Goal: Transaction & Acquisition: Purchase product/service

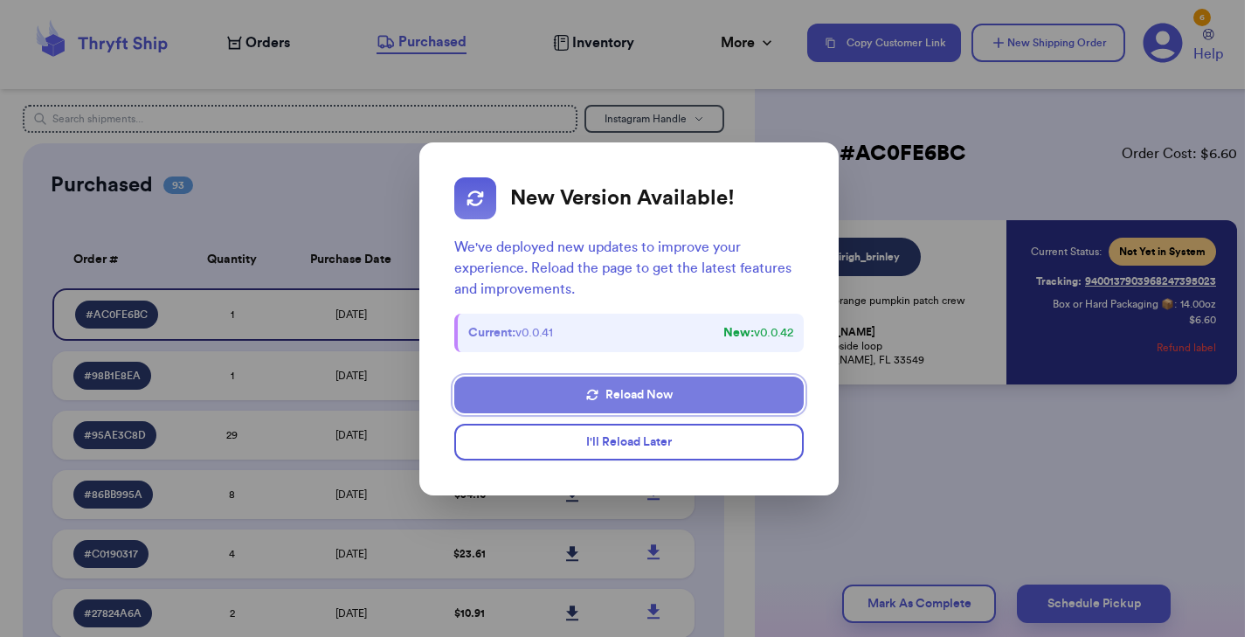
click at [640, 397] on button "Reload Now" at bounding box center [628, 394] width 349 height 37
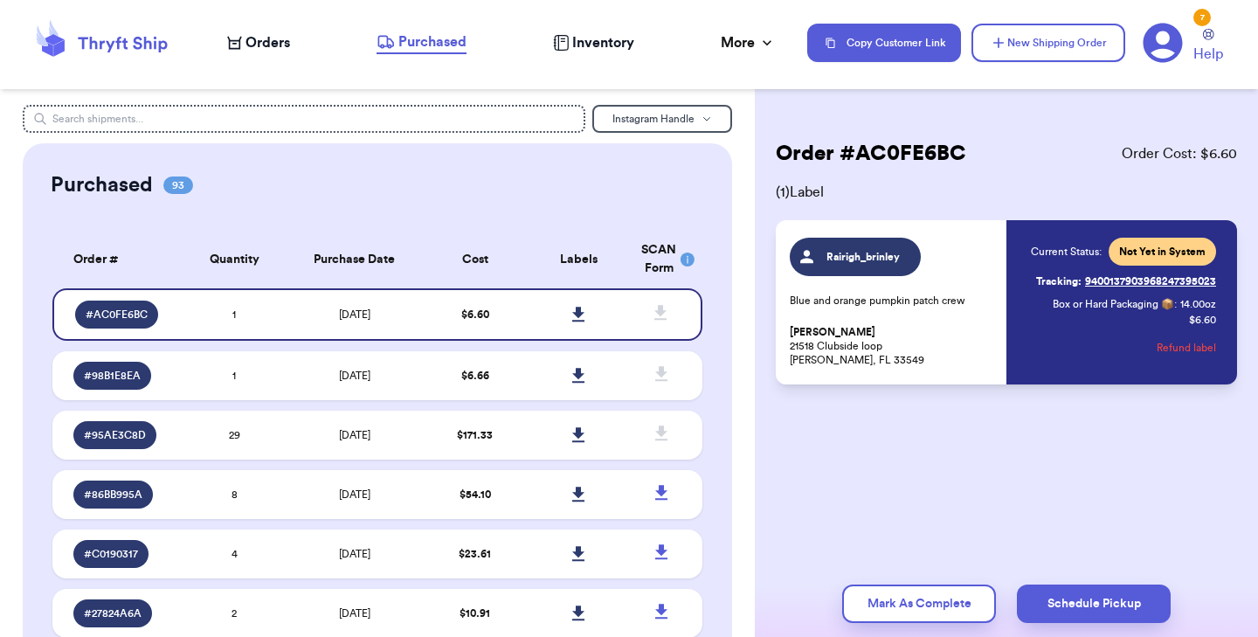
click at [247, 44] on span "Orders" at bounding box center [267, 42] width 45 height 21
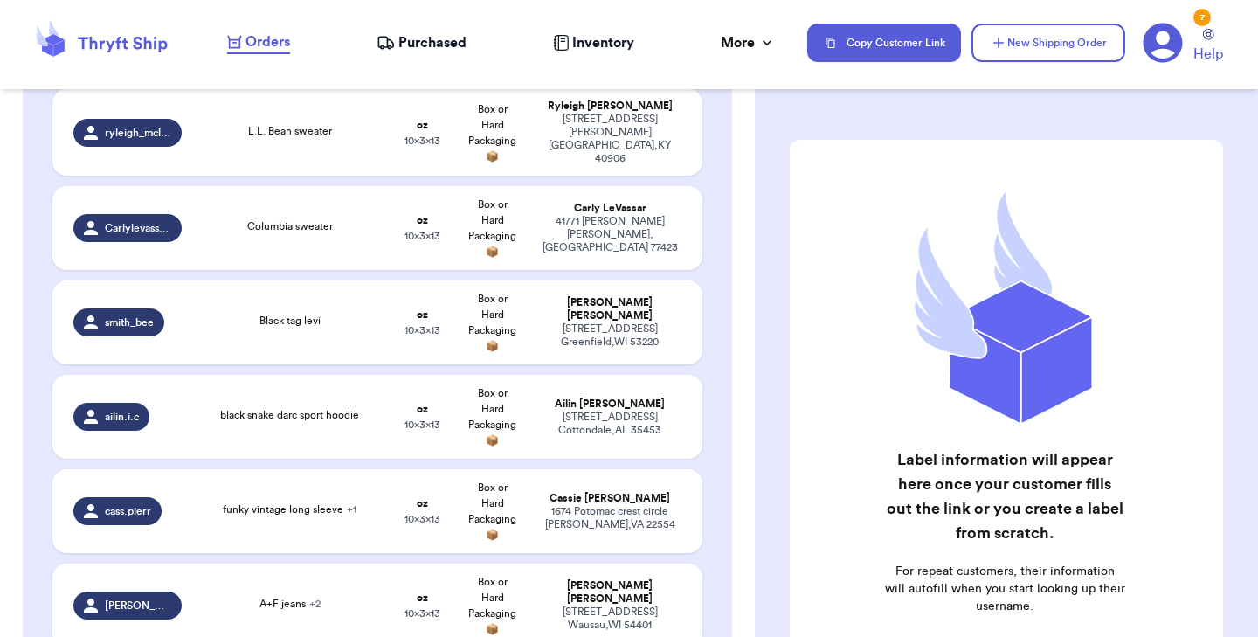
scroll to position [3017, 0]
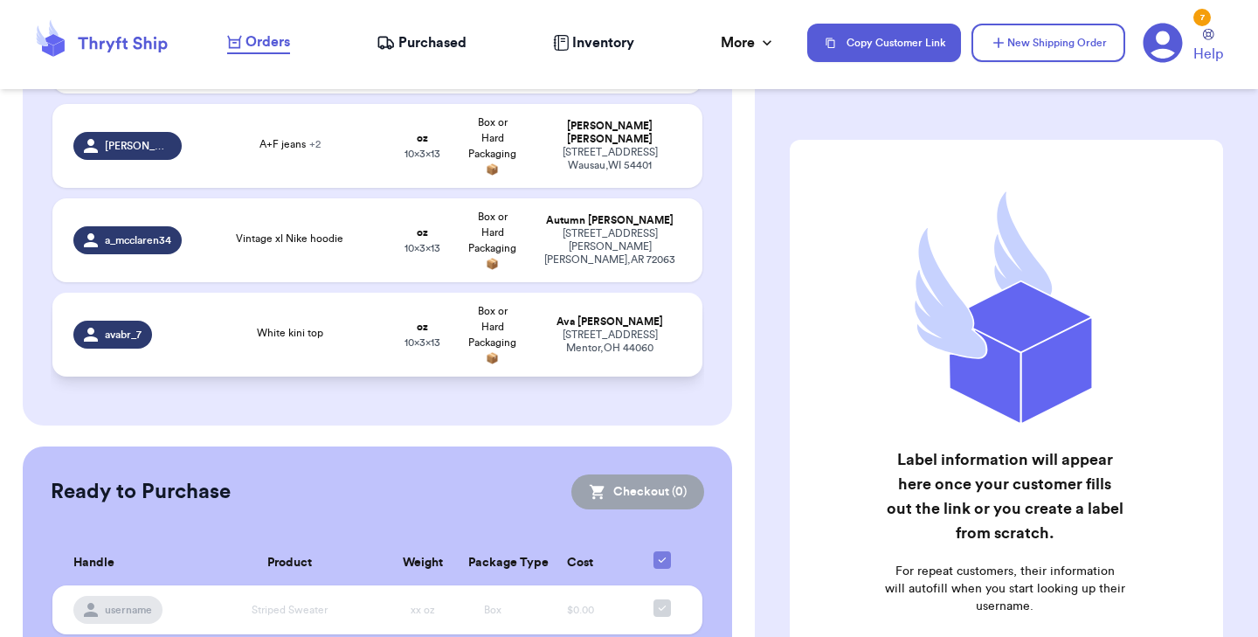
click at [323, 293] on td "White kini top" at bounding box center [290, 335] width 196 height 84
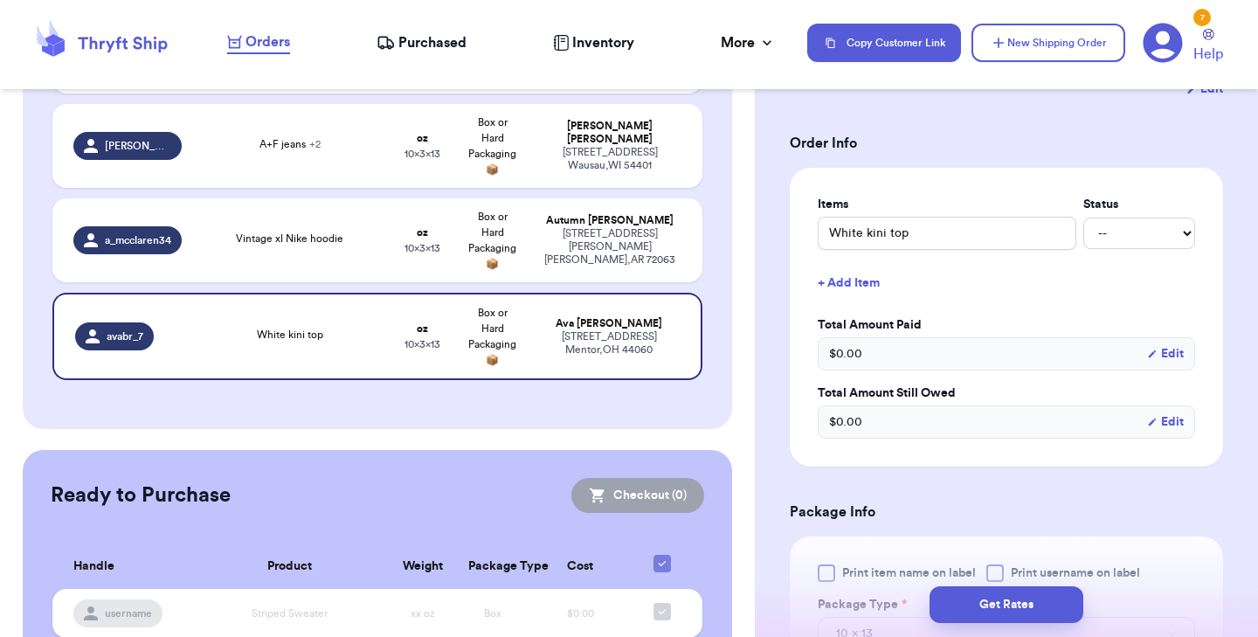
scroll to position [450, 0]
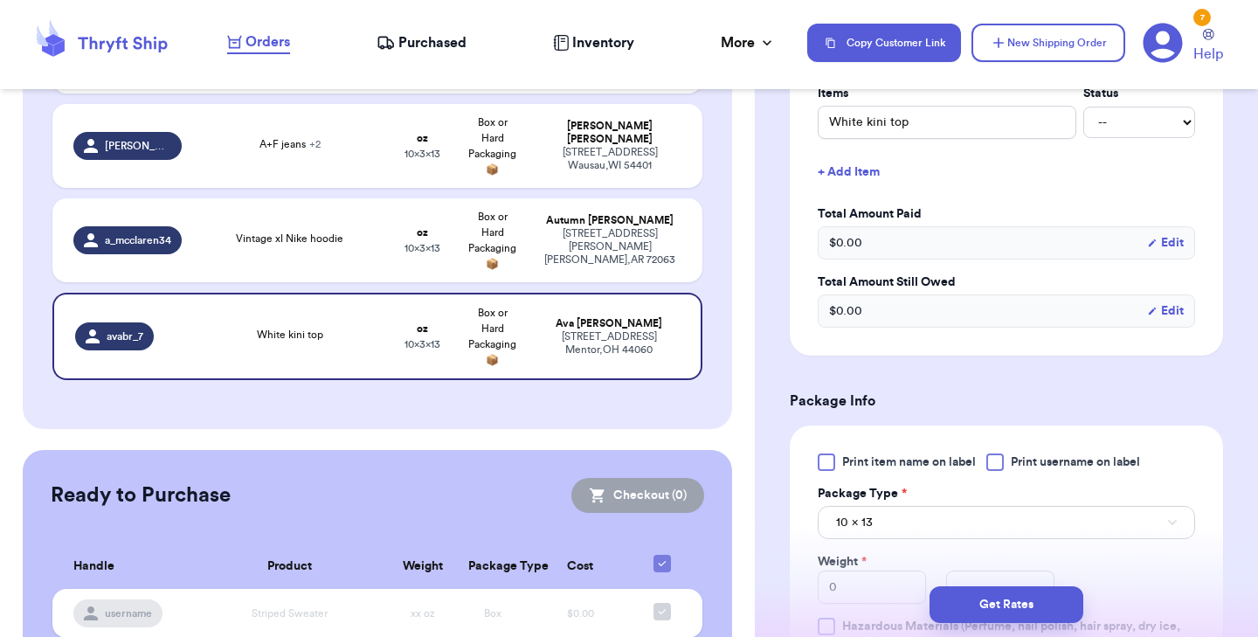
click at [830, 460] on div at bounding box center [826, 461] width 17 height 17
click at [0, 0] on input "Print item name on label" at bounding box center [0, 0] width 0 height 0
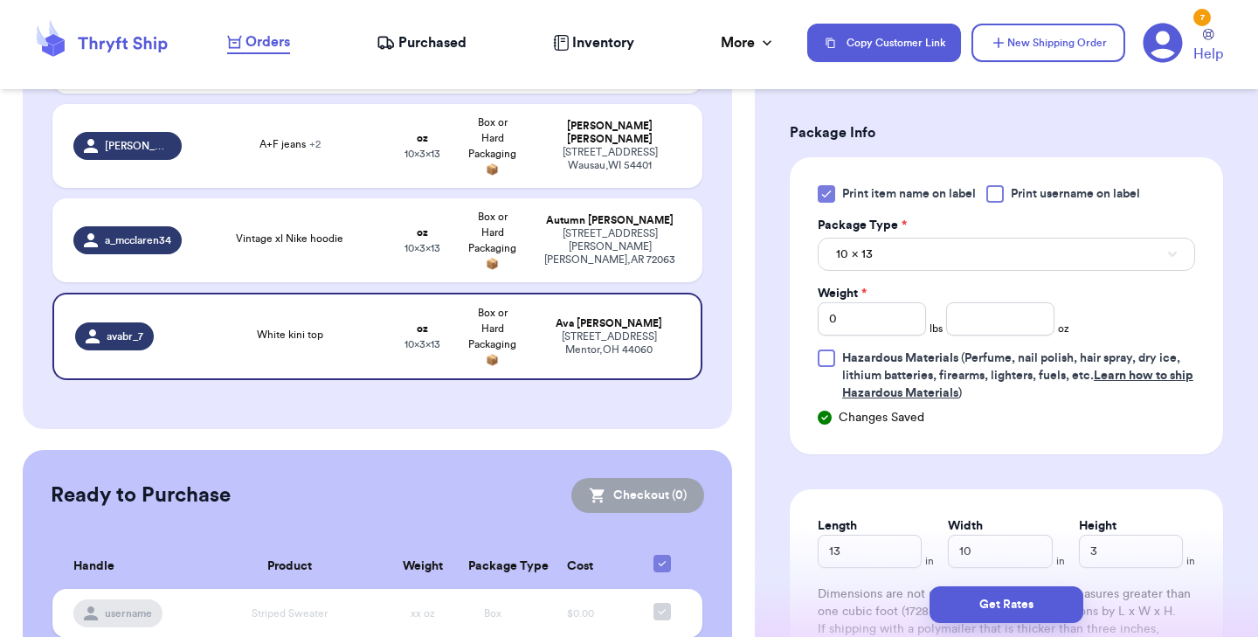
scroll to position [788, 0]
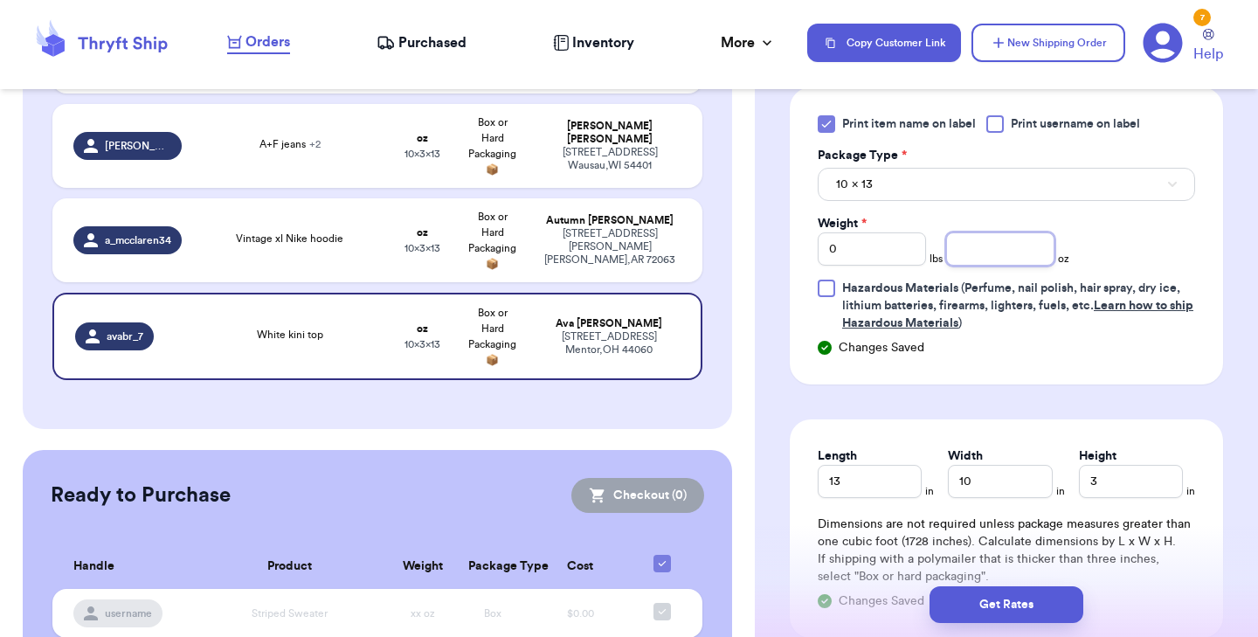
click at [967, 260] on input "number" at bounding box center [1000, 248] width 108 height 33
type input "4"
click at [1008, 618] on button "Get Rates" at bounding box center [1006, 604] width 154 height 37
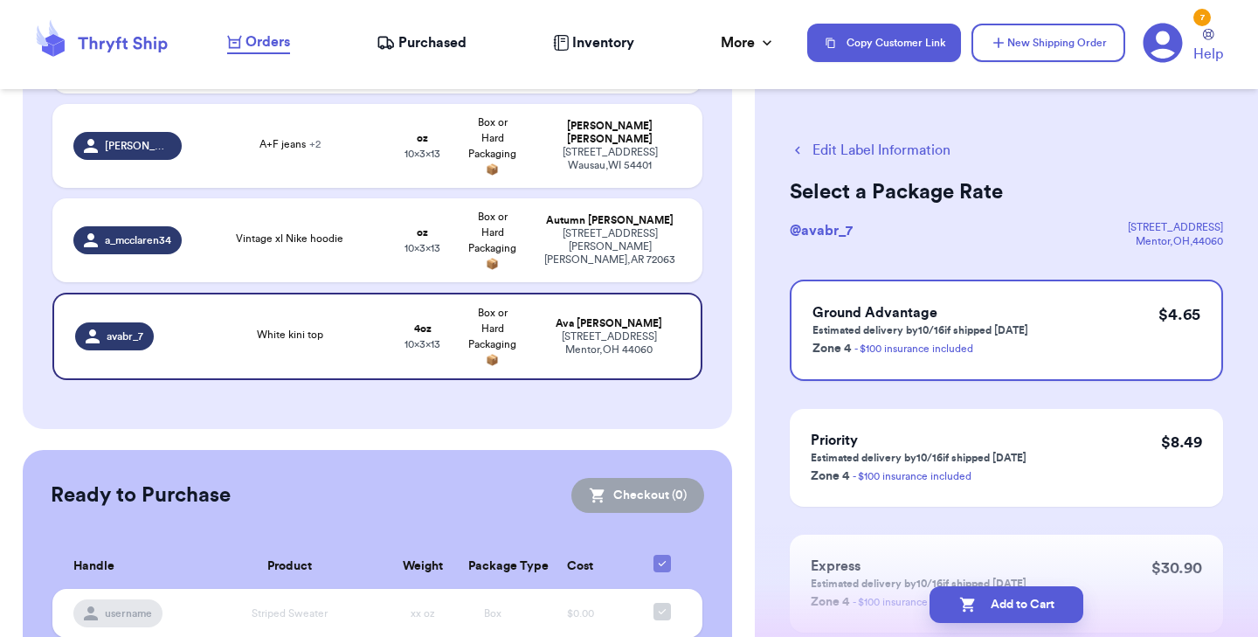
click at [1008, 618] on button "Add to Cart" at bounding box center [1006, 604] width 154 height 37
checkbox input "true"
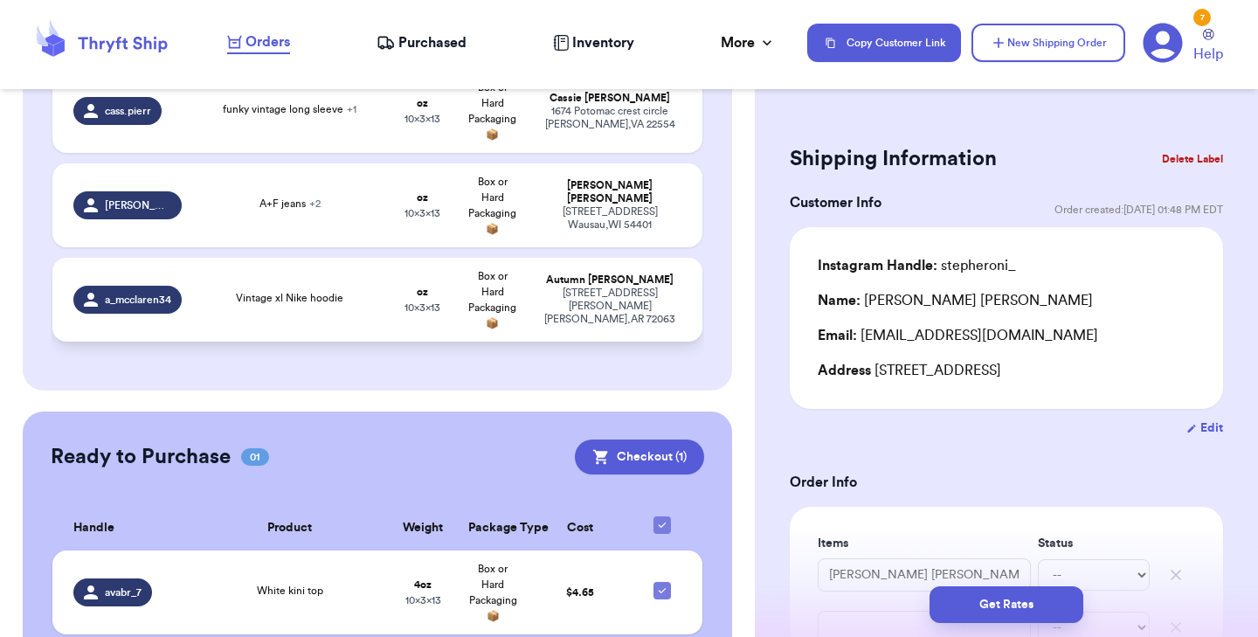
click at [340, 290] on div "Vintage xl Nike hoodie" at bounding box center [290, 299] width 175 height 19
type input "Vintage xl Nike hoodie"
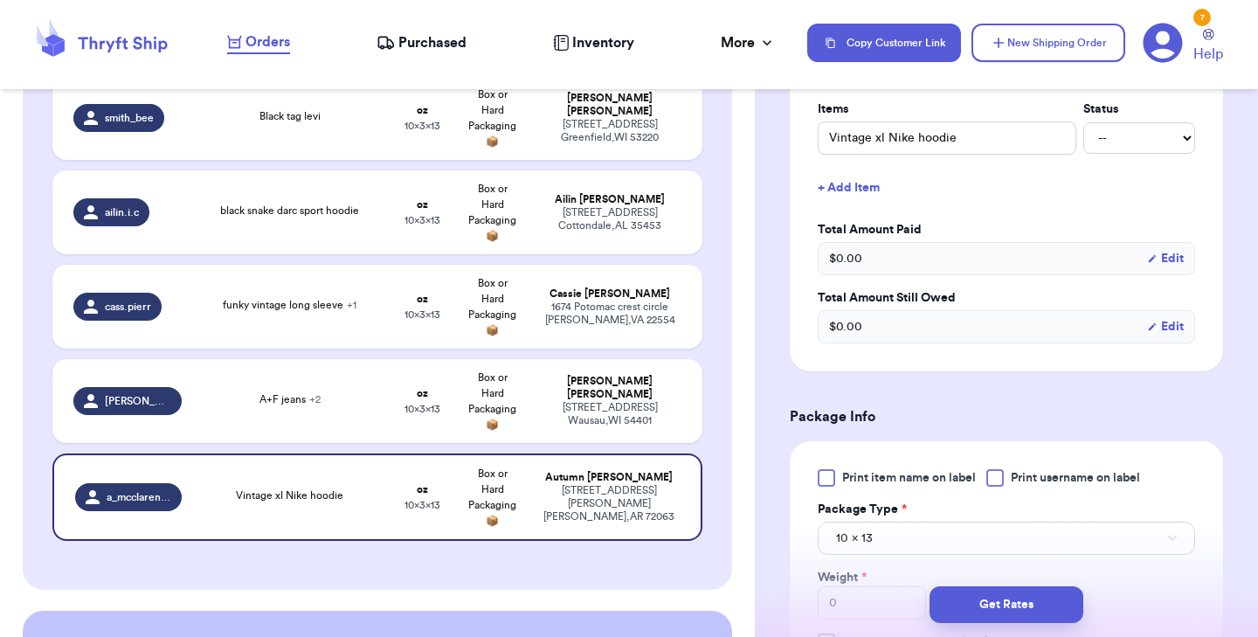
scroll to position [612, 0]
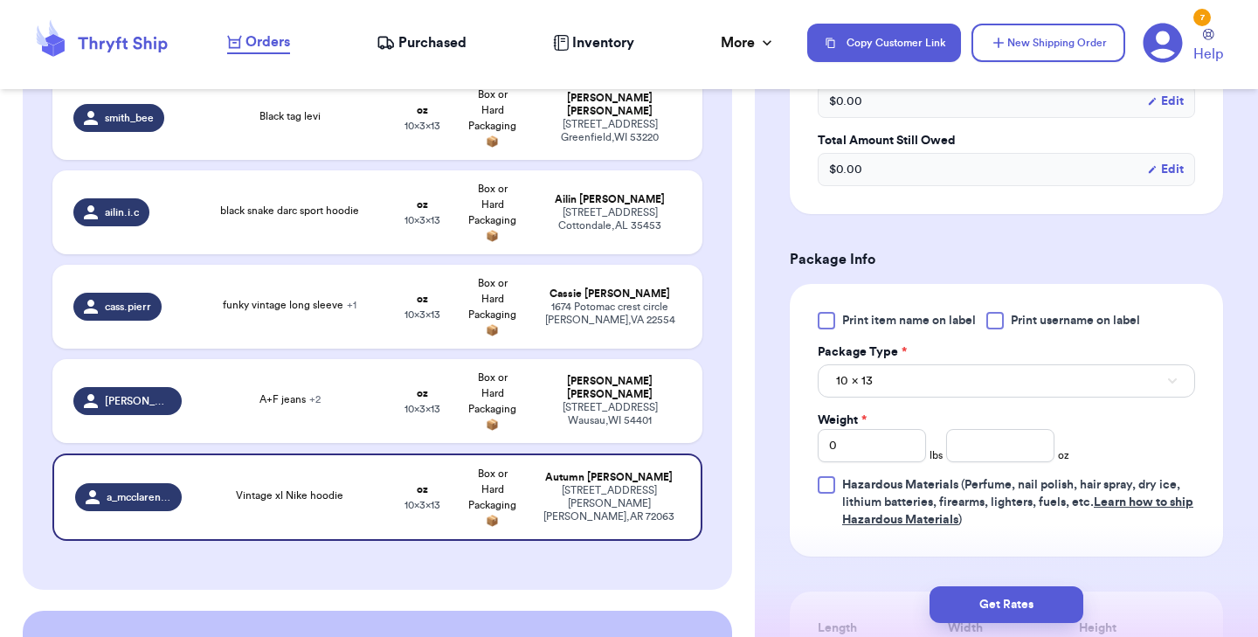
click at [832, 312] on div at bounding box center [826, 320] width 17 height 17
click at [0, 0] on input "Print item name on label" at bounding box center [0, 0] width 0 height 0
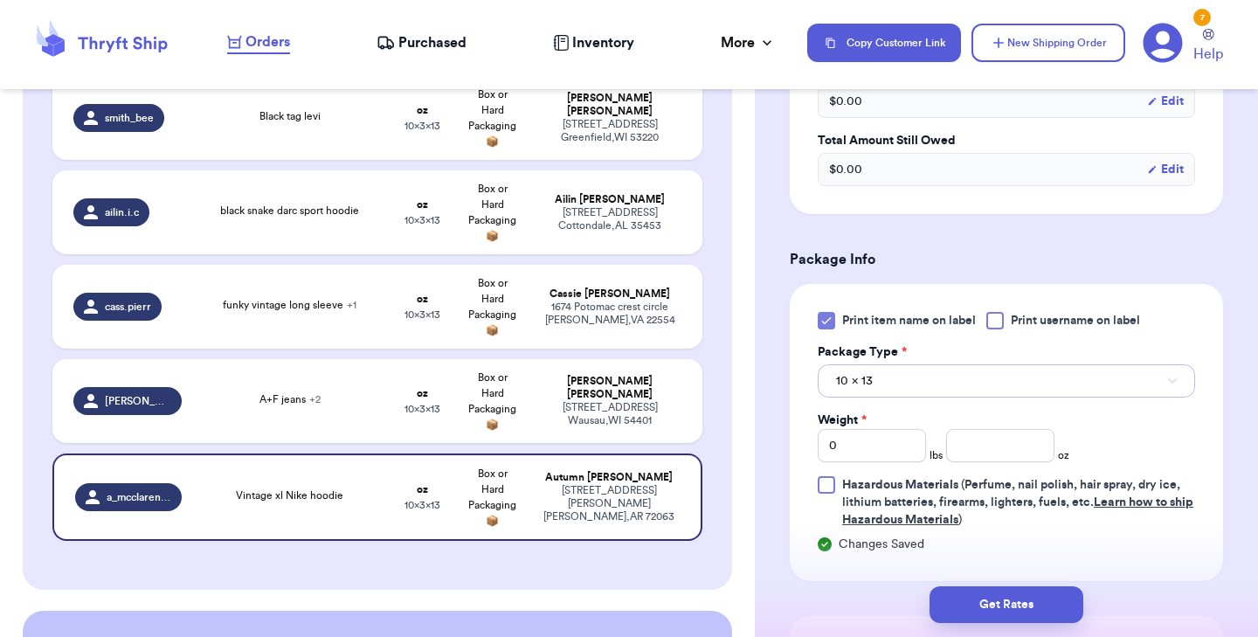
click at [878, 366] on button "10 x 13" at bounding box center [1006, 380] width 377 height 33
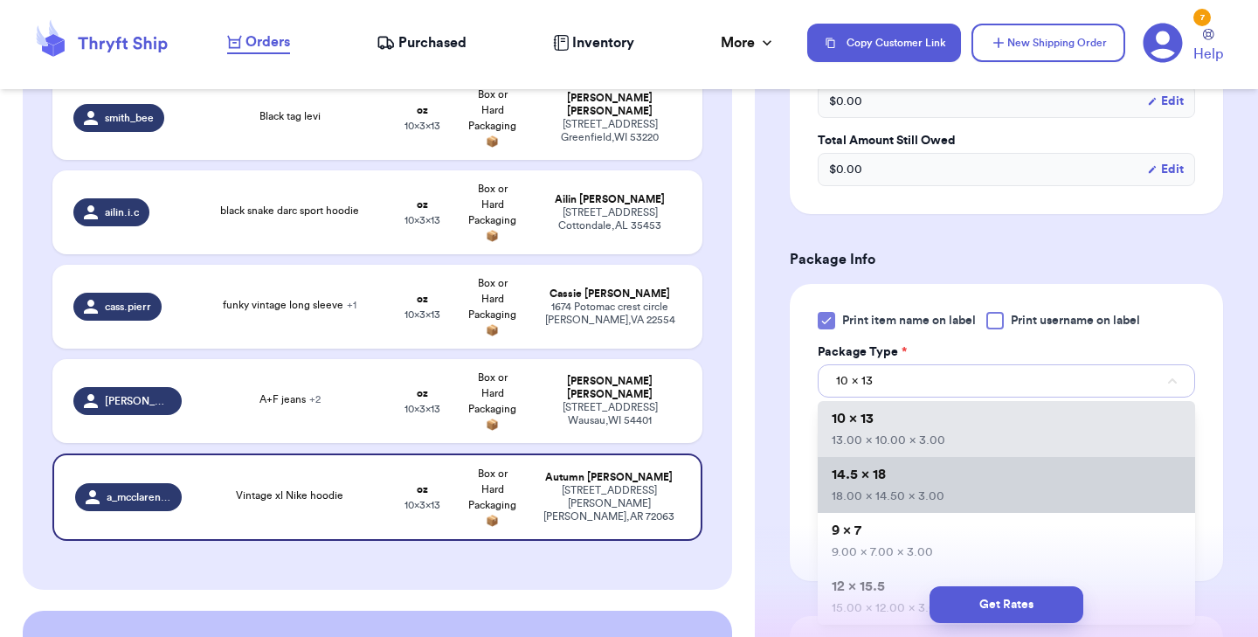
scroll to position [110, 0]
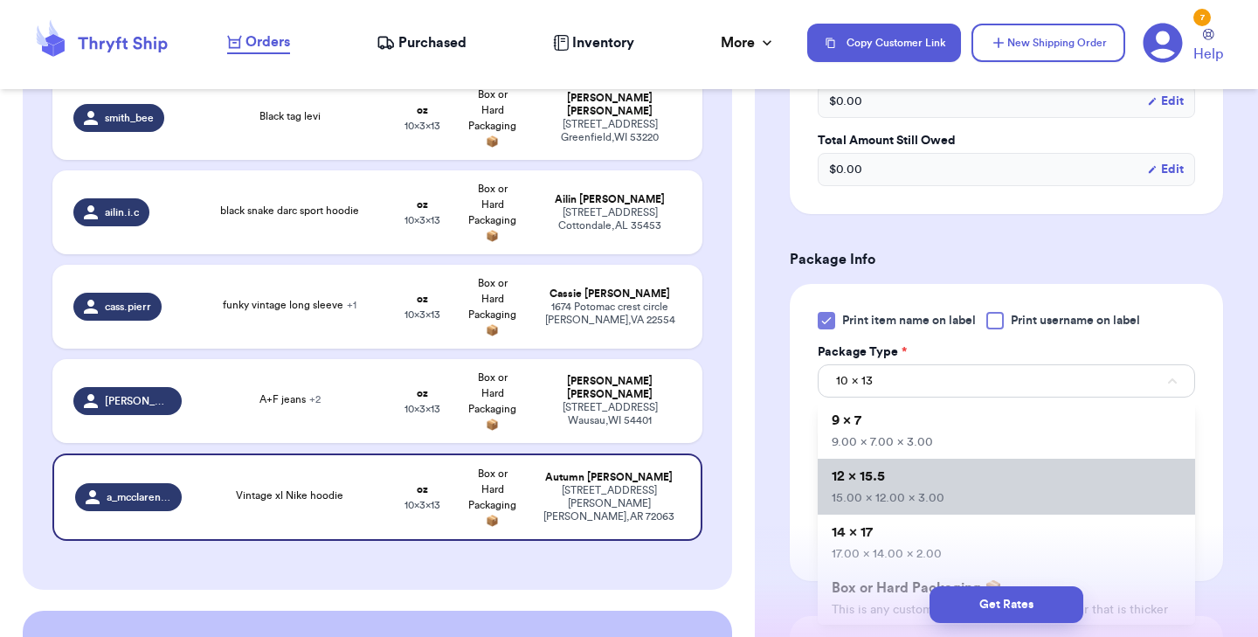
click at [880, 469] on span "12 x 15.5" at bounding box center [858, 476] width 53 height 14
type input "15"
type input "12"
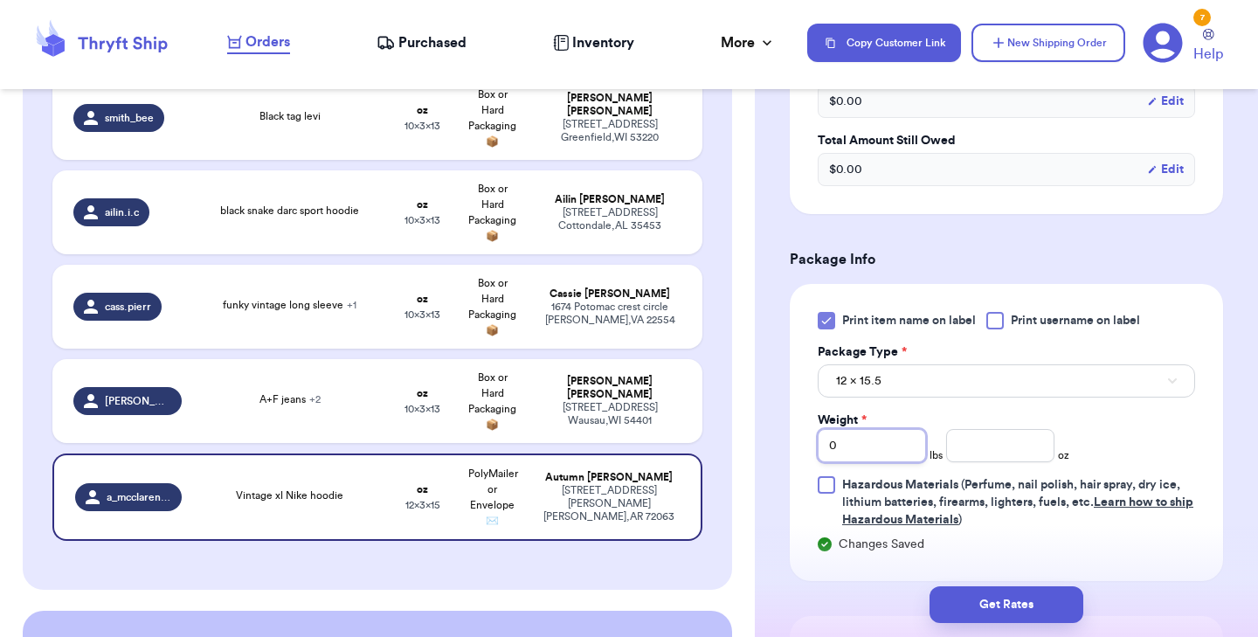
click at [863, 432] on input "0" at bounding box center [872, 445] width 108 height 33
type input "1"
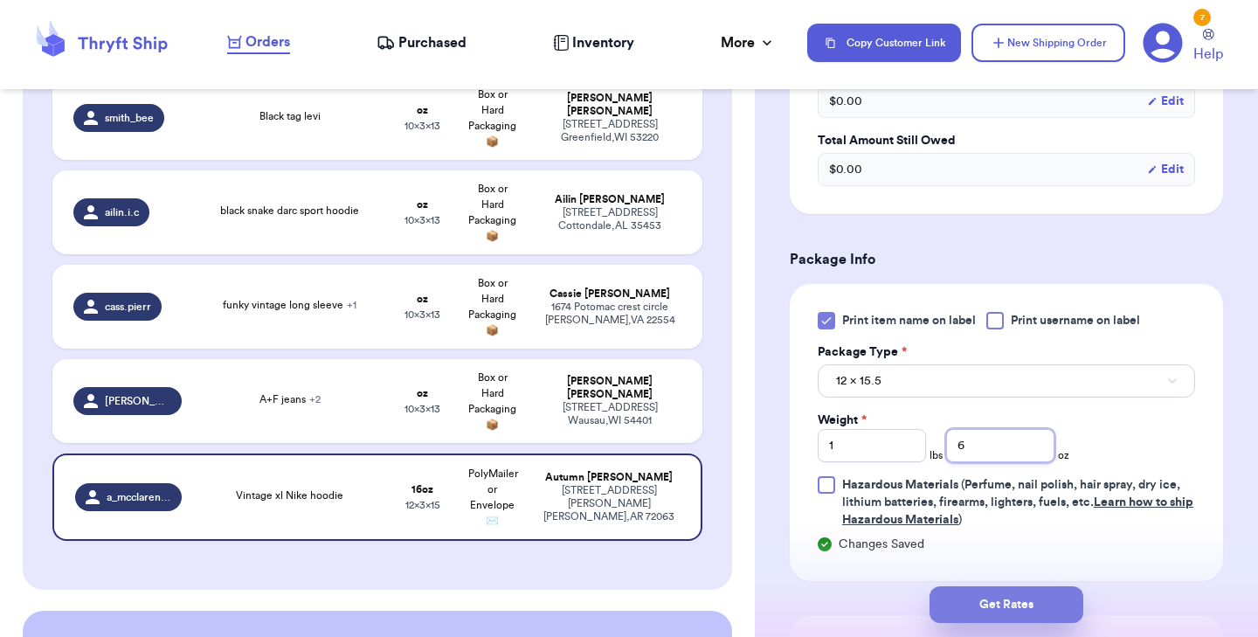
type input "6"
click at [993, 599] on button "Get Rates" at bounding box center [1006, 604] width 154 height 37
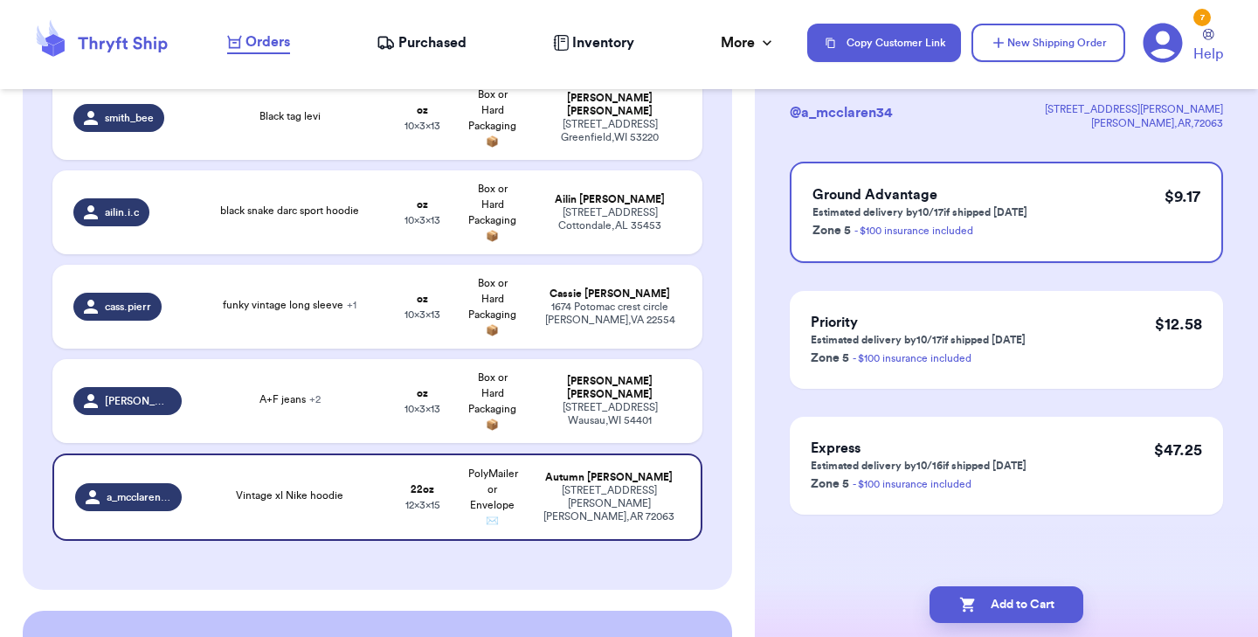
scroll to position [0, 0]
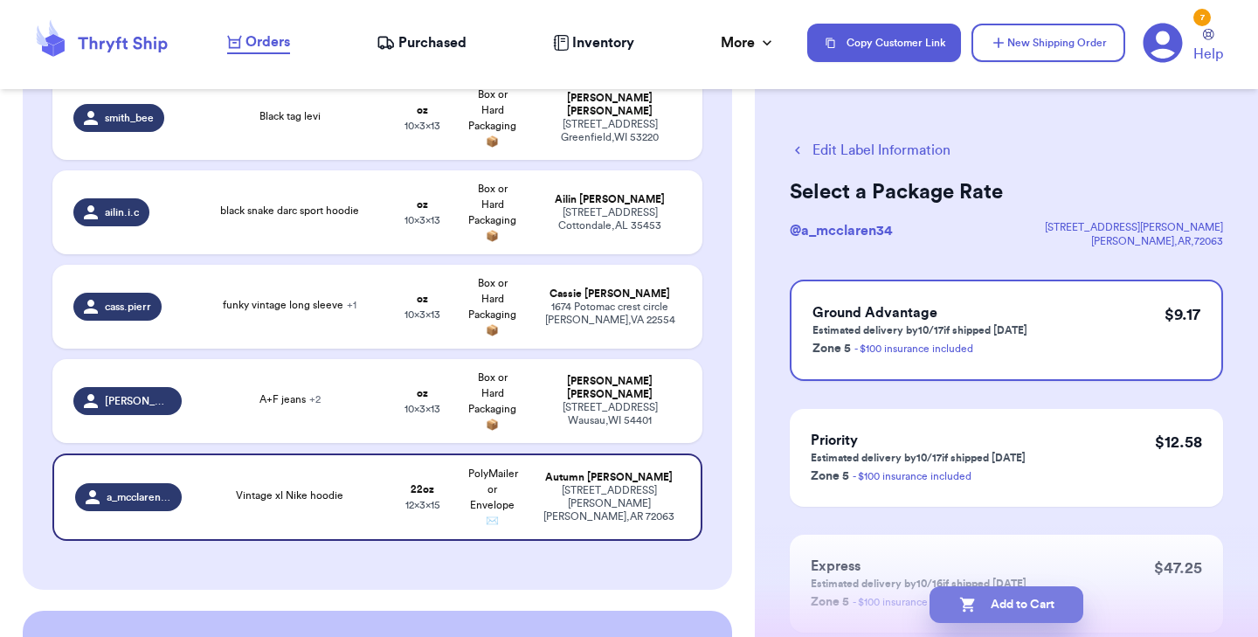
click at [1022, 603] on button "Add to Cart" at bounding box center [1006, 604] width 154 height 37
checkbox input "true"
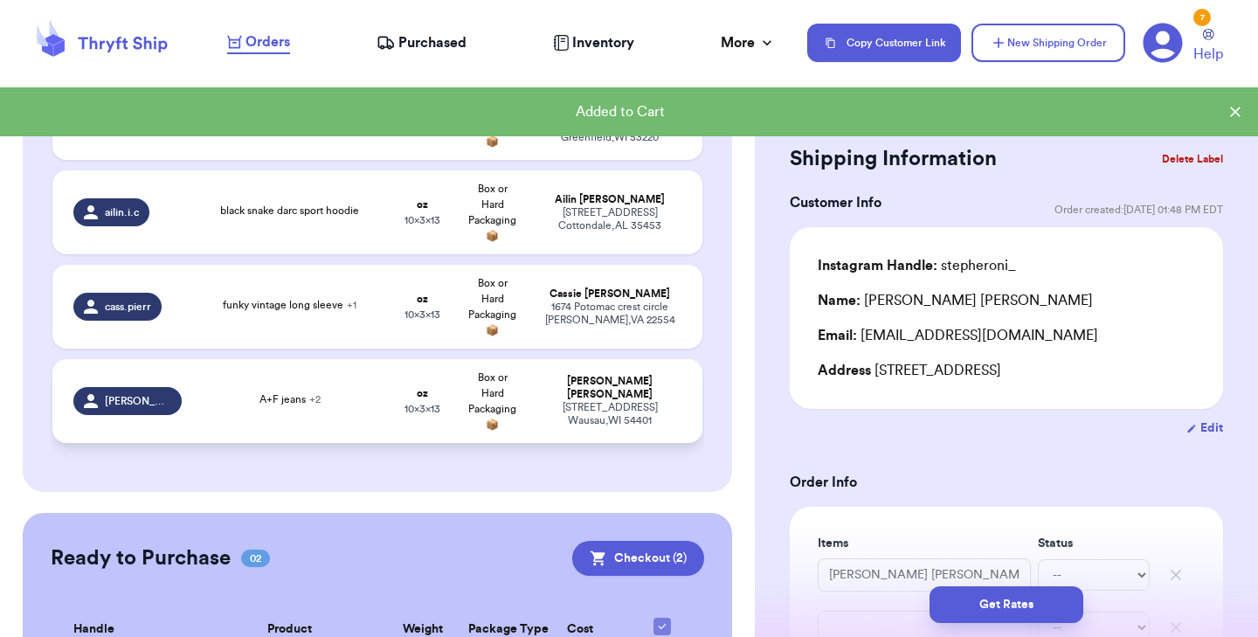
click at [313, 394] on span "+ 2" at bounding box center [314, 399] width 11 height 10
type input "A+F jeans"
type input "Lulu bag"
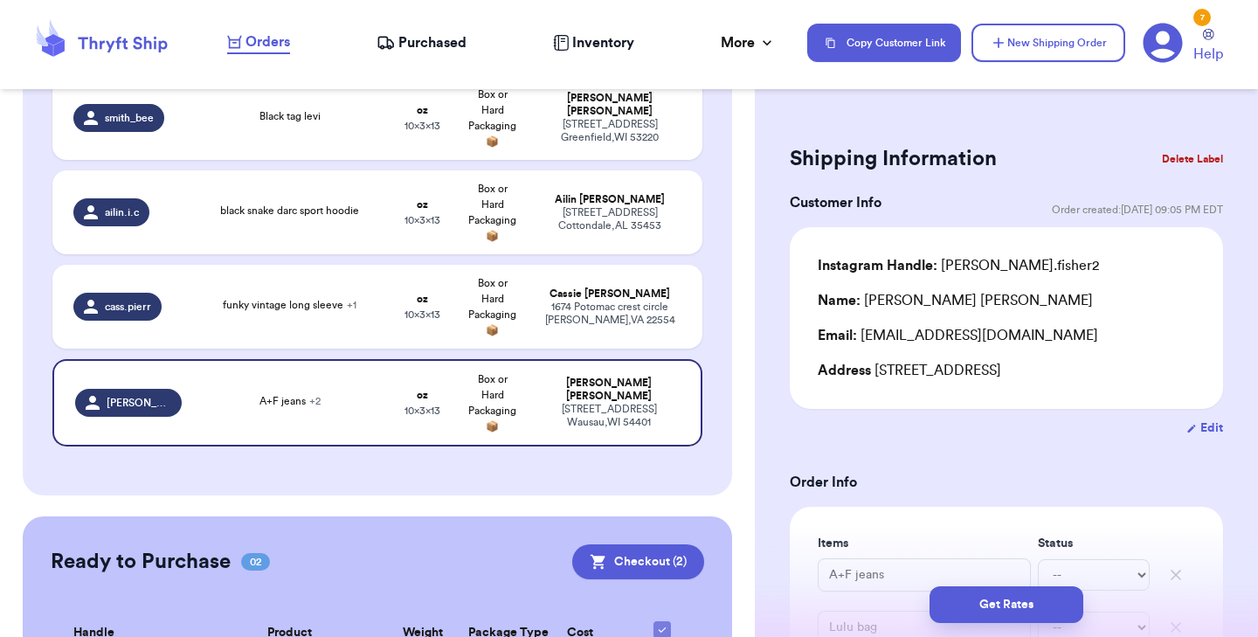
scroll to position [250, 0]
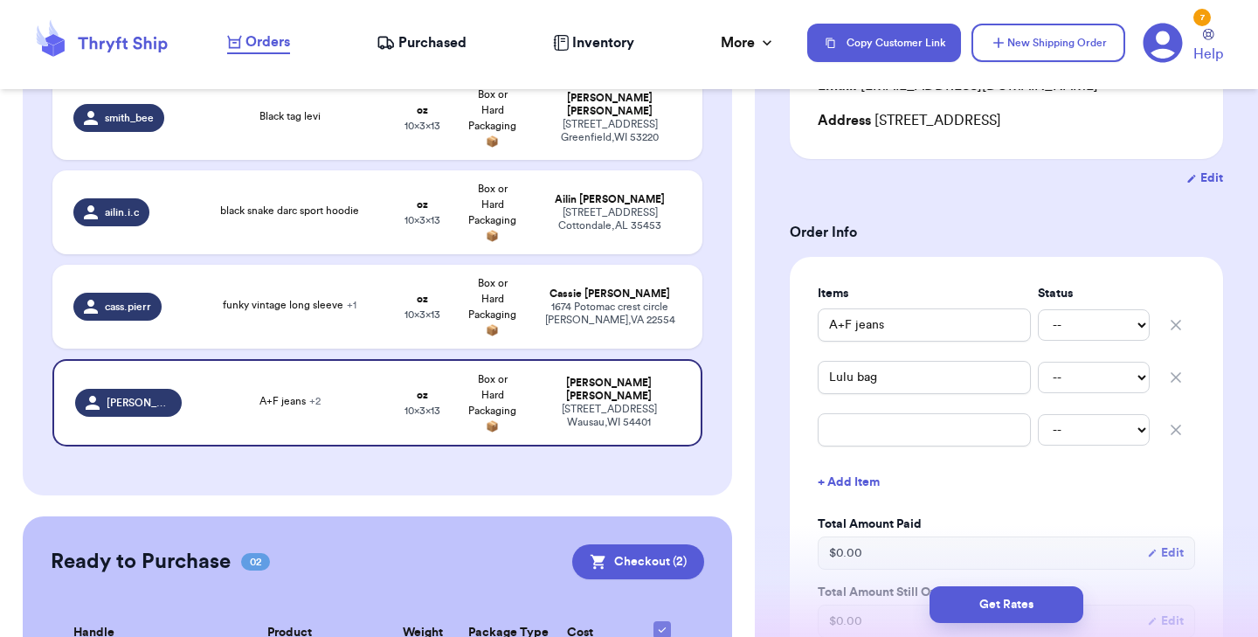
click at [1176, 424] on icon "button" at bounding box center [1175, 429] width 17 height 17
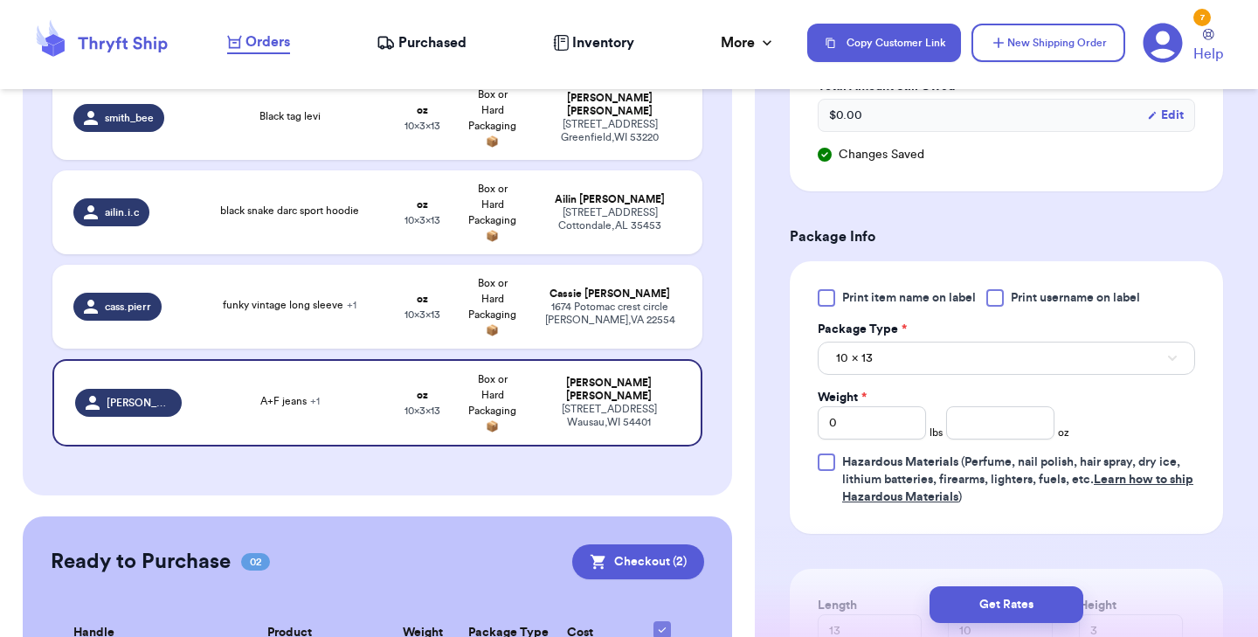
scroll to position [735, 0]
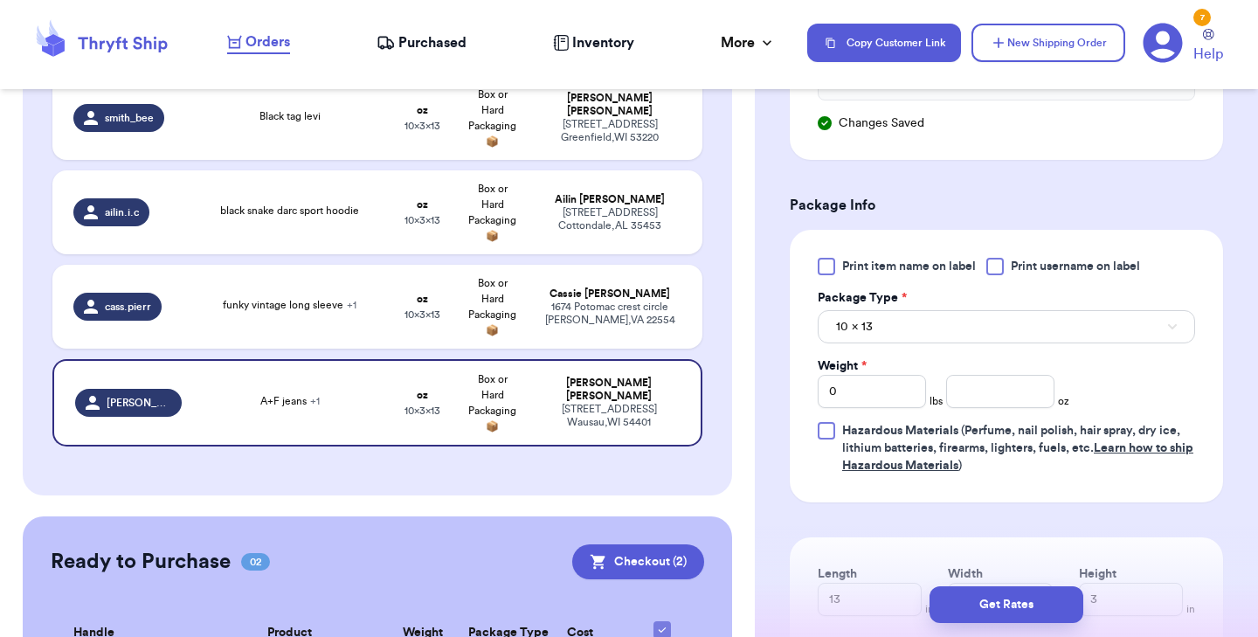
click at [823, 262] on div at bounding box center [826, 266] width 17 height 17
click at [0, 0] on input "Print item name on label" at bounding box center [0, 0] width 0 height 0
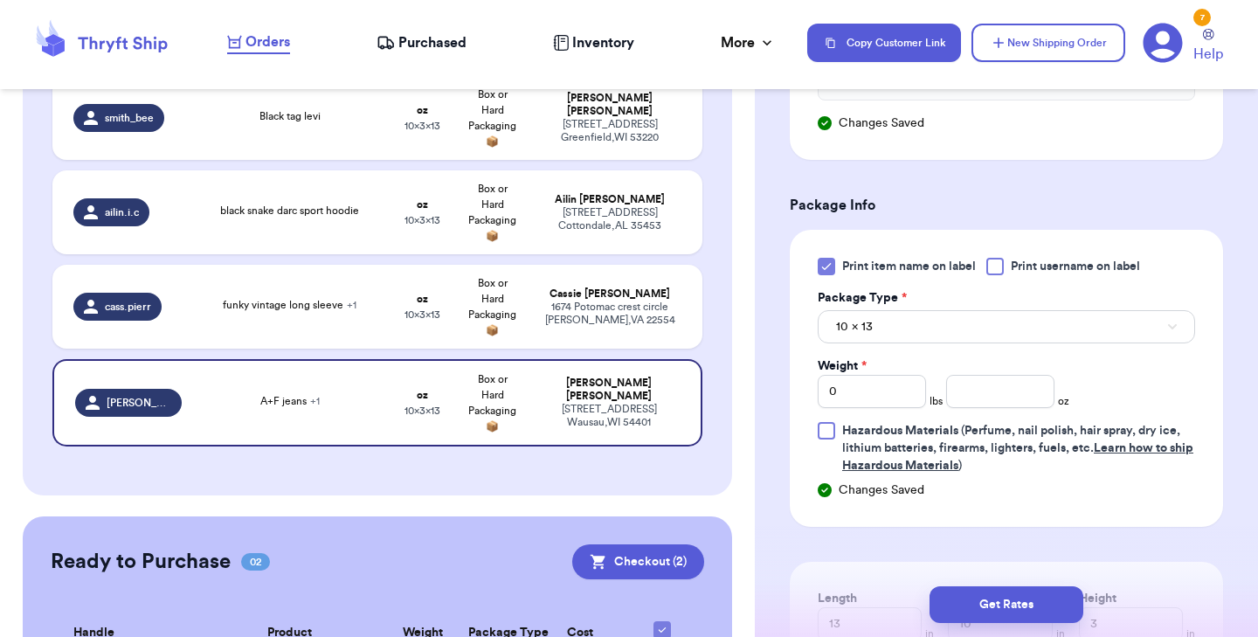
click at [850, 308] on div "10 x 13" at bounding box center [1006, 325] width 377 height 37
click at [851, 329] on span "10 x 13" at bounding box center [854, 326] width 37 height 17
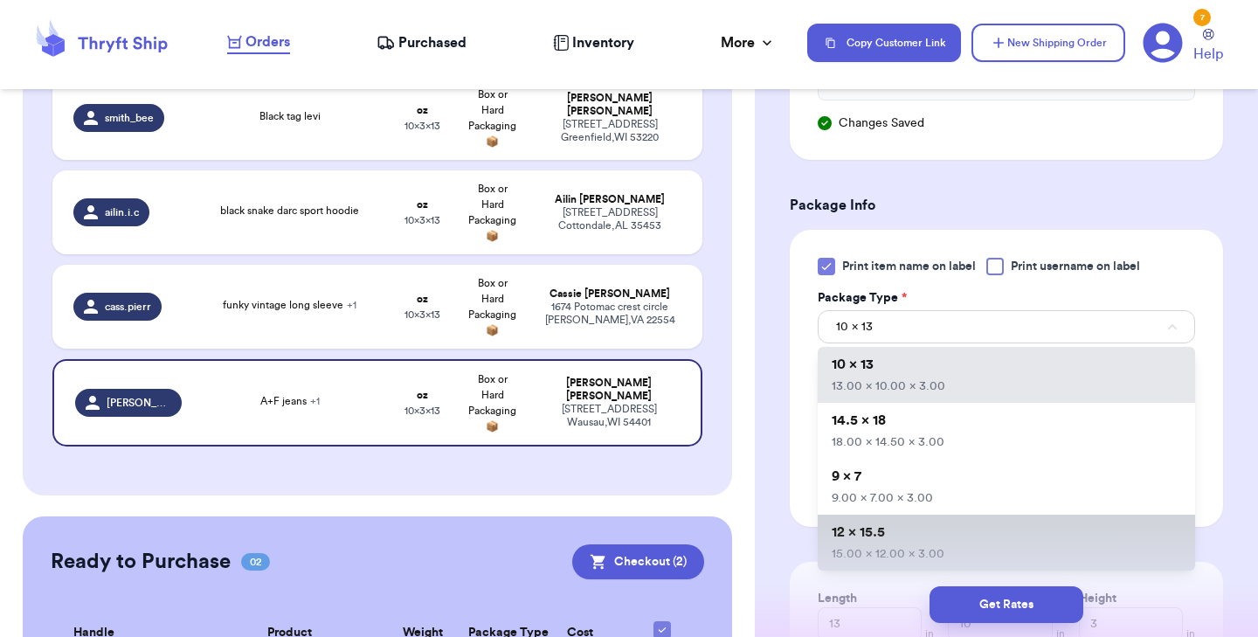
click at [876, 528] on span "12 x 15.5" at bounding box center [858, 532] width 53 height 14
type input "15"
type input "12"
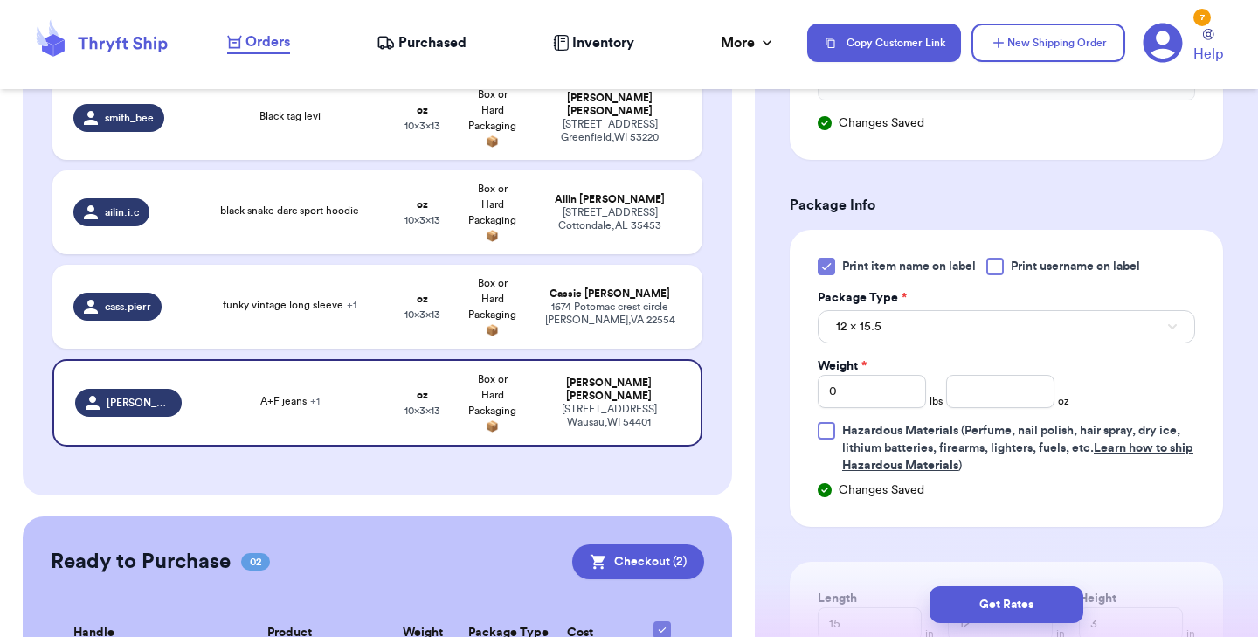
scroll to position [2856, 0]
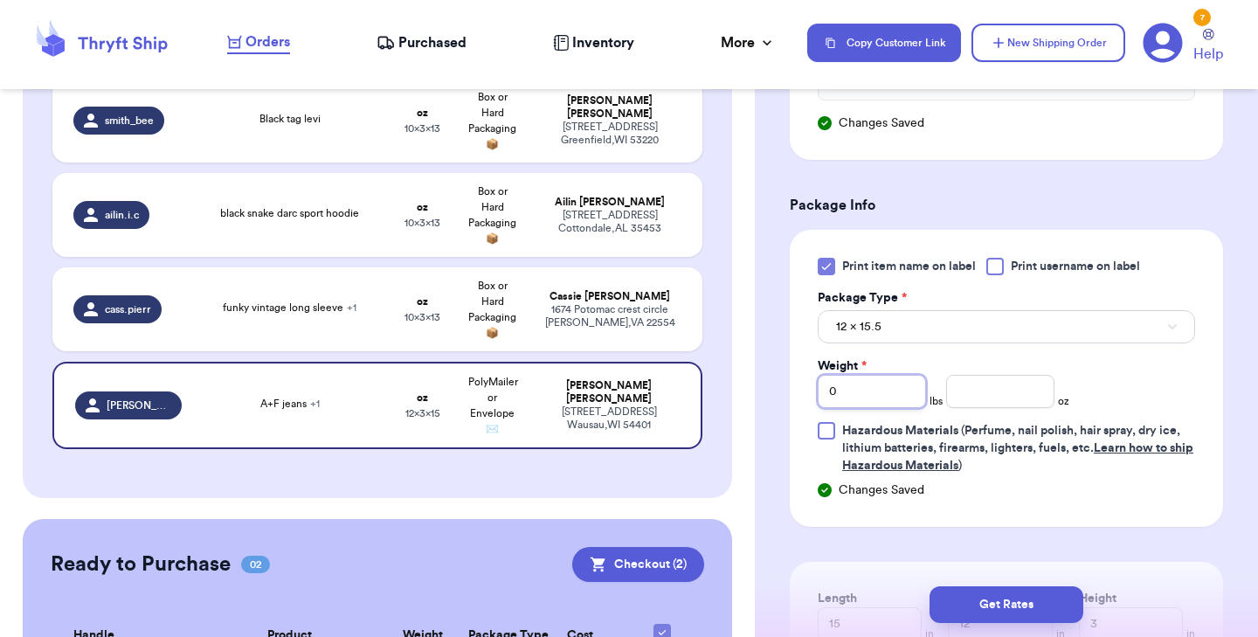
click at [887, 396] on input "0" at bounding box center [872, 391] width 108 height 33
type input "1"
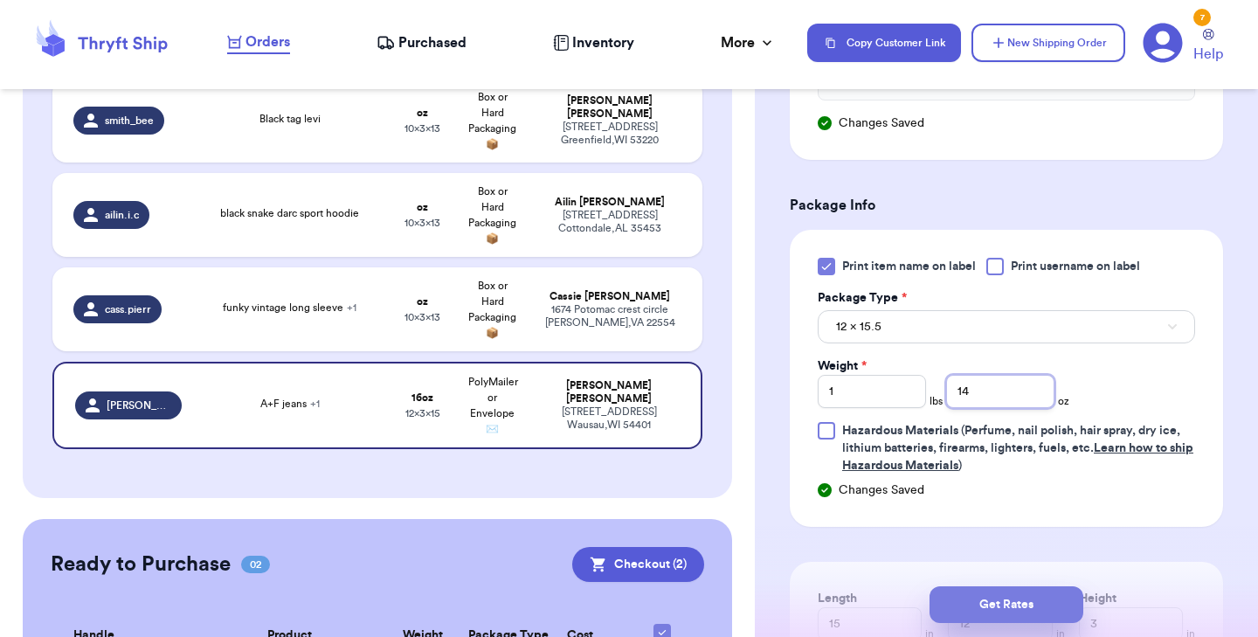
type input "14"
click at [990, 601] on button "Get Rates" at bounding box center [1006, 604] width 154 height 37
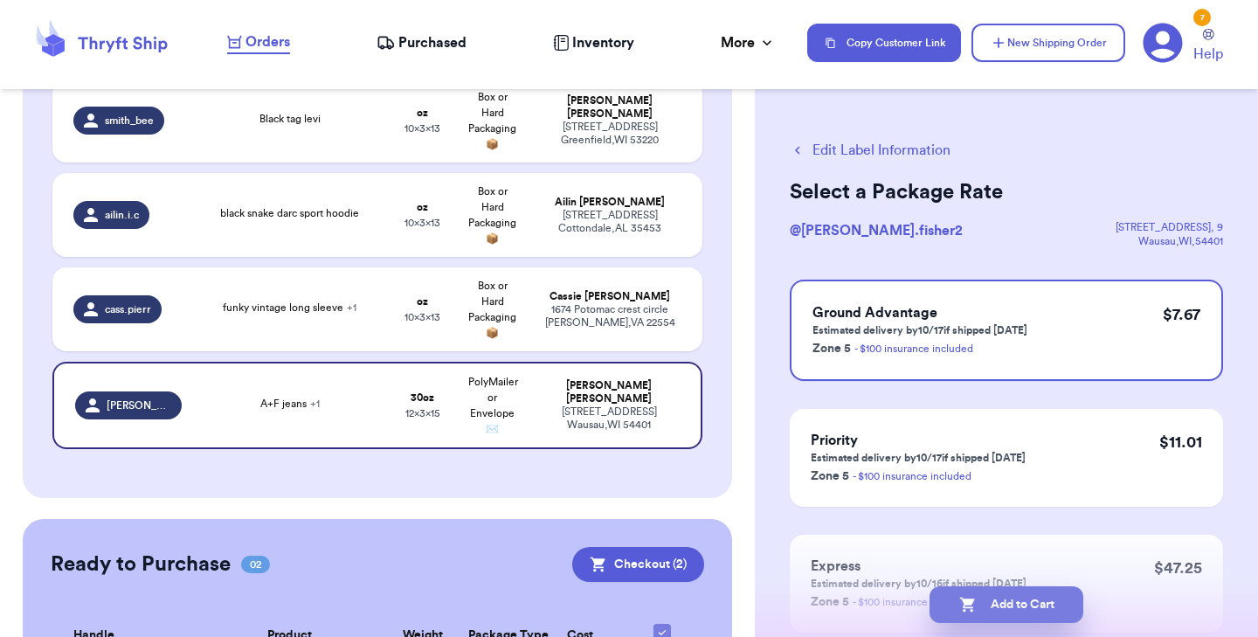
click at [1002, 592] on button "Add to Cart" at bounding box center [1006, 604] width 154 height 37
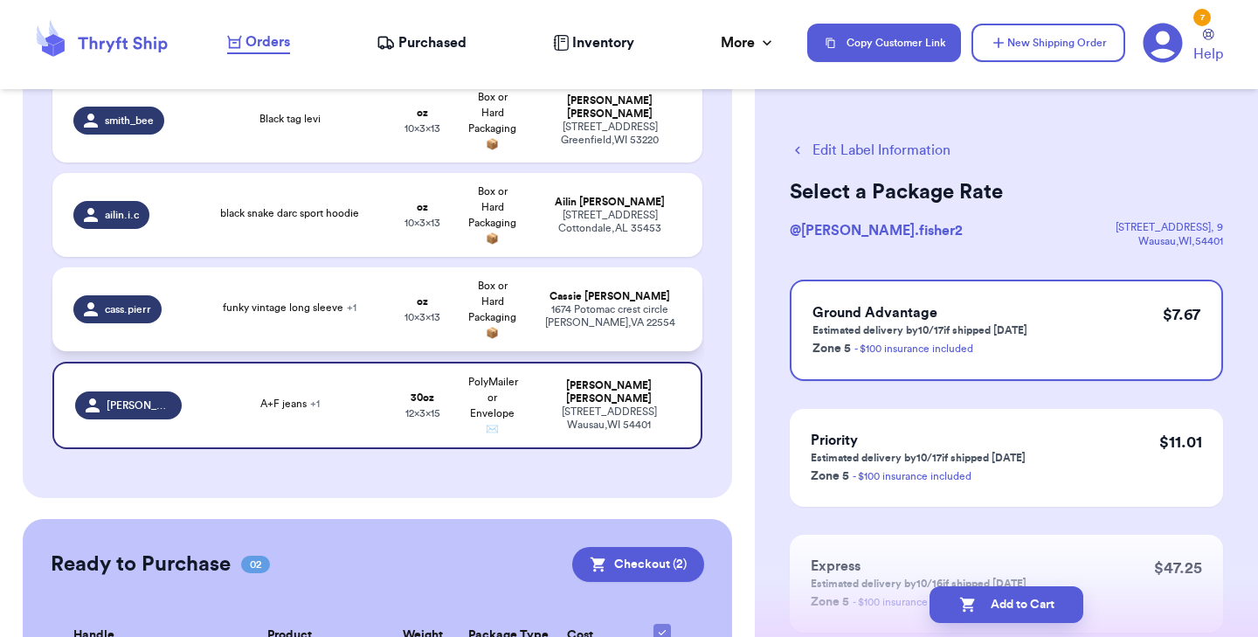
checkbox input "true"
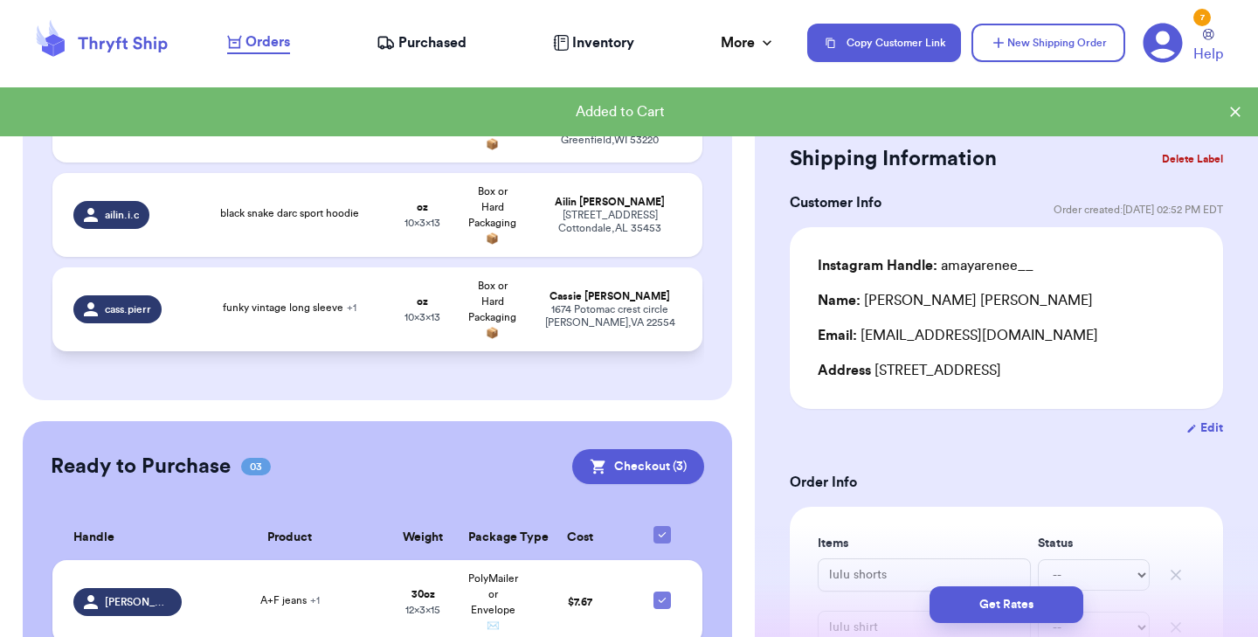
click at [306, 267] on td "funky vintage long sleeve + 1" at bounding box center [290, 309] width 196 height 84
type input "funky vintage long sleeve"
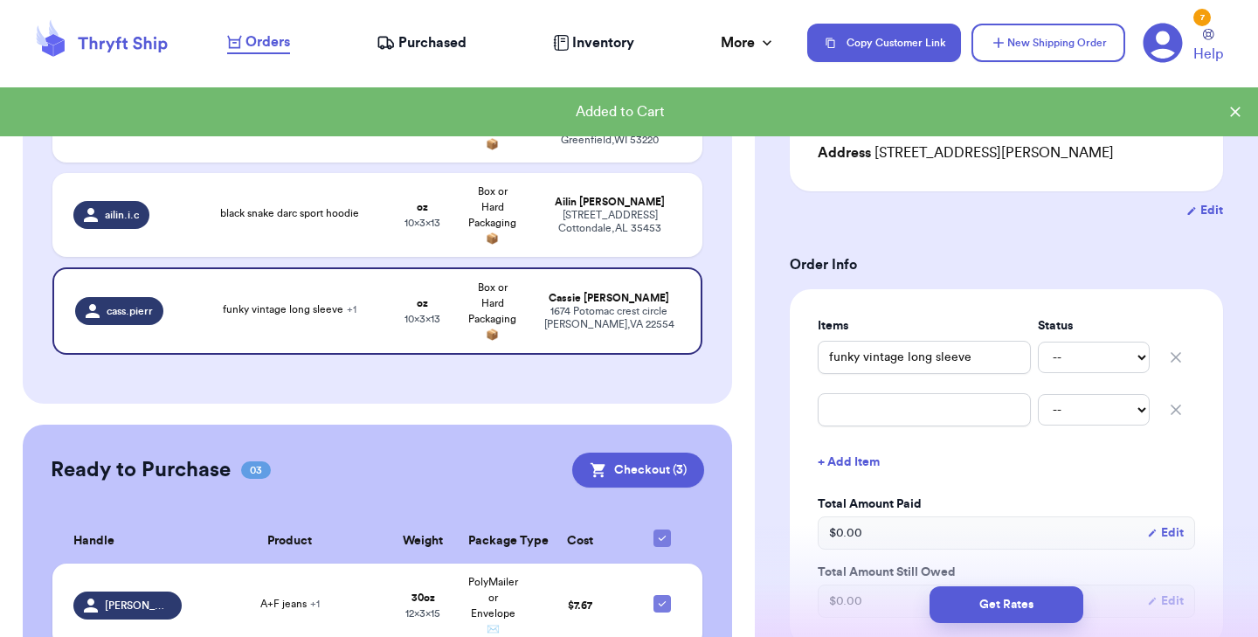
scroll to position [248, 0]
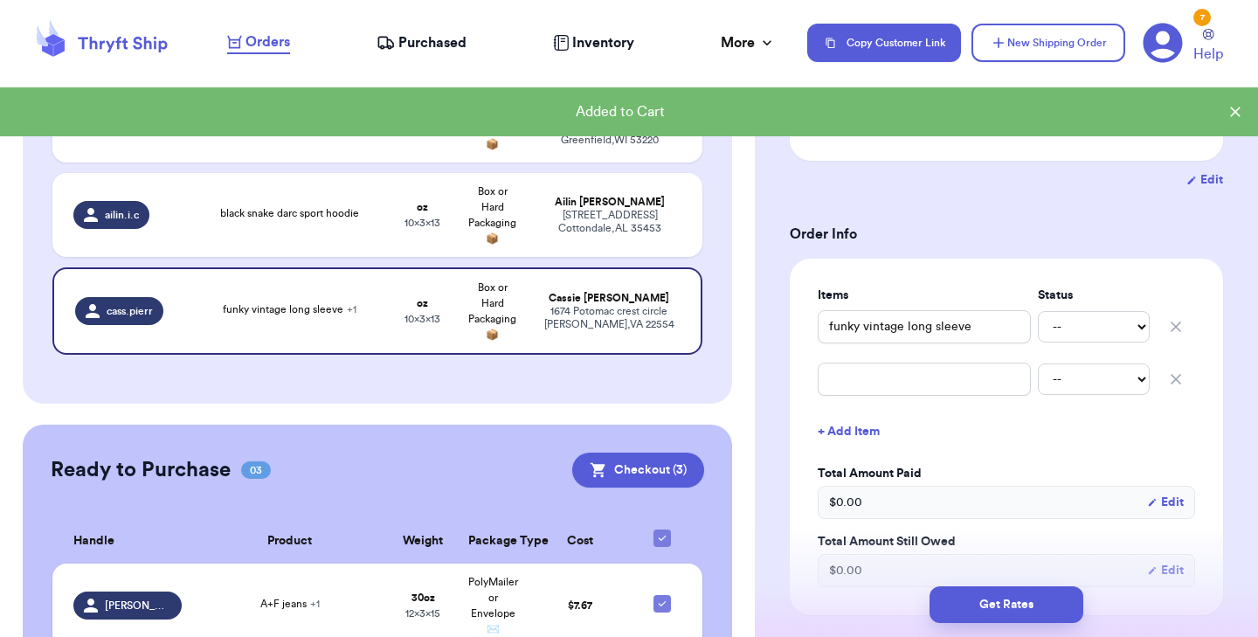
click at [1174, 383] on icon "button" at bounding box center [1175, 379] width 9 height 9
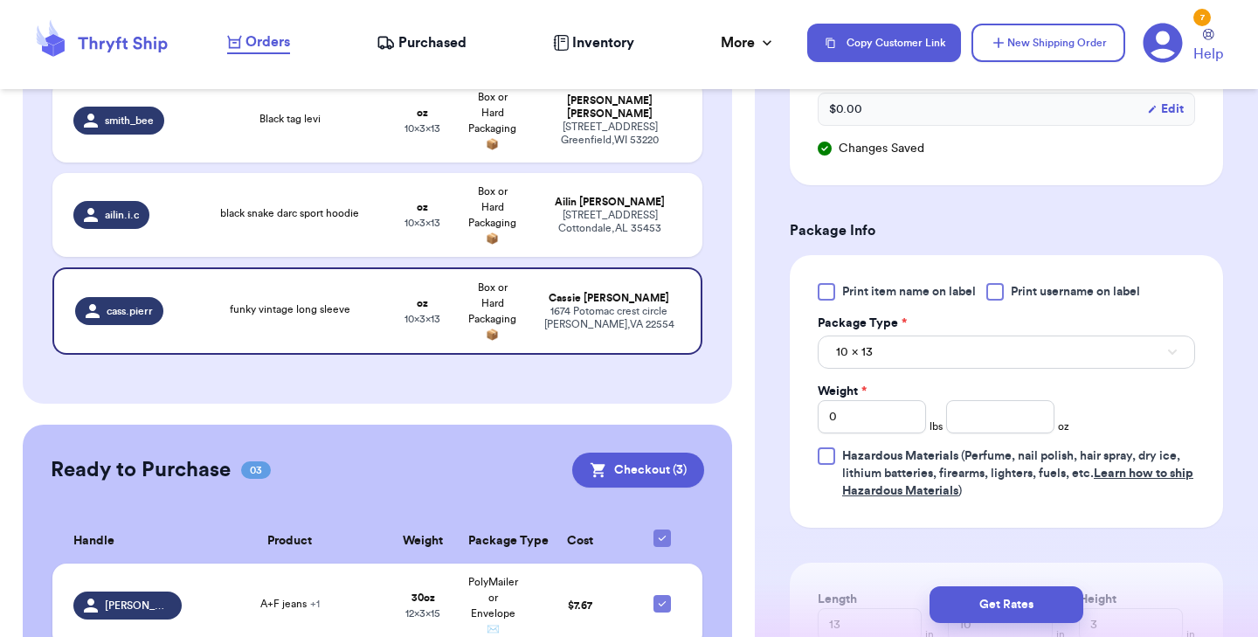
scroll to position [714, 0]
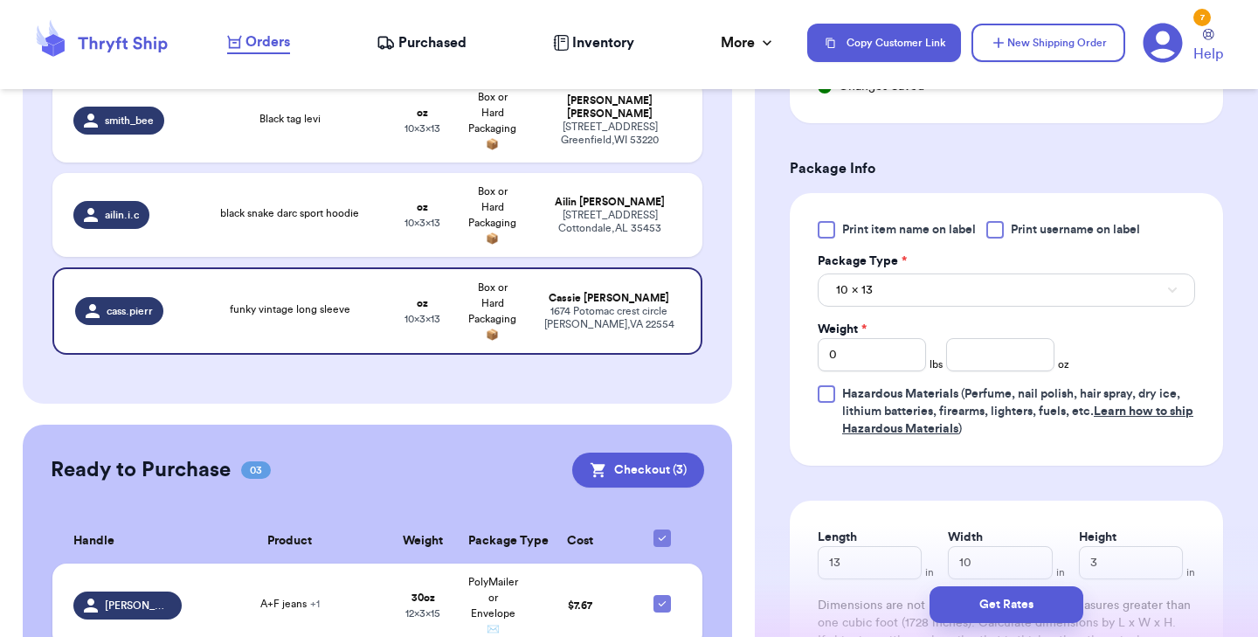
click at [825, 238] on div at bounding box center [826, 229] width 17 height 17
click at [0, 0] on input "Print item name on label" at bounding box center [0, 0] width 0 height 0
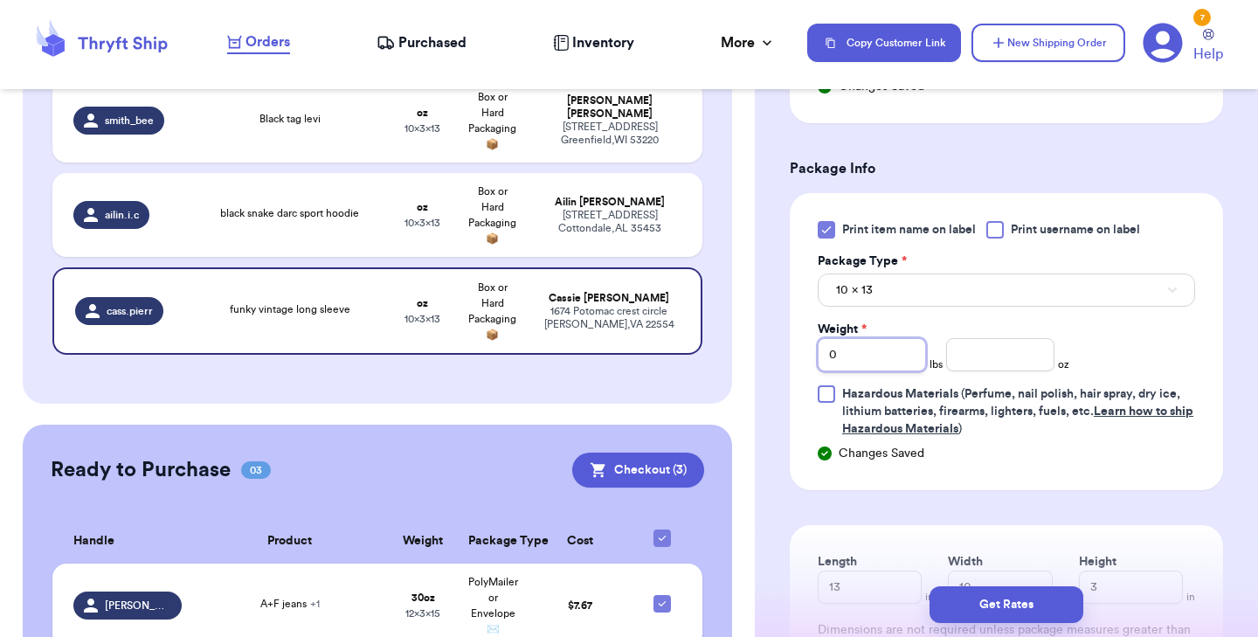
click at [881, 371] on input "0" at bounding box center [872, 354] width 108 height 33
type input "1"
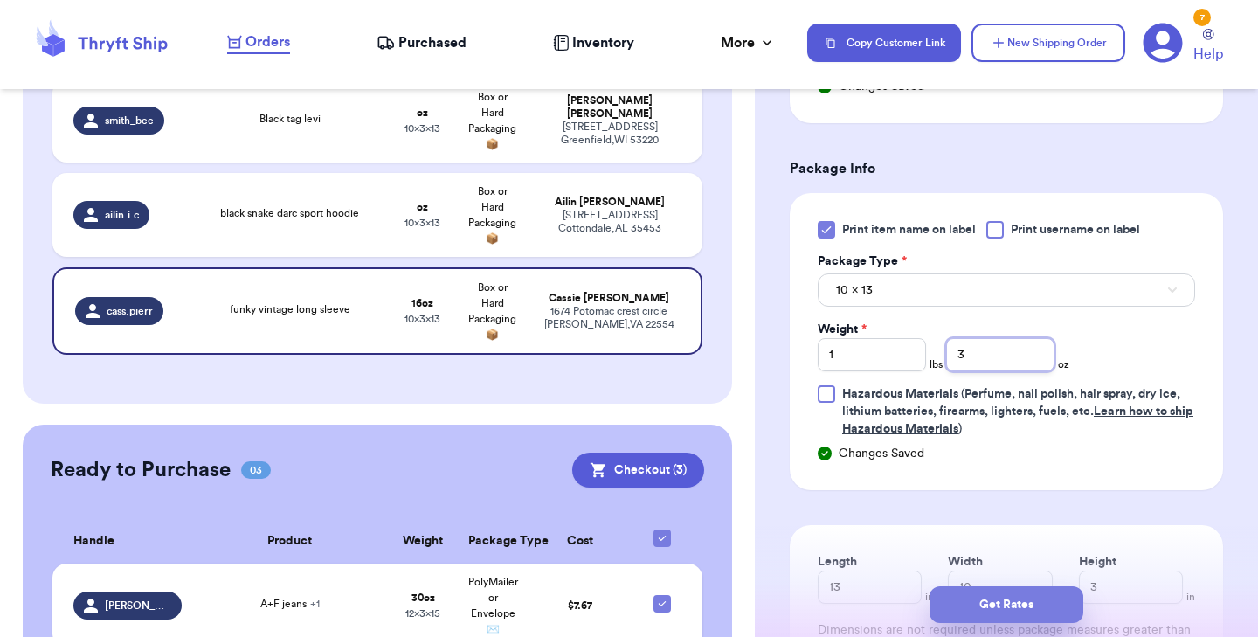
type input "3"
click at [983, 597] on button "Get Rates" at bounding box center [1006, 604] width 154 height 37
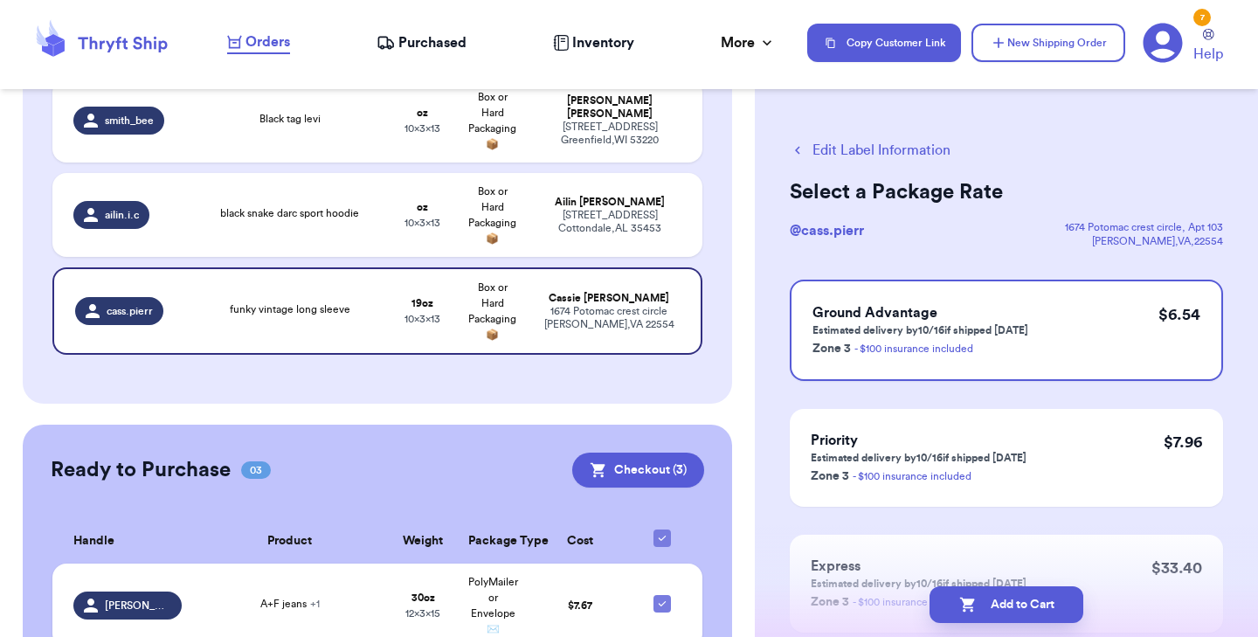
click at [983, 597] on button "Add to Cart" at bounding box center [1006, 604] width 154 height 37
checkbox input "true"
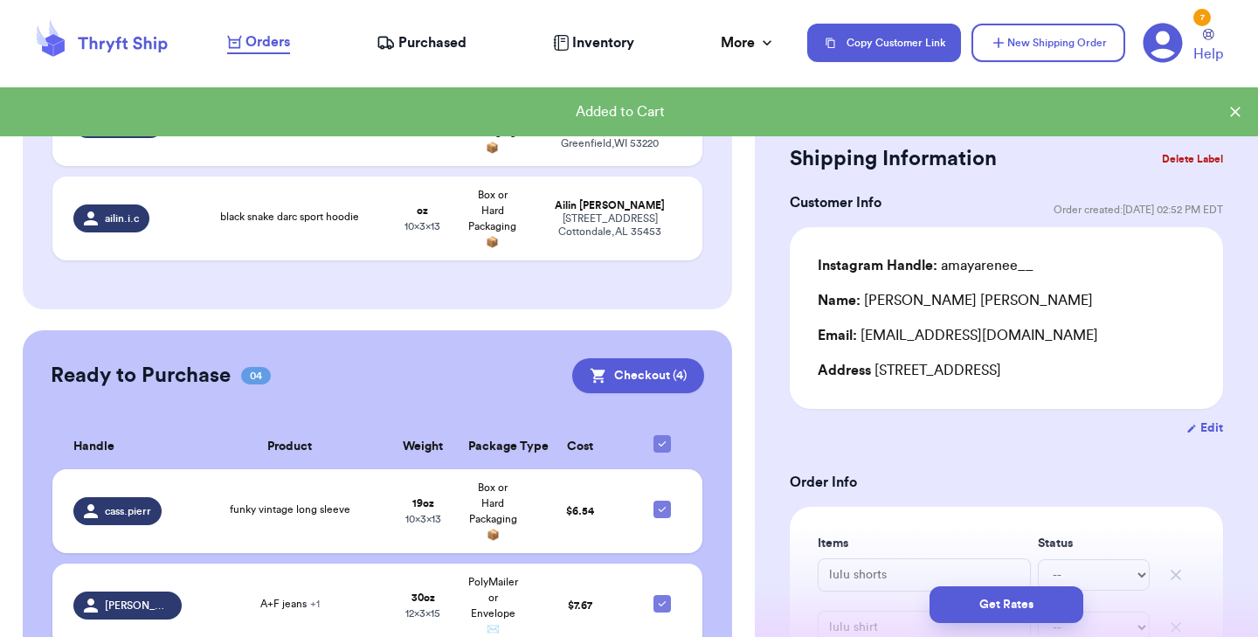
scroll to position [2860, 0]
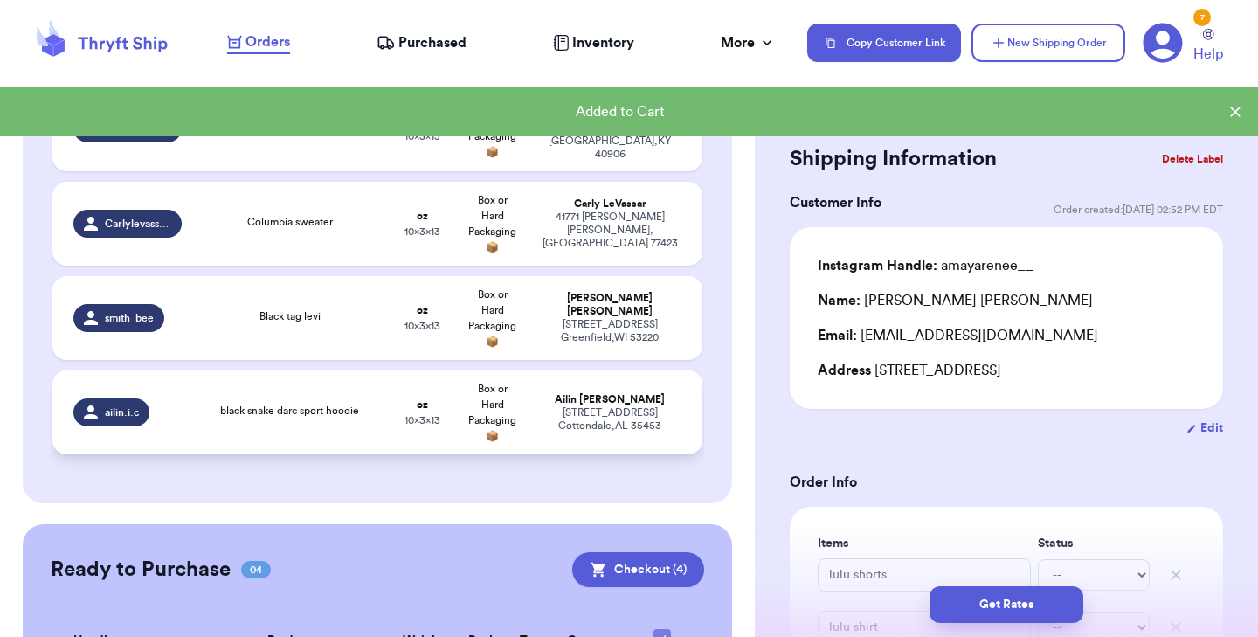
click at [253, 370] on td "black snake darc sport hoodie" at bounding box center [290, 412] width 196 height 84
type input "black snake darc sport hoodie"
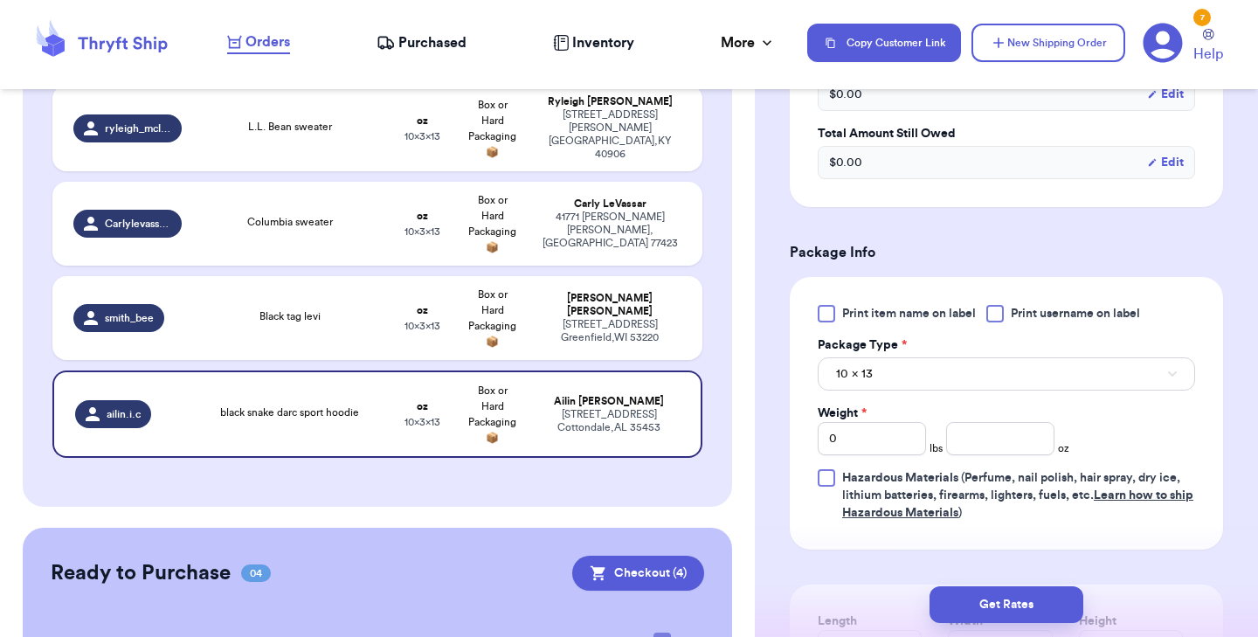
scroll to position [618, 0]
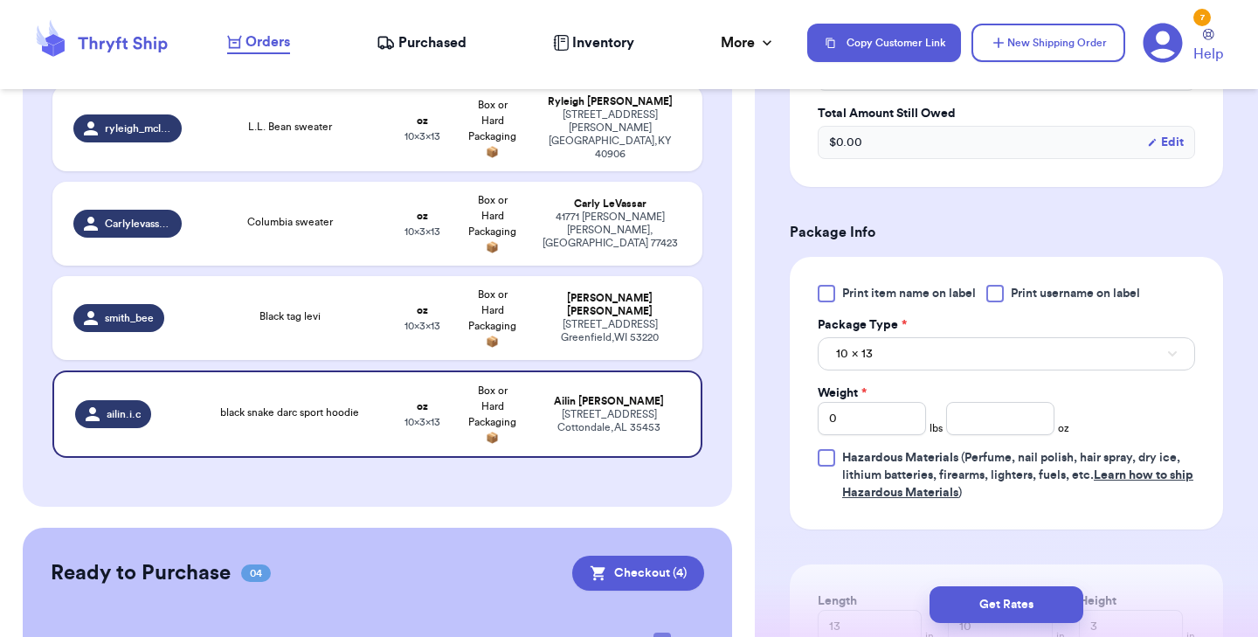
click at [825, 292] on div at bounding box center [826, 293] width 17 height 17
click at [0, 0] on input "Print item name on label" at bounding box center [0, 0] width 0 height 0
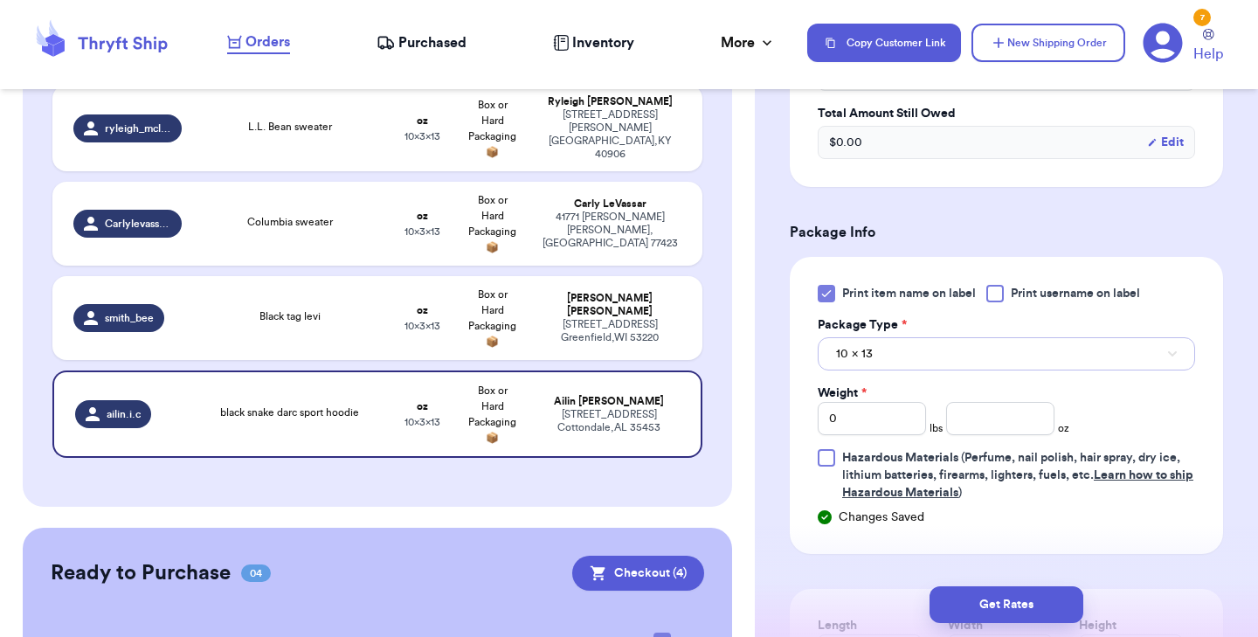
click at [901, 347] on button "10 x 13" at bounding box center [1006, 353] width 377 height 33
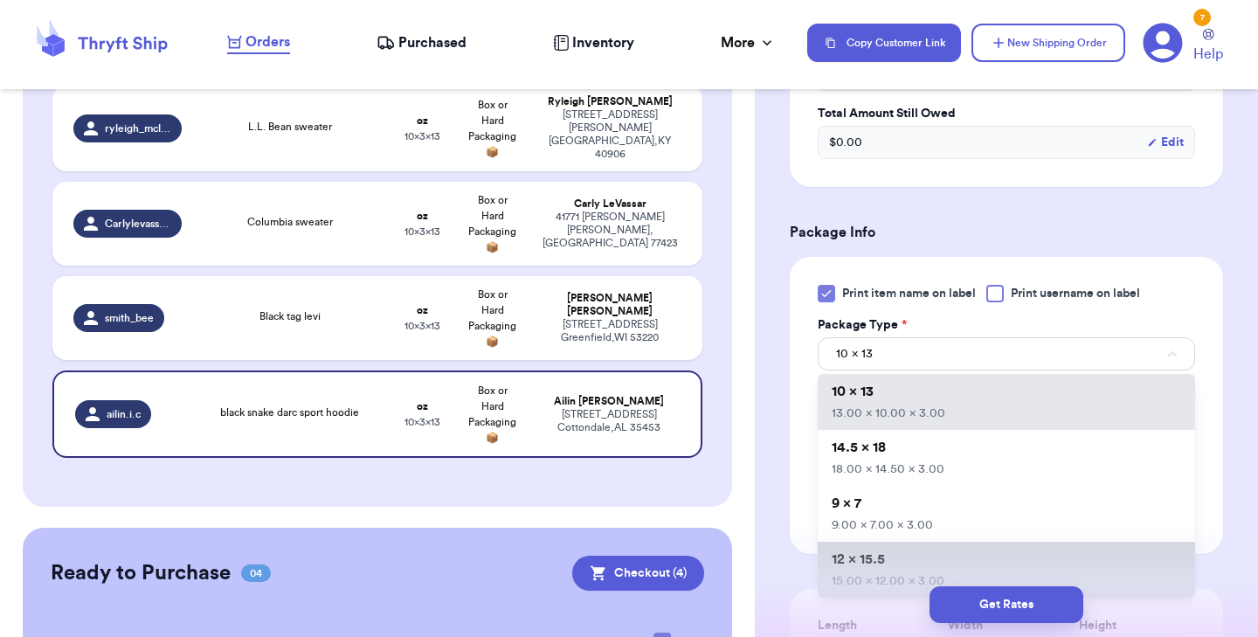
click at [883, 566] on span "12 x 15.5" at bounding box center [858, 559] width 53 height 14
type input "15"
type input "12"
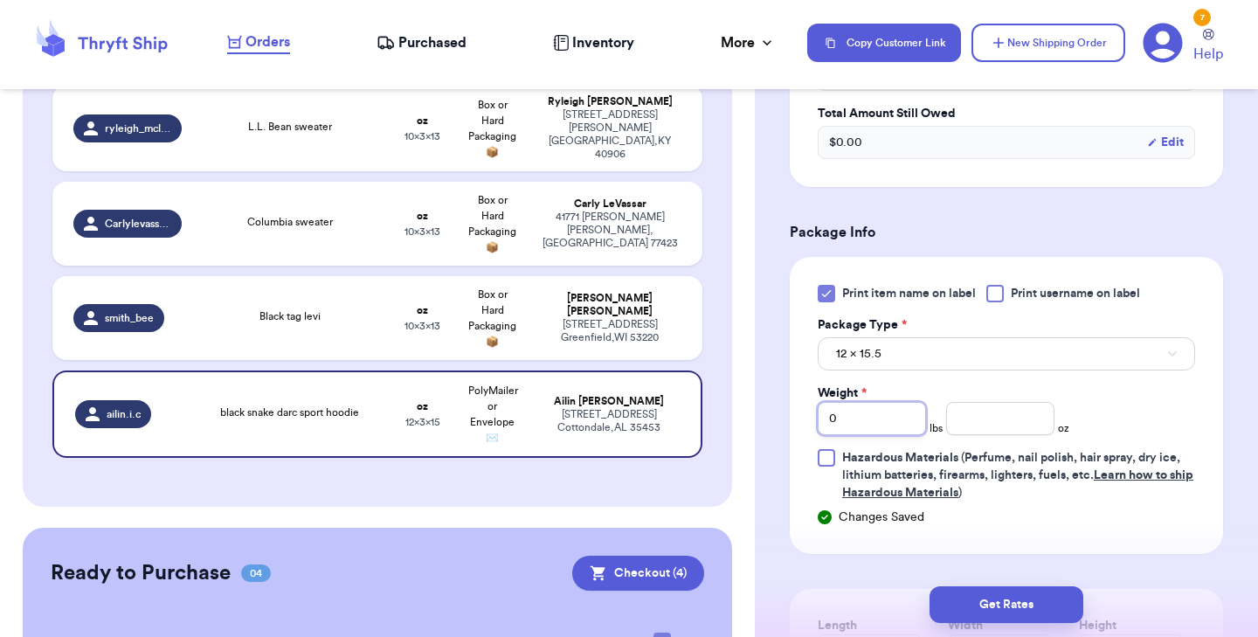
click at [866, 410] on input "0" at bounding box center [872, 418] width 108 height 33
type input "10"
type input "1"
type input "19"
type input "1"
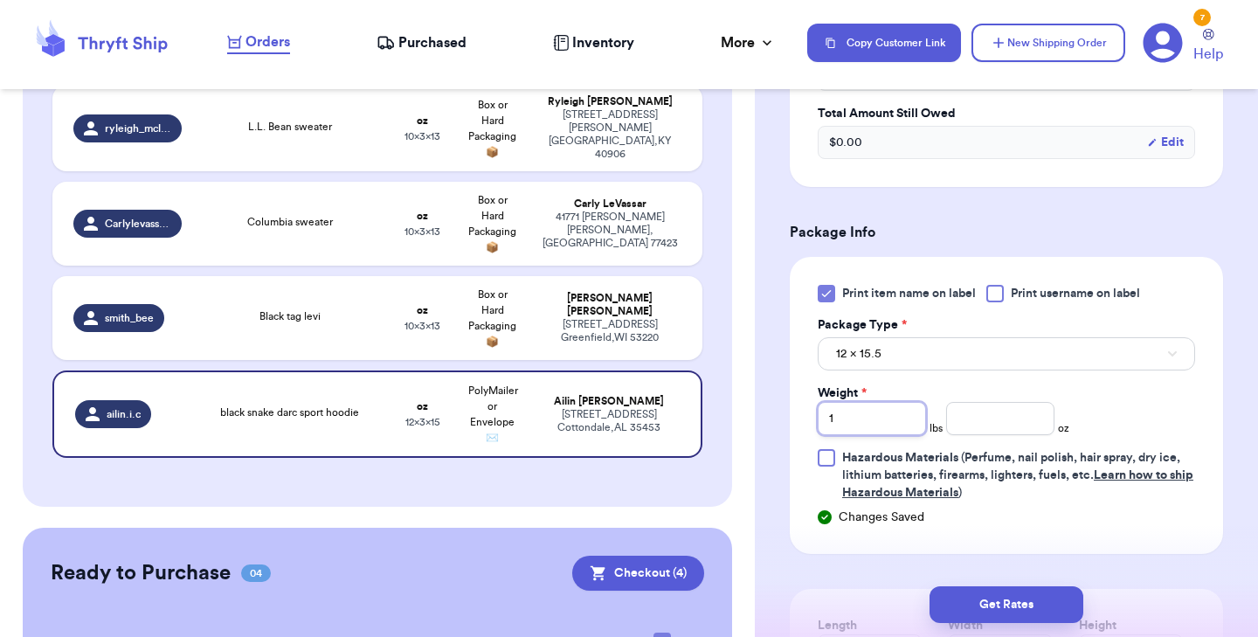
type input "1"
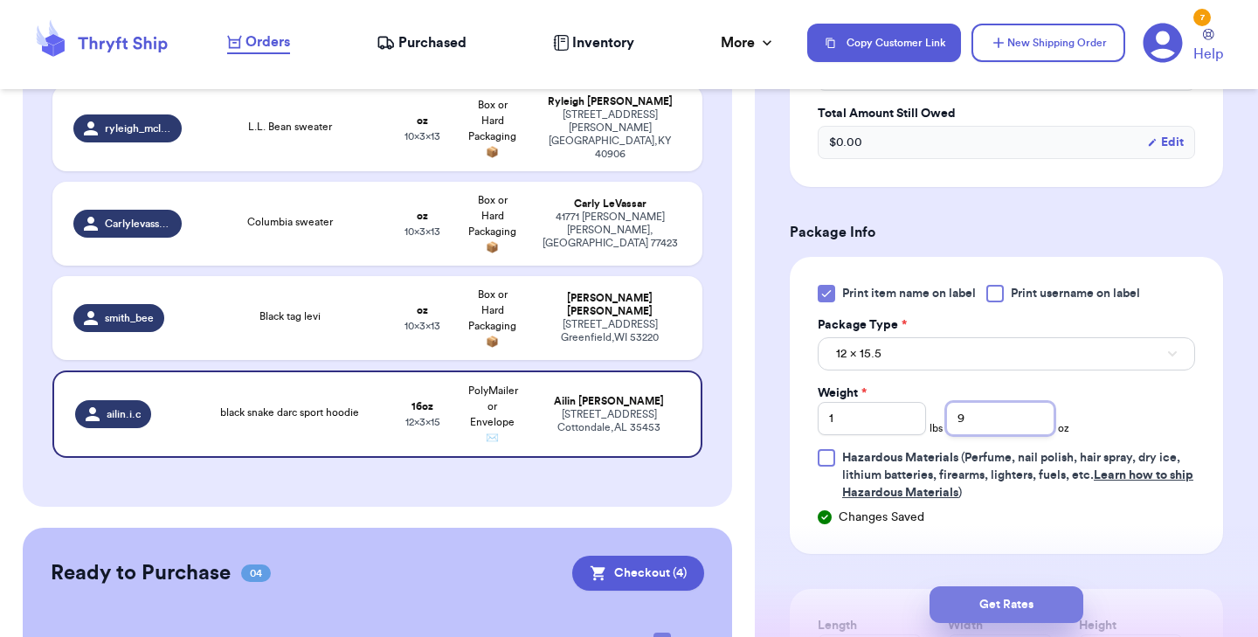
type input "9"
click at [1018, 597] on button "Get Rates" at bounding box center [1006, 604] width 154 height 37
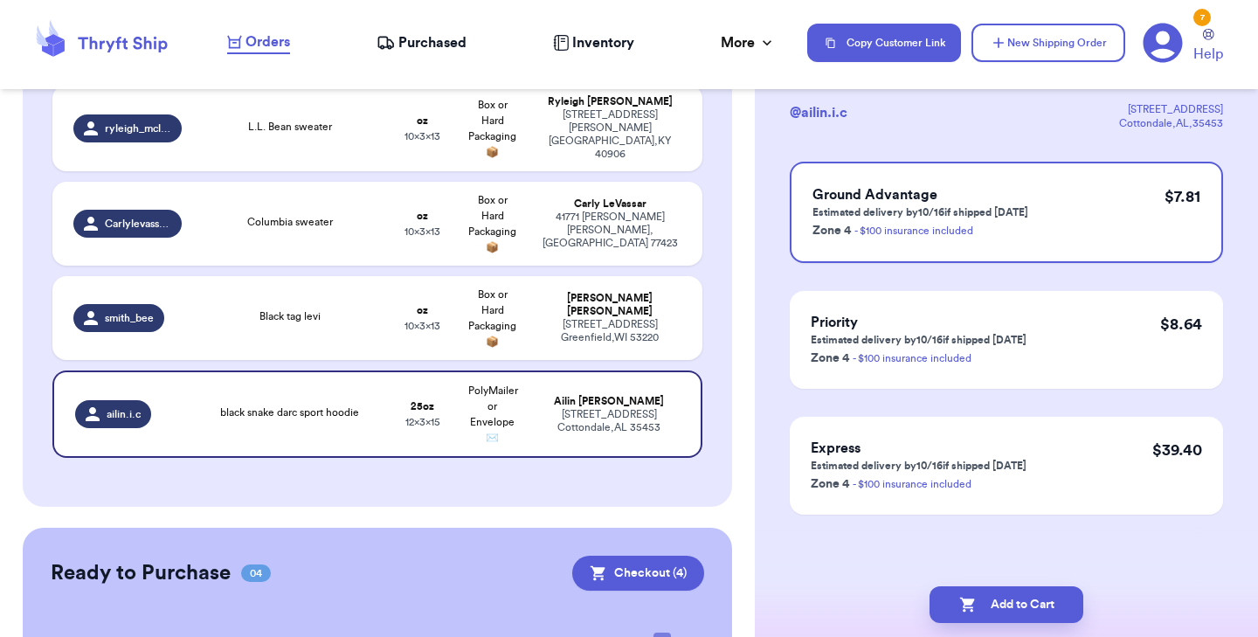
scroll to position [0, 0]
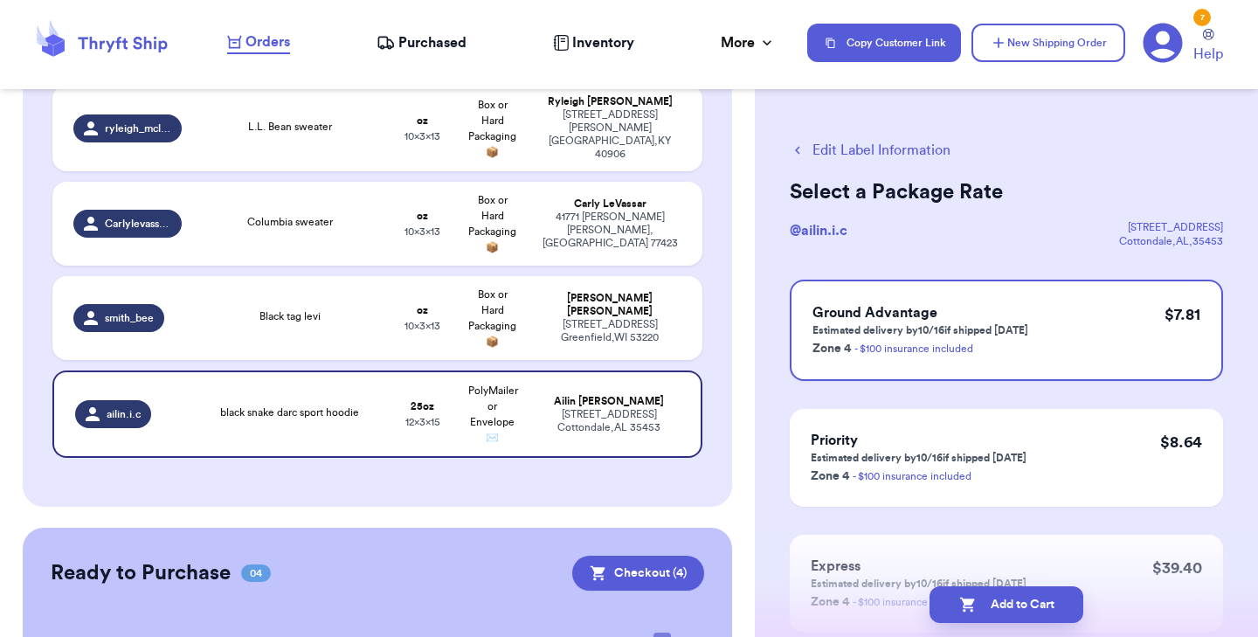
click at [1018, 597] on button "Add to Cart" at bounding box center [1006, 604] width 154 height 37
checkbox input "true"
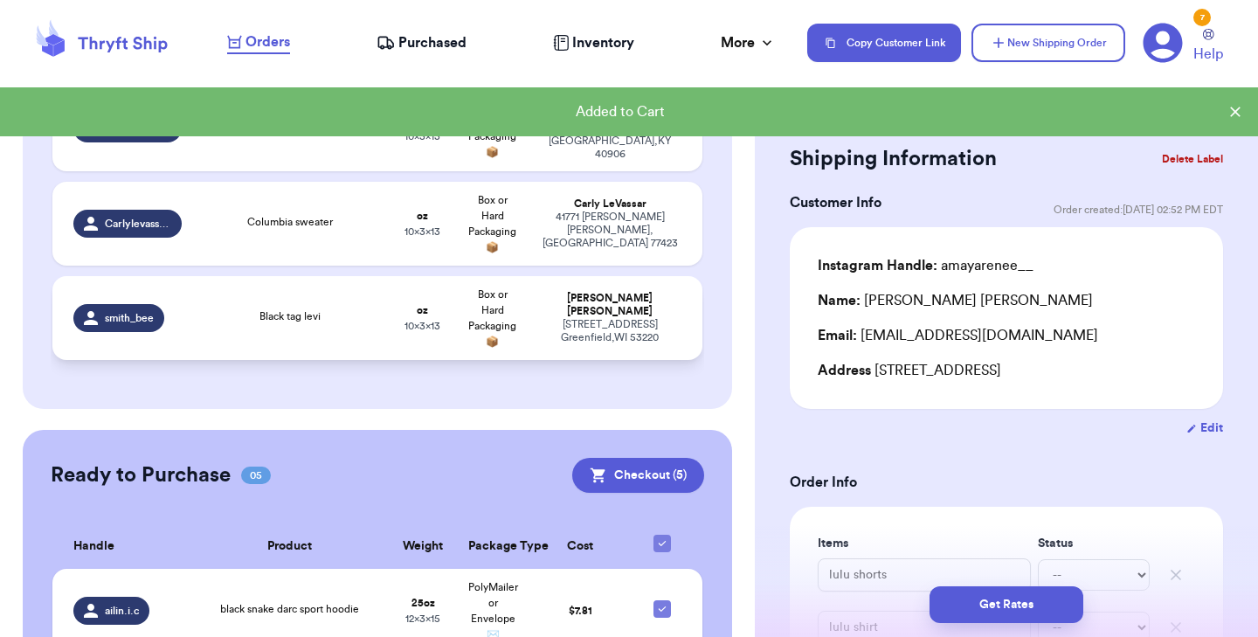
click at [317, 311] on span "Black tag levi" at bounding box center [289, 316] width 61 height 10
type input "Black tag levi"
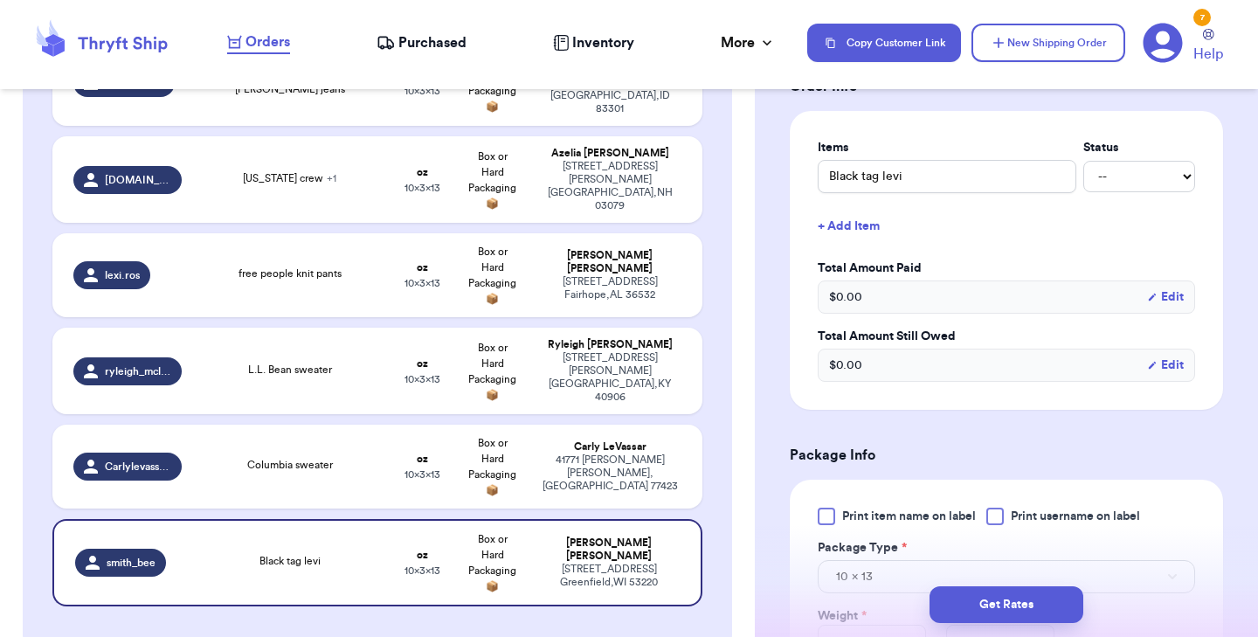
scroll to position [397, 0]
click at [824, 512] on div at bounding box center [826, 514] width 17 height 17
click at [0, 0] on input "Print item name on label" at bounding box center [0, 0] width 0 height 0
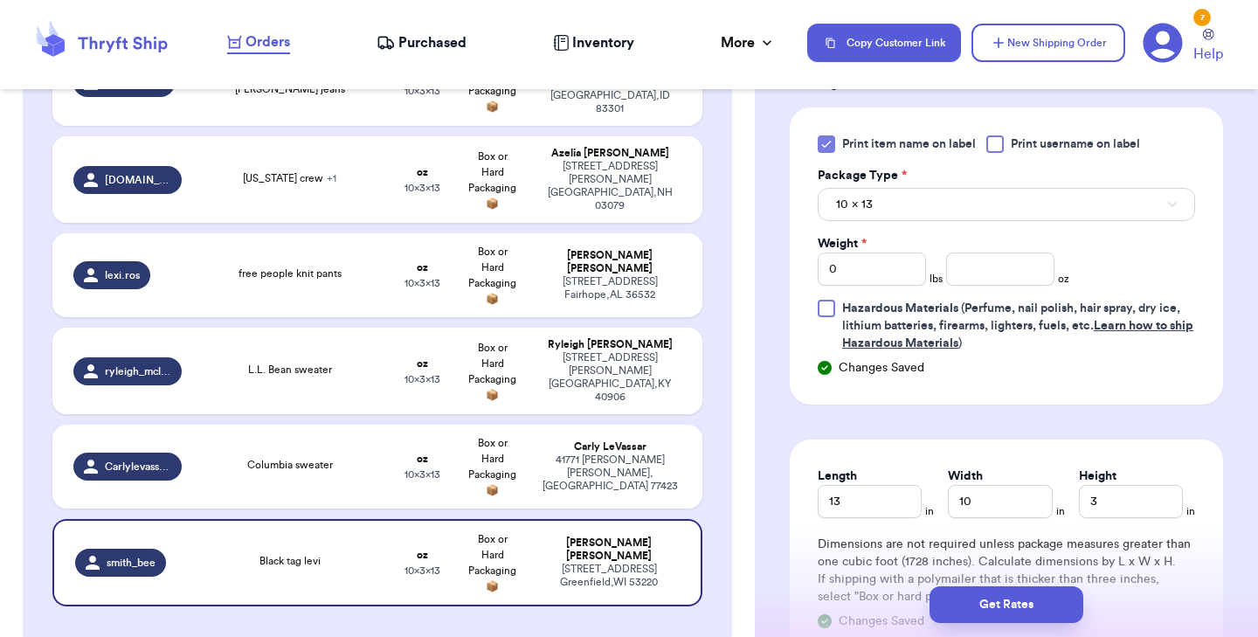
scroll to position [767, 0]
click at [872, 267] on input "0" at bounding box center [872, 269] width 108 height 33
click at [970, 269] on input "number" at bounding box center [1000, 269] width 108 height 33
type input "0"
type input "10"
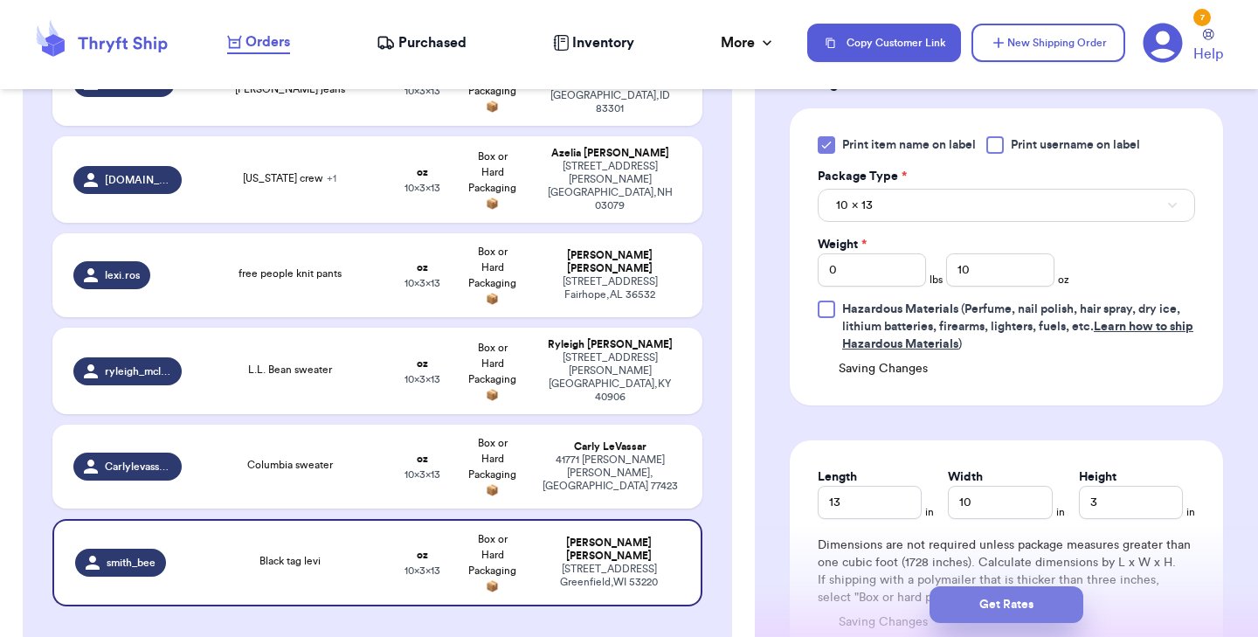
click at [1018, 604] on button "Get Rates" at bounding box center [1006, 604] width 154 height 37
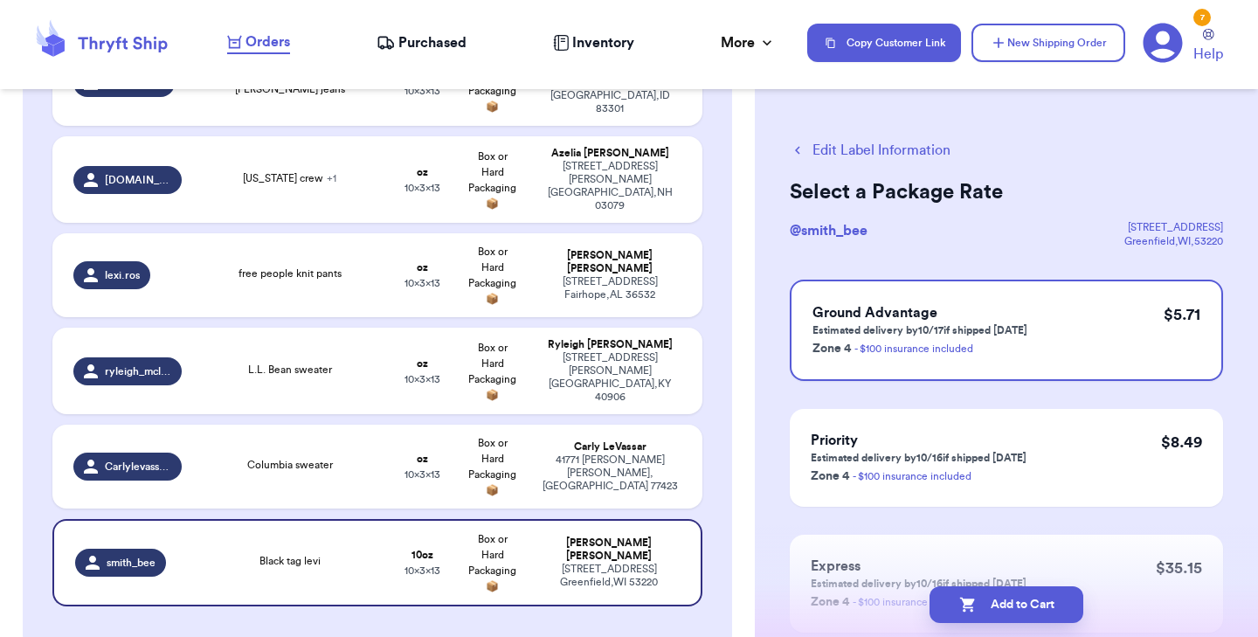
click at [1018, 604] on button "Add to Cart" at bounding box center [1006, 604] width 154 height 37
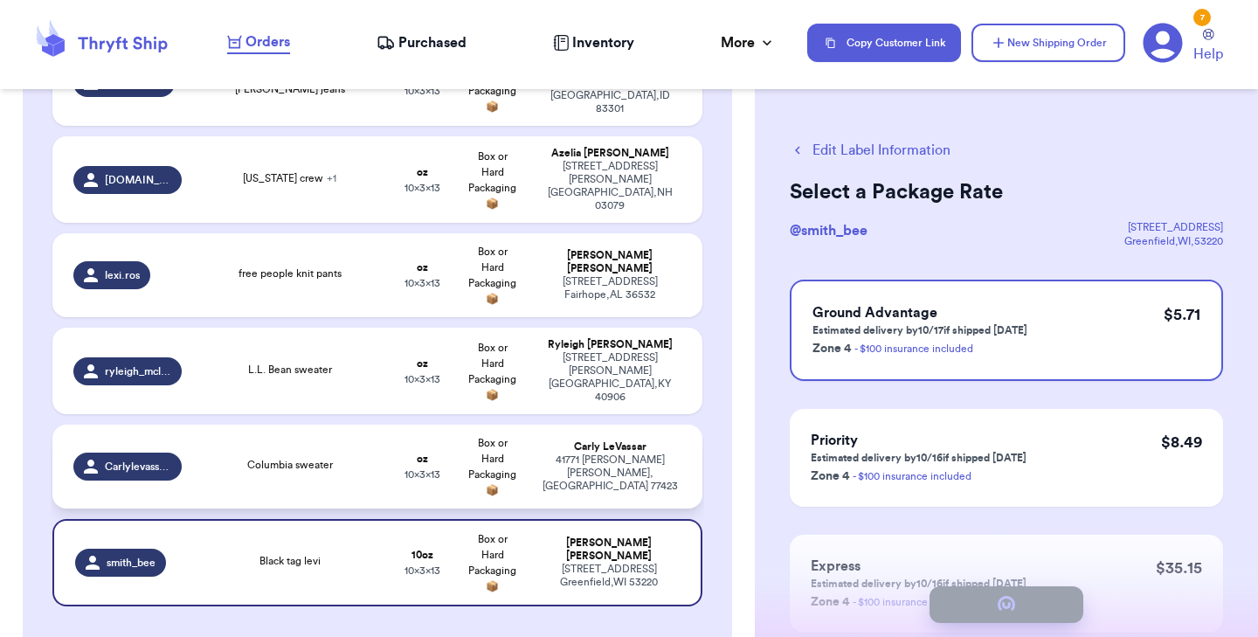
click at [351, 457] on div "Columbia sweater" at bounding box center [290, 466] width 175 height 19
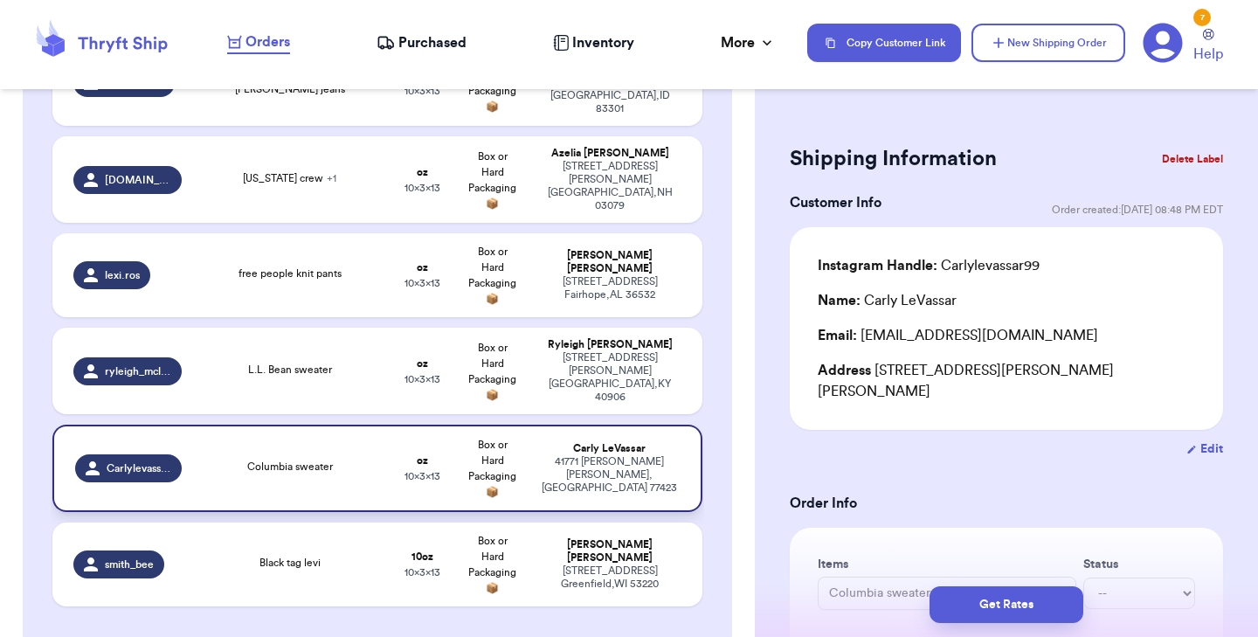
checkbox input "true"
type input "lulu shorts"
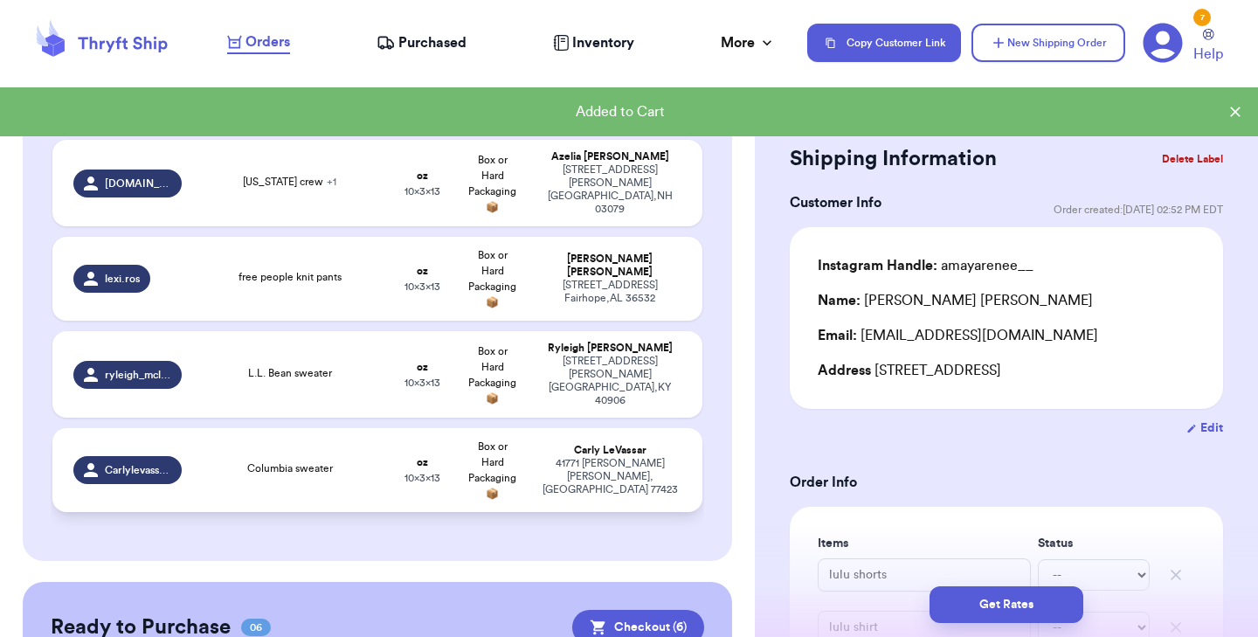
scroll to position [2419, 0]
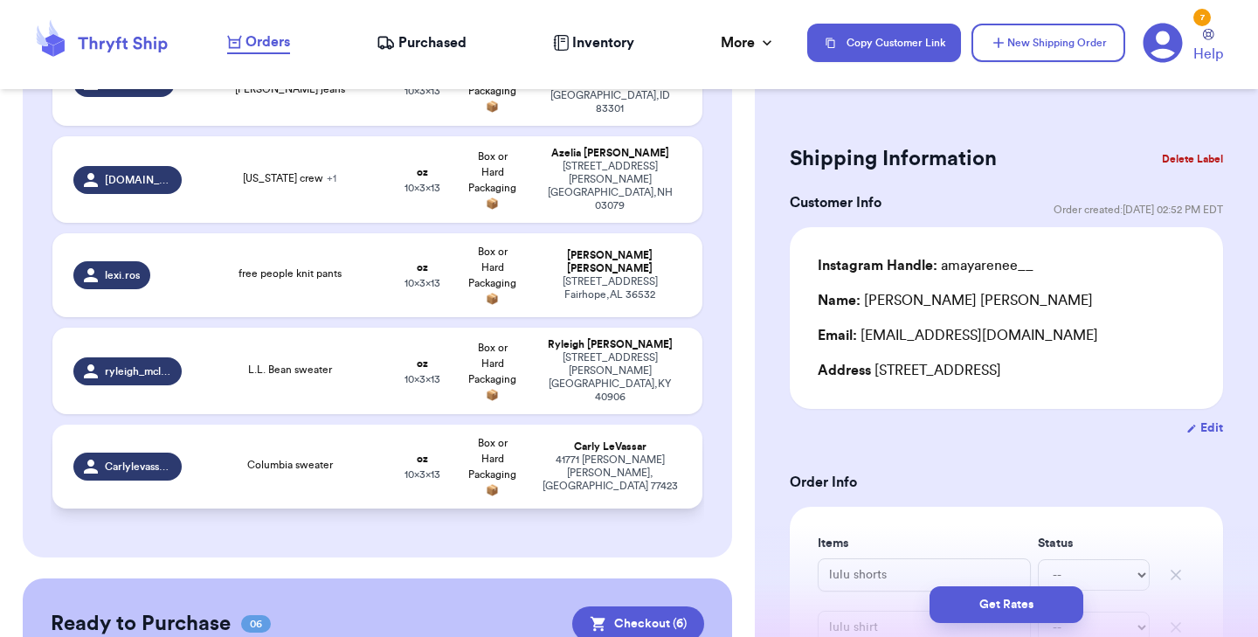
click at [341, 424] on td "Columbia sweater" at bounding box center [290, 466] width 196 height 84
type input "Columbia sweater"
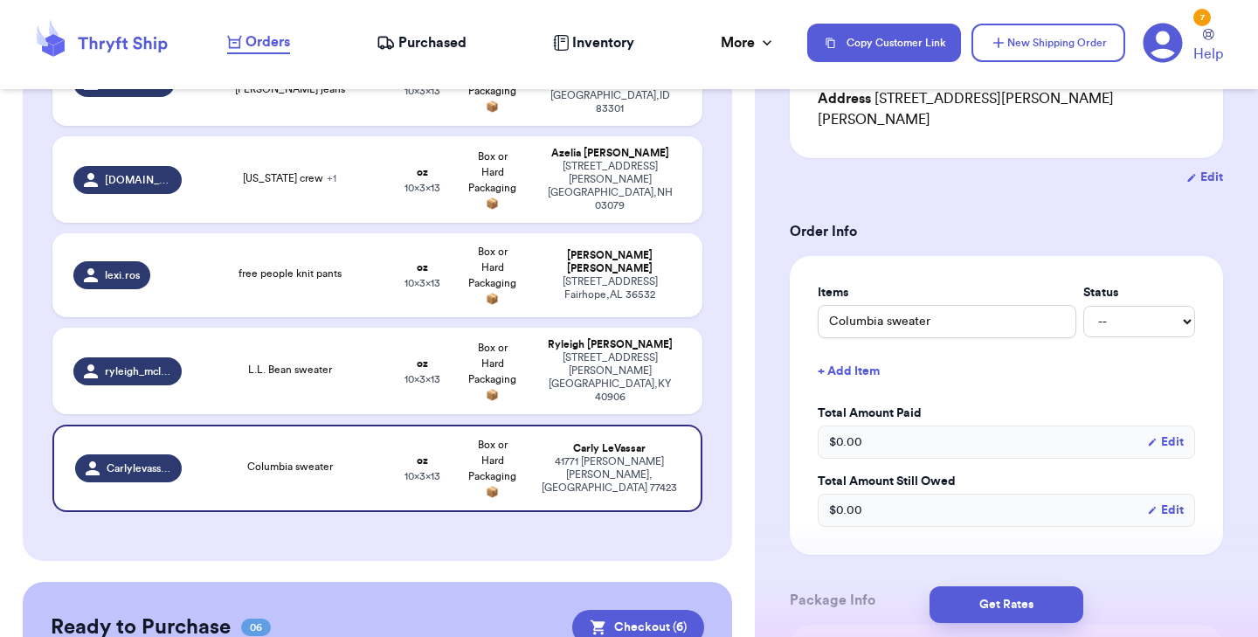
scroll to position [339, 0]
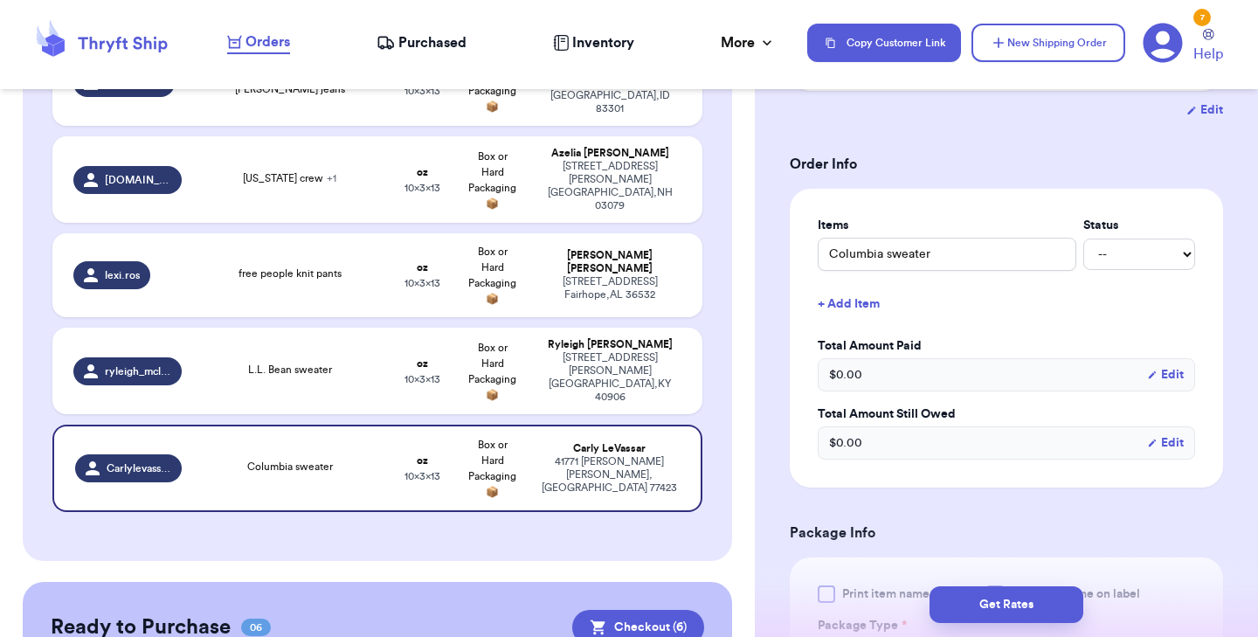
click at [825, 574] on div "Get Rates" at bounding box center [1006, 604] width 503 height 65
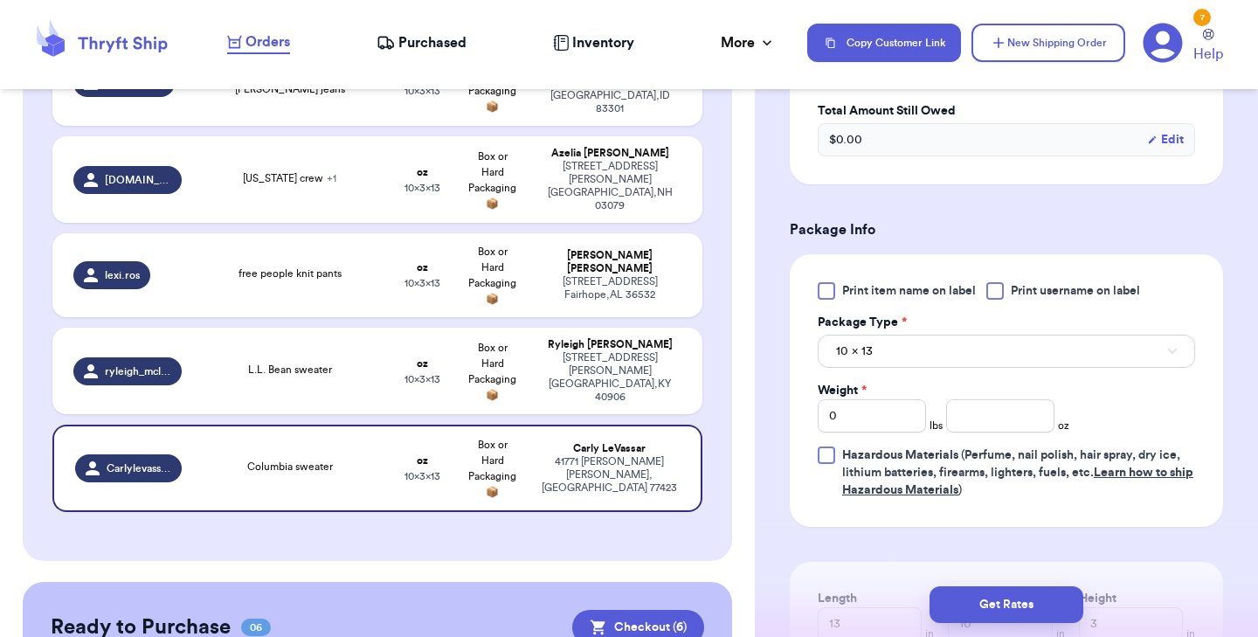
scroll to position [676, 0]
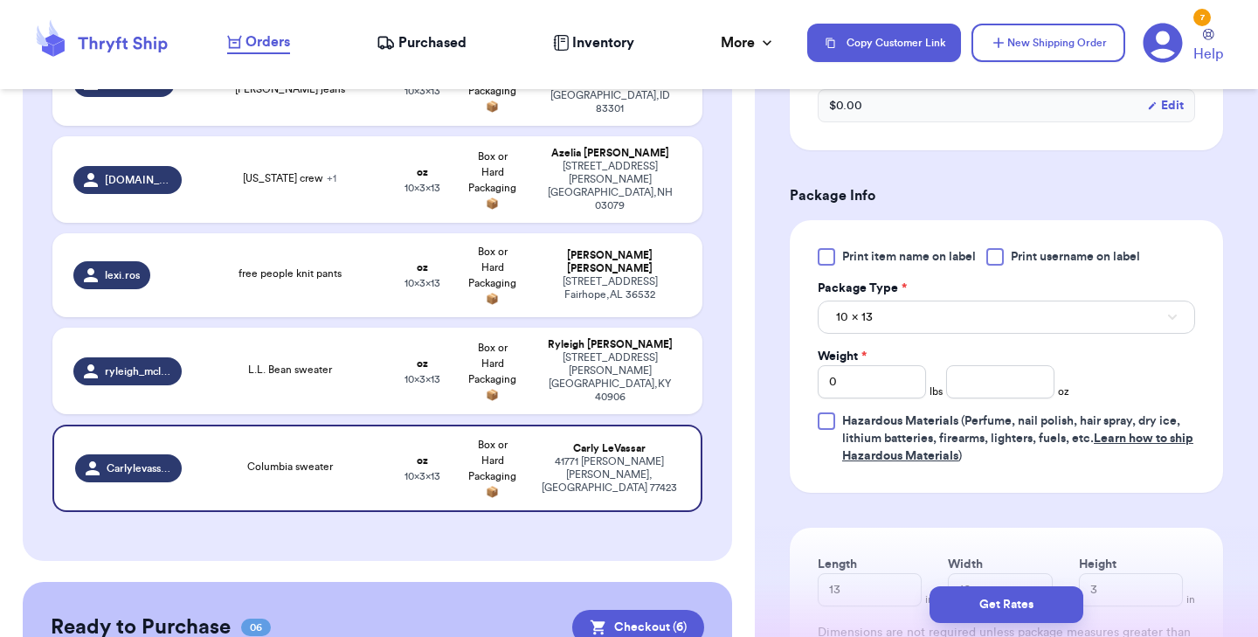
click at [825, 248] on div at bounding box center [826, 256] width 17 height 17
click at [0, 0] on input "Print item name on label" at bounding box center [0, 0] width 0 height 0
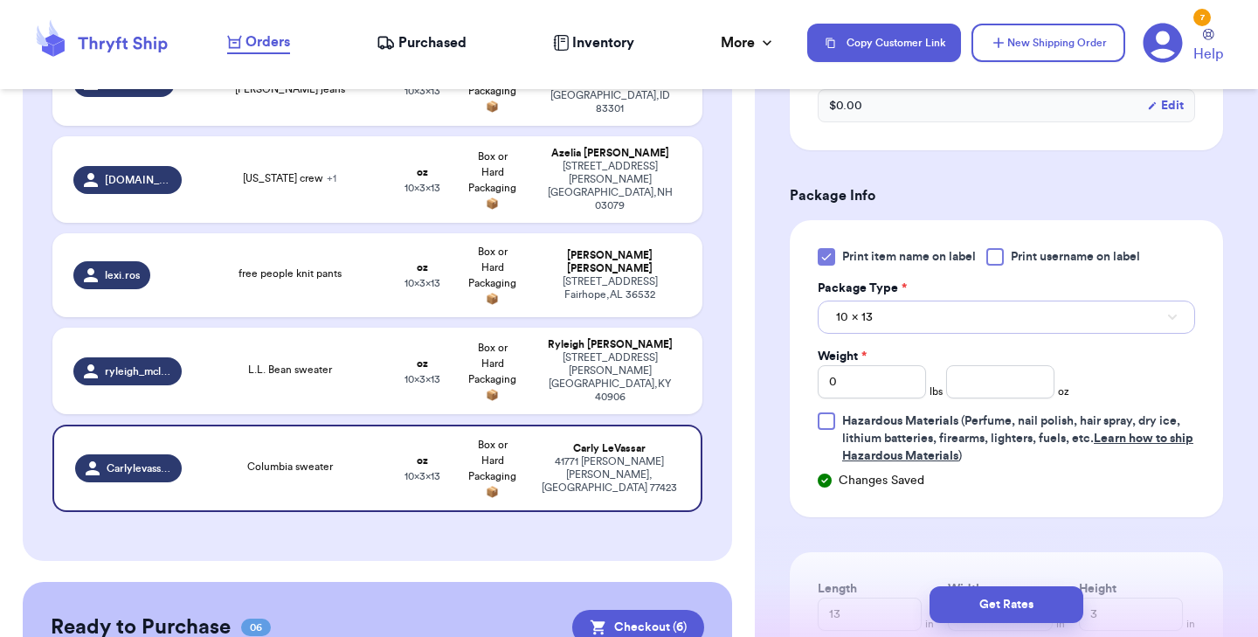
click at [860, 312] on button "10 x 13" at bounding box center [1006, 316] width 377 height 33
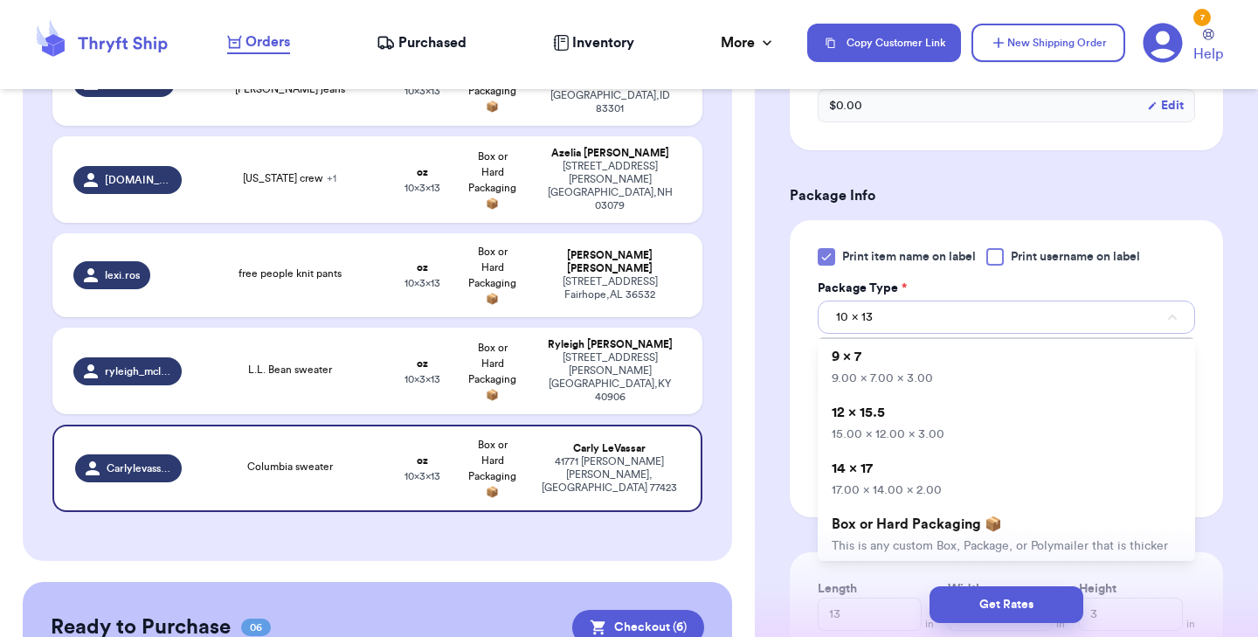
scroll to position [109, 0]
click at [869, 396] on li "12 x 15.5 15.00 x 12.00 x 3.00" at bounding box center [1006, 424] width 377 height 56
type input "15"
type input "12"
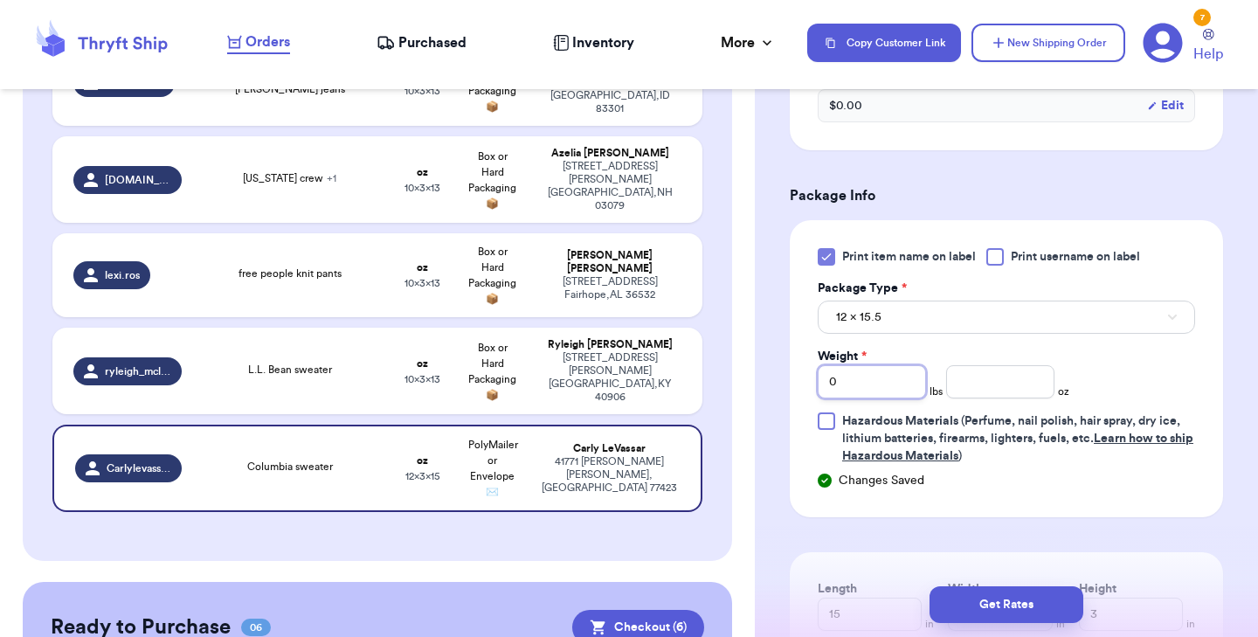
click at [864, 370] on input "0" at bounding box center [872, 381] width 108 height 33
type input "1"
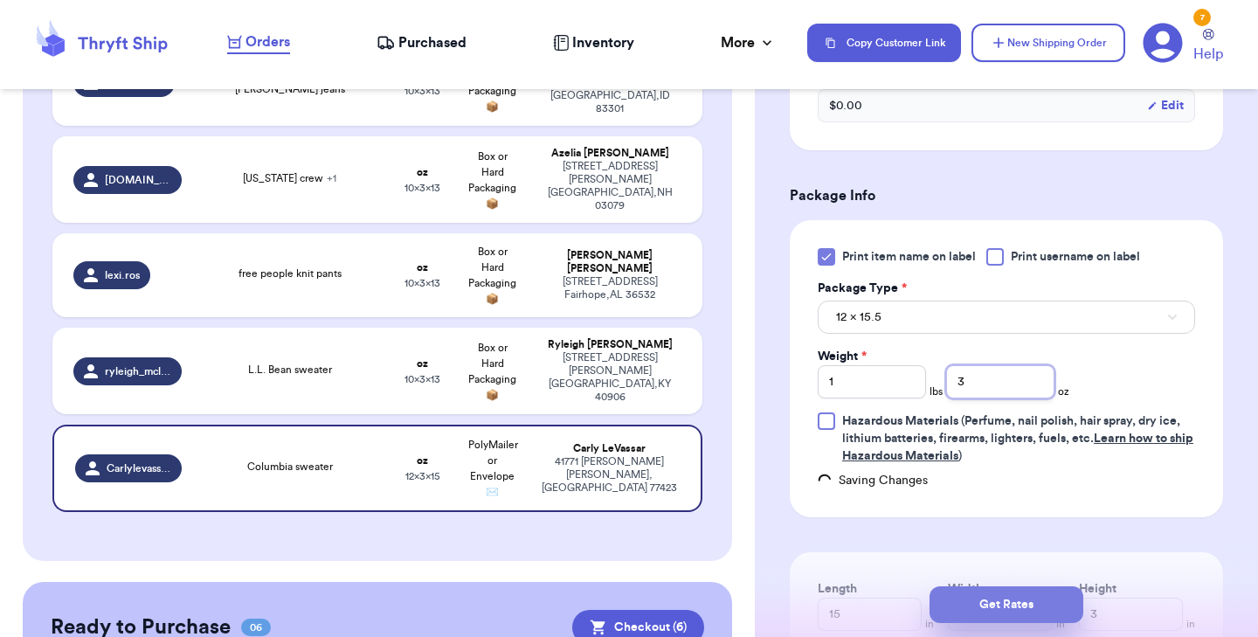
type input "3"
click at [979, 607] on button "Get Rates" at bounding box center [1006, 604] width 154 height 37
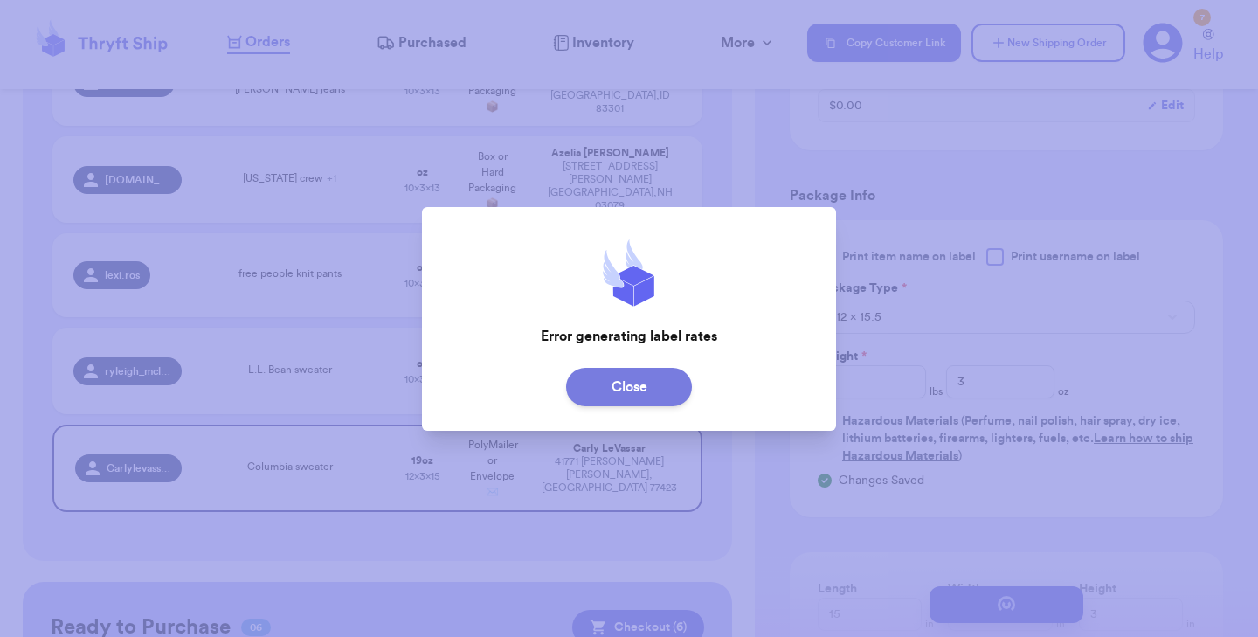
click at [622, 388] on button "Close" at bounding box center [629, 387] width 126 height 38
click at [677, 392] on button "Close" at bounding box center [629, 387] width 126 height 38
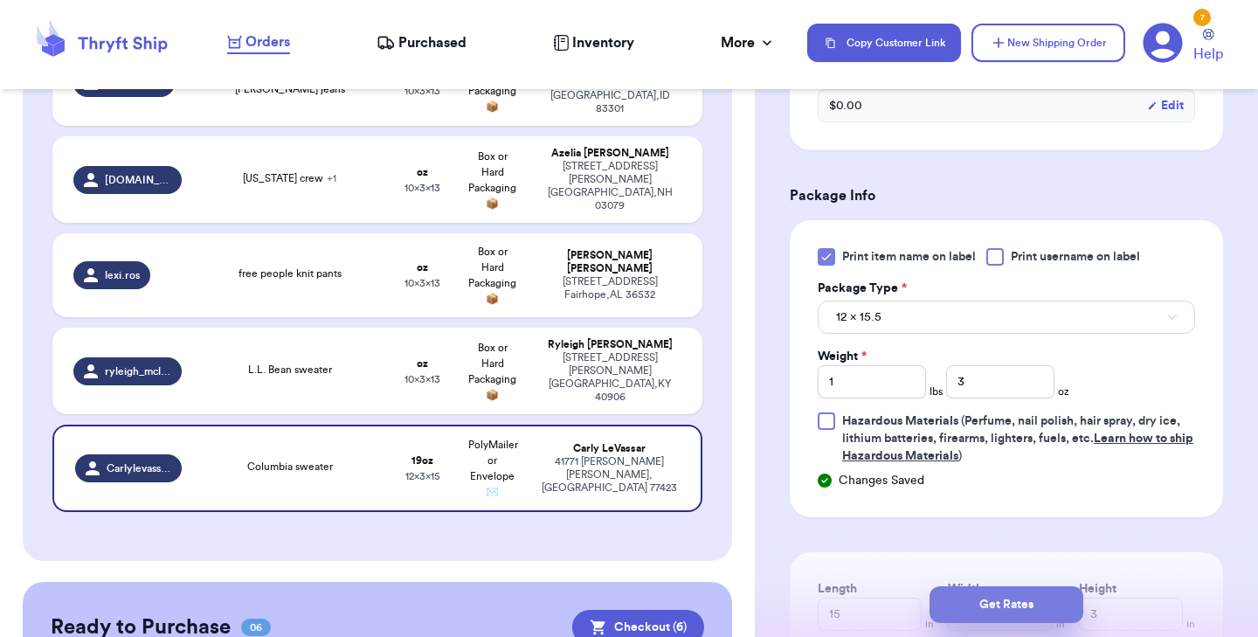
click at [1000, 598] on button "Get Rates" at bounding box center [1006, 604] width 154 height 37
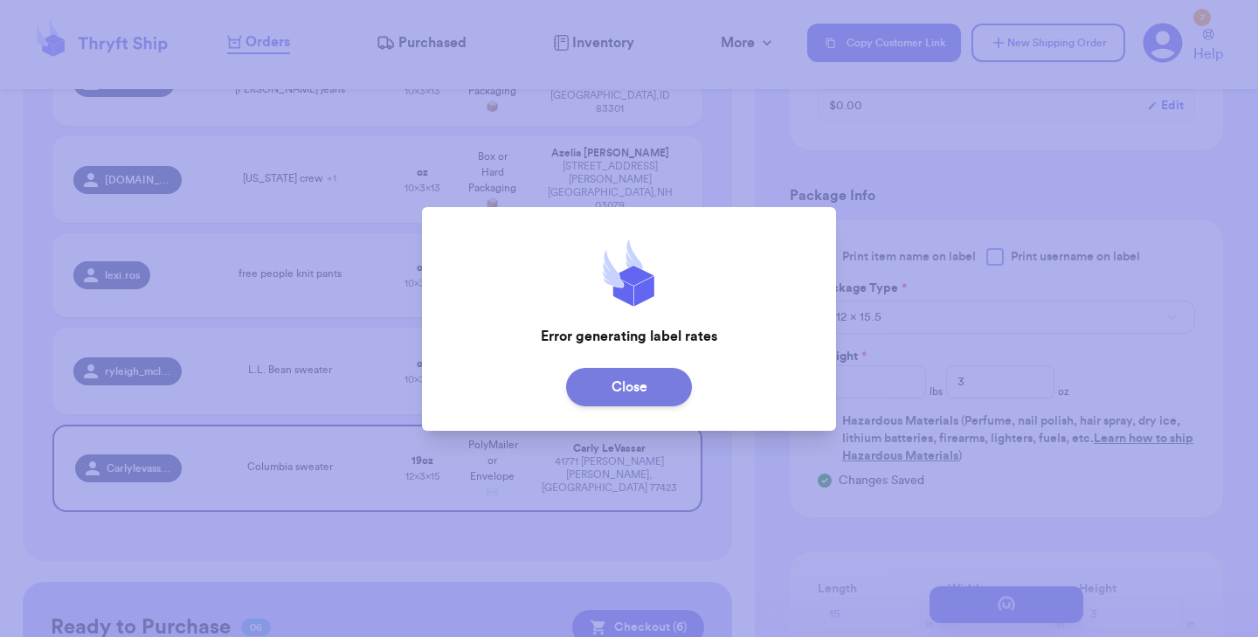
click at [651, 383] on button "Close" at bounding box center [629, 387] width 126 height 38
click at [643, 388] on button "Close" at bounding box center [629, 387] width 126 height 38
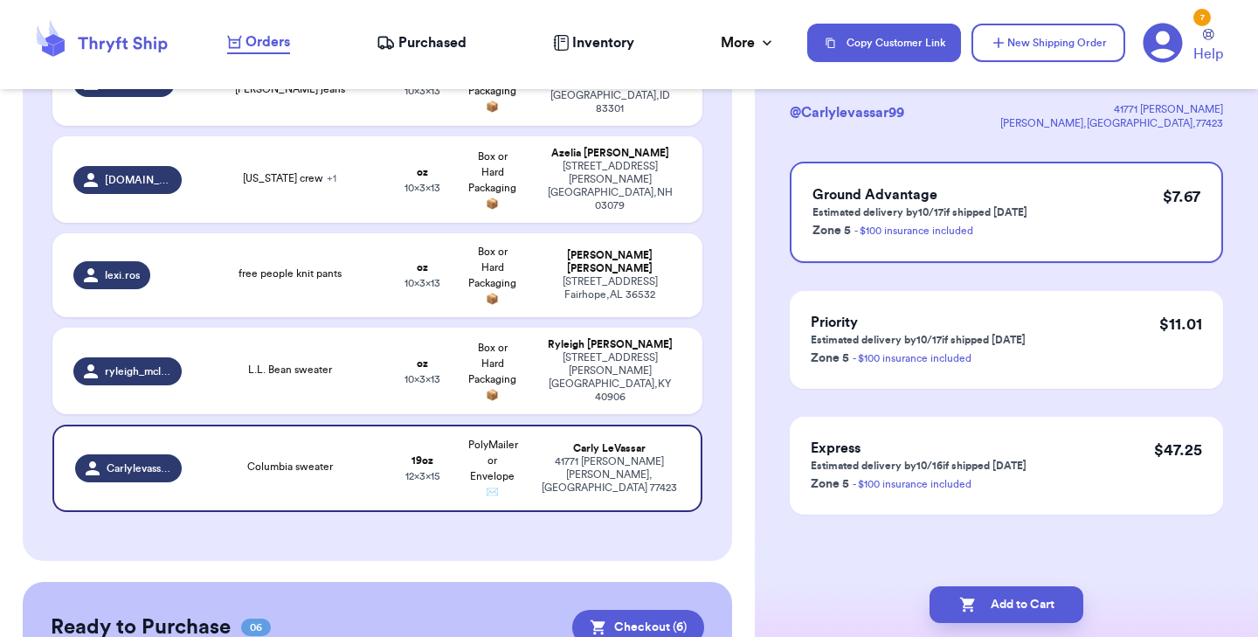
scroll to position [0, 0]
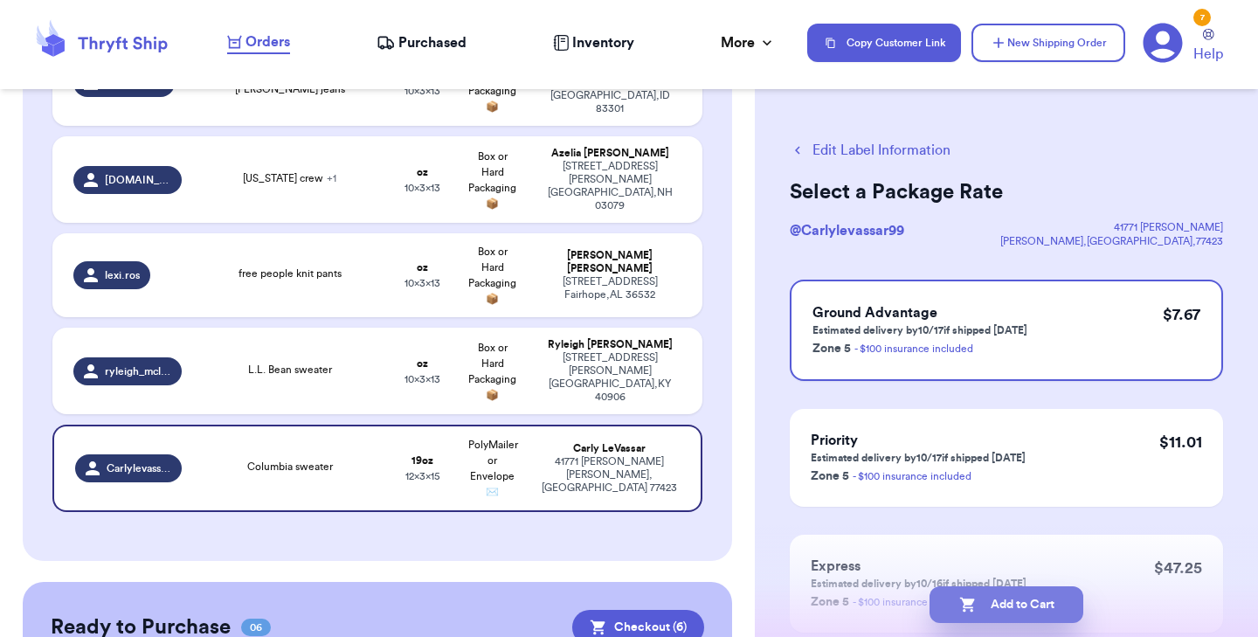
click at [1007, 598] on button "Add to Cart" at bounding box center [1006, 604] width 154 height 37
checkbox input "true"
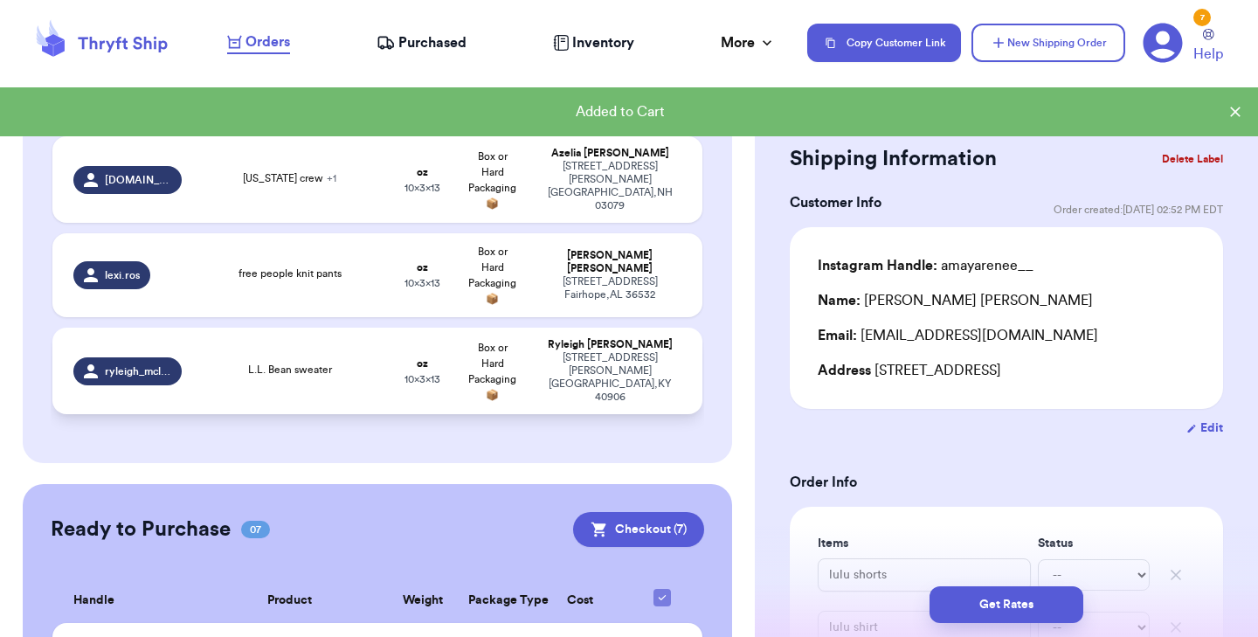
click at [376, 362] on div "L.L. Bean sweater" at bounding box center [290, 371] width 175 height 19
type input "L.L. Bean sweater"
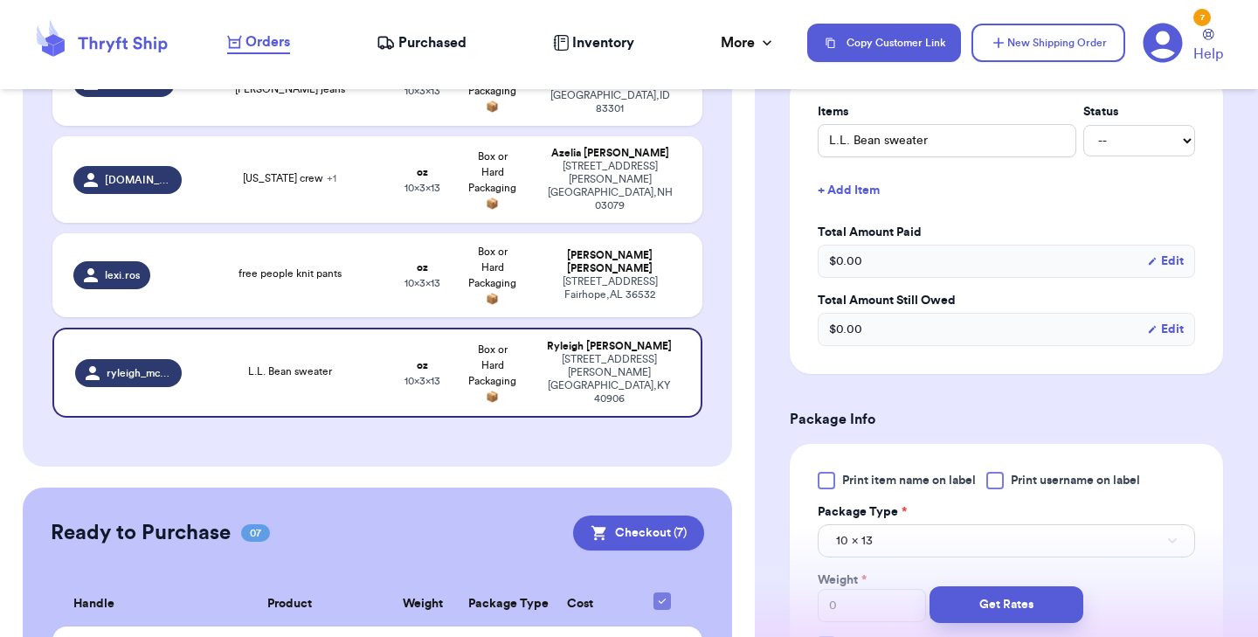
scroll to position [473, 0]
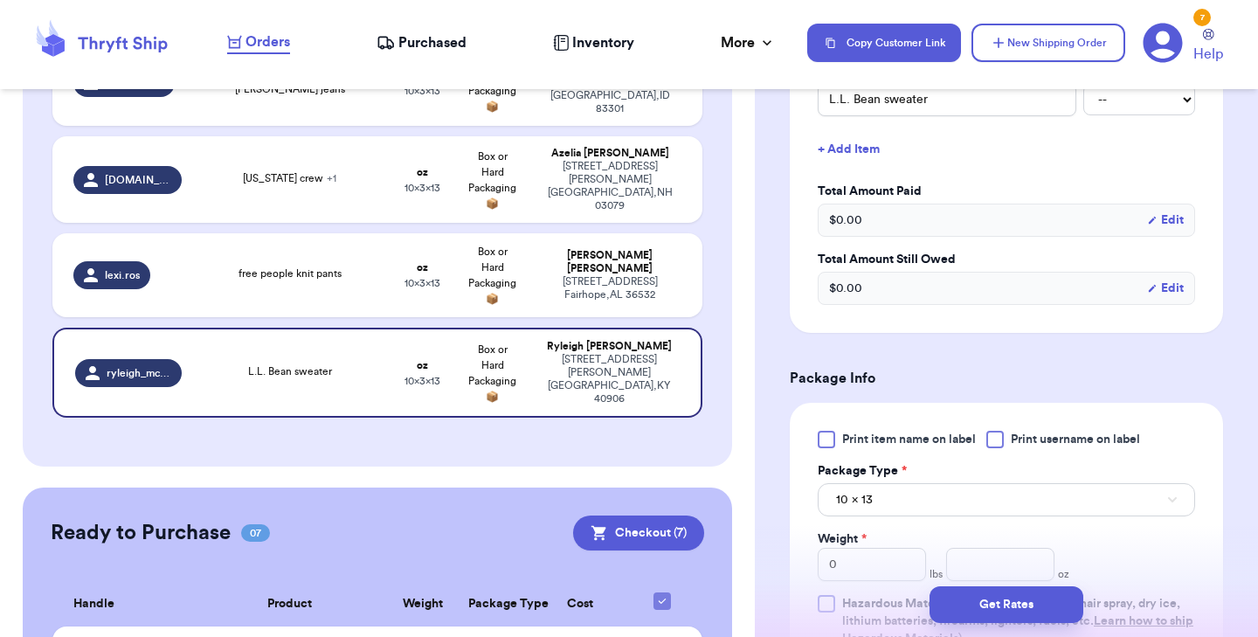
click at [819, 435] on div at bounding box center [826, 439] width 17 height 17
click at [0, 0] on input "Print item name on label" at bounding box center [0, 0] width 0 height 0
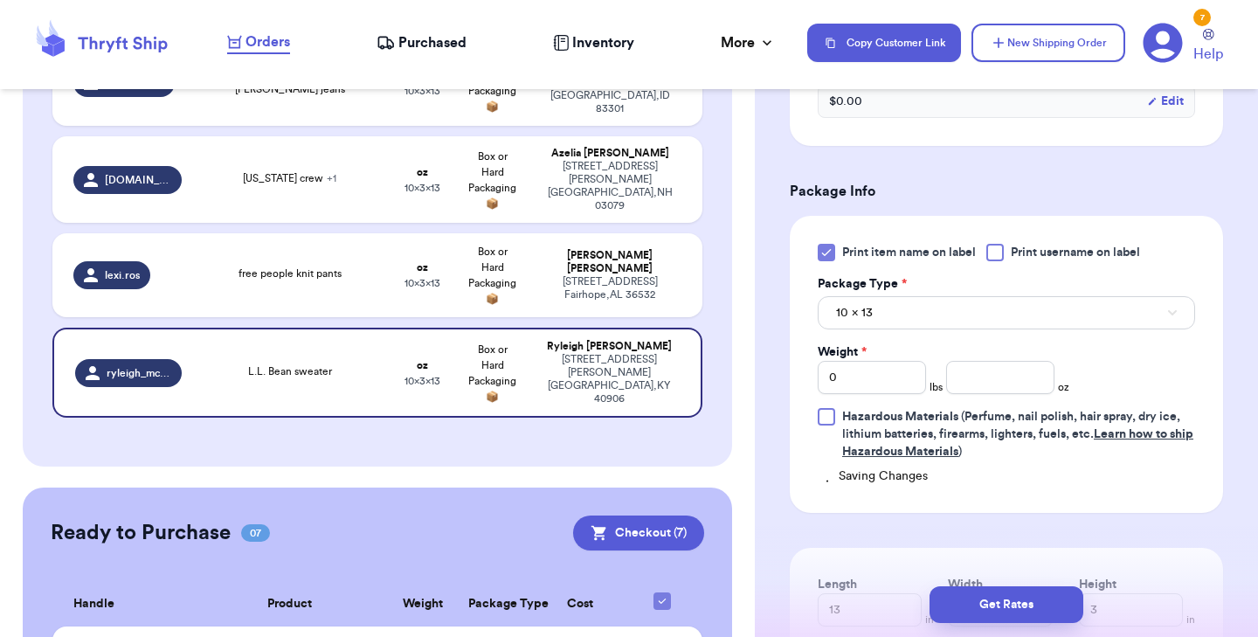
scroll to position [676, 0]
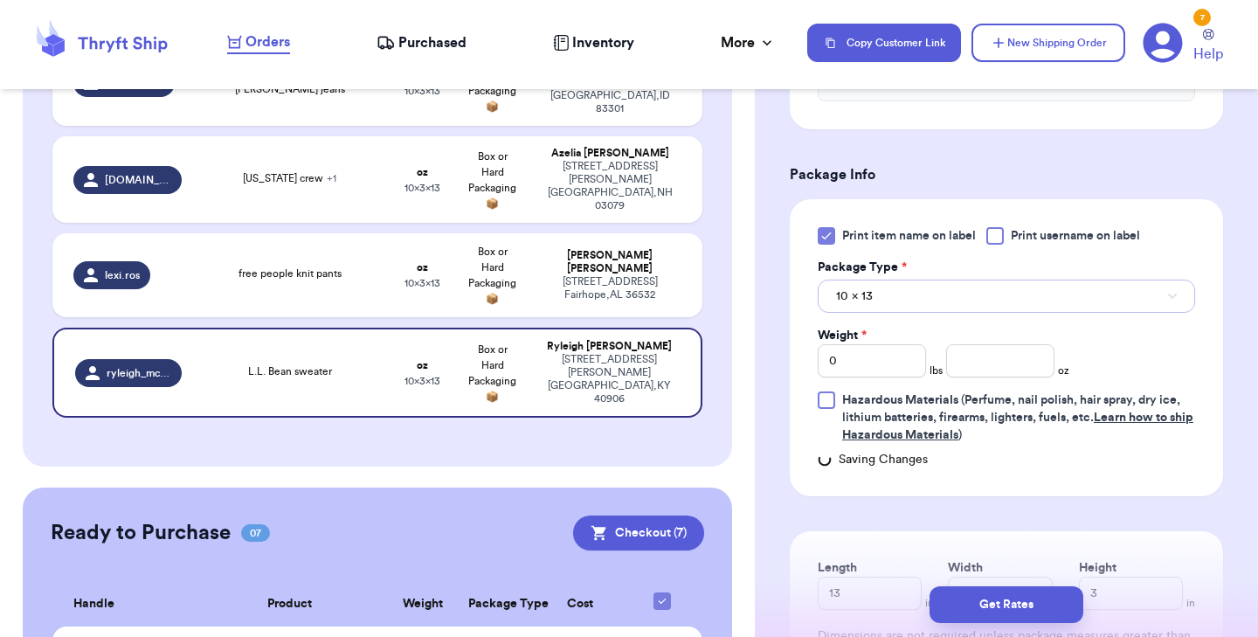
click at [908, 286] on button "10 x 13" at bounding box center [1006, 296] width 377 height 33
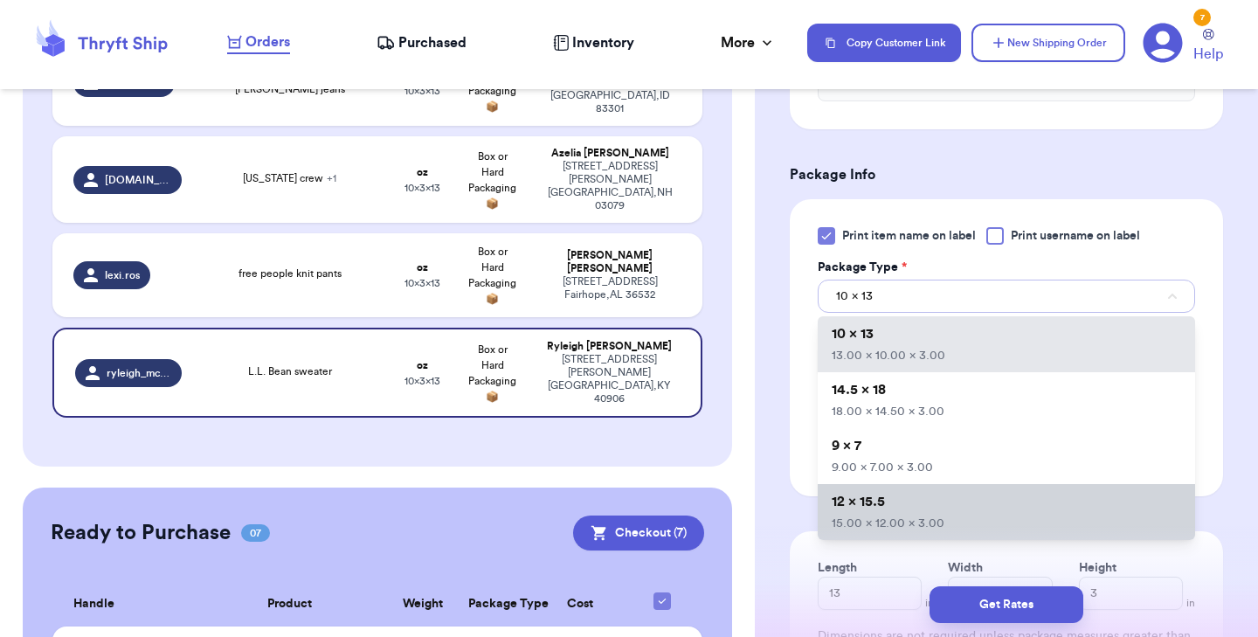
scroll to position [45, 0]
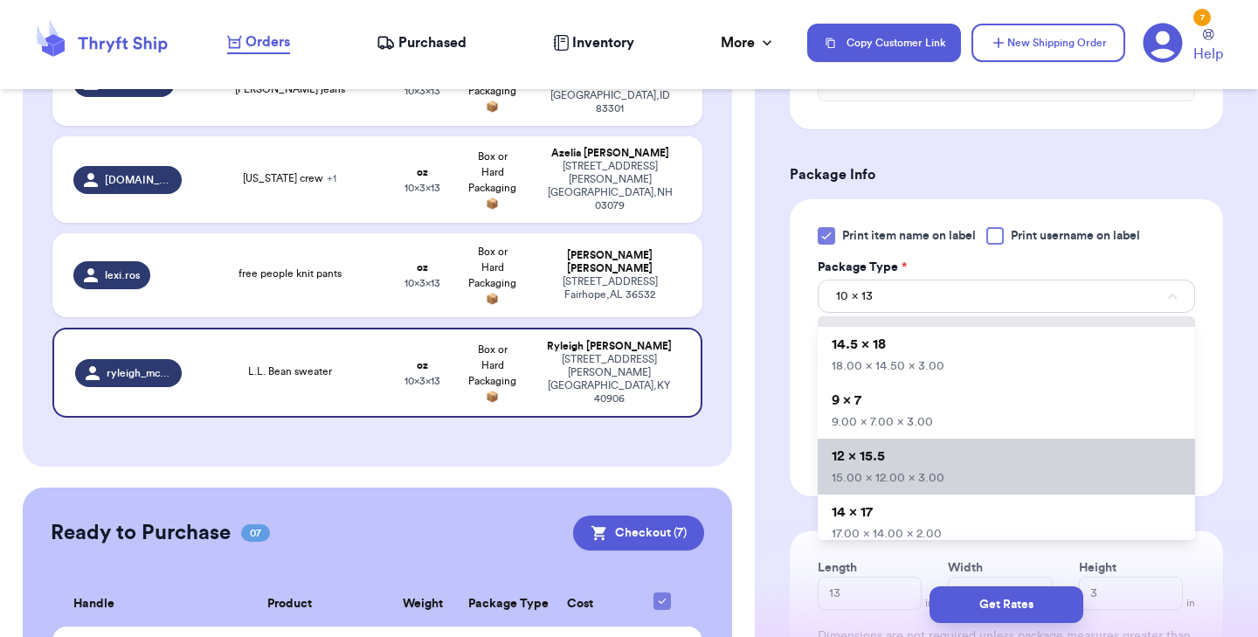
click at [894, 459] on li "12 x 15.5 15.00 x 12.00 x 3.00" at bounding box center [1006, 466] width 377 height 56
type input "15"
type input "12"
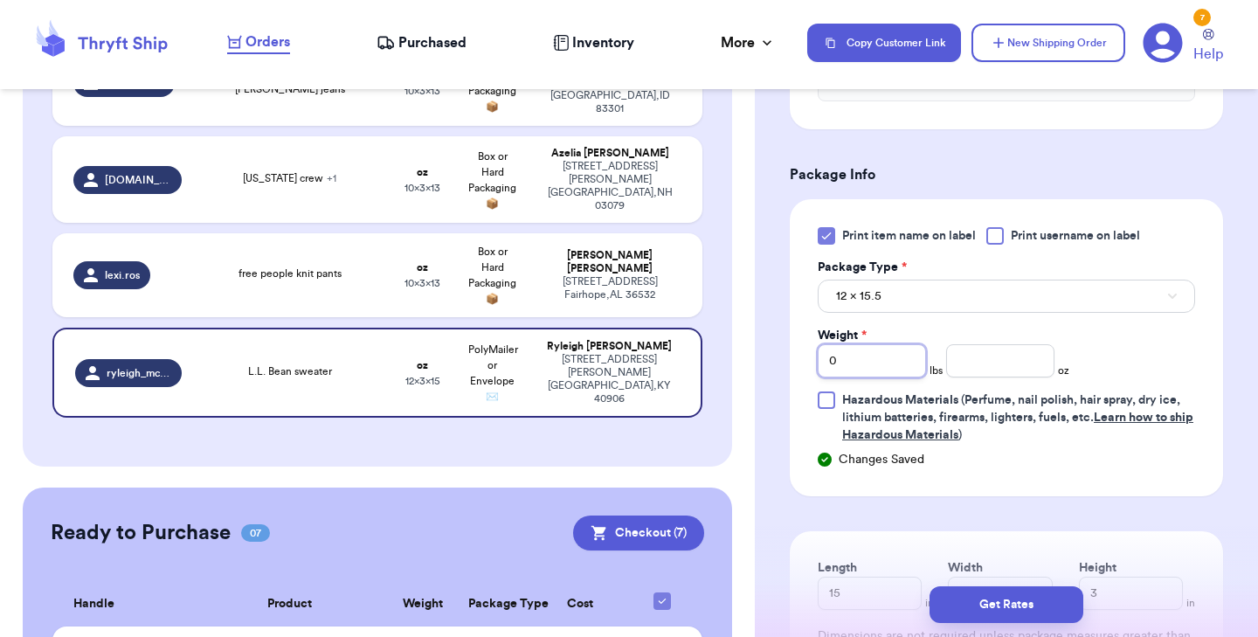
click at [862, 370] on input "0" at bounding box center [872, 360] width 108 height 33
type input "1"
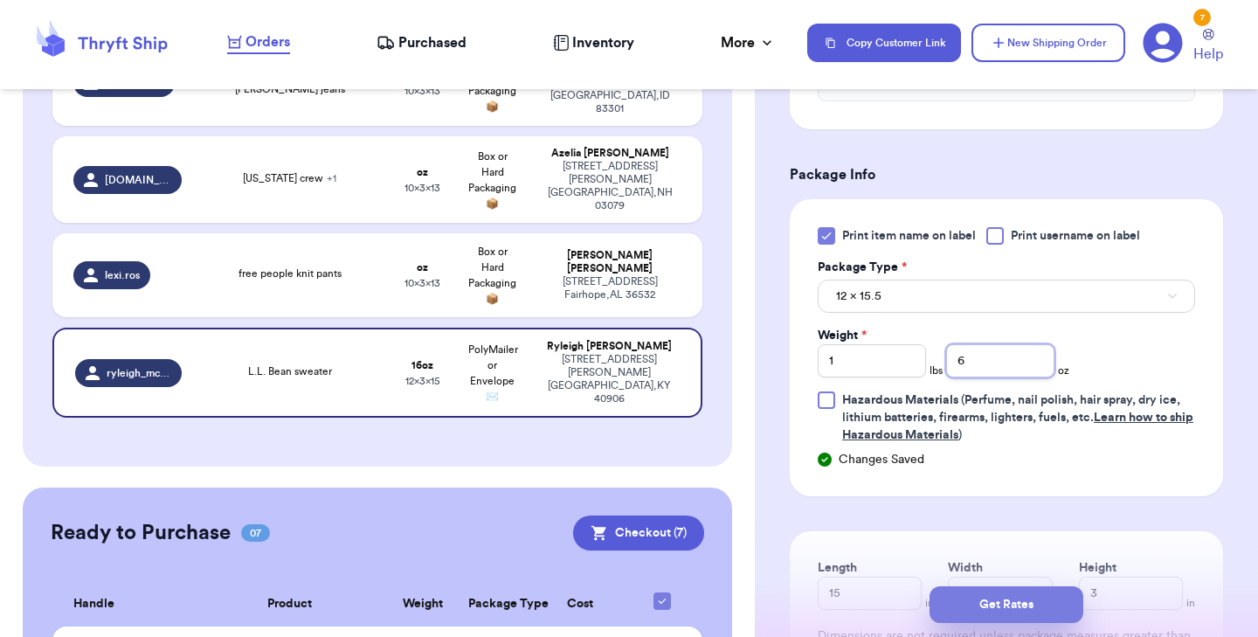
type input "6"
click at [970, 606] on button "Get Rates" at bounding box center [1006, 604] width 154 height 37
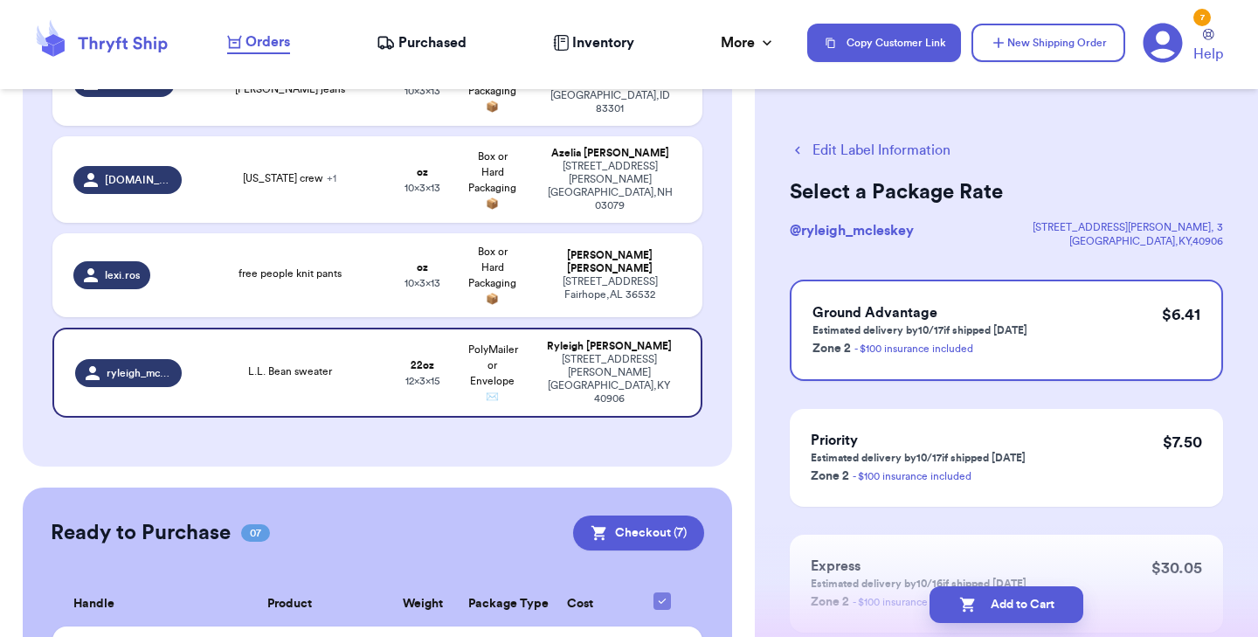
click at [970, 606] on icon "button" at bounding box center [967, 604] width 17 height 17
checkbox input "true"
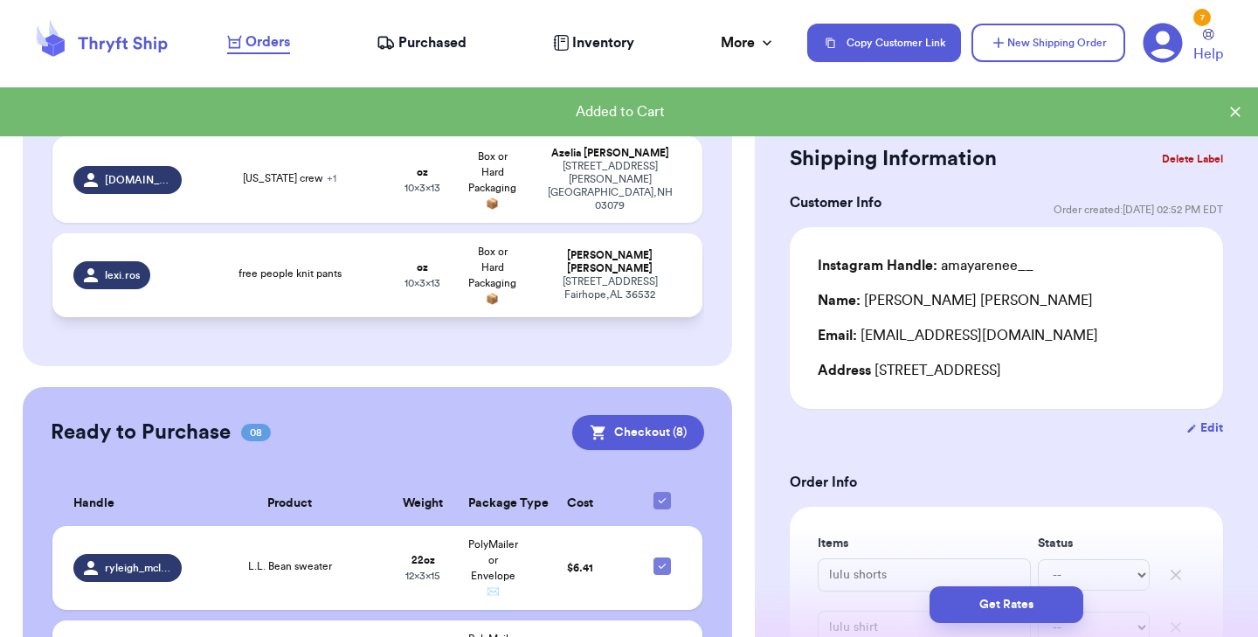
click at [331, 268] on span "free people knit pants" at bounding box center [289, 273] width 103 height 10
type input "free people knit pants"
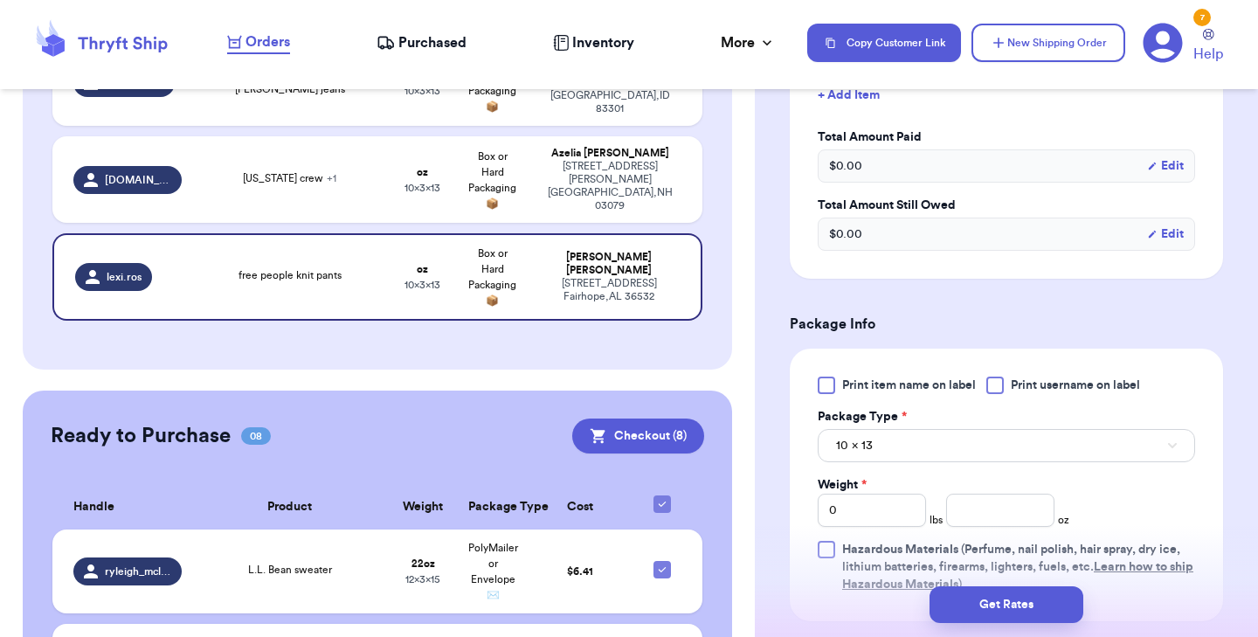
scroll to position [561, 0]
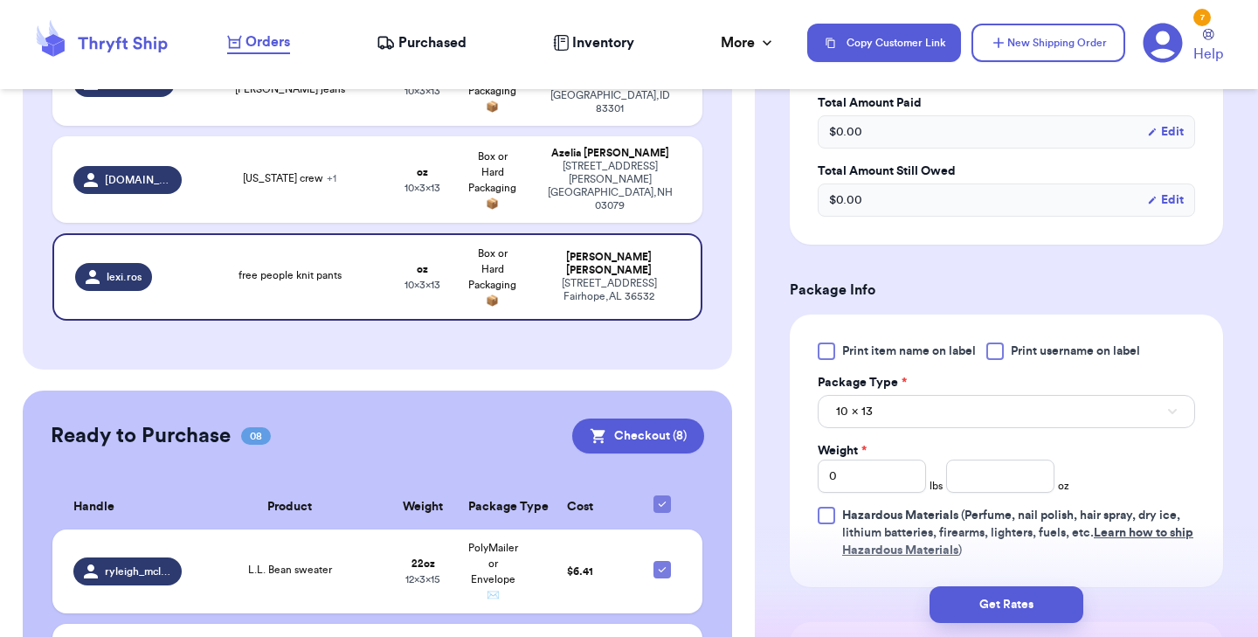
click at [823, 347] on div at bounding box center [826, 350] width 17 height 17
click at [0, 0] on input "Print item name on label" at bounding box center [0, 0] width 0 height 0
click at [867, 478] on input "0" at bounding box center [872, 475] width 108 height 33
type input "1"
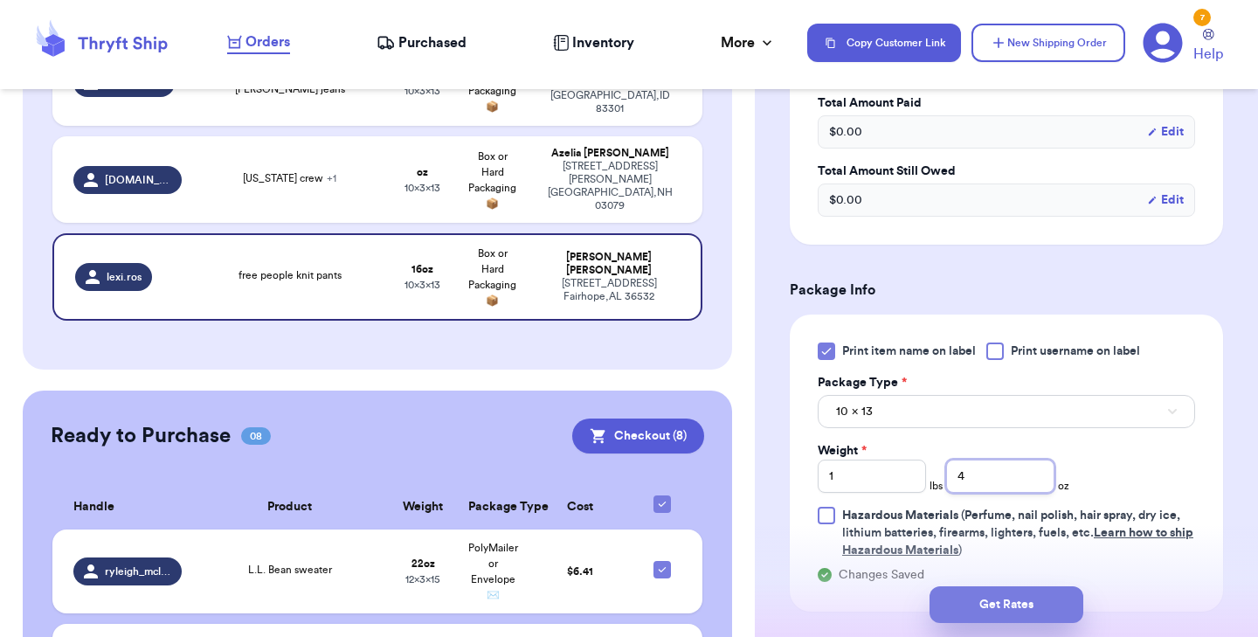
type input "4"
click at [960, 606] on button "Get Rates" at bounding box center [1006, 604] width 154 height 37
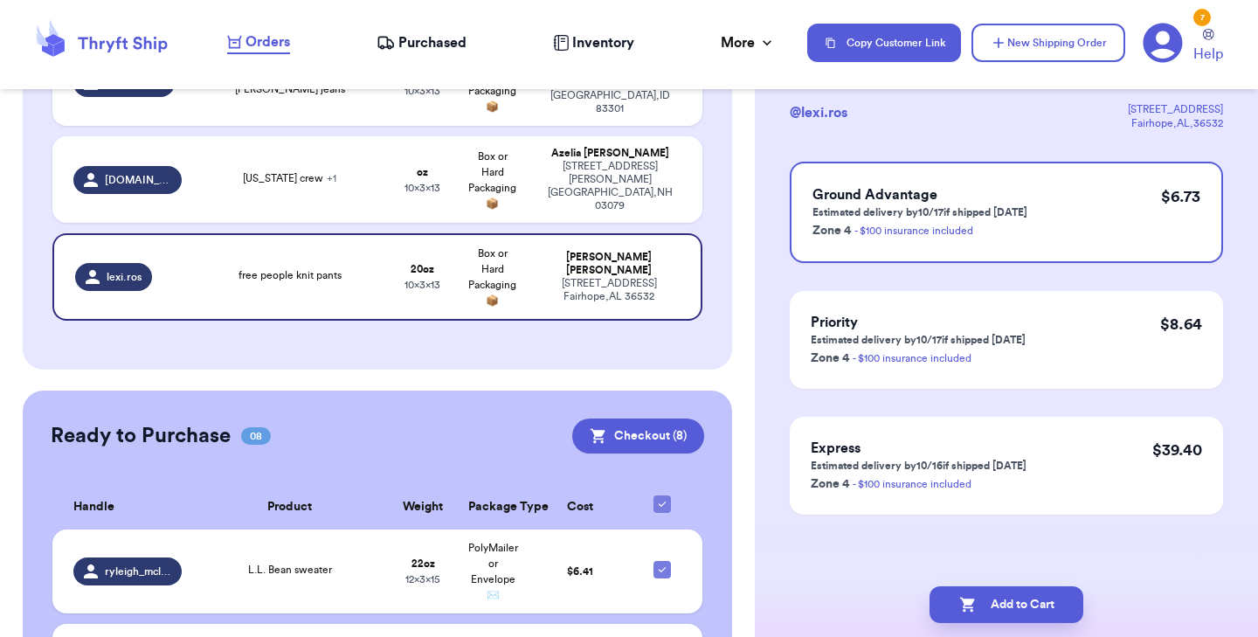
scroll to position [0, 0]
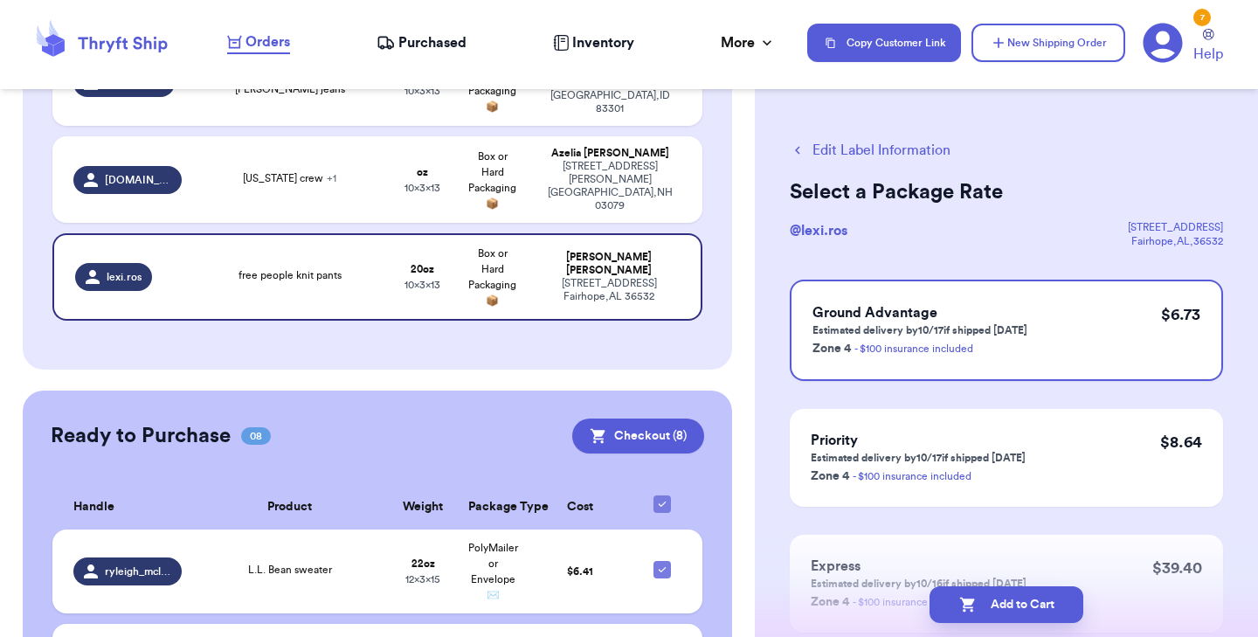
click at [960, 606] on icon "button" at bounding box center [967, 604] width 17 height 17
checkbox input "true"
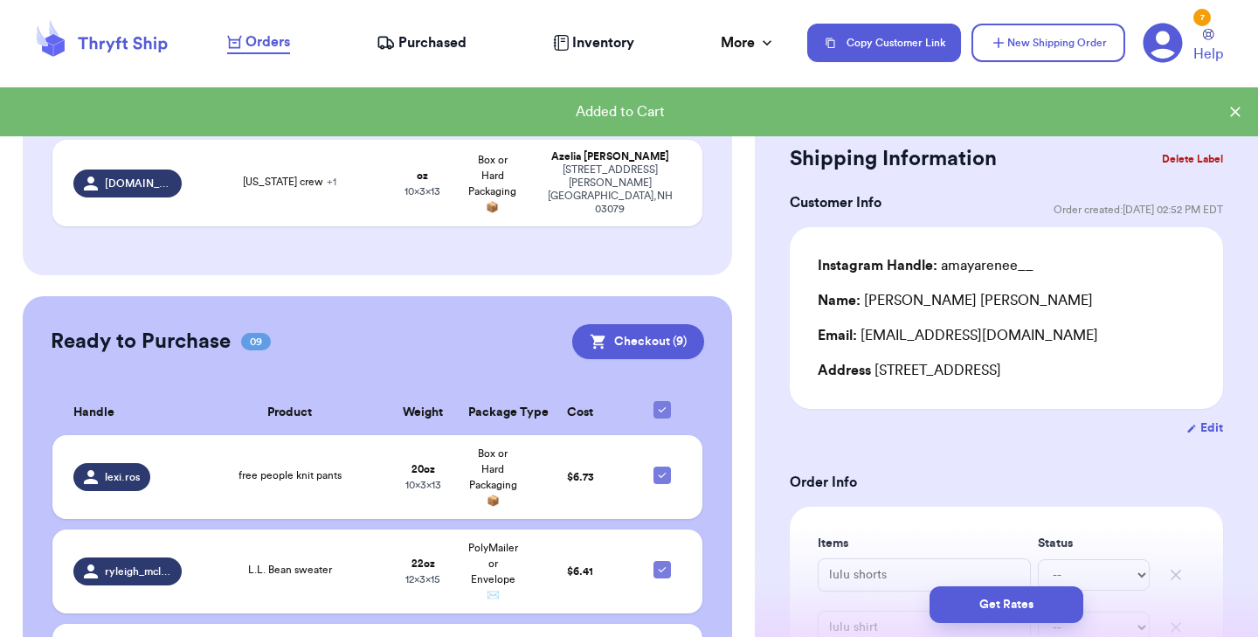
scroll to position [2419, 0]
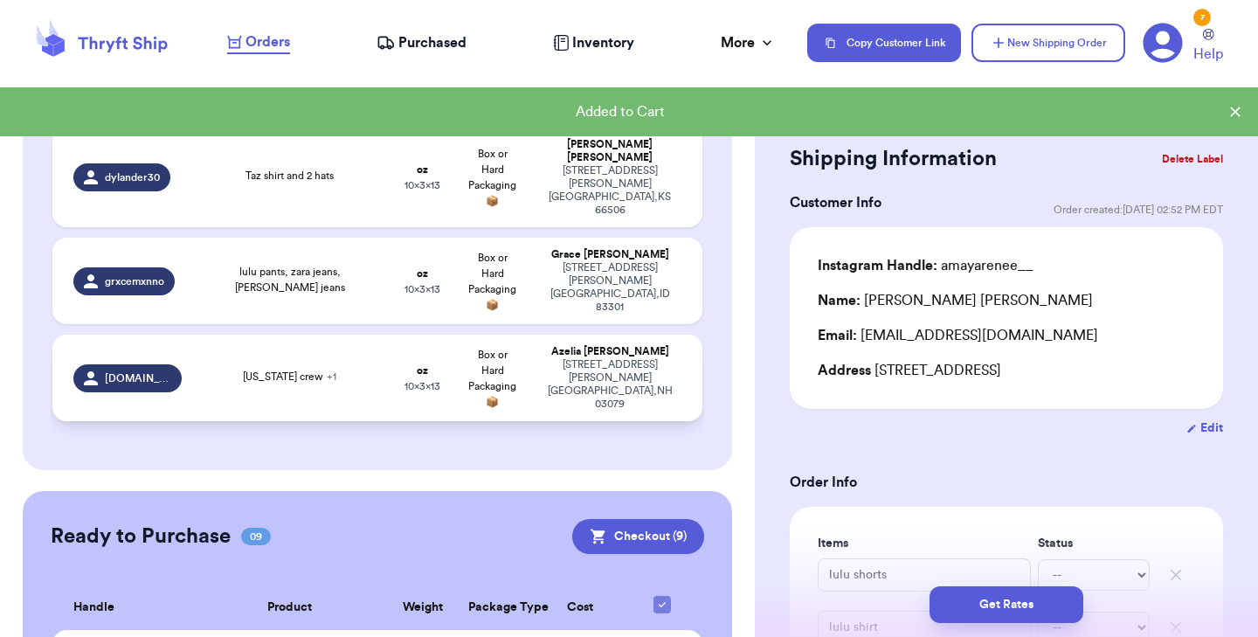
click at [297, 371] on span "[US_STATE] crew + 1" at bounding box center [289, 376] width 93 height 10
type input "[US_STATE] crew"
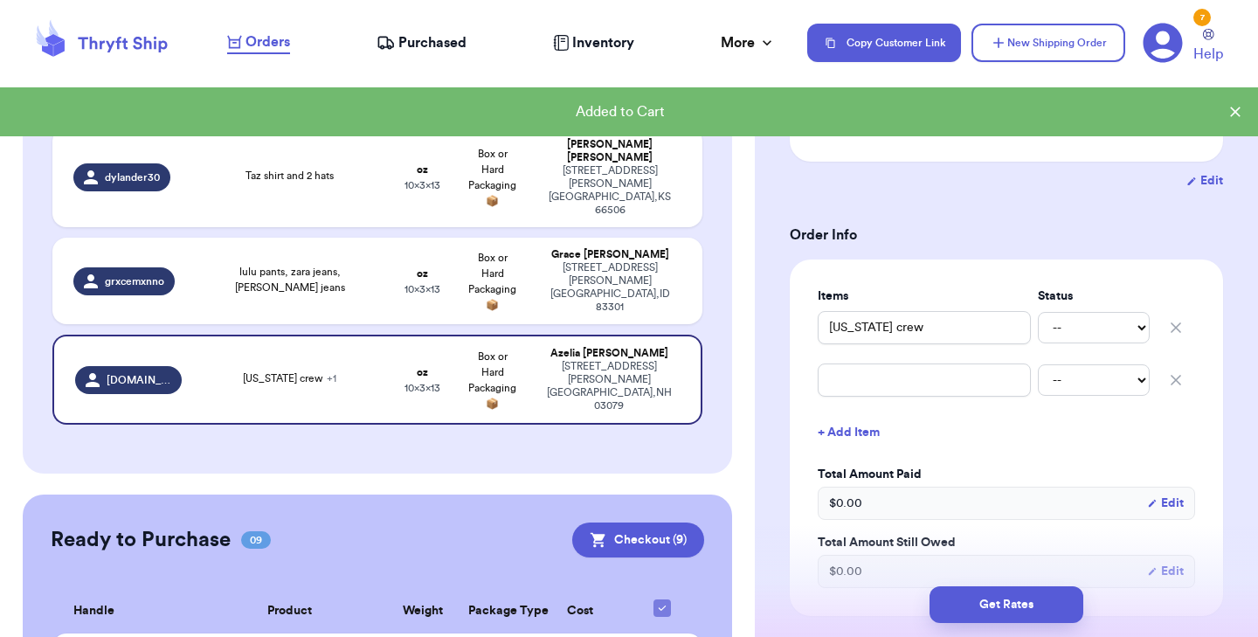
scroll to position [301, 0]
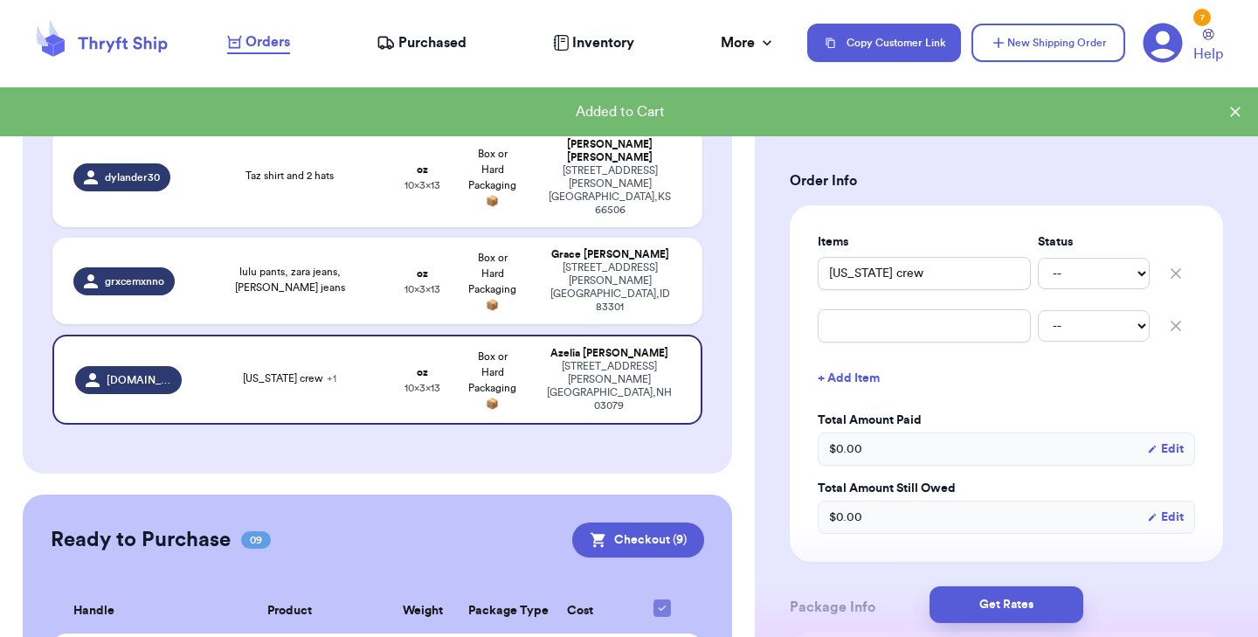
click at [1175, 326] on icon "button" at bounding box center [1175, 325] width 9 height 9
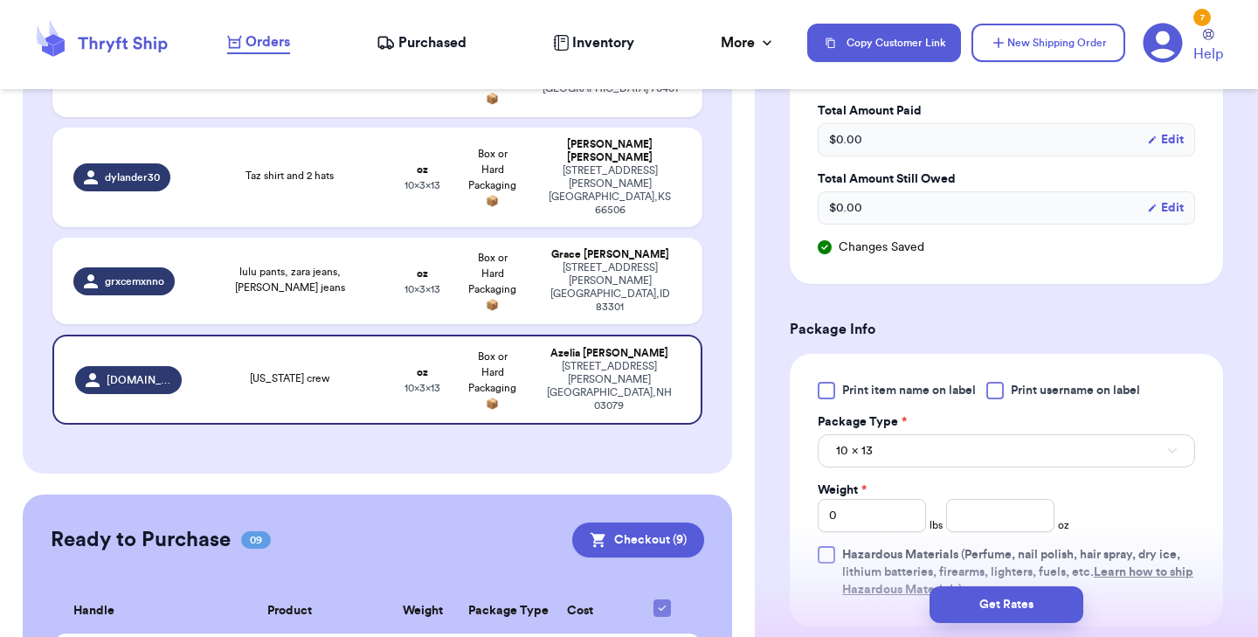
scroll to position [602, 0]
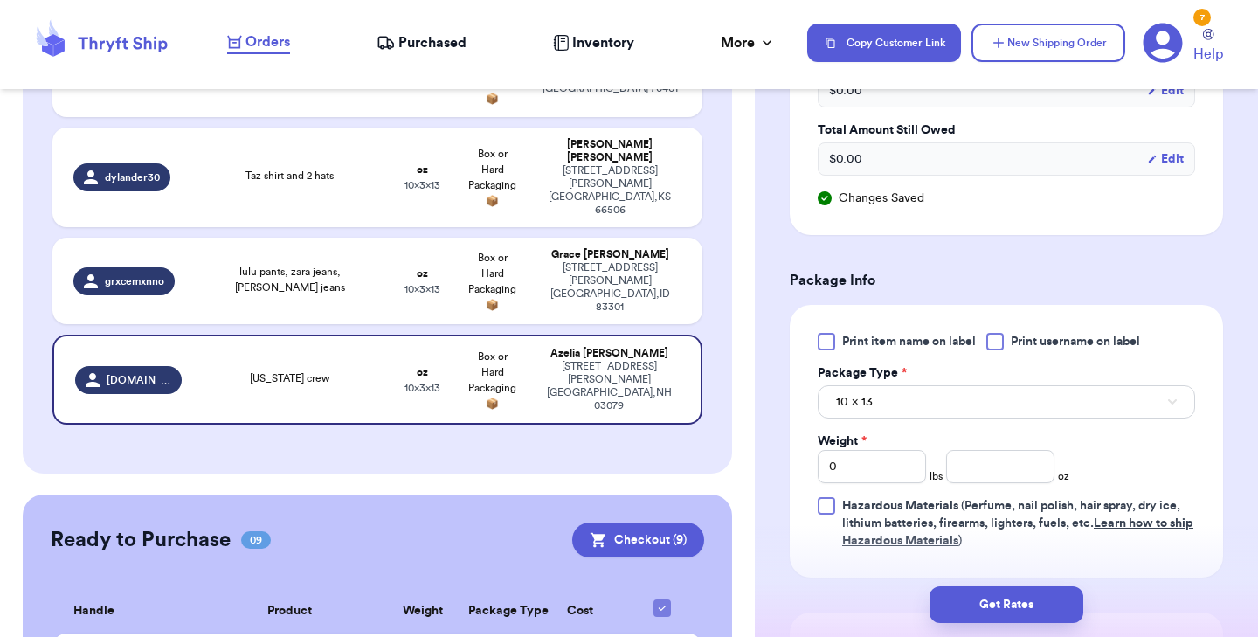
click at [824, 345] on div at bounding box center [826, 341] width 17 height 17
click at [0, 0] on input "Print item name on label" at bounding box center [0, 0] width 0 height 0
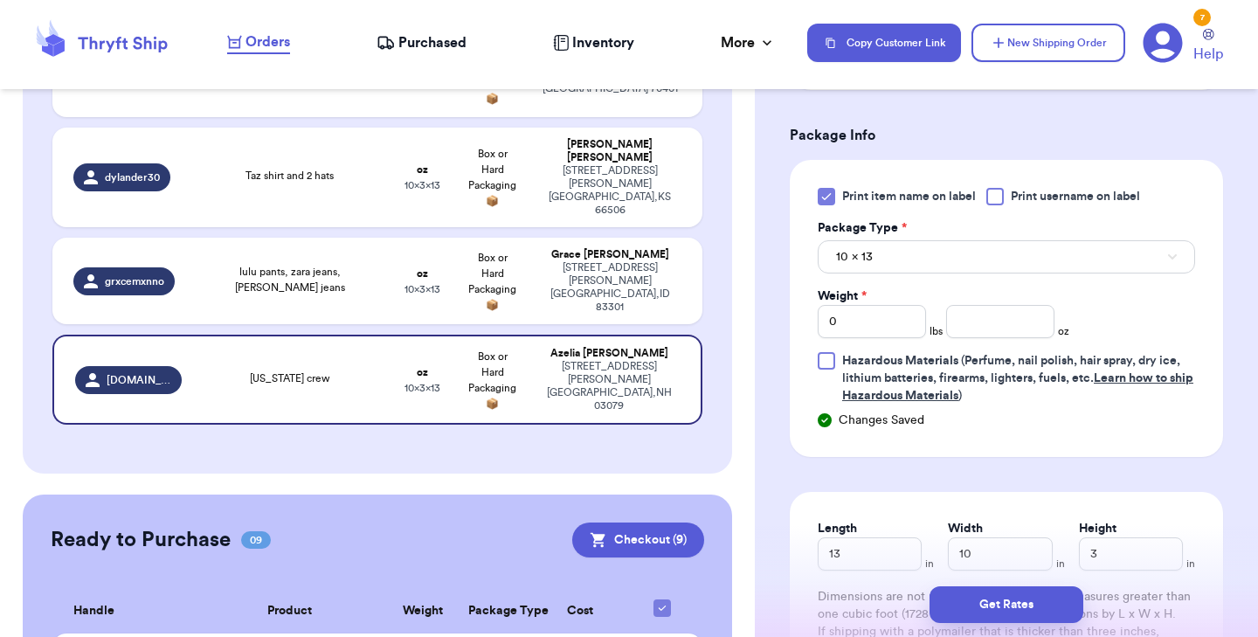
scroll to position [776, 0]
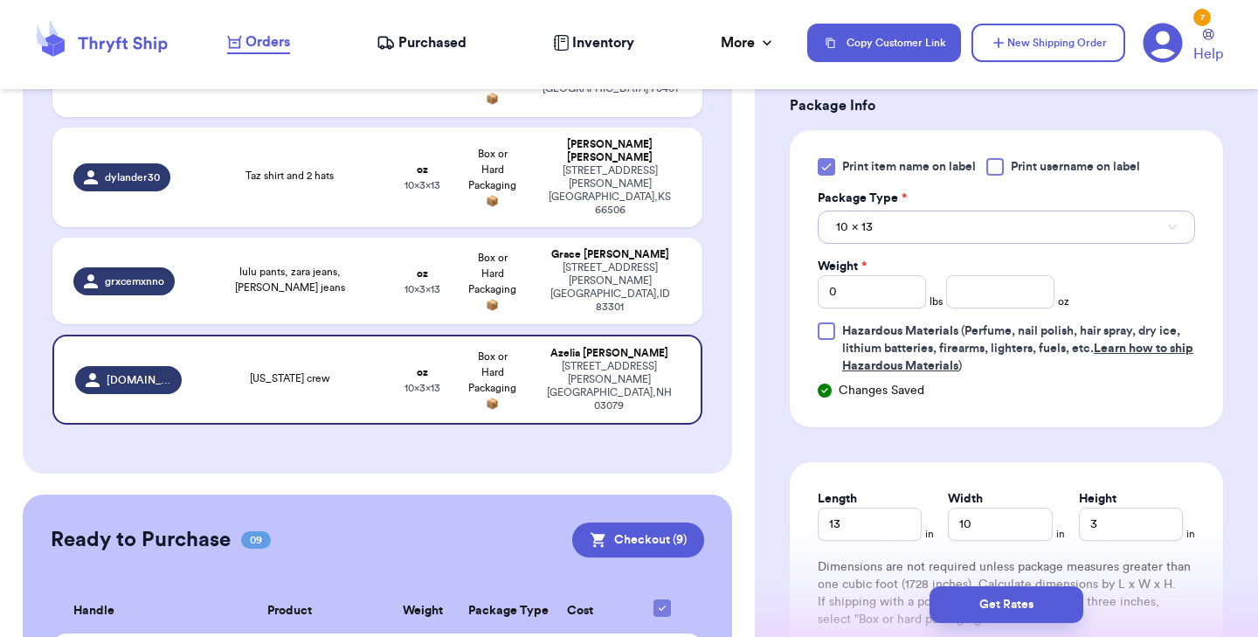
click at [875, 230] on button "10 x 13" at bounding box center [1006, 226] width 377 height 33
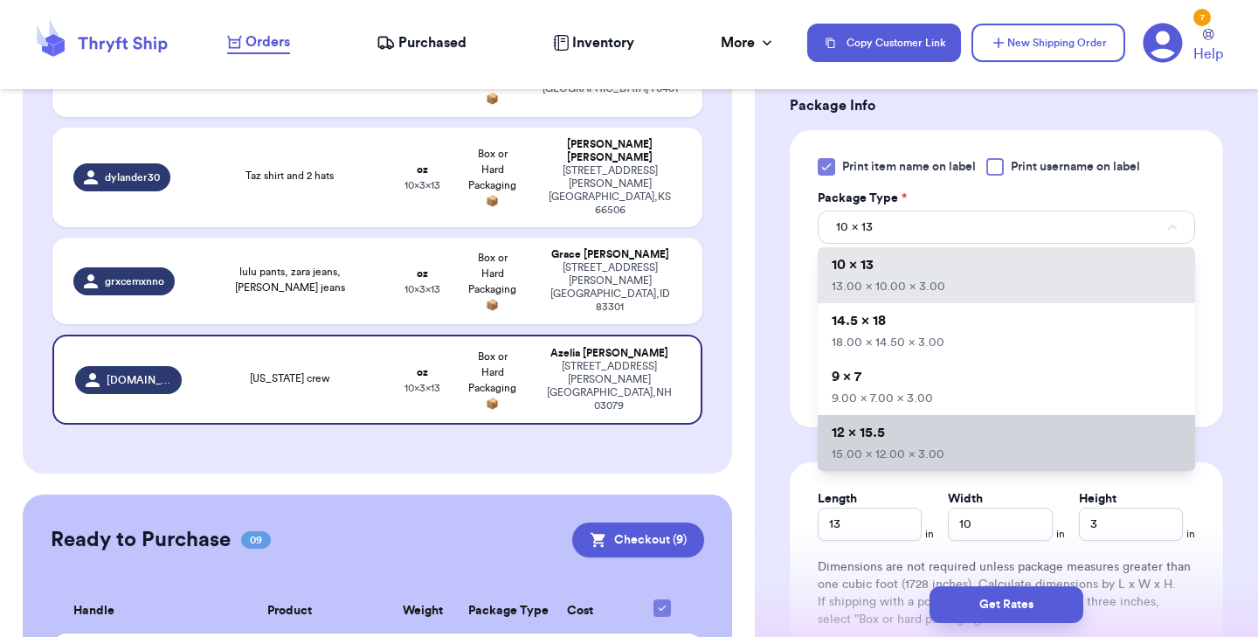
click at [884, 436] on span "12 x 15.5" at bounding box center [858, 432] width 53 height 14
type input "15"
type input "12"
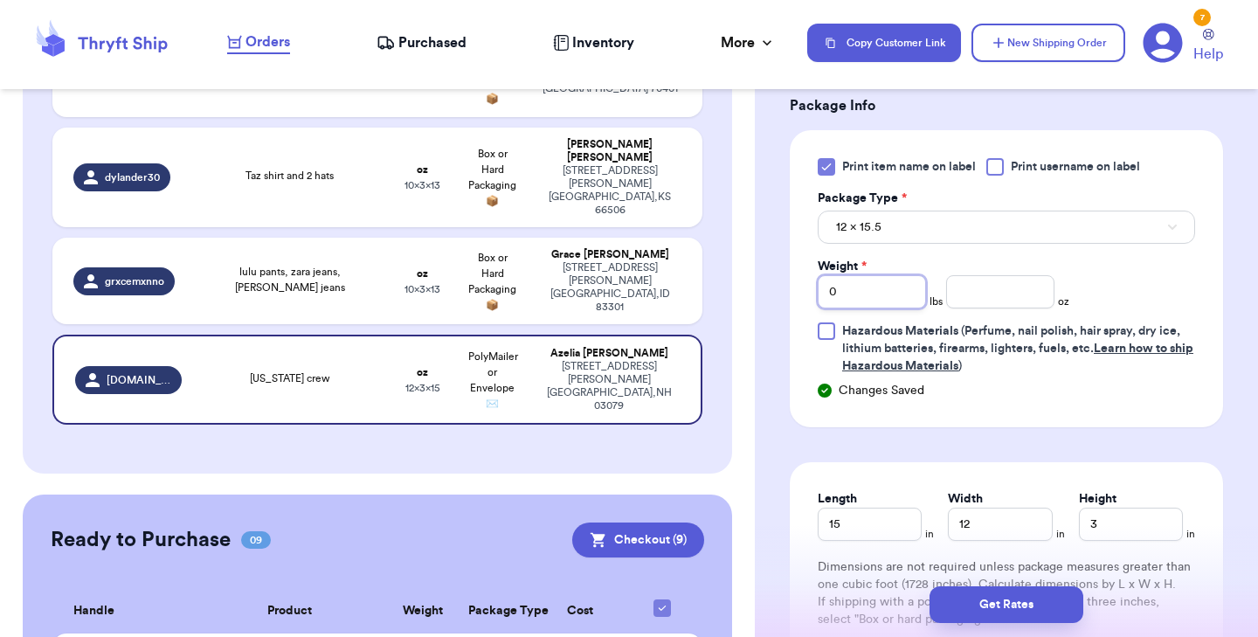
click at [895, 291] on input "0" at bounding box center [872, 291] width 108 height 33
type input "1"
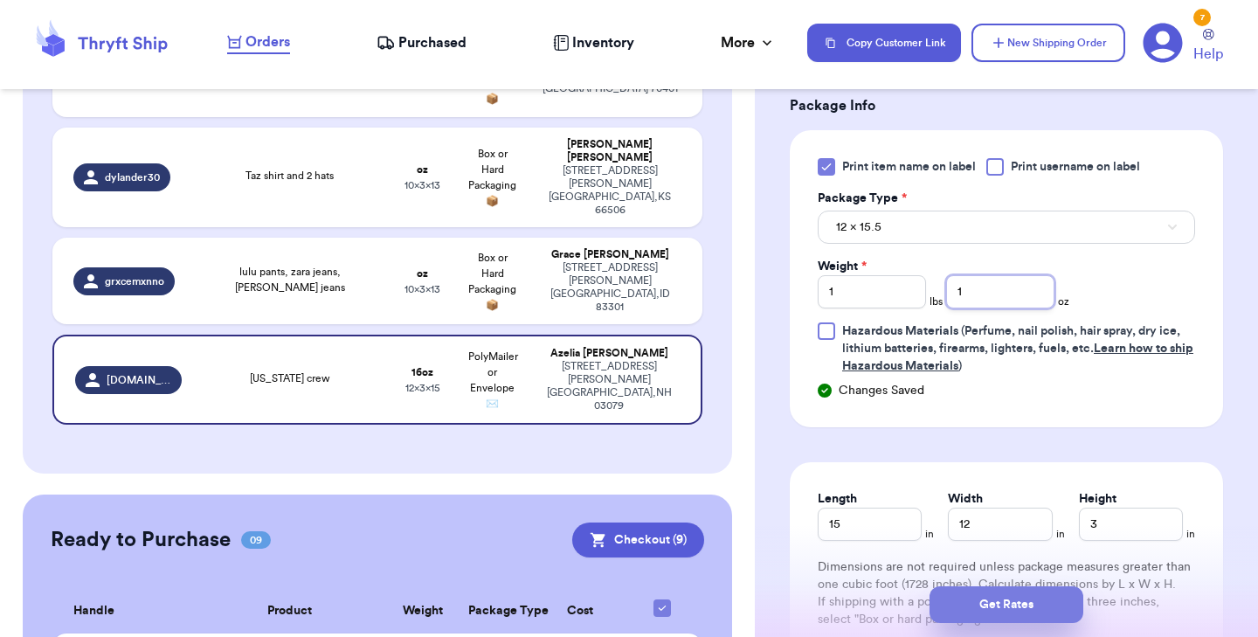
type input "1"
click at [983, 595] on button "Get Rates" at bounding box center [1006, 604] width 154 height 37
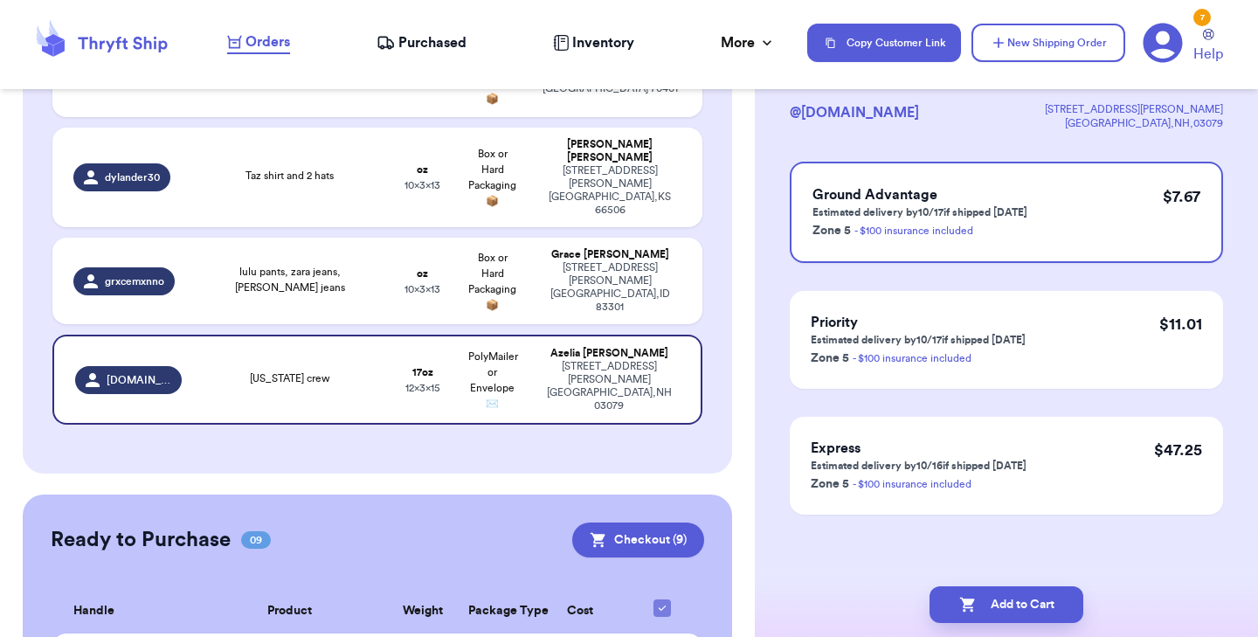
scroll to position [0, 0]
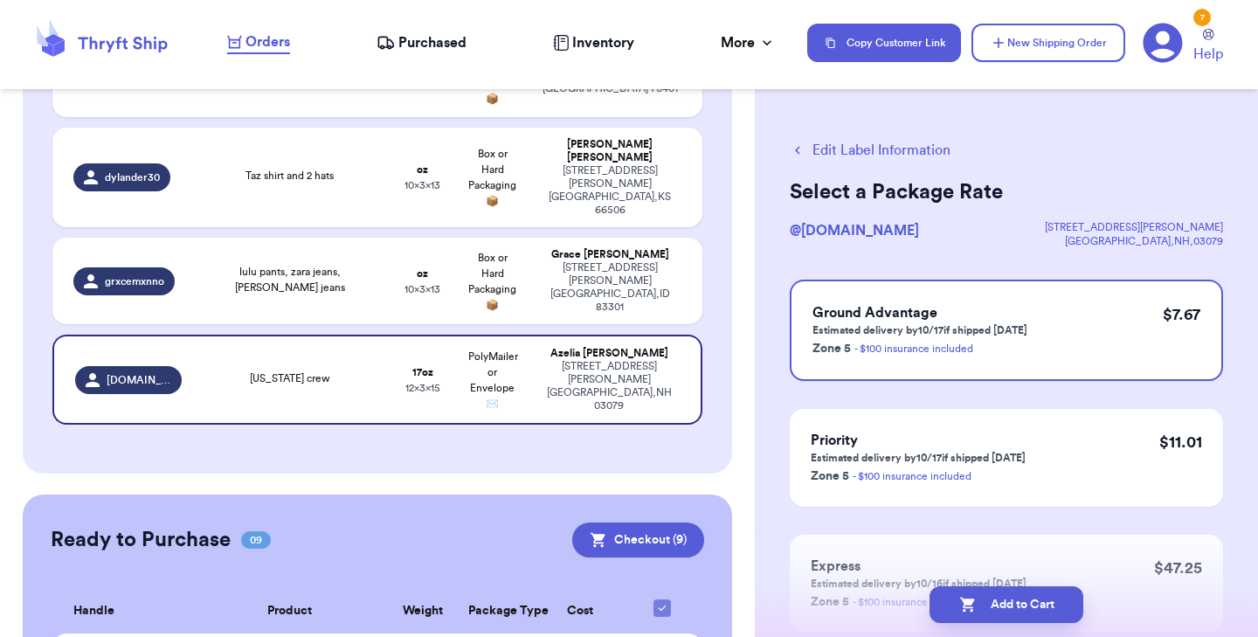
click at [983, 595] on button "Add to Cart" at bounding box center [1006, 604] width 154 height 37
checkbox input "true"
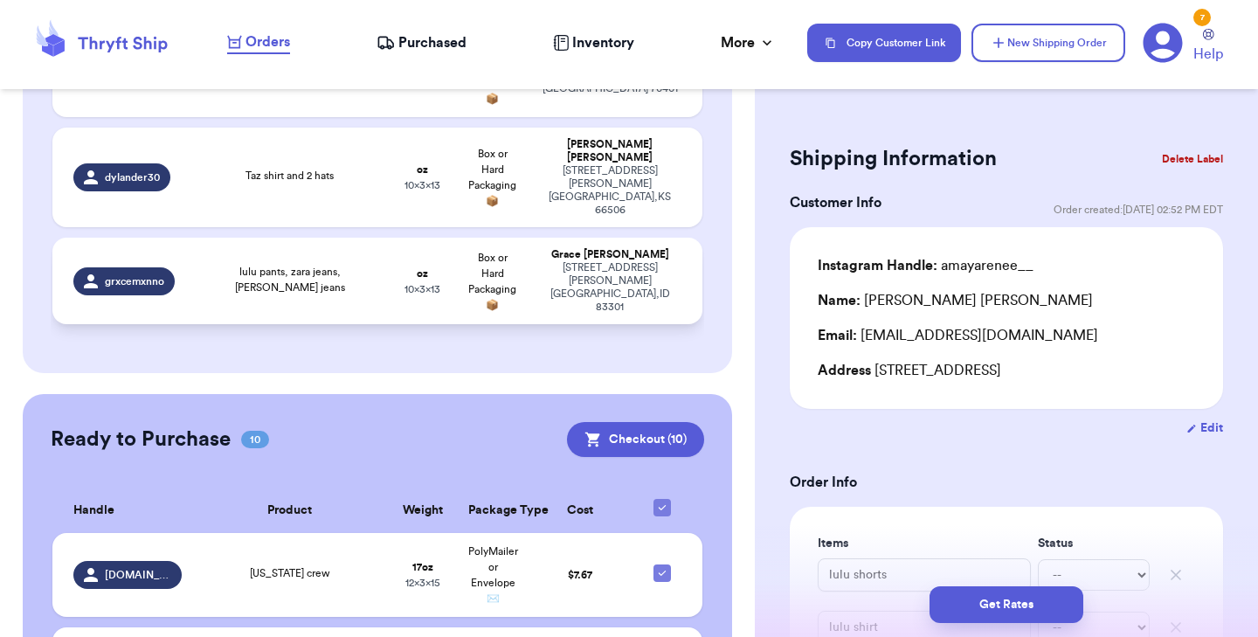
click at [235, 264] on div "lulu pants, zara jeans, [PERSON_NAME] jeans" at bounding box center [290, 279] width 175 height 31
type input "lulu pants, zara jeans, [PERSON_NAME] jeans"
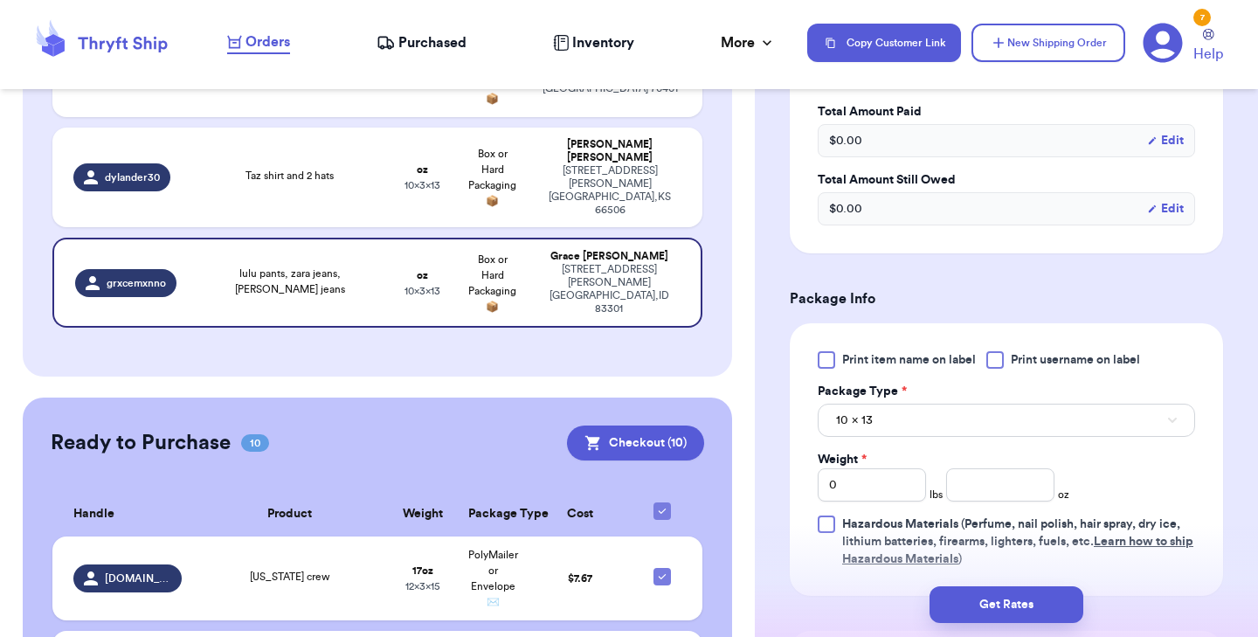
scroll to position [589, 0]
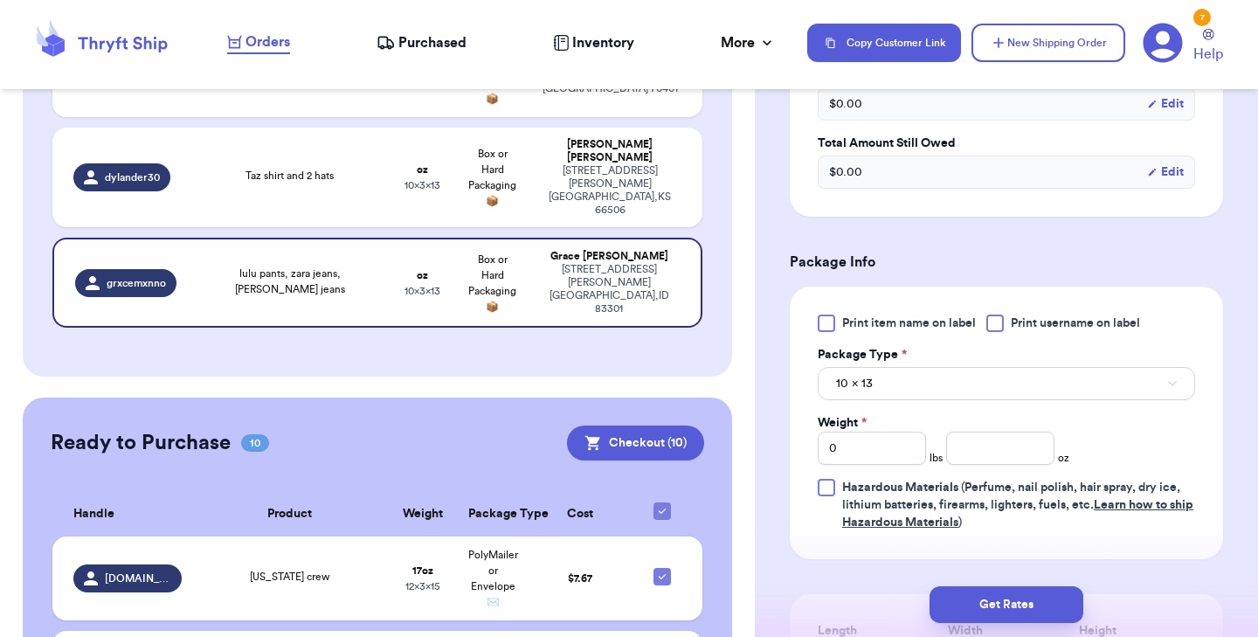
click at [821, 320] on div at bounding box center [826, 322] width 17 height 17
click at [0, 0] on input "Print item name on label" at bounding box center [0, 0] width 0 height 0
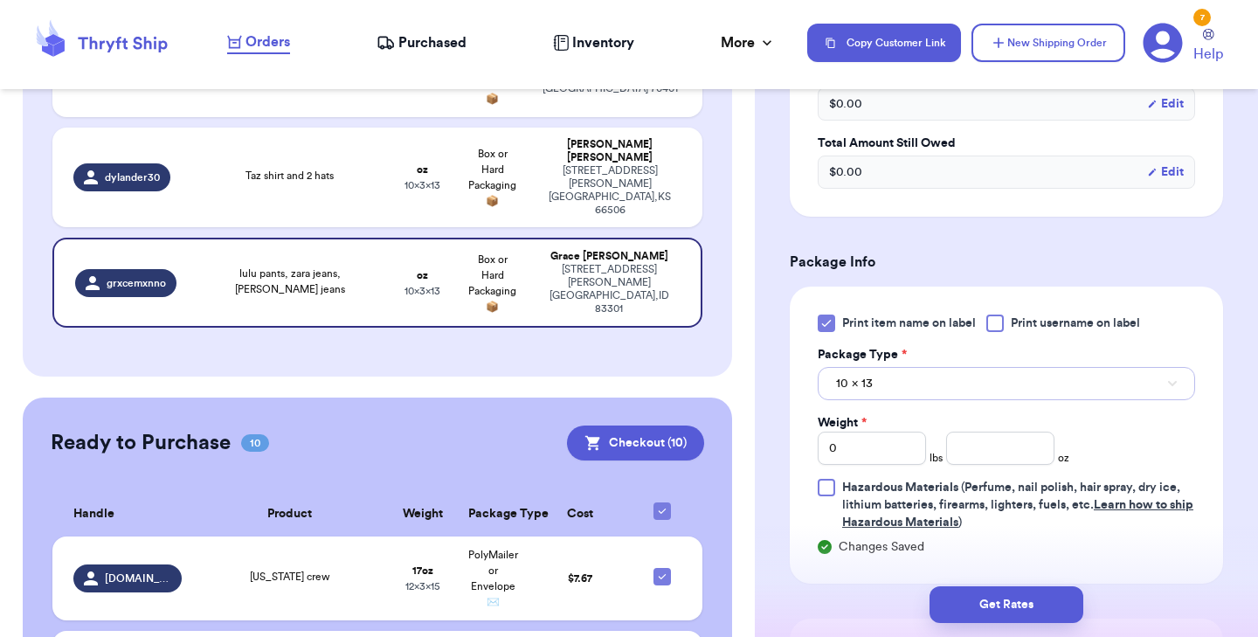
click at [895, 383] on button "10 x 13" at bounding box center [1006, 383] width 377 height 33
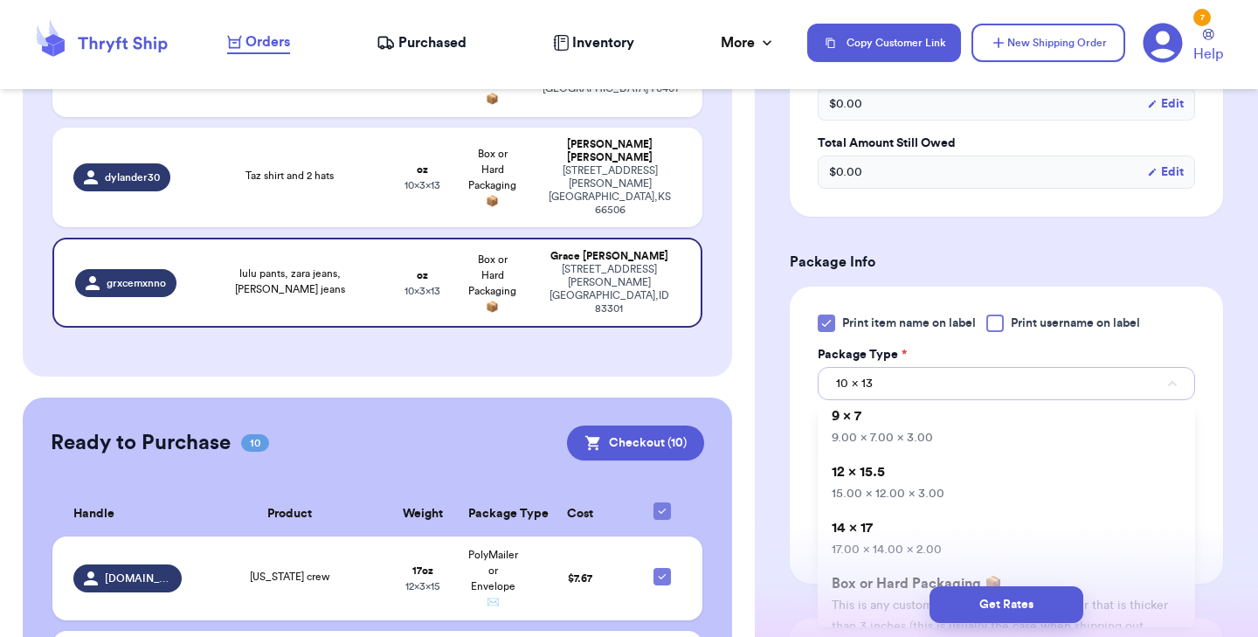
scroll to position [141, 0]
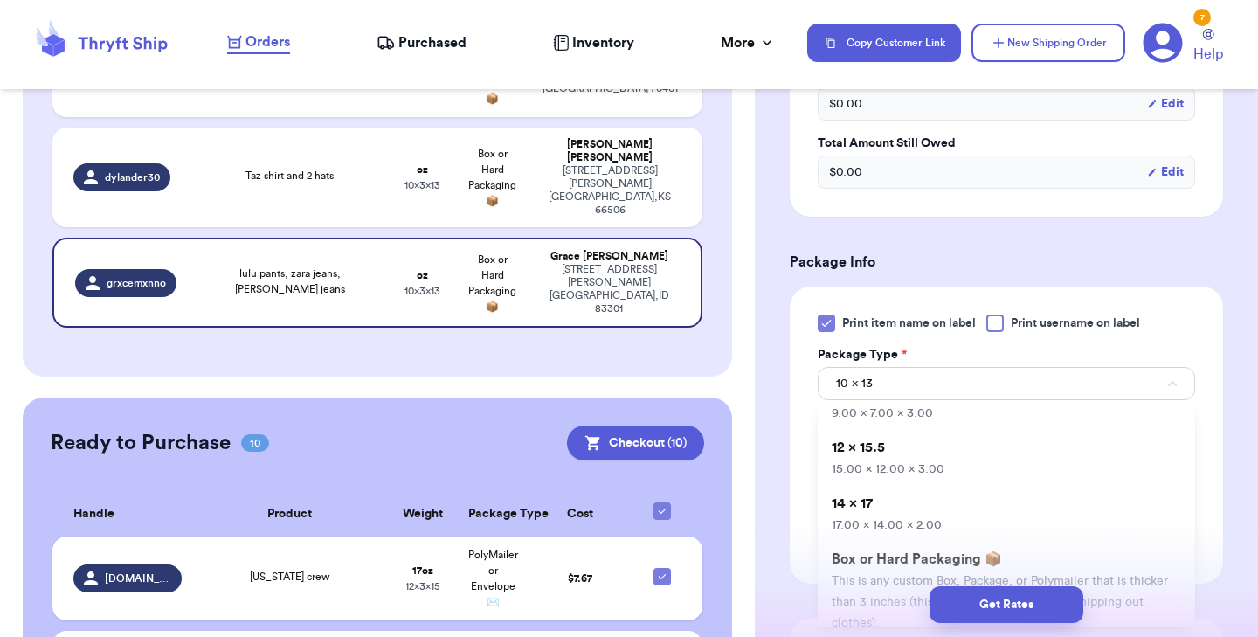
click at [903, 473] on span "15.00 x 12.00 x 3.00" at bounding box center [888, 469] width 113 height 12
type input "15"
type input "12"
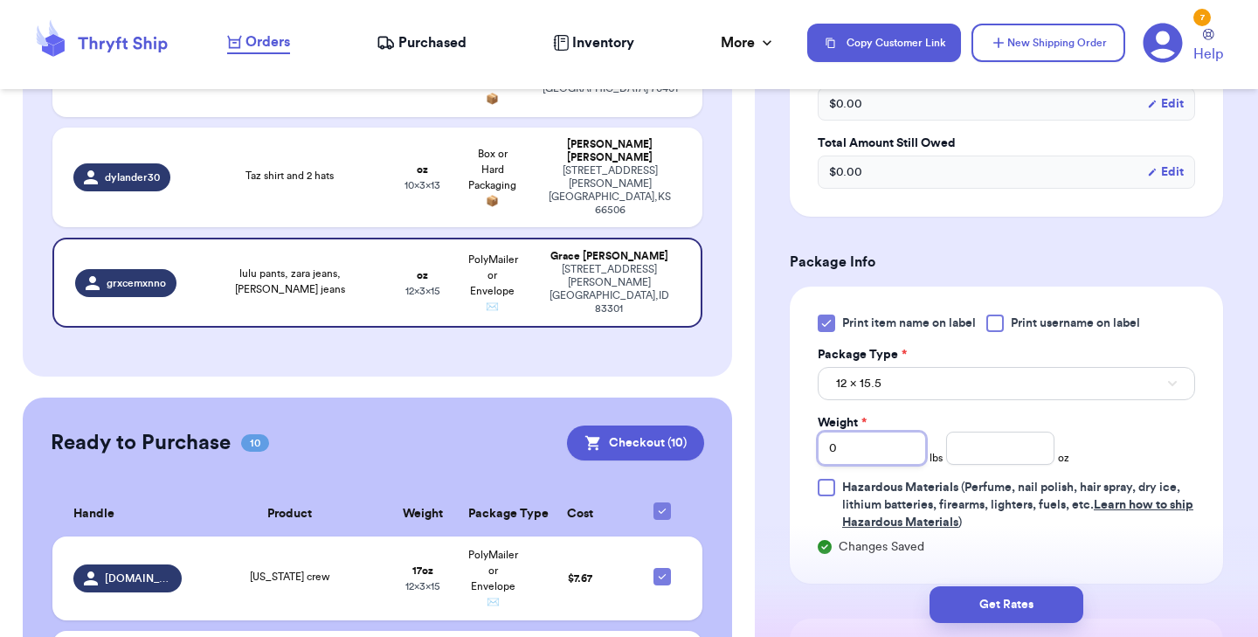
click at [868, 440] on input "0" at bounding box center [872, 447] width 108 height 33
type input "2"
type input "6"
click at [985, 606] on button "Get Rates" at bounding box center [1006, 604] width 154 height 37
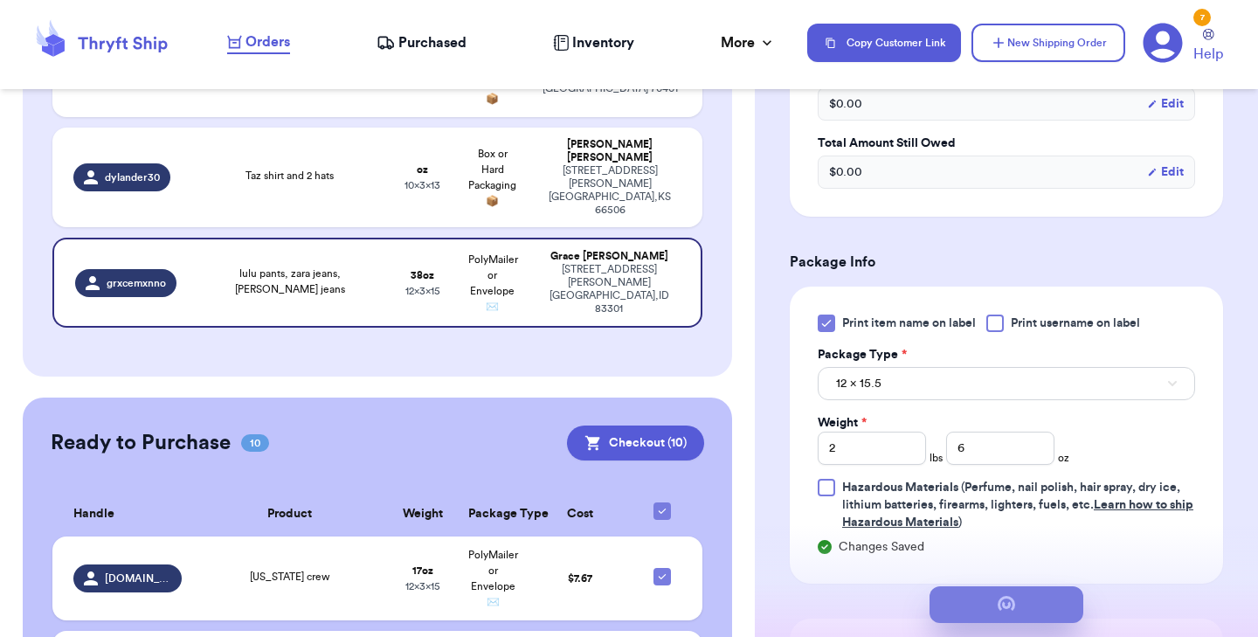
scroll to position [0, 0]
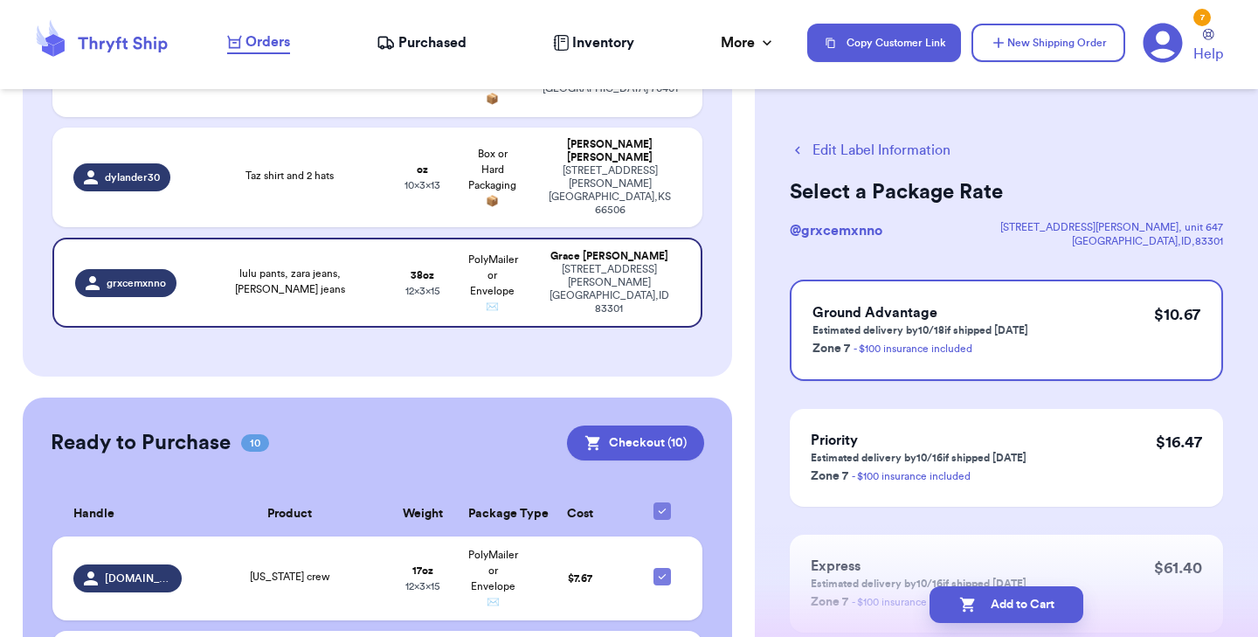
click at [985, 606] on button "Add to Cart" at bounding box center [1006, 604] width 154 height 37
checkbox input "true"
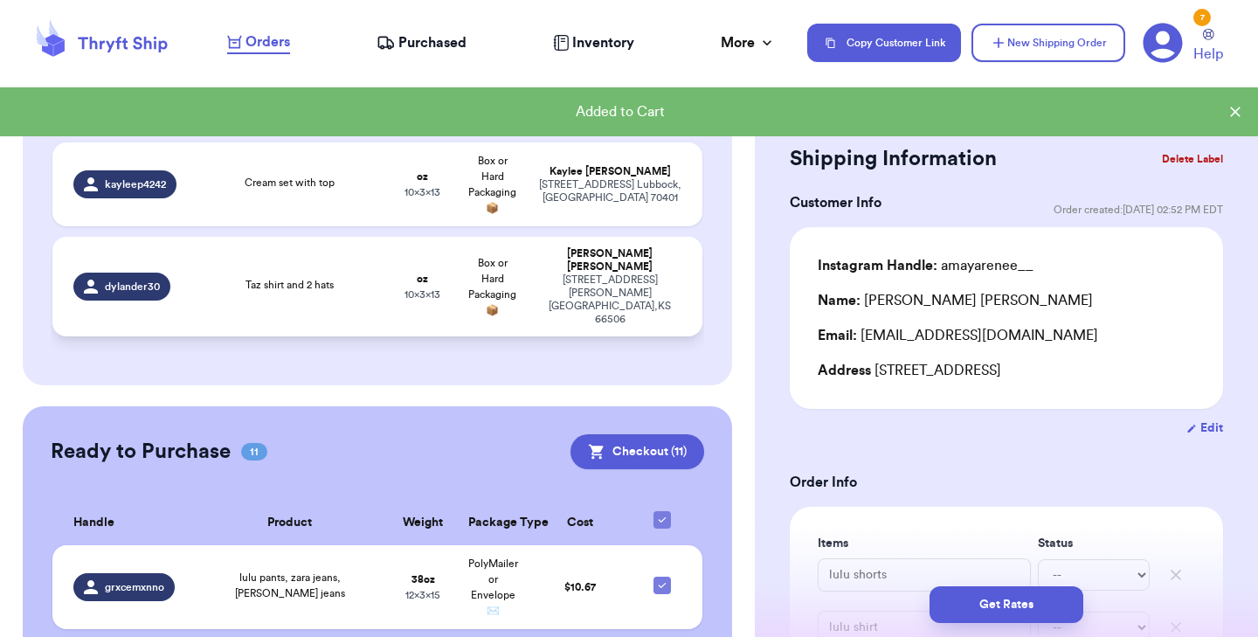
click at [341, 259] on td "Taz shirt and 2 hats" at bounding box center [290, 287] width 196 height 100
type input "Taz shirt and 2 hats"
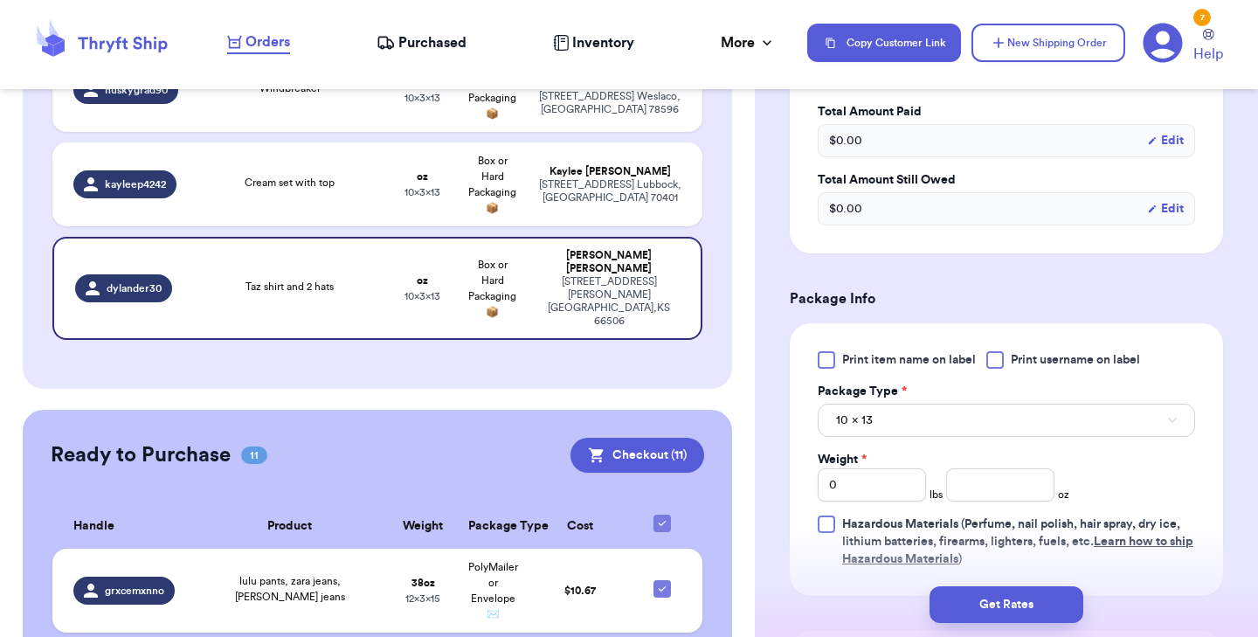
scroll to position [560, 0]
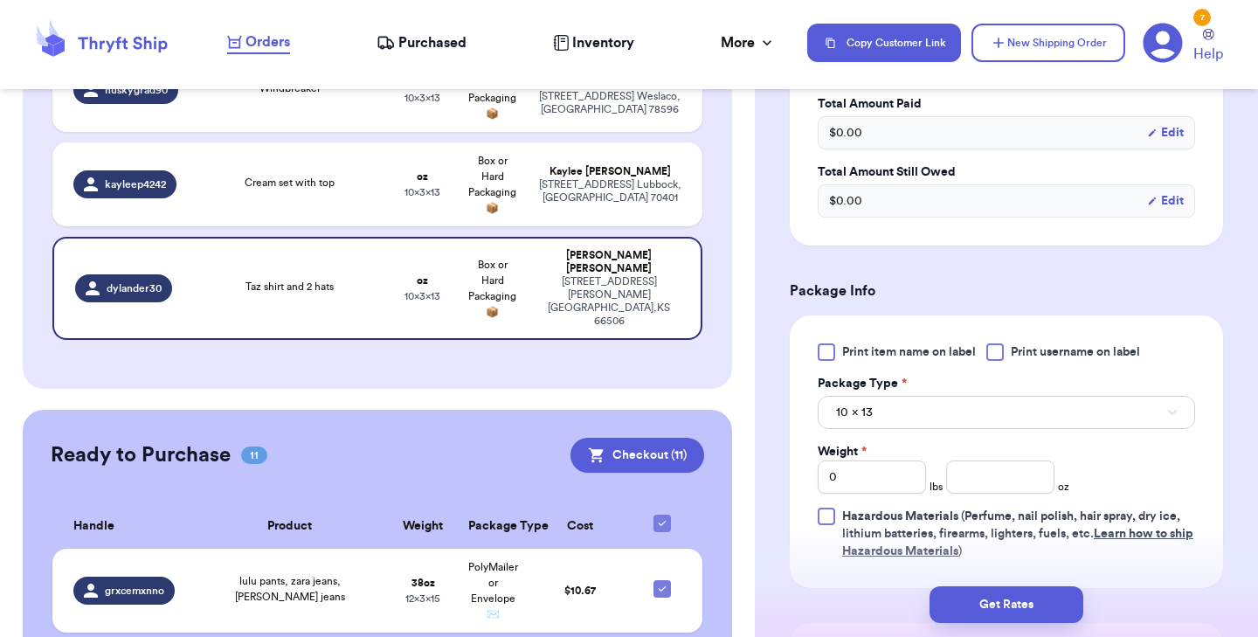
click at [822, 354] on div at bounding box center [826, 351] width 17 height 17
click at [0, 0] on input "Print item name on label" at bounding box center [0, 0] width 0 height 0
click at [957, 485] on input "number" at bounding box center [1000, 476] width 108 height 33
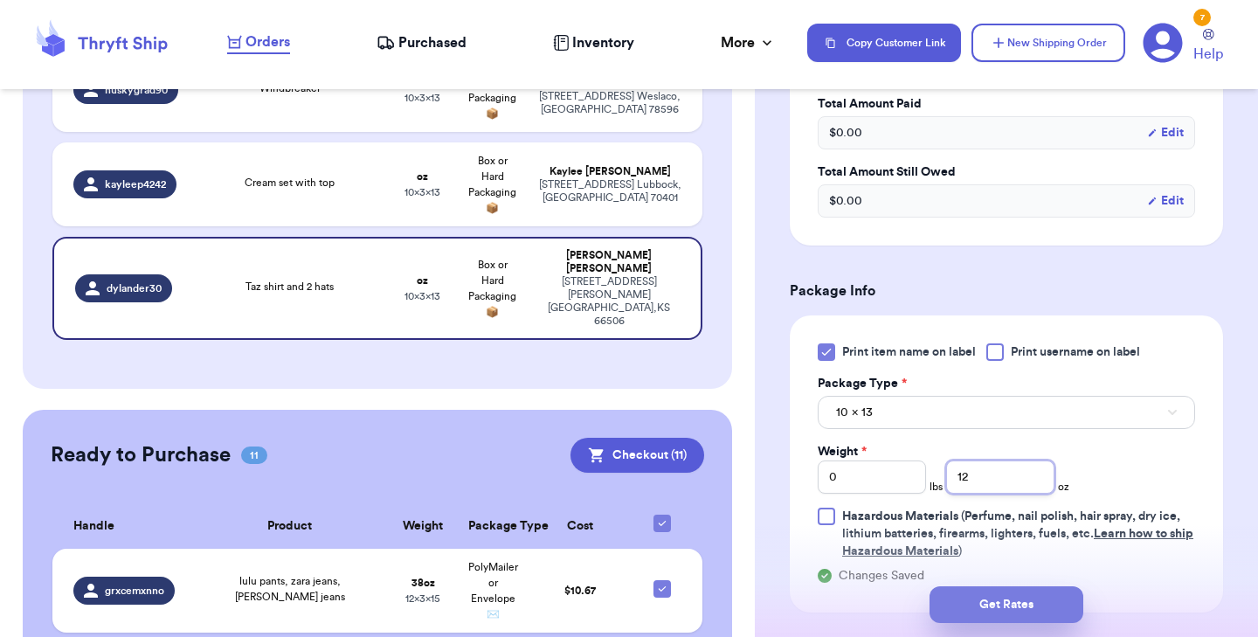
type input "12"
click at [1035, 610] on button "Get Rates" at bounding box center [1006, 604] width 154 height 37
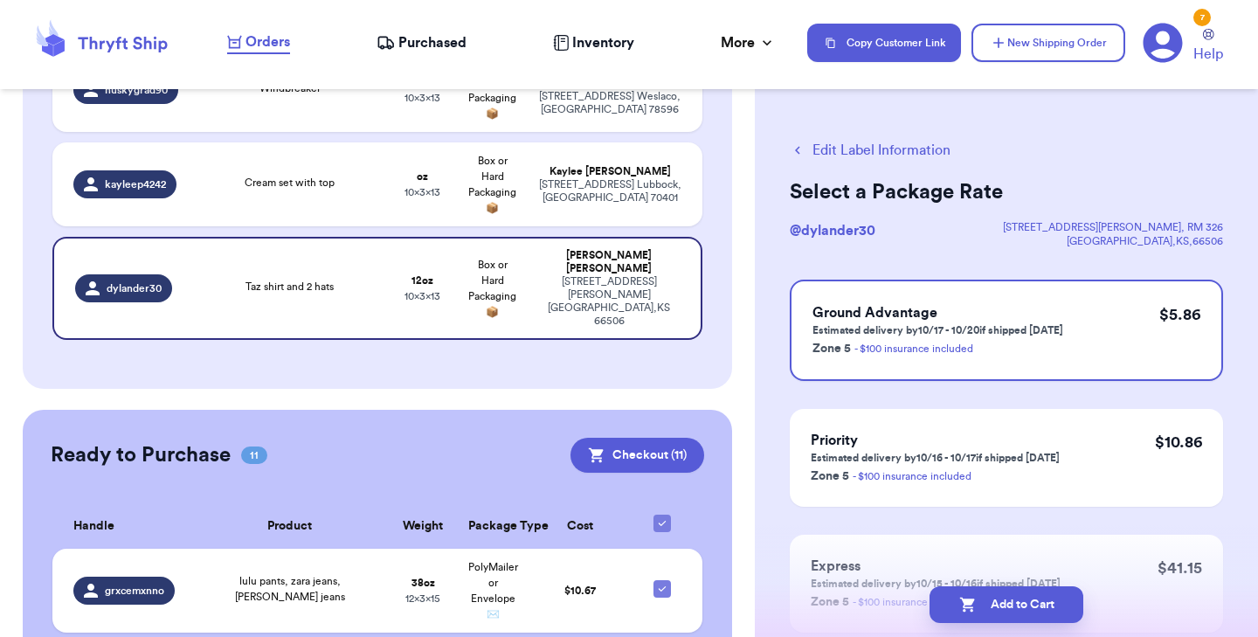
click at [1035, 610] on button "Add to Cart" at bounding box center [1006, 604] width 154 height 37
checkbox input "true"
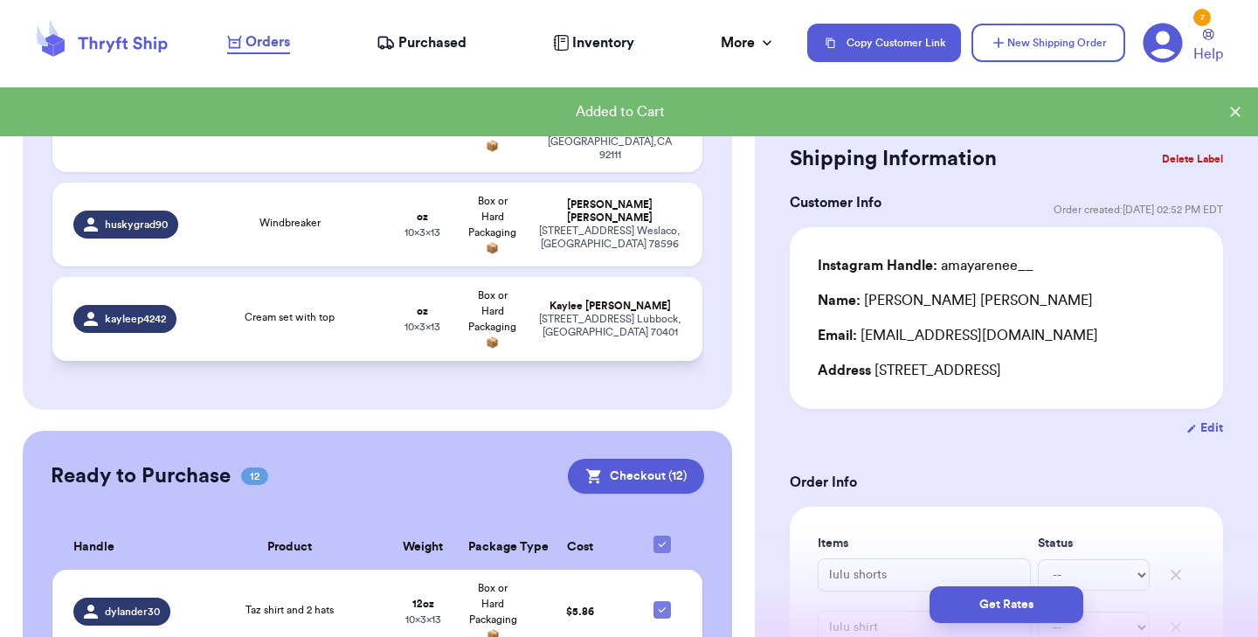
click at [292, 277] on td "Cream set with top" at bounding box center [290, 319] width 196 height 84
type input "Cream set with top"
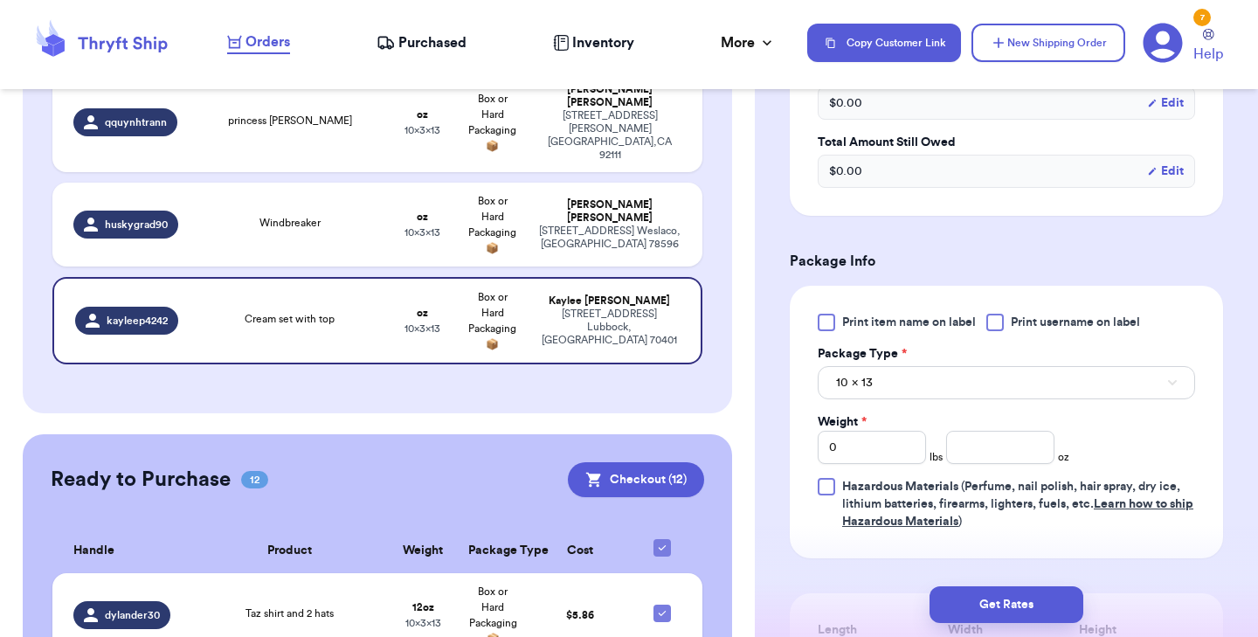
scroll to position [631, 0]
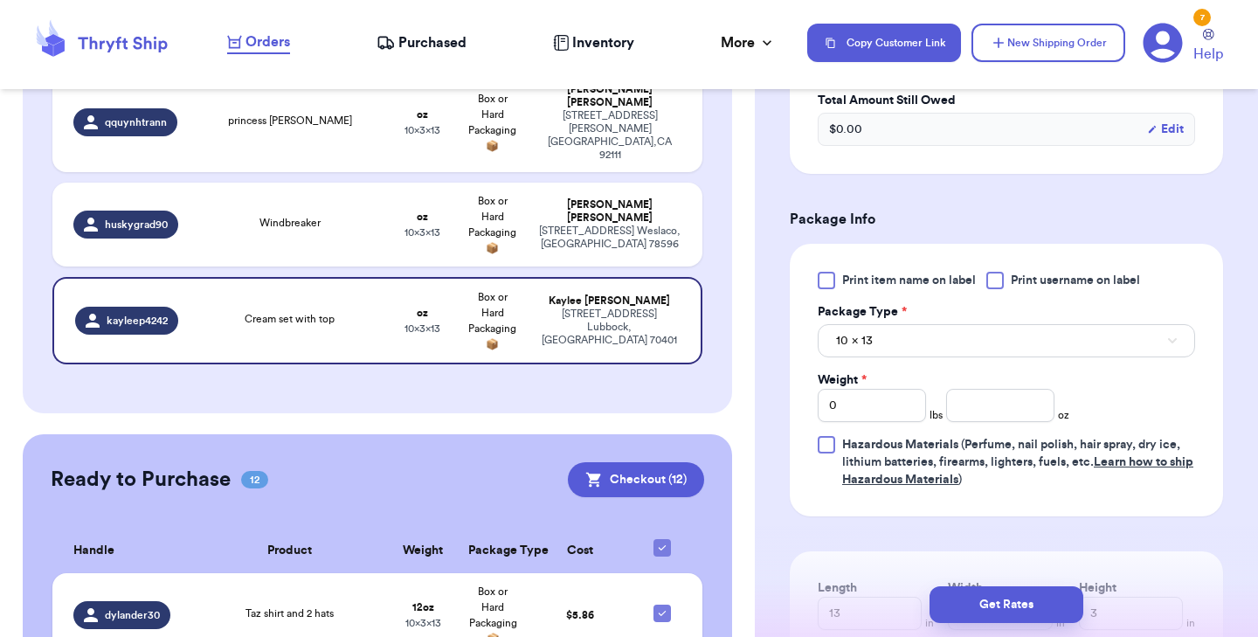
click at [822, 289] on div at bounding box center [826, 280] width 17 height 17
click at [0, 0] on input "Print item name on label" at bounding box center [0, 0] width 0 height 0
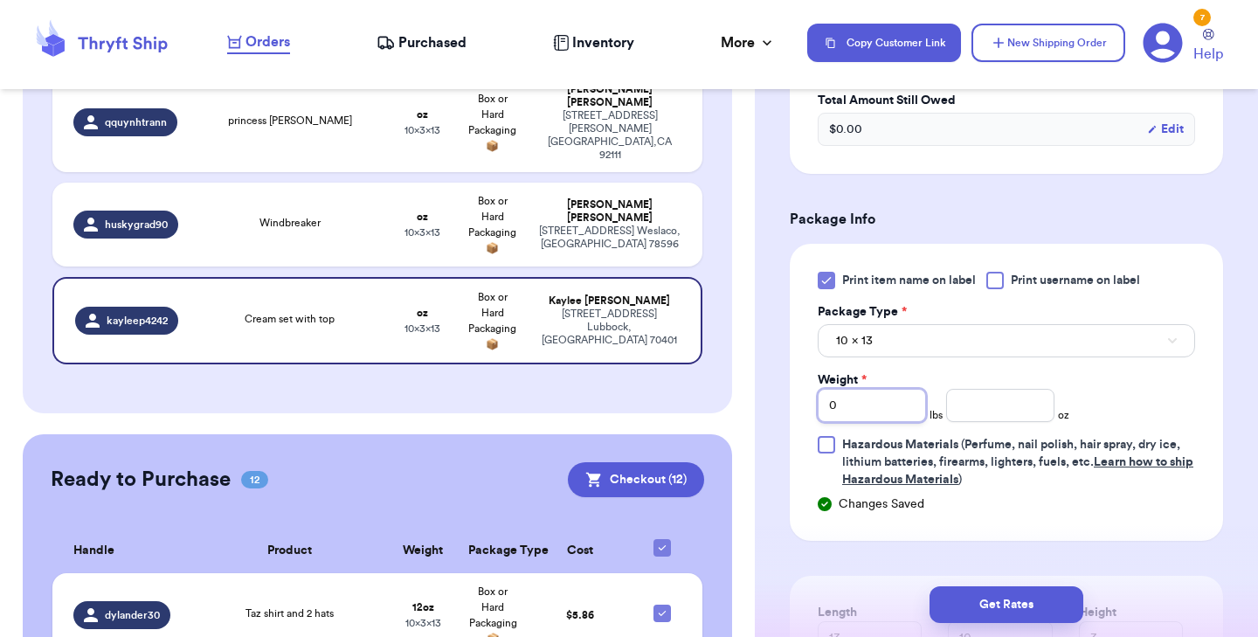
click at [870, 422] on input "0" at bounding box center [872, 405] width 108 height 33
type input "1"
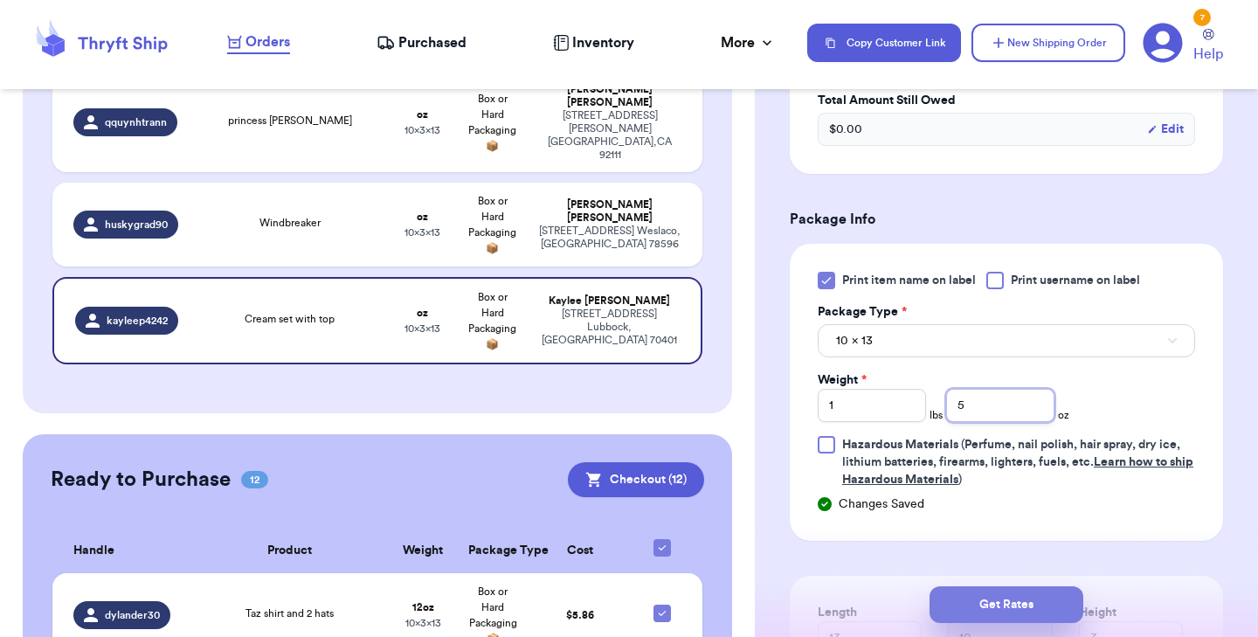
type input "5"
click at [983, 592] on button "Get Rates" at bounding box center [1006, 604] width 154 height 37
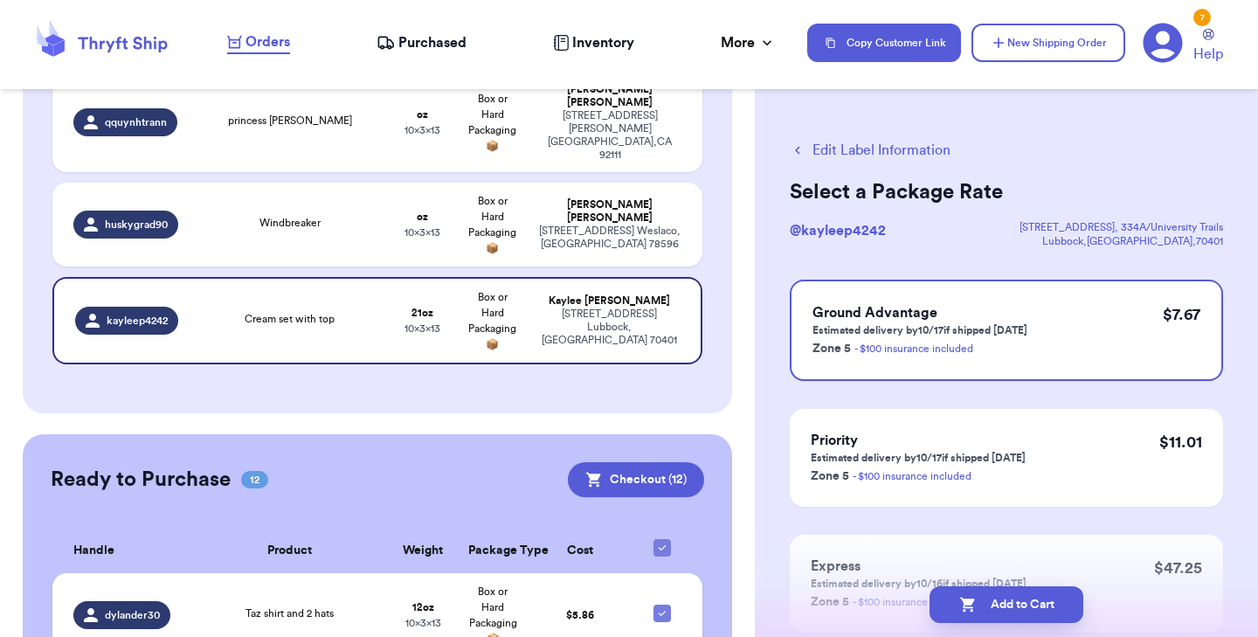
click at [983, 592] on button "Add to Cart" at bounding box center [1006, 604] width 154 height 37
checkbox input "true"
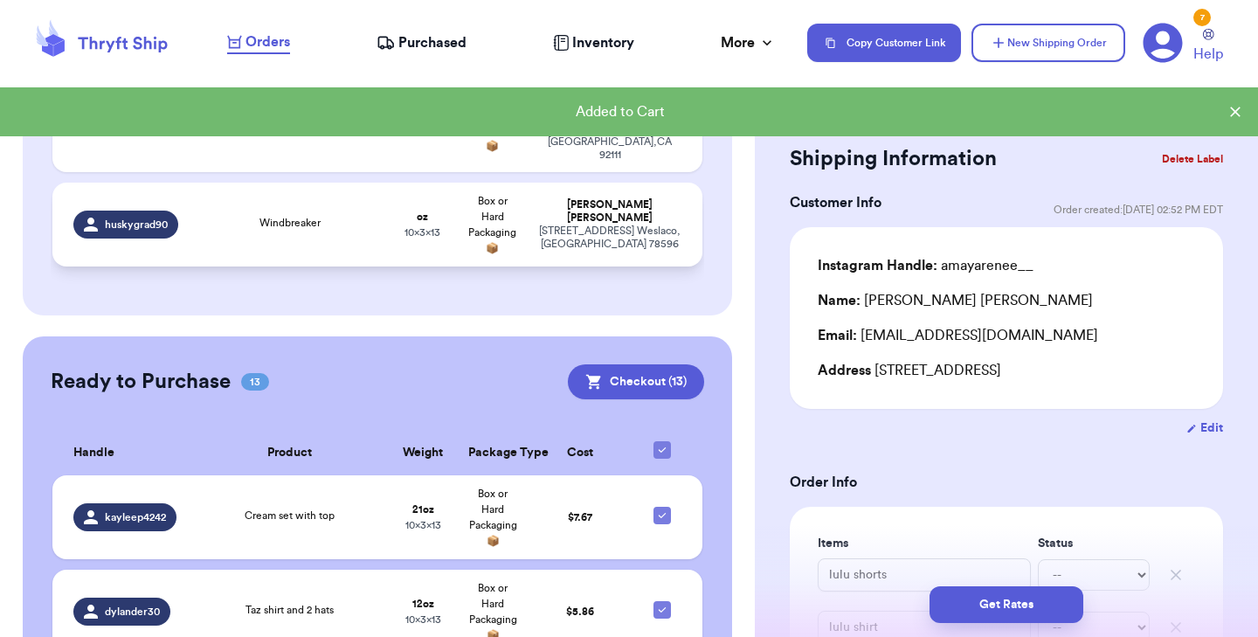
click at [364, 215] on div "Windbreaker" at bounding box center [290, 224] width 175 height 19
type input "Windbreaker"
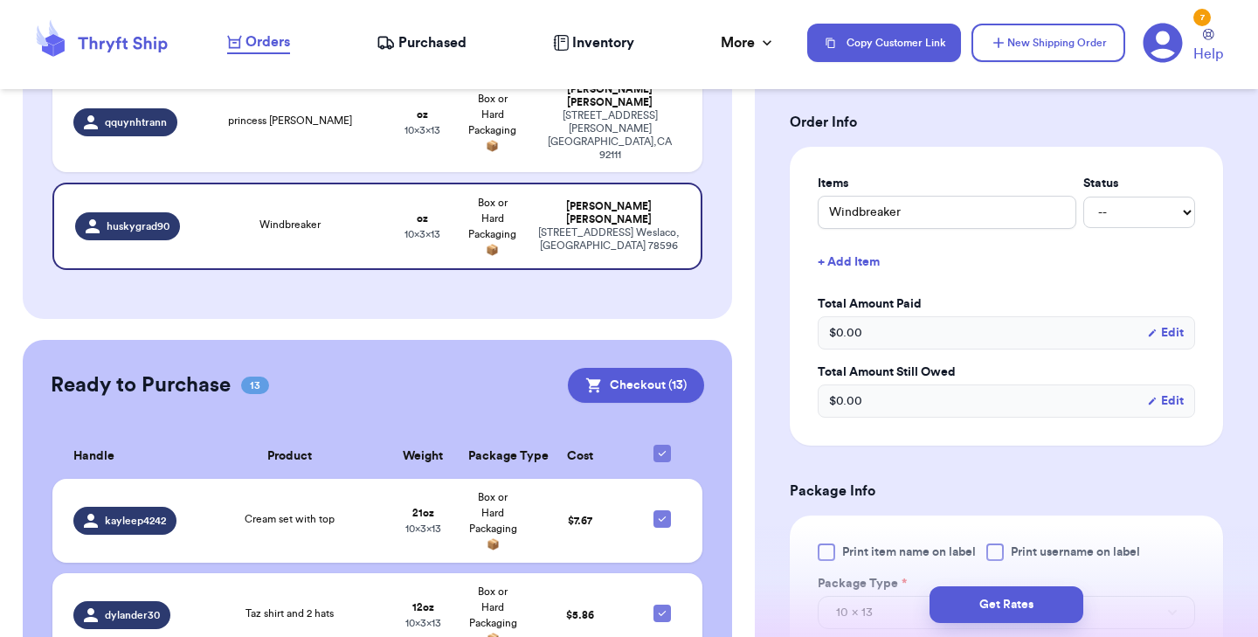
scroll to position [390, 0]
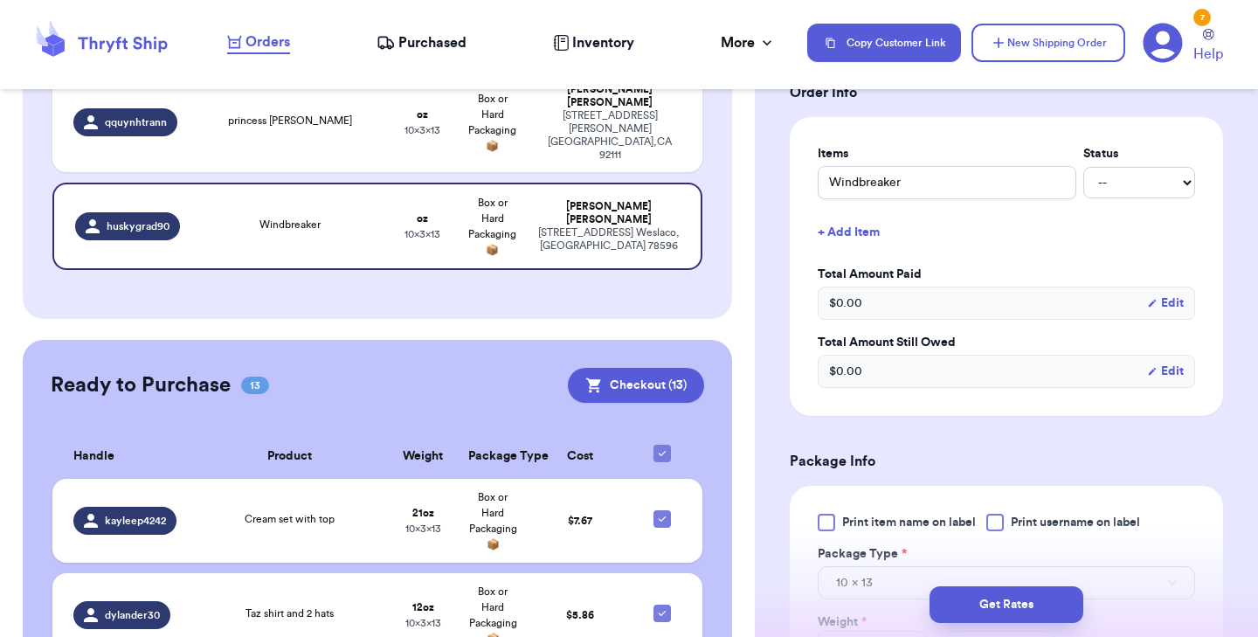
click at [818, 514] on div at bounding box center [826, 522] width 17 height 17
click at [0, 0] on input "Print item name on label" at bounding box center [0, 0] width 0 height 0
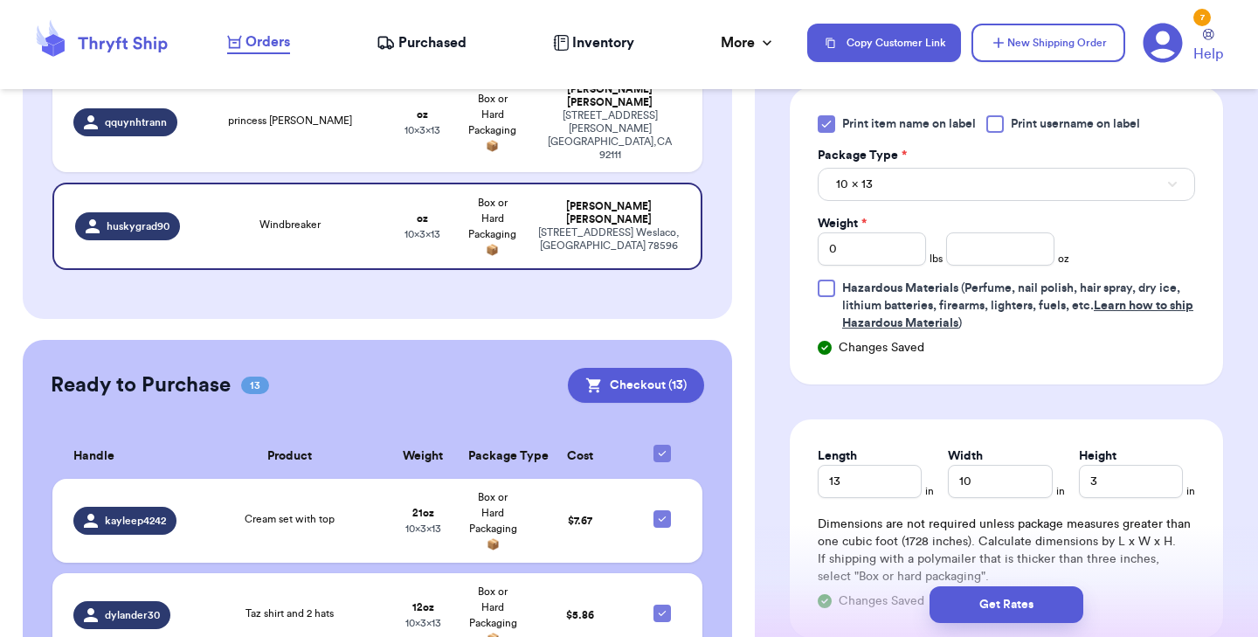
scroll to position [795, 0]
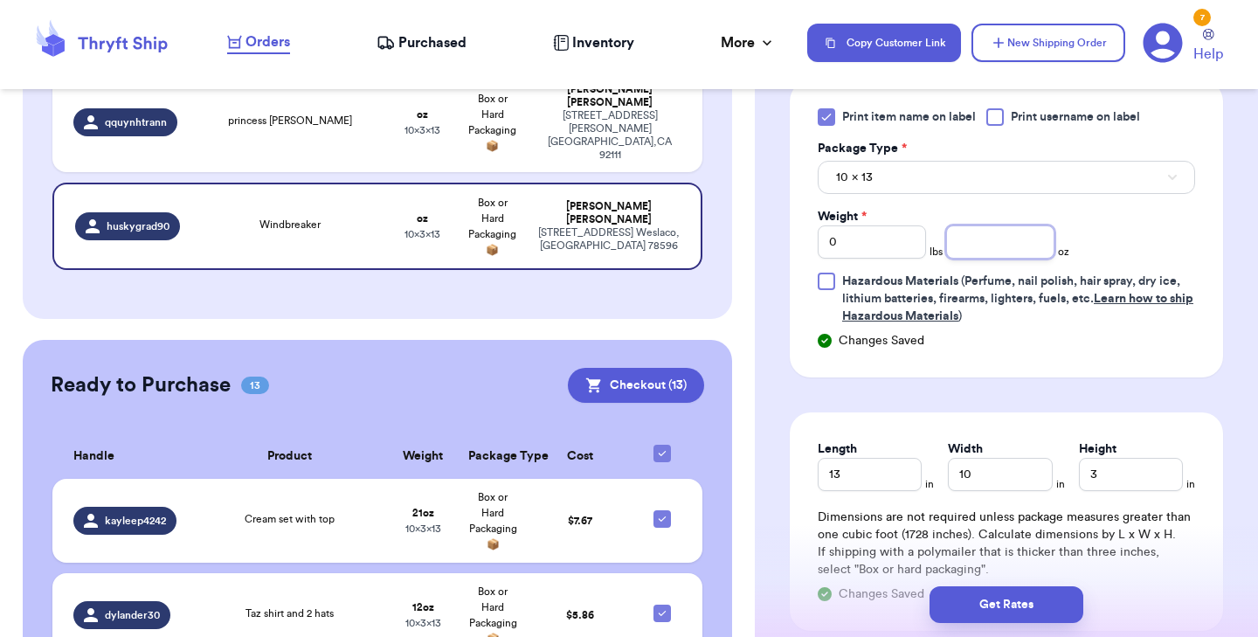
click at [982, 238] on input "number" at bounding box center [1000, 241] width 108 height 33
type input "12"
click at [966, 595] on button "Get Rates" at bounding box center [1006, 604] width 154 height 37
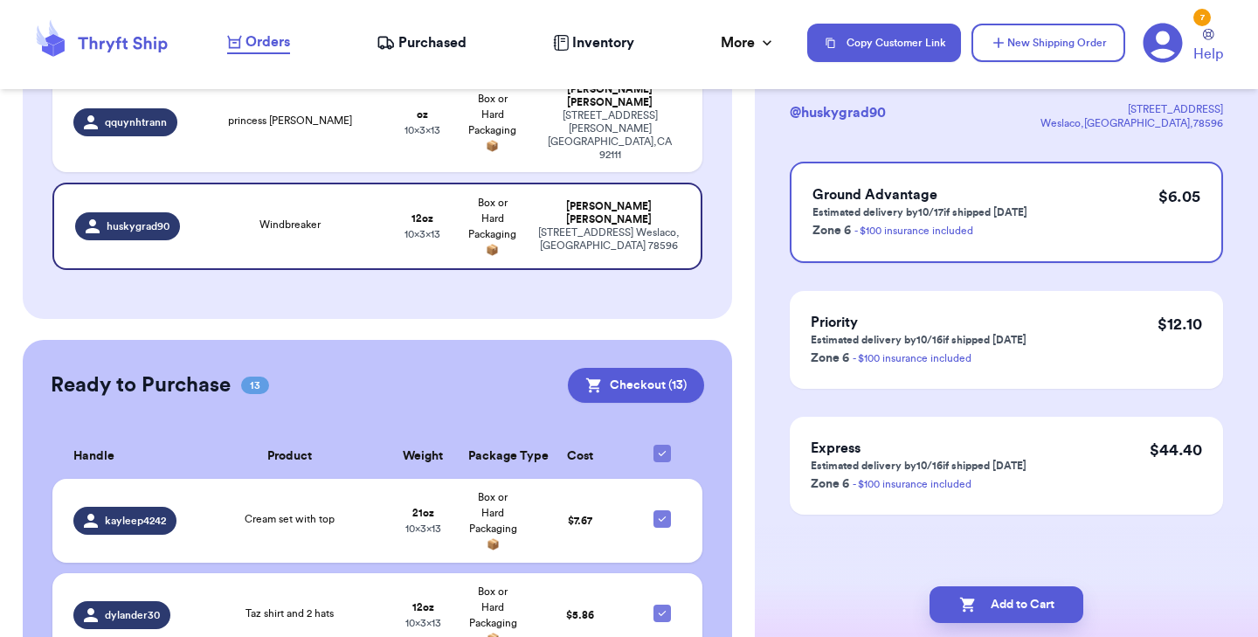
scroll to position [0, 0]
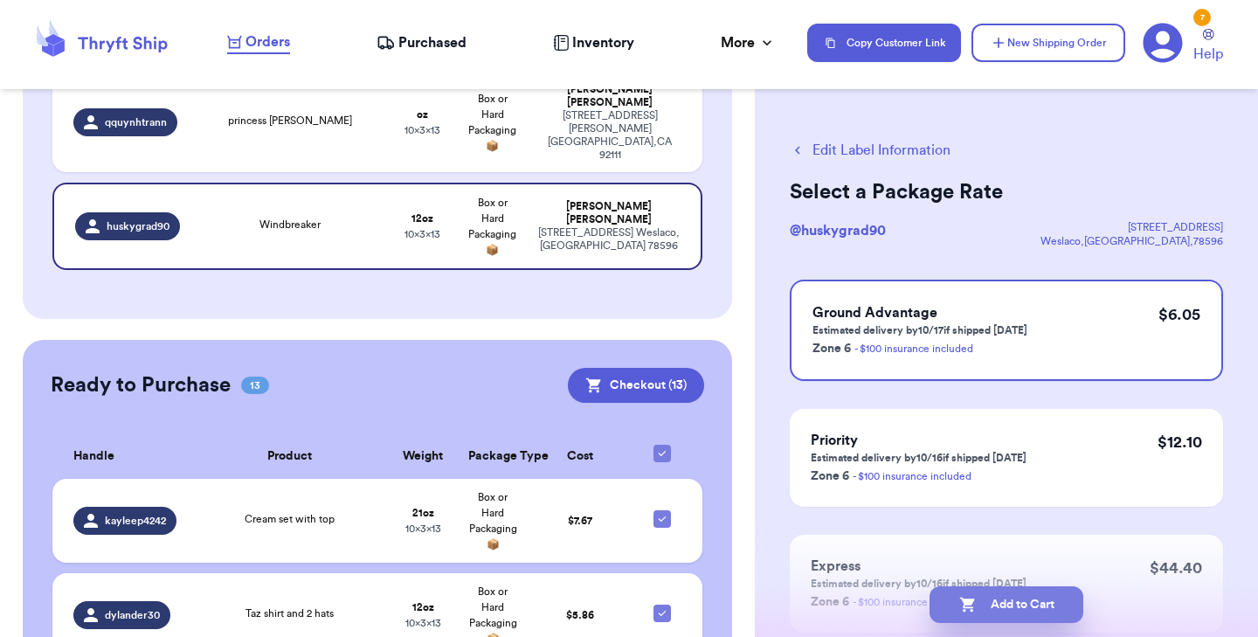
click at [982, 621] on button "Add to Cart" at bounding box center [1006, 604] width 154 height 37
checkbox input "true"
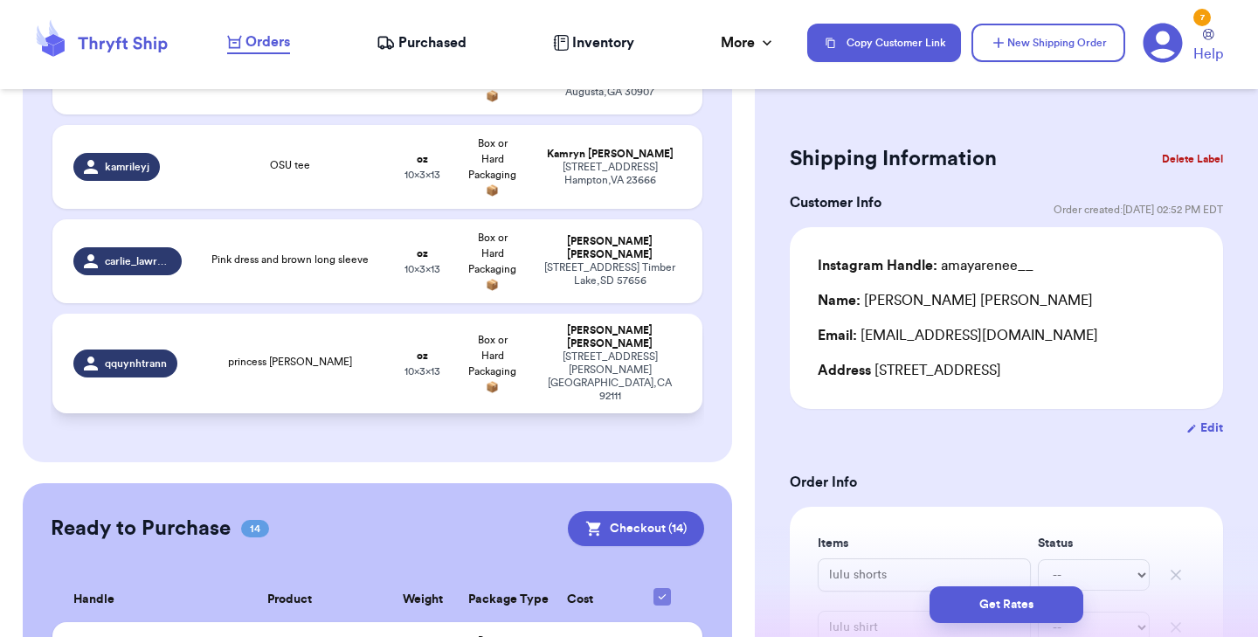
click at [293, 356] on span "princess [PERSON_NAME]" at bounding box center [290, 361] width 124 height 10
type input "princess [PERSON_NAME]"
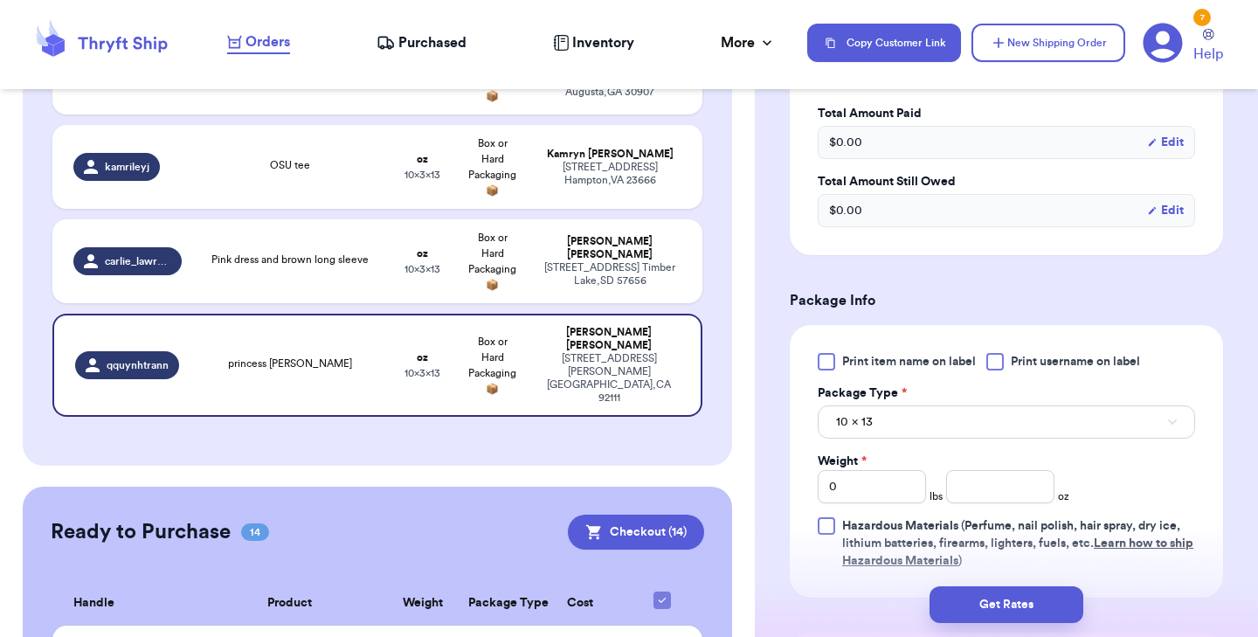
scroll to position [592, 0]
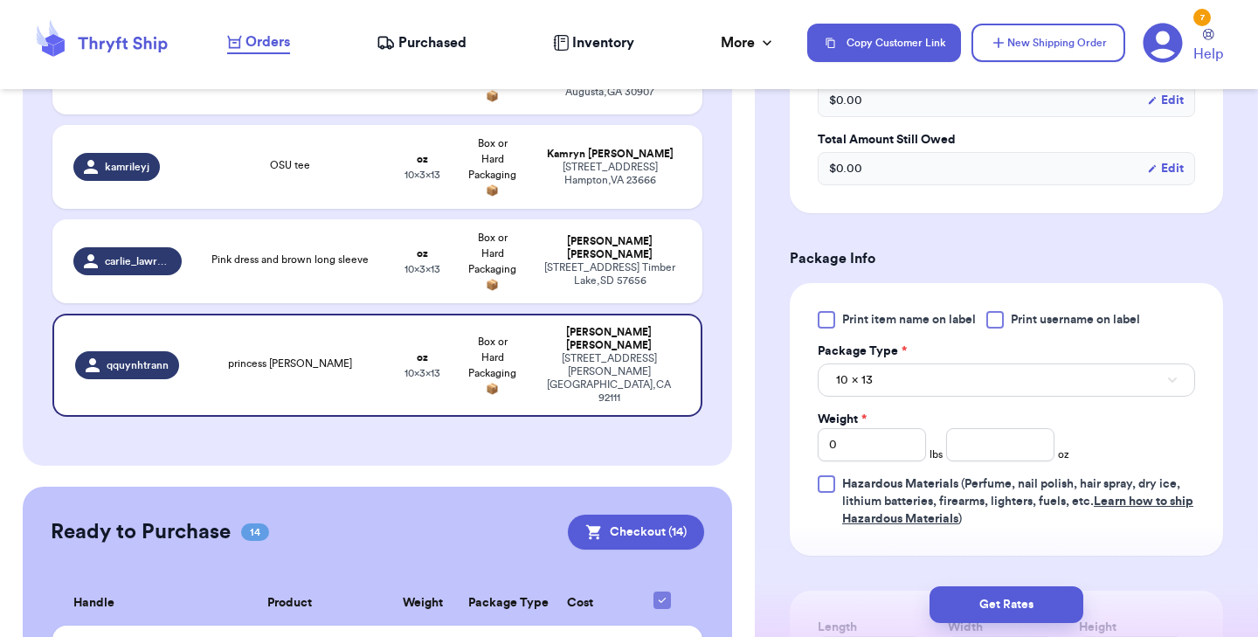
click at [825, 312] on div at bounding box center [826, 319] width 17 height 17
click at [0, 0] on input "Print item name on label" at bounding box center [0, 0] width 0 height 0
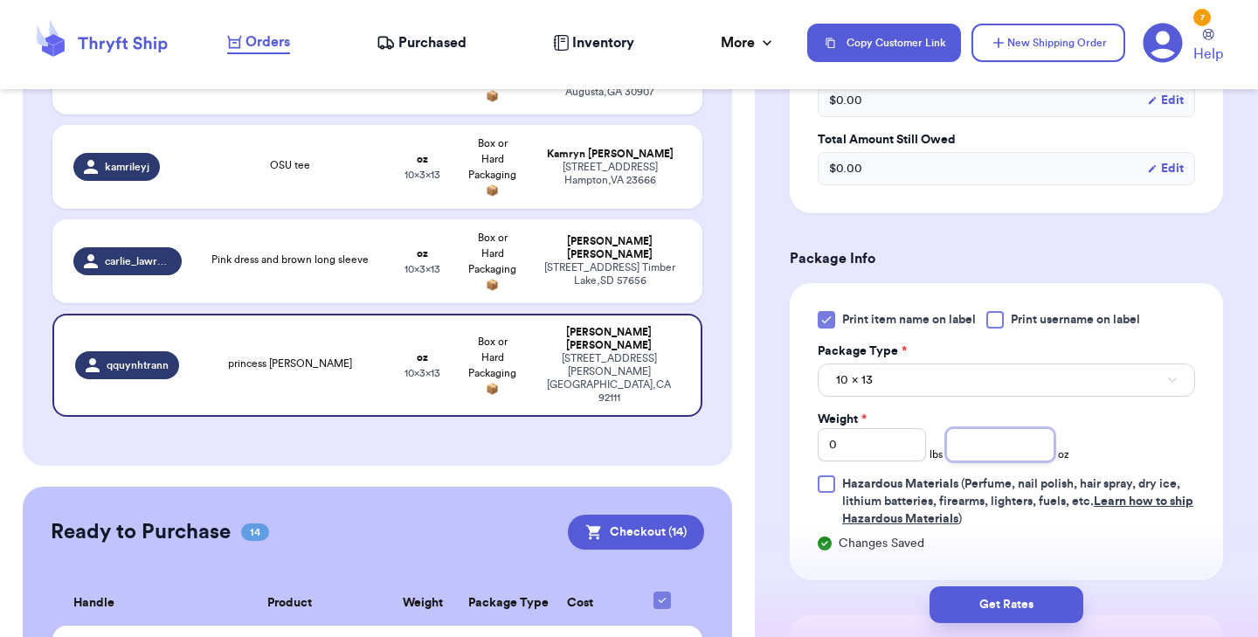
click at [1008, 446] on input "number" at bounding box center [1000, 444] width 108 height 33
type input "9"
click at [1015, 611] on button "Get Rates" at bounding box center [1006, 604] width 154 height 37
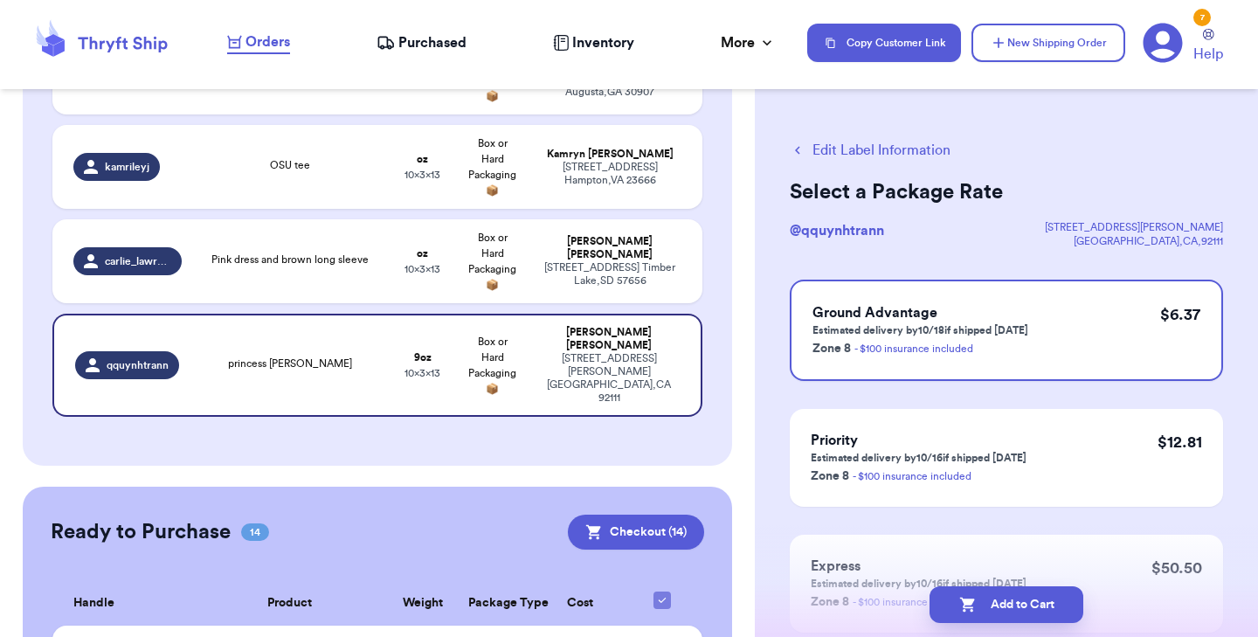
click at [1015, 611] on button "Add to Cart" at bounding box center [1006, 604] width 154 height 37
checkbox input "true"
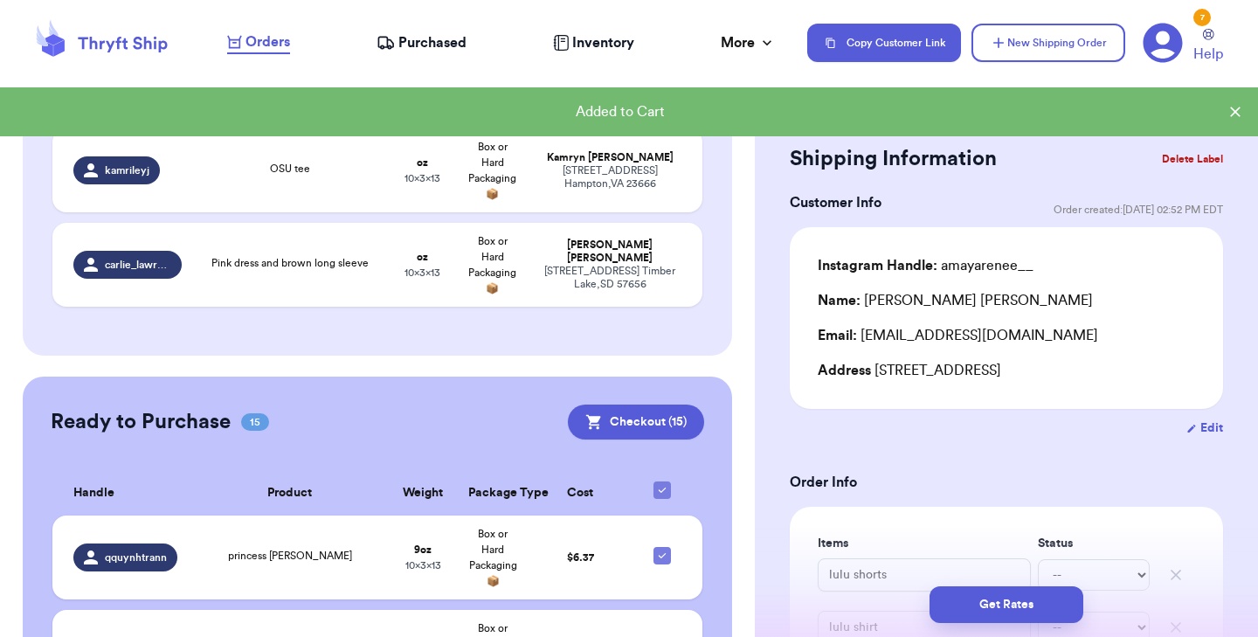
scroll to position [1736, 0]
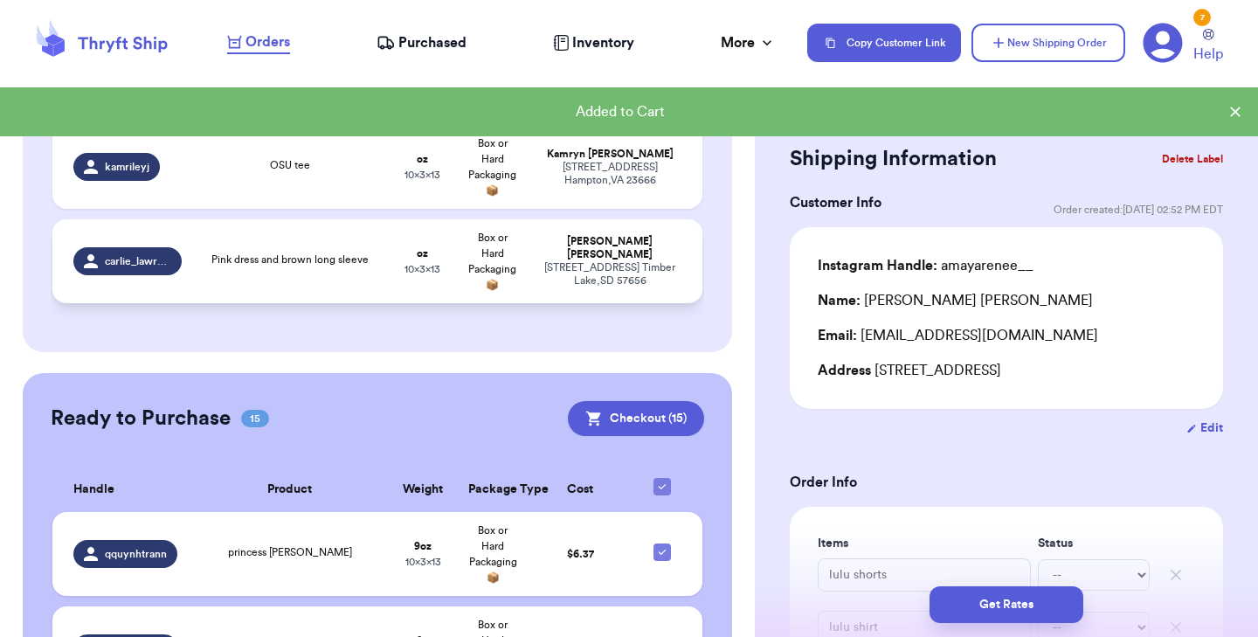
click at [350, 241] on td "Pink dress and brown long sleeve" at bounding box center [290, 261] width 196 height 84
type input "Pink dress and brown long sleeve"
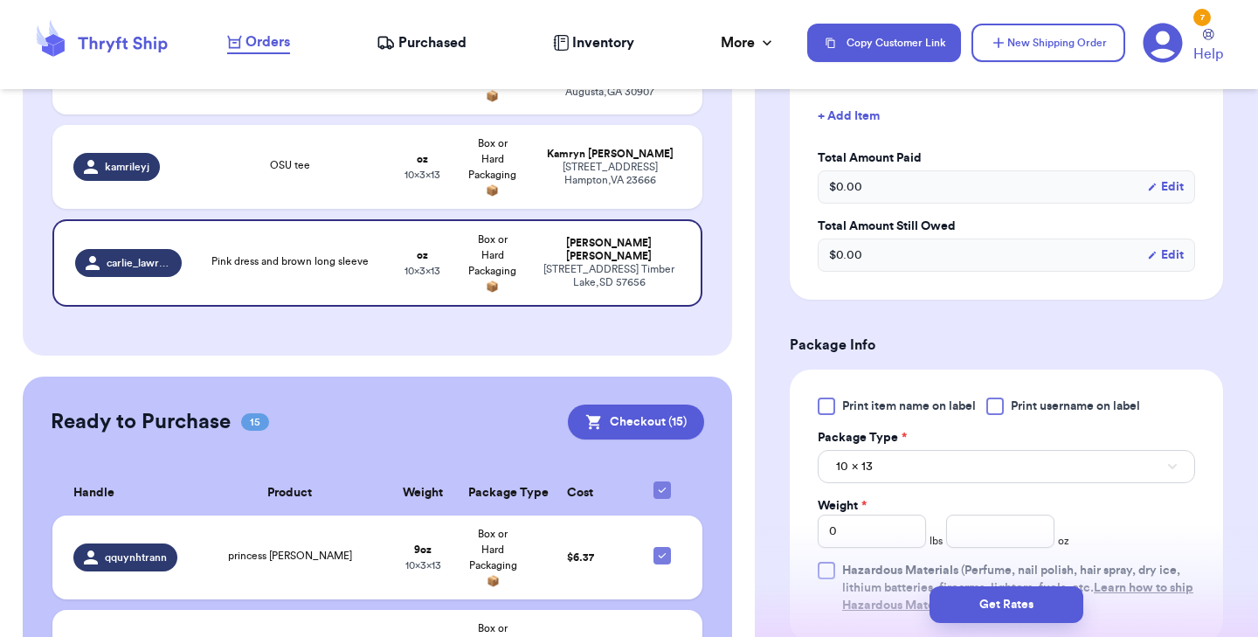
scroll to position [547, 0]
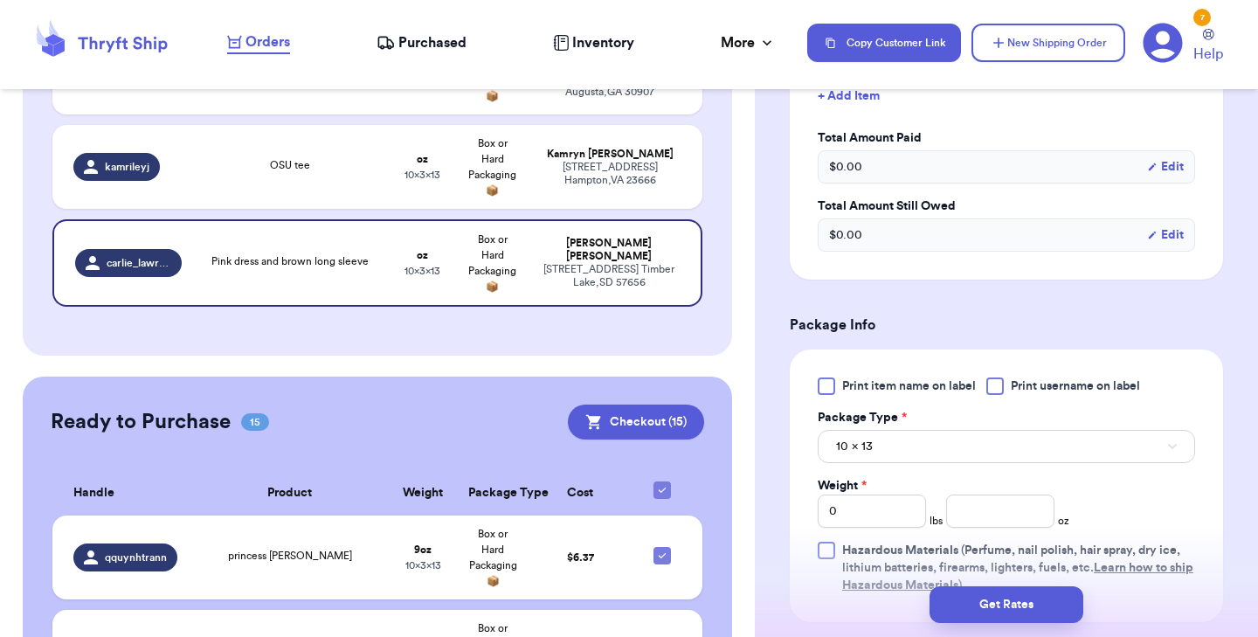
click at [825, 377] on div at bounding box center [826, 385] width 17 height 17
click at [0, 0] on input "Print item name on label" at bounding box center [0, 0] width 0 height 0
click at [954, 494] on input "number" at bounding box center [1000, 510] width 108 height 33
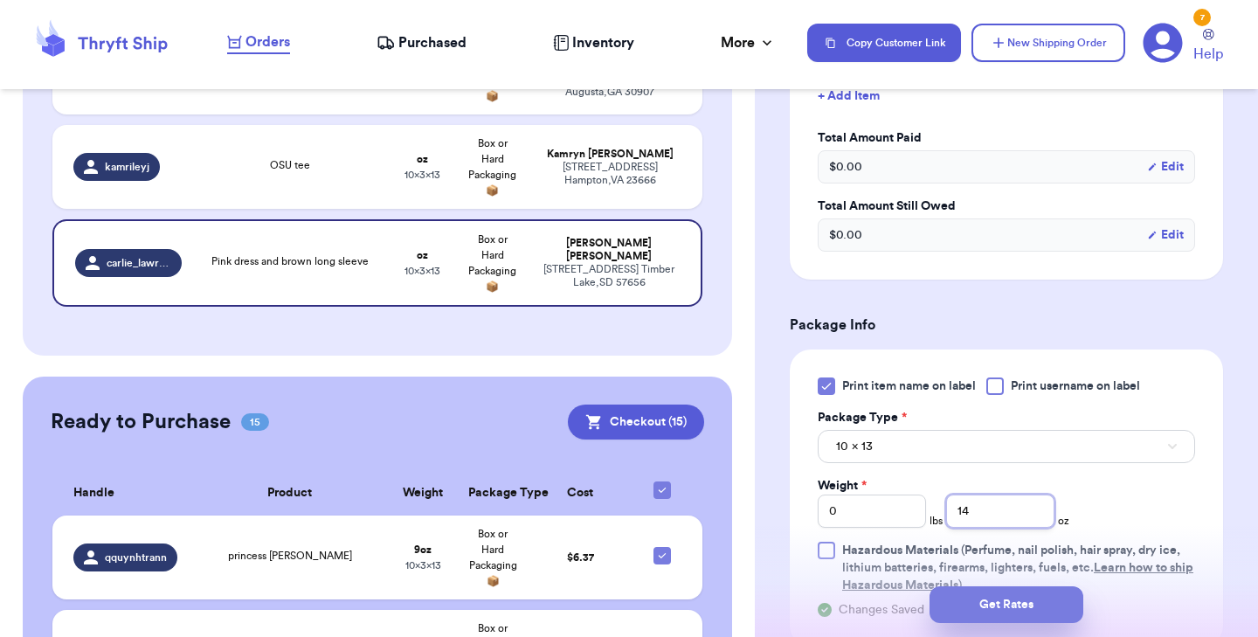
type input "14"
click at [992, 604] on button "Get Rates" at bounding box center [1006, 604] width 154 height 37
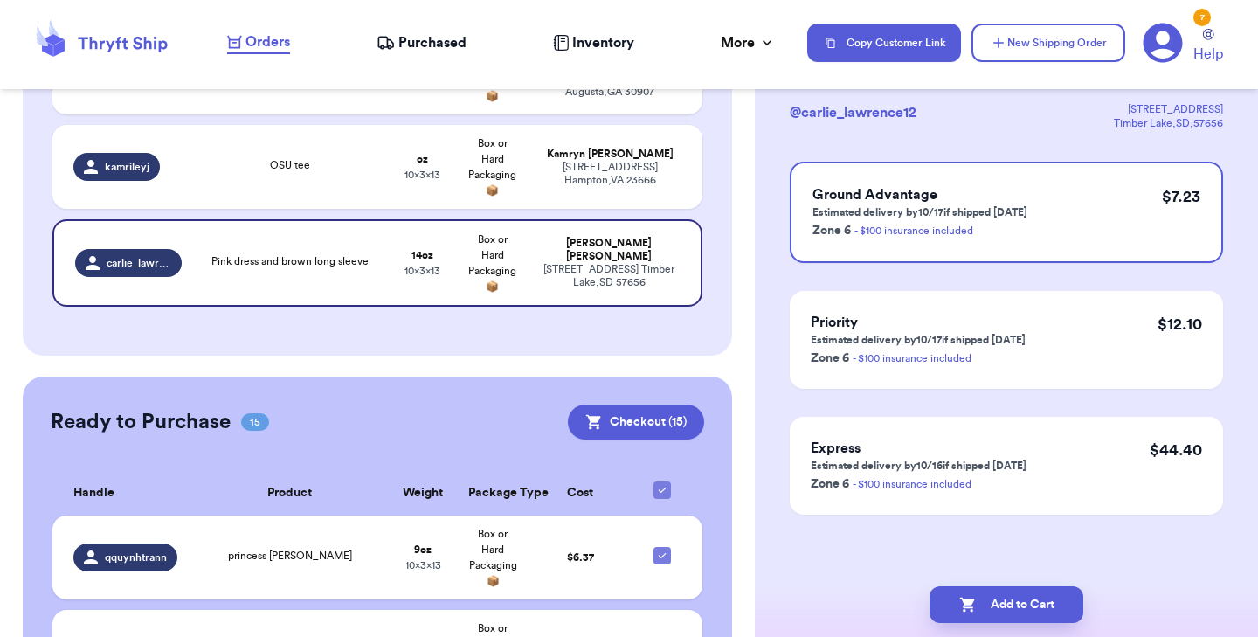
scroll to position [0, 0]
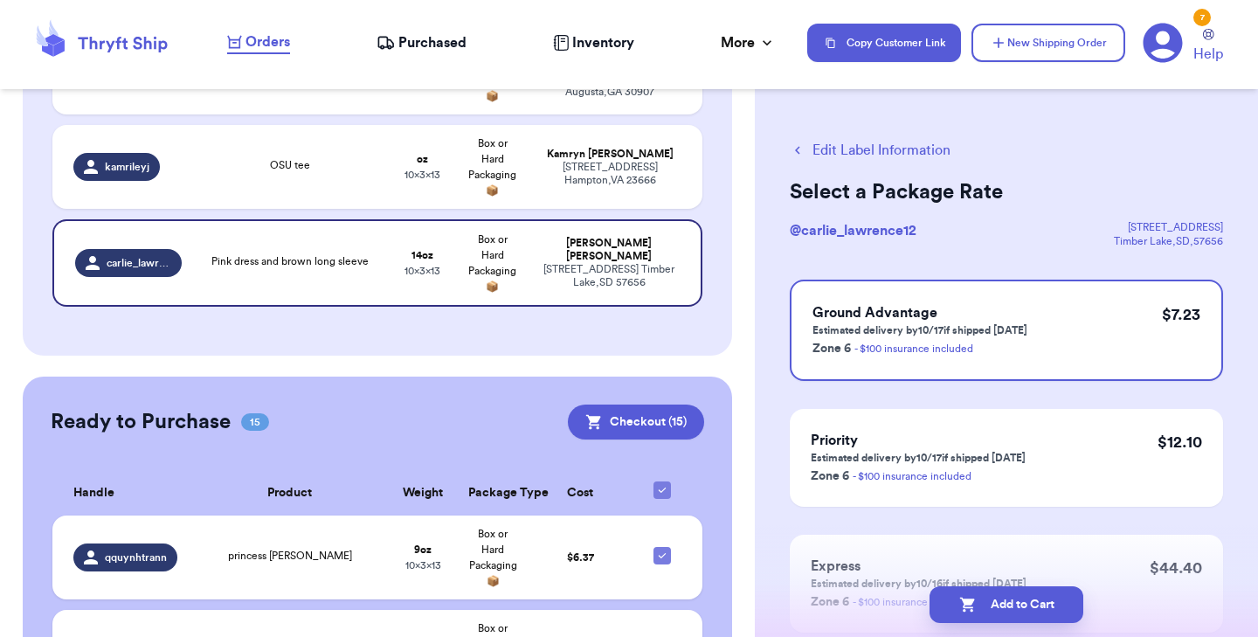
click at [992, 604] on button "Add to Cart" at bounding box center [1006, 604] width 154 height 37
checkbox input "true"
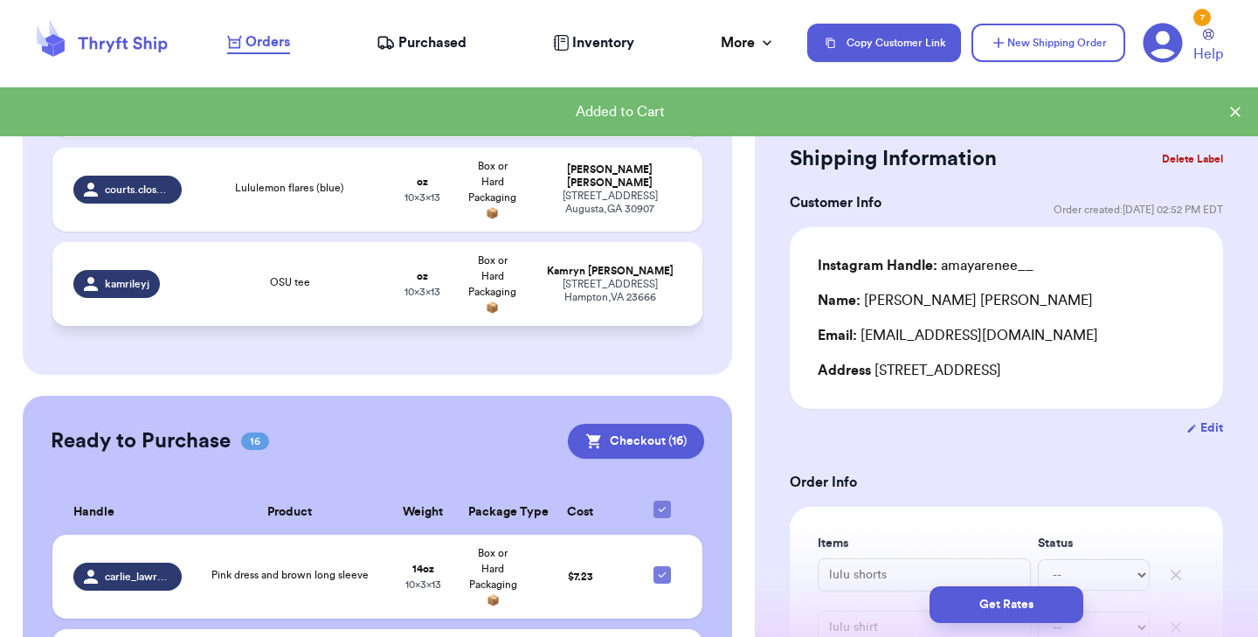
click at [253, 275] on td "OSU tee" at bounding box center [290, 284] width 196 height 84
type input "OSU tee"
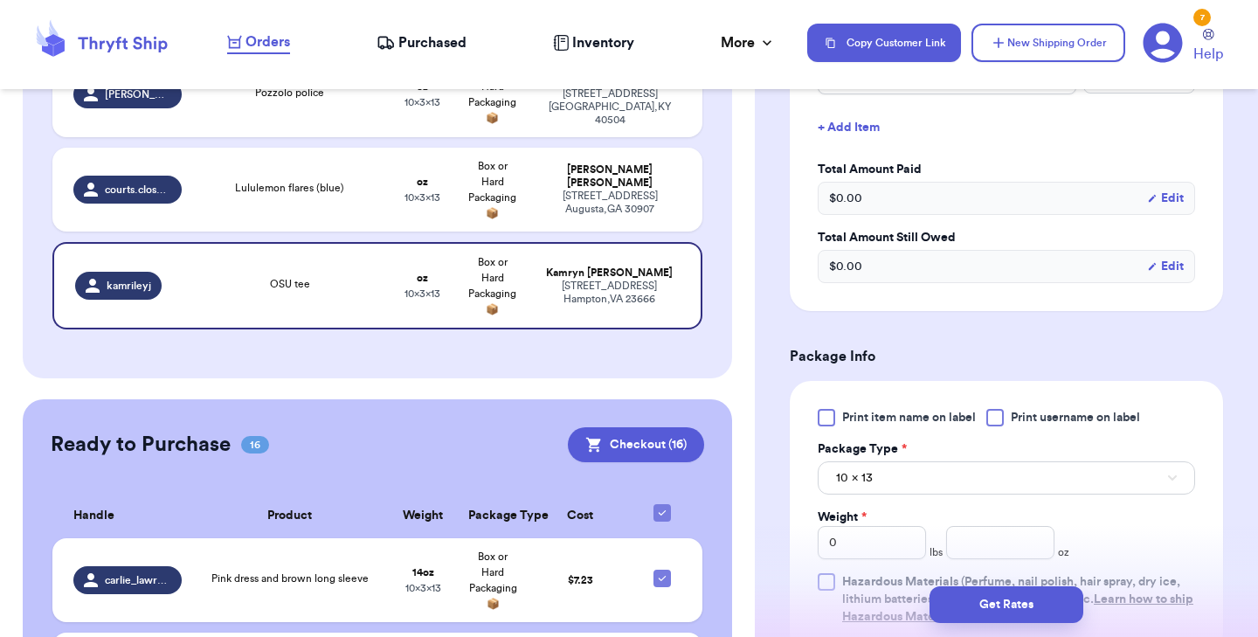
scroll to position [533, 0]
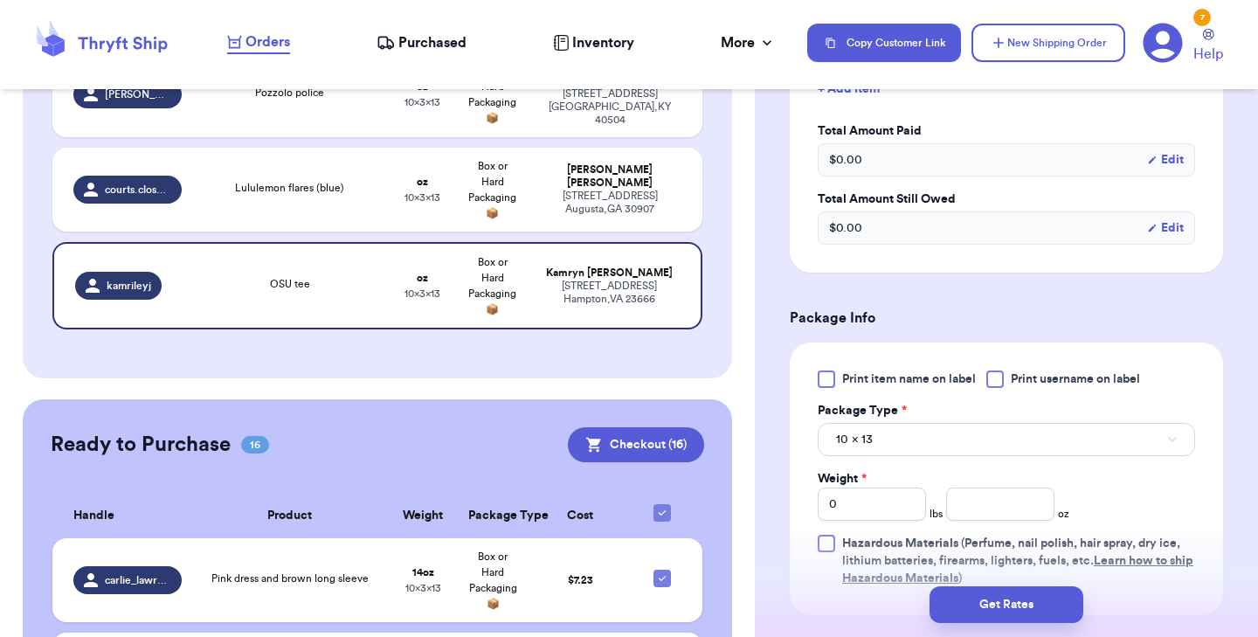
click at [825, 383] on div at bounding box center [826, 378] width 17 height 17
click at [0, 0] on input "Print item name on label" at bounding box center [0, 0] width 0 height 0
click at [1005, 509] on input "number" at bounding box center [1000, 503] width 108 height 33
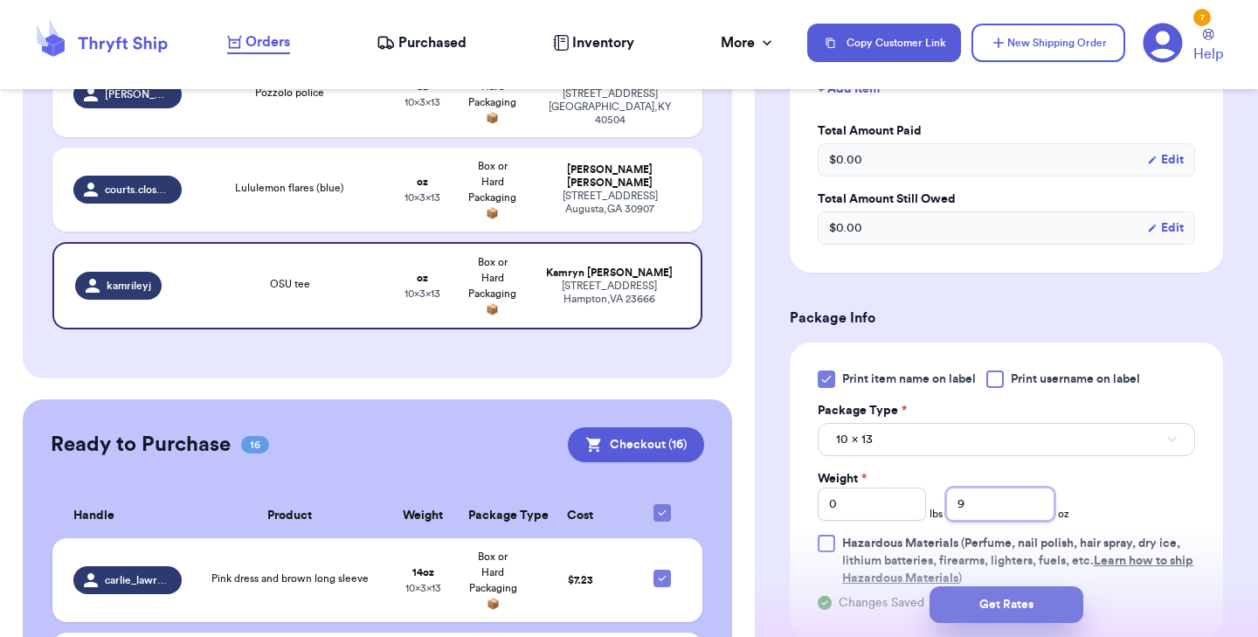
type input "9"
click at [997, 604] on button "Get Rates" at bounding box center [1006, 604] width 154 height 37
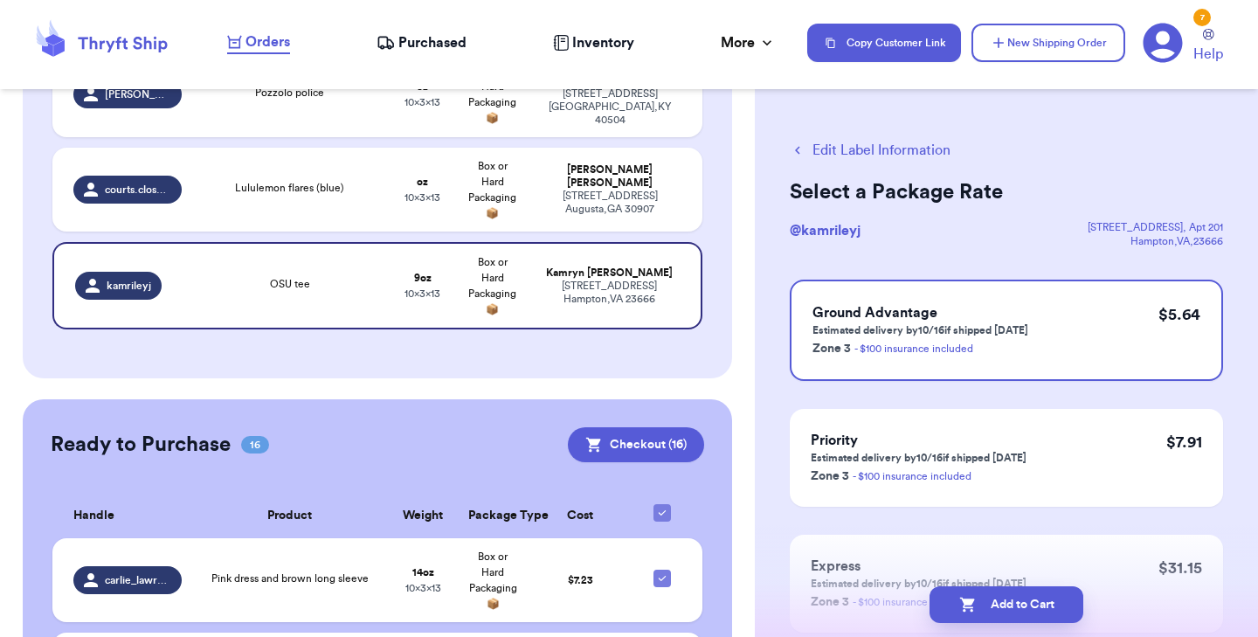
click at [997, 604] on button "Add to Cart" at bounding box center [1006, 604] width 154 height 37
checkbox input "true"
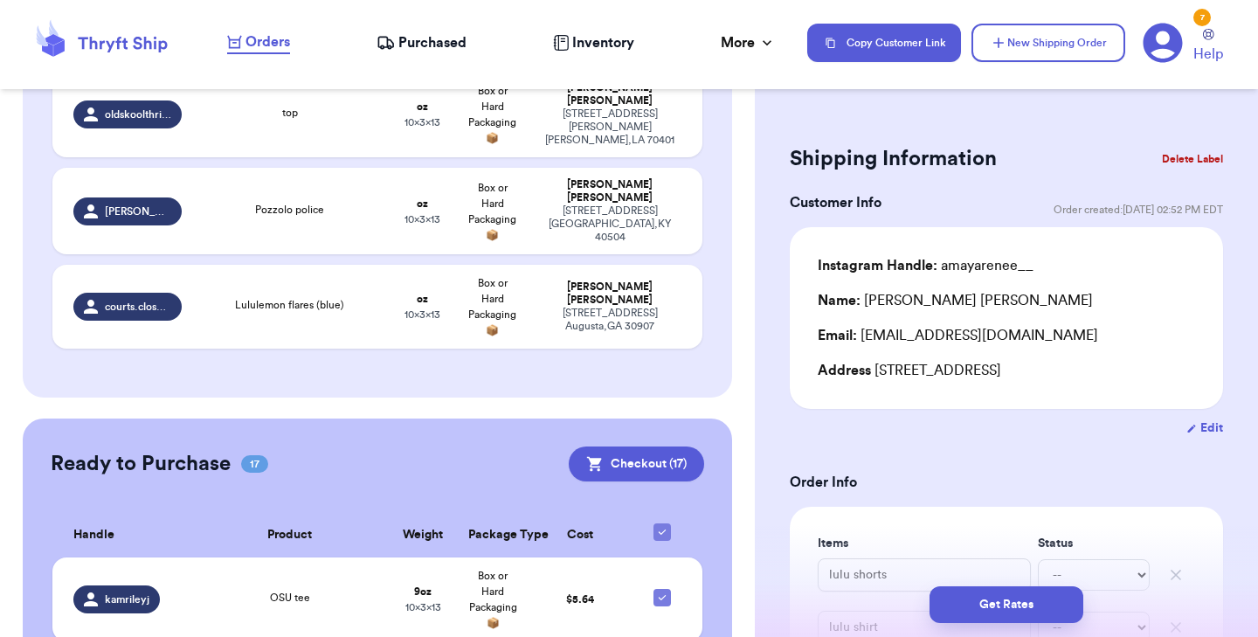
scroll to position [1480, 0]
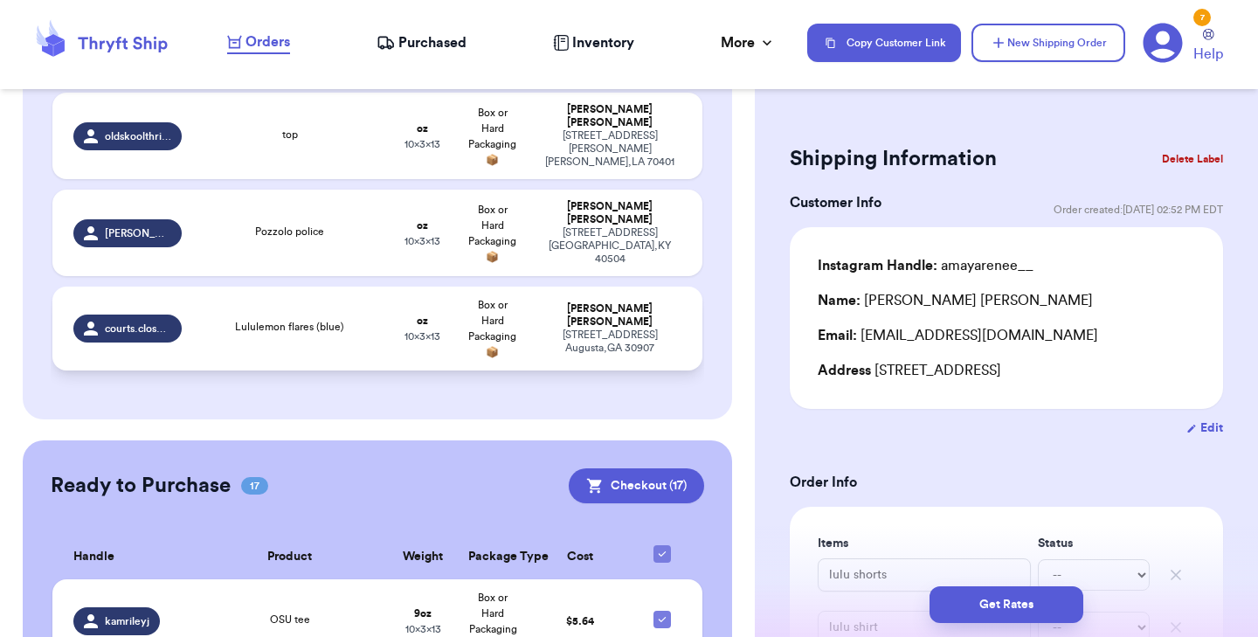
click at [292, 321] on span "Lululemon flares (blue)" at bounding box center [289, 326] width 109 height 10
type input "Lululemon flares (blue)"
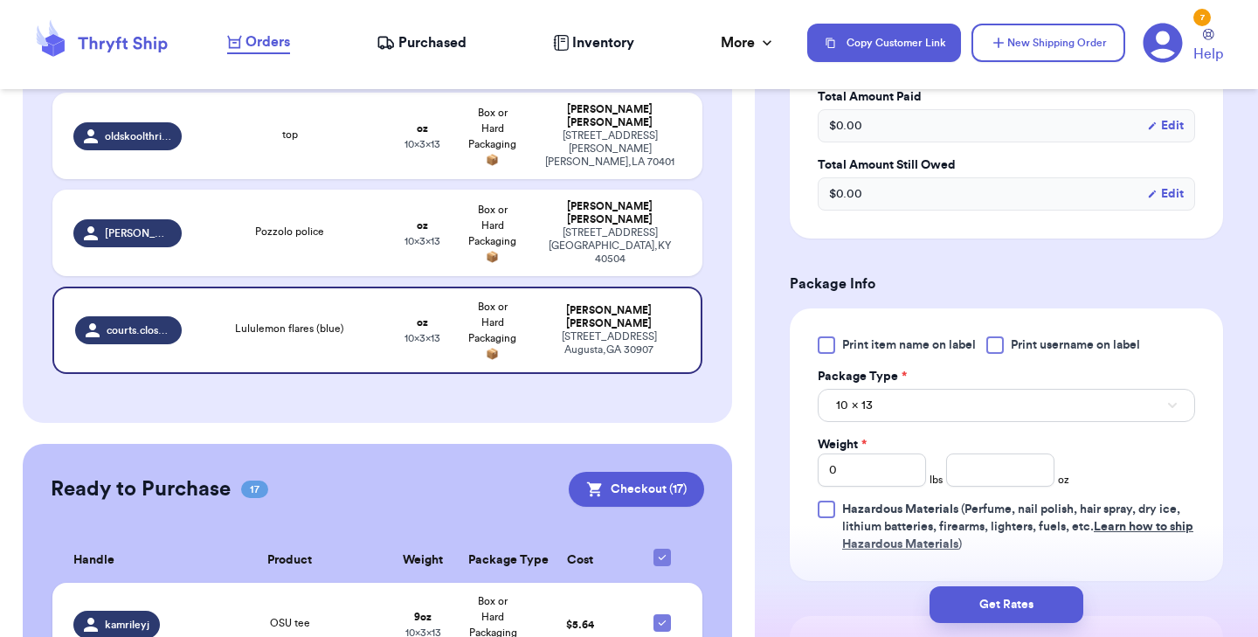
scroll to position [610, 0]
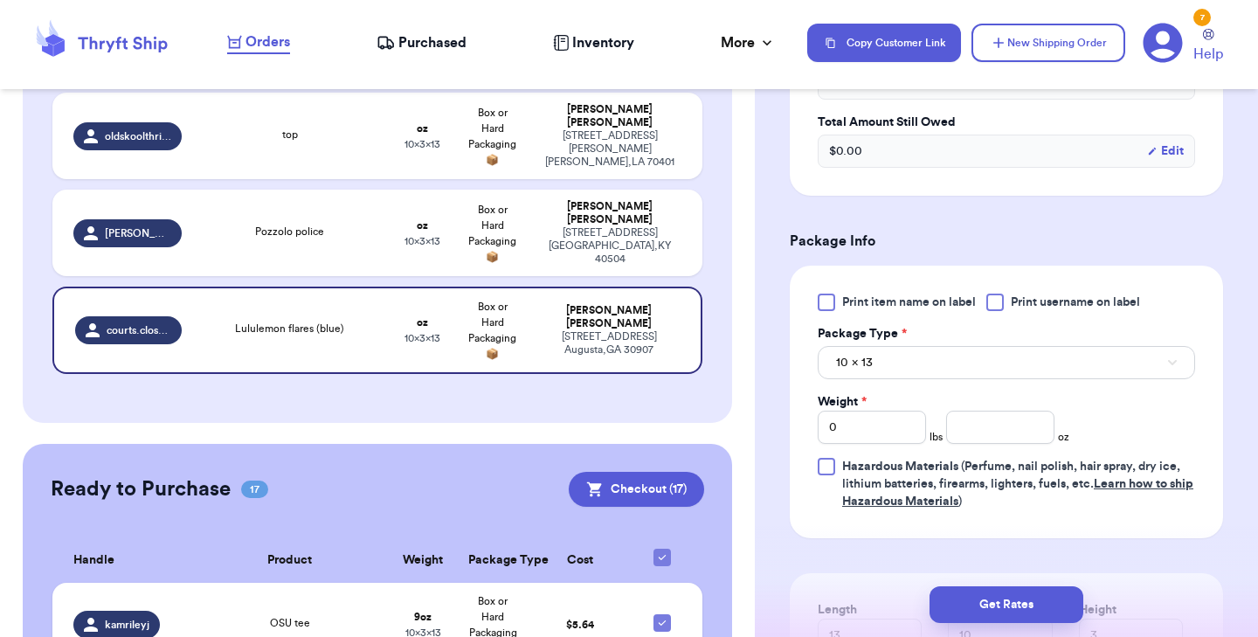
click at [825, 311] on div at bounding box center [826, 301] width 17 height 17
click at [0, 0] on input "Print item name on label" at bounding box center [0, 0] width 0 height 0
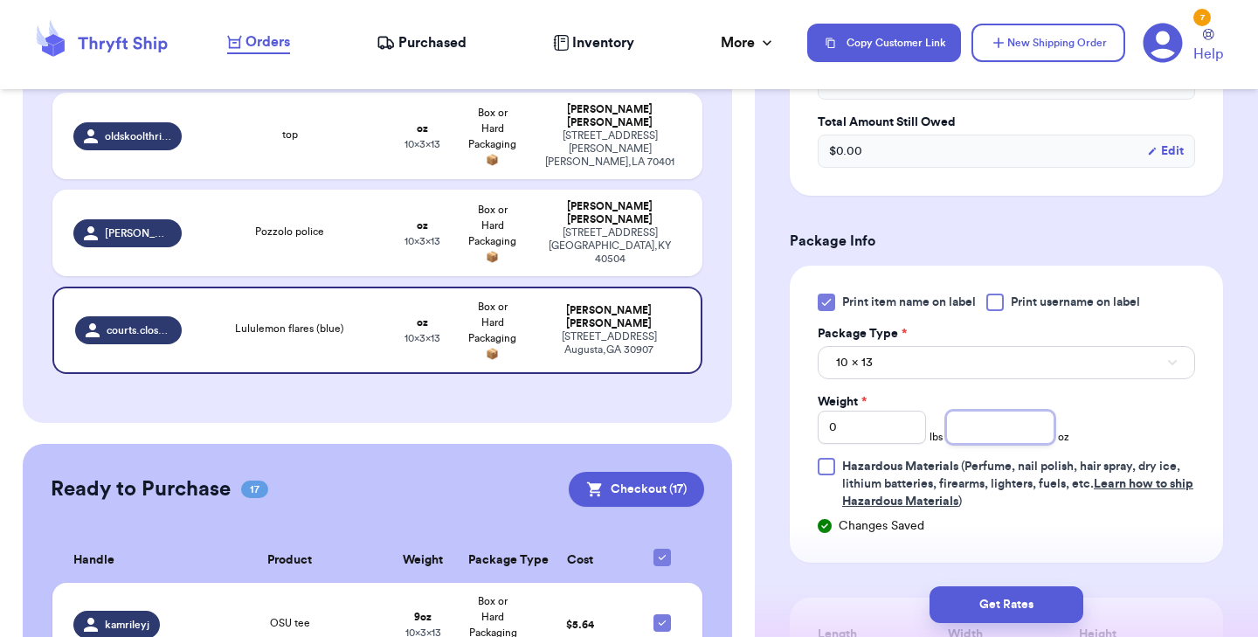
click at [1022, 444] on input "number" at bounding box center [1000, 427] width 108 height 33
type input "9"
click at [1002, 600] on button "Get Rates" at bounding box center [1006, 604] width 154 height 37
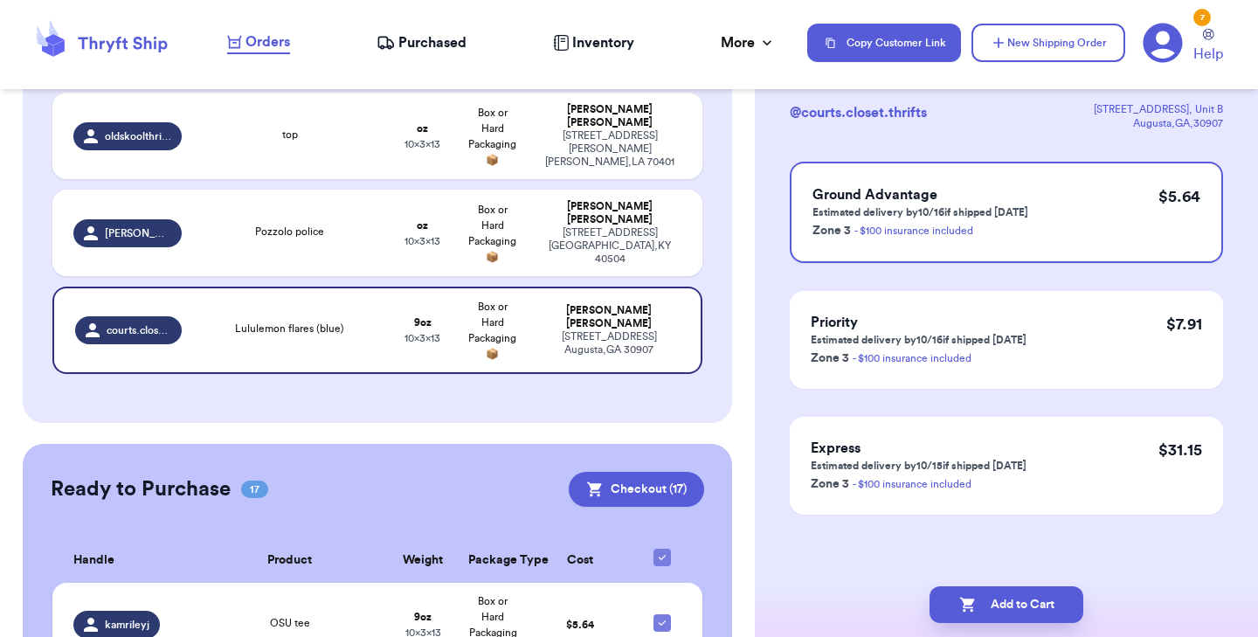
scroll to position [0, 0]
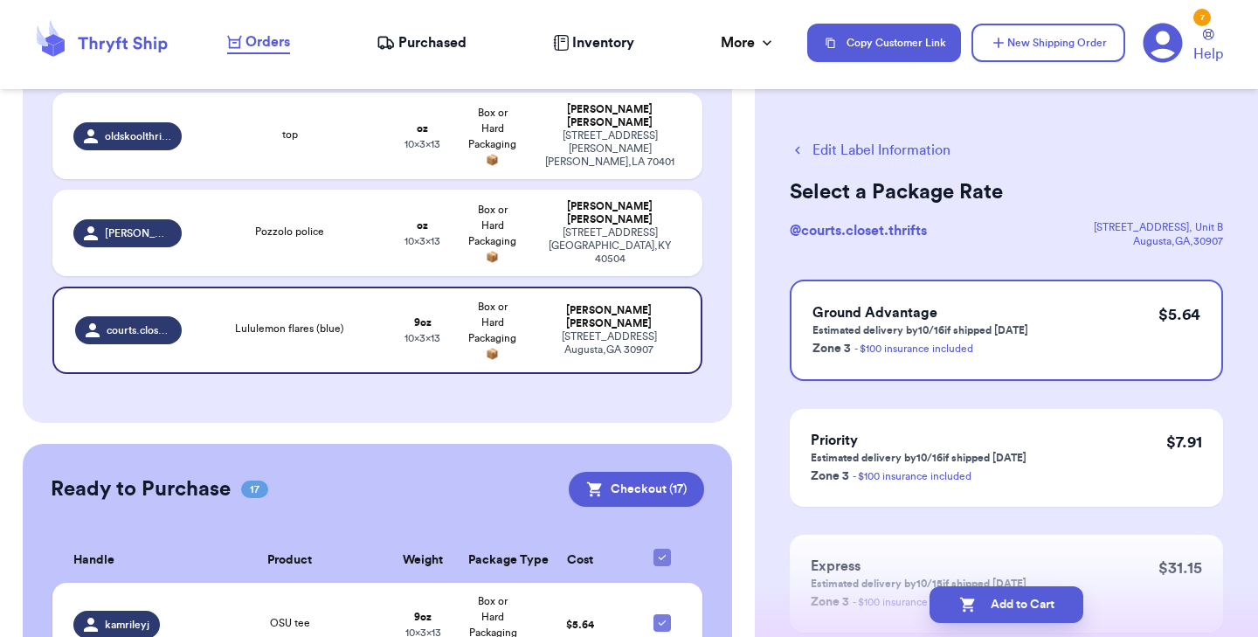
click at [1002, 600] on button "Add to Cart" at bounding box center [1006, 604] width 154 height 37
checkbox input "true"
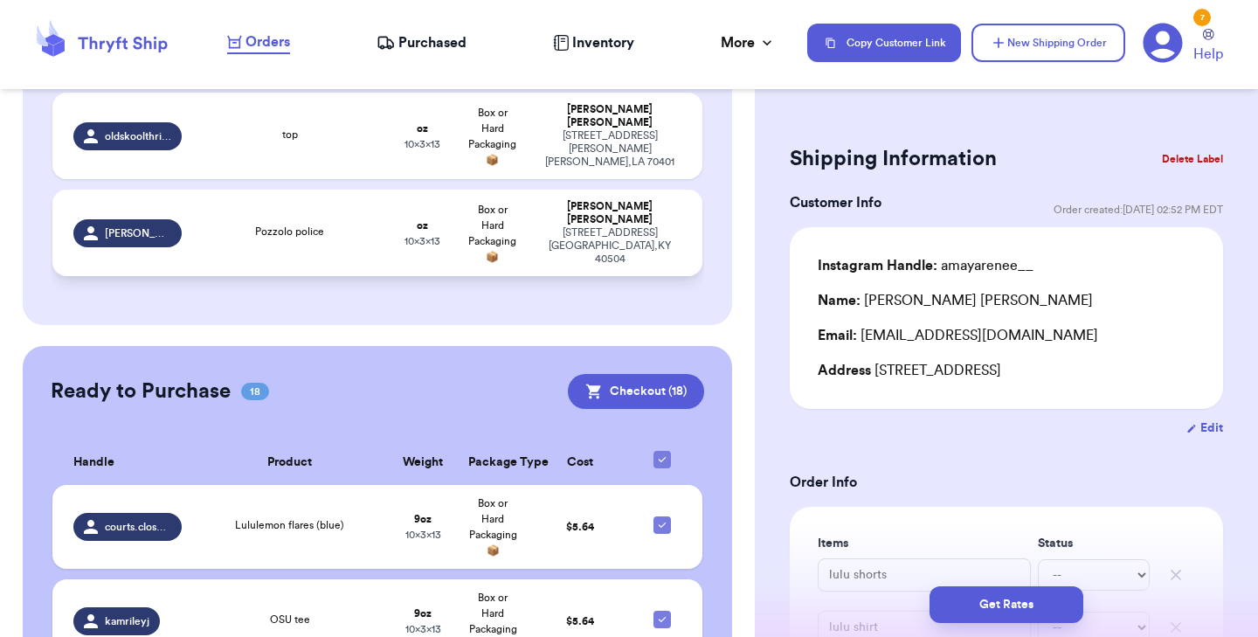
click at [337, 224] on div "Pozzolo police" at bounding box center [290, 233] width 175 height 19
type input "Pozzolo police"
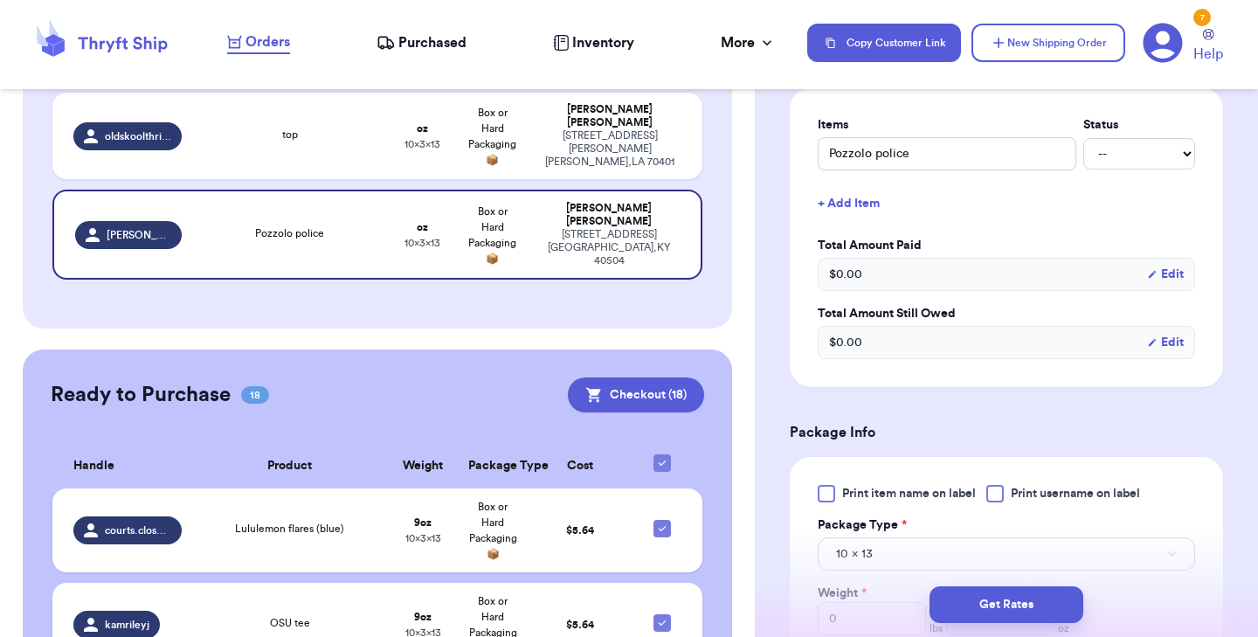
scroll to position [456, 0]
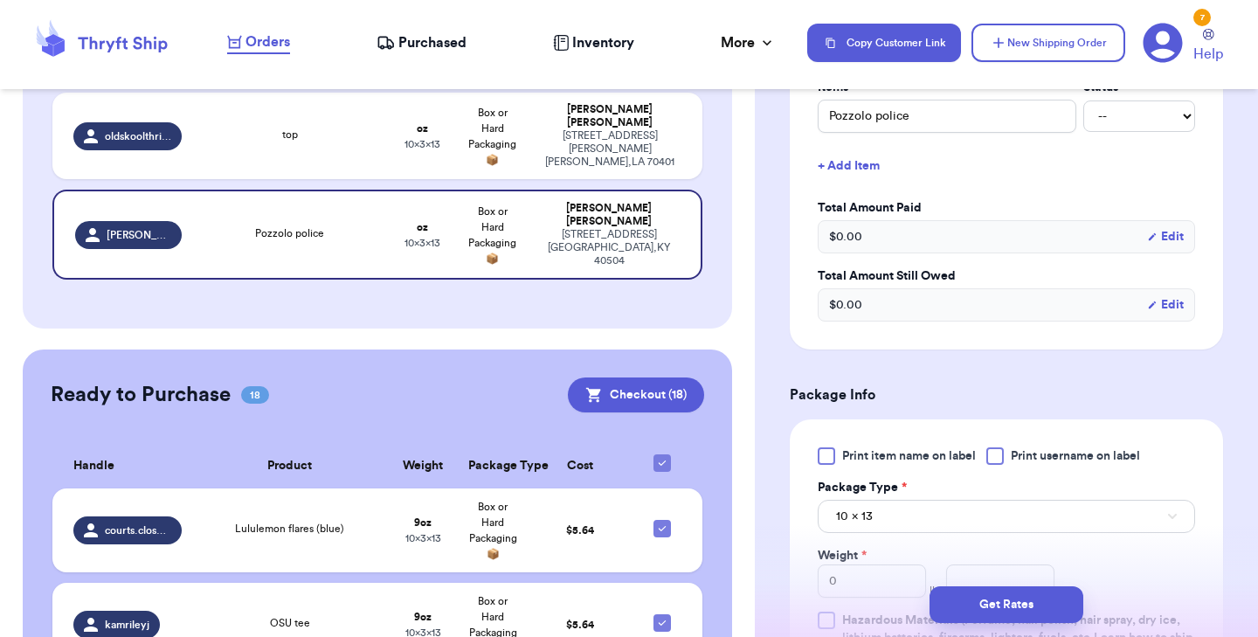
click at [827, 458] on div at bounding box center [826, 455] width 17 height 17
click at [0, 0] on input "Print item name on label" at bounding box center [0, 0] width 0 height 0
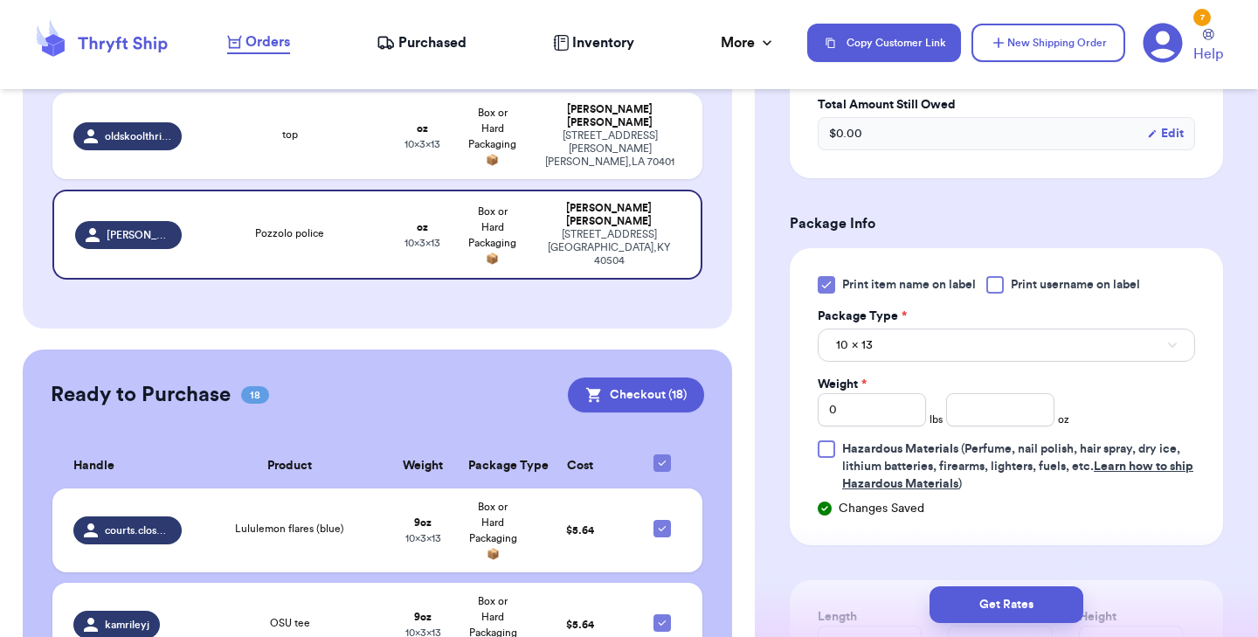
scroll to position [638, 0]
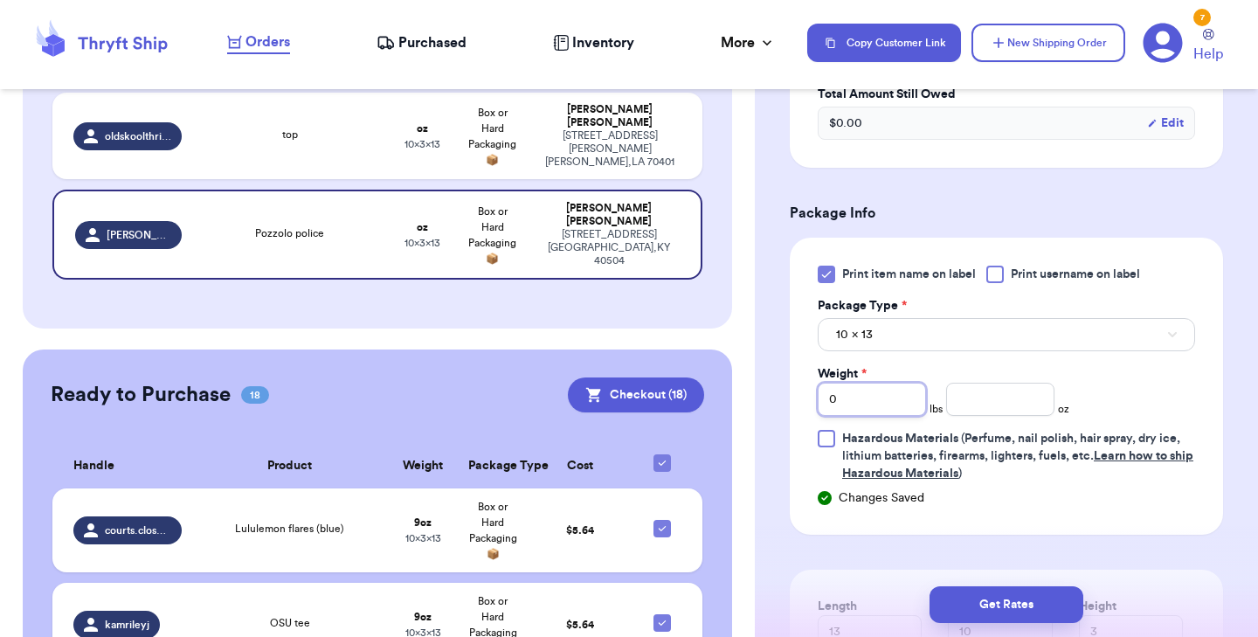
click at [850, 407] on input "0" at bounding box center [872, 399] width 108 height 33
type input "1"
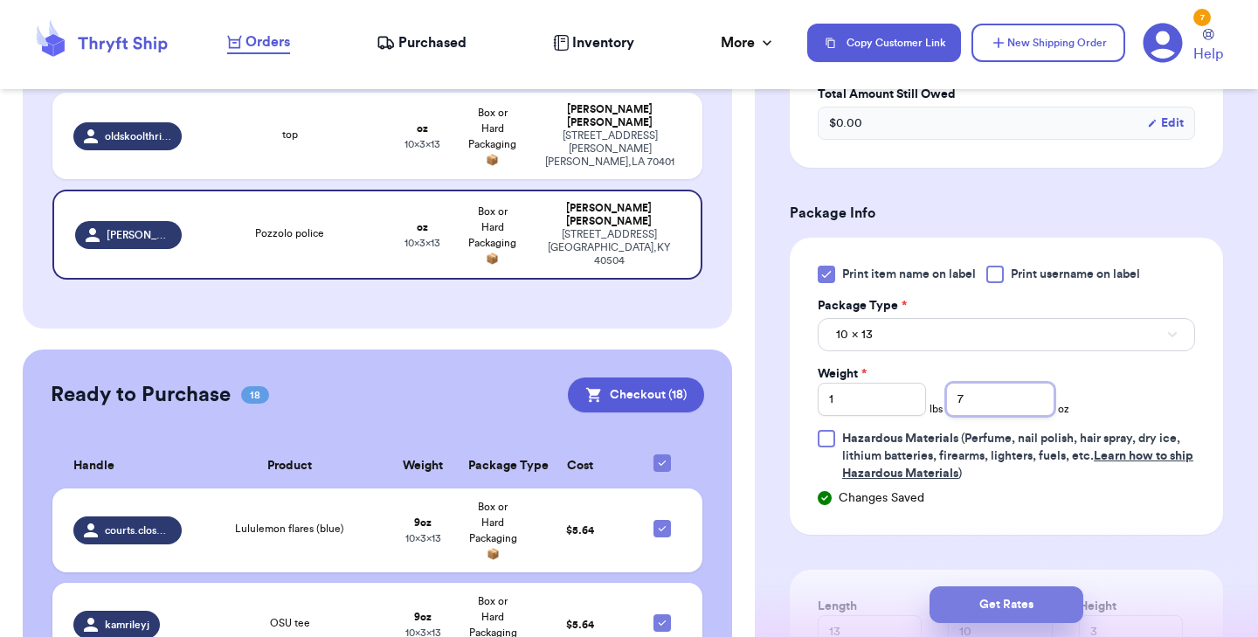
type input "7"
click at [980, 597] on button "Get Rates" at bounding box center [1006, 604] width 154 height 37
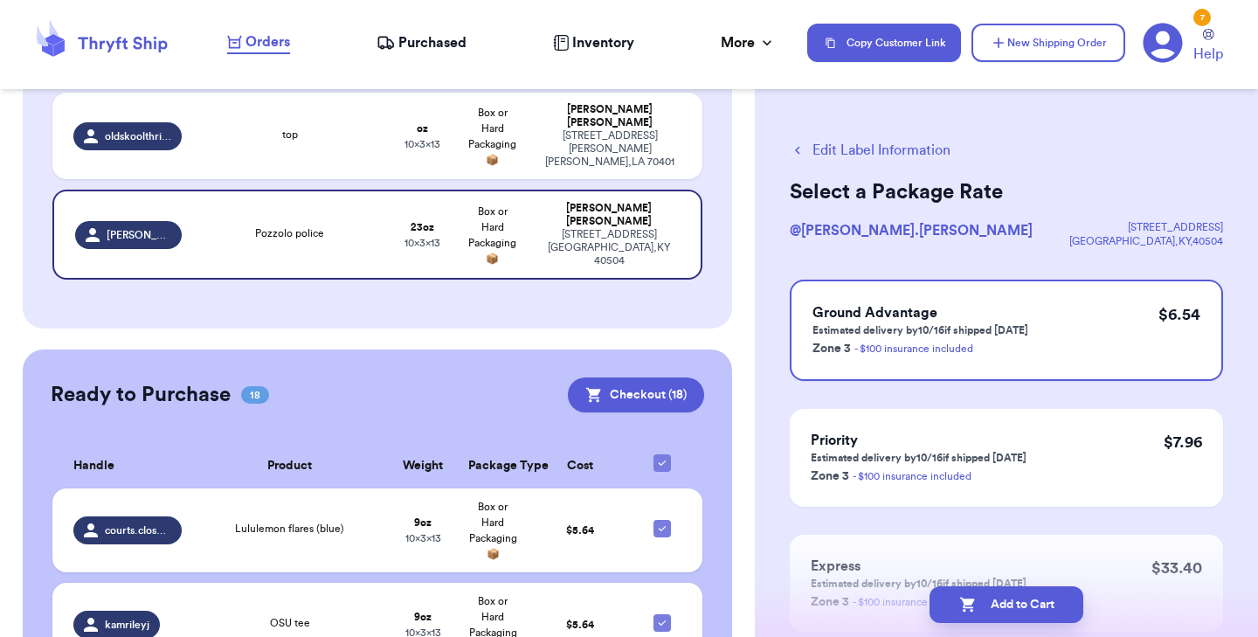
click at [980, 597] on button "Add to Cart" at bounding box center [1006, 604] width 154 height 37
checkbox input "true"
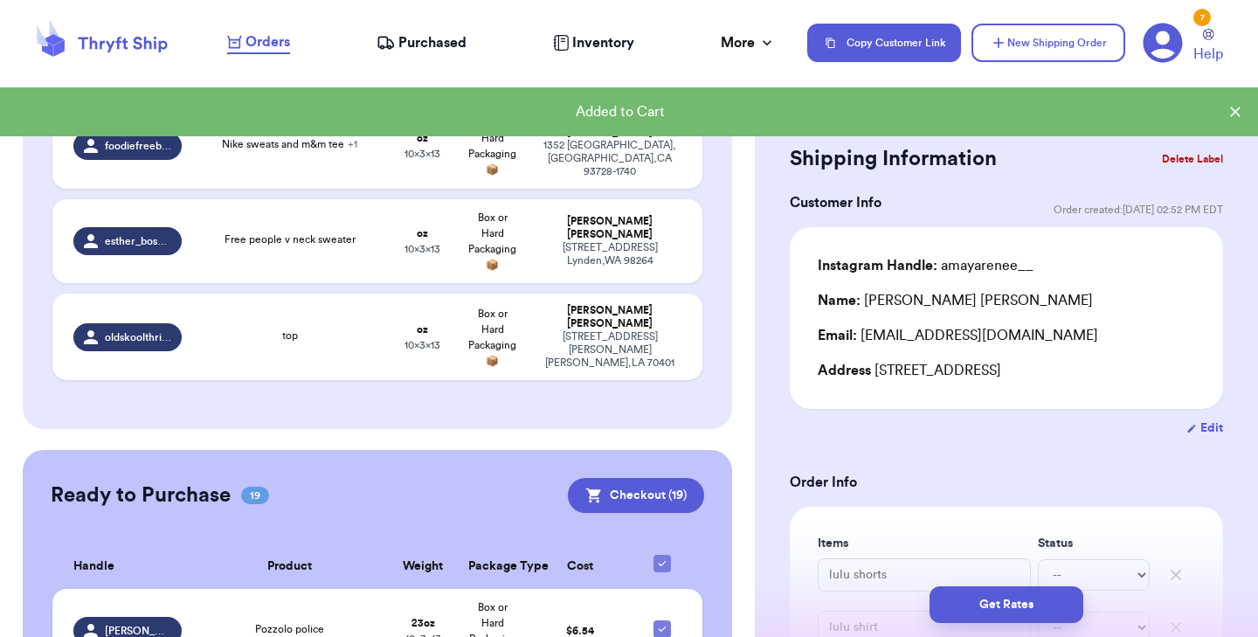
scroll to position [1266, 0]
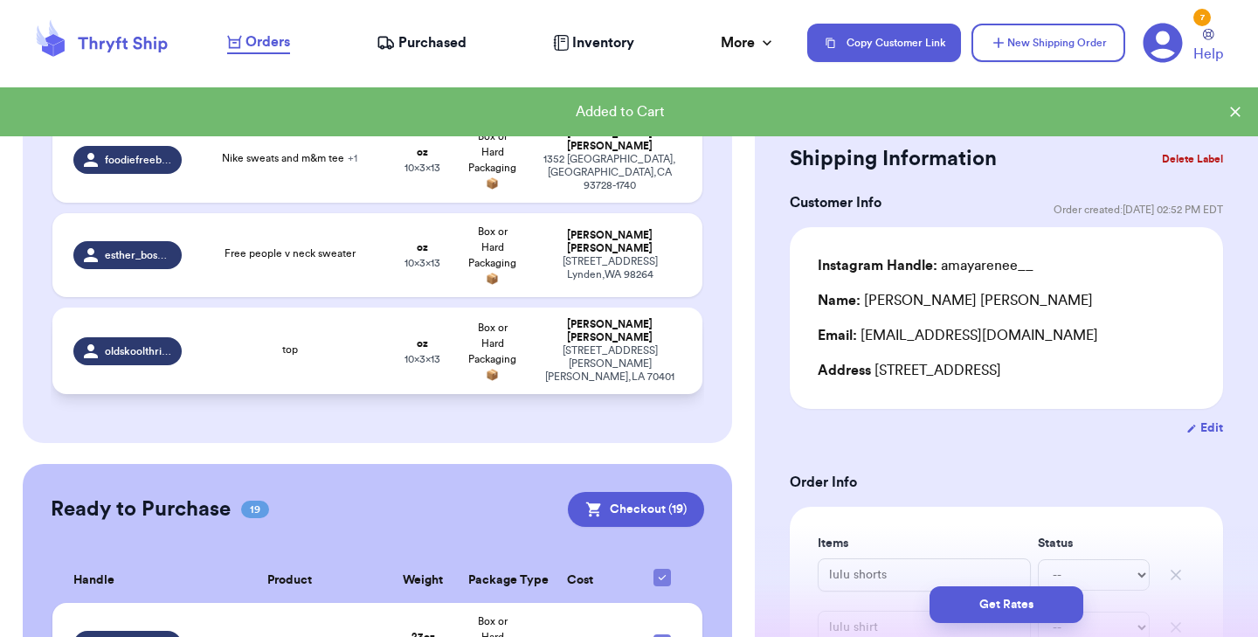
click at [360, 344] on td "top" at bounding box center [290, 350] width 196 height 86
type input "top"
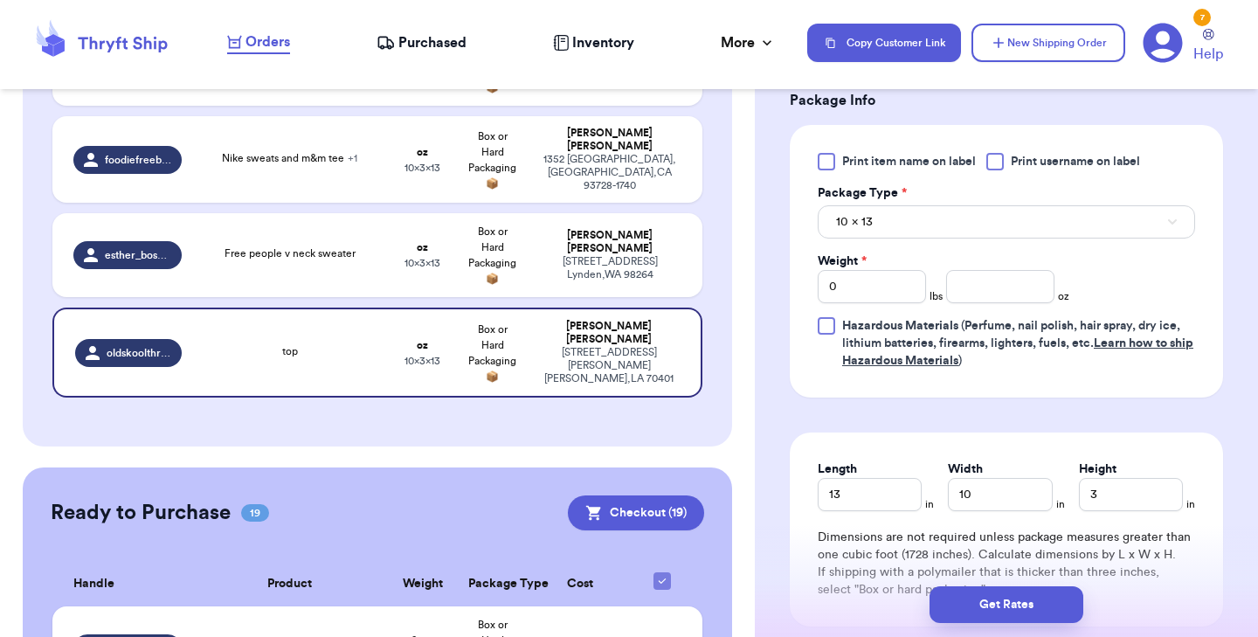
scroll to position [771, 0]
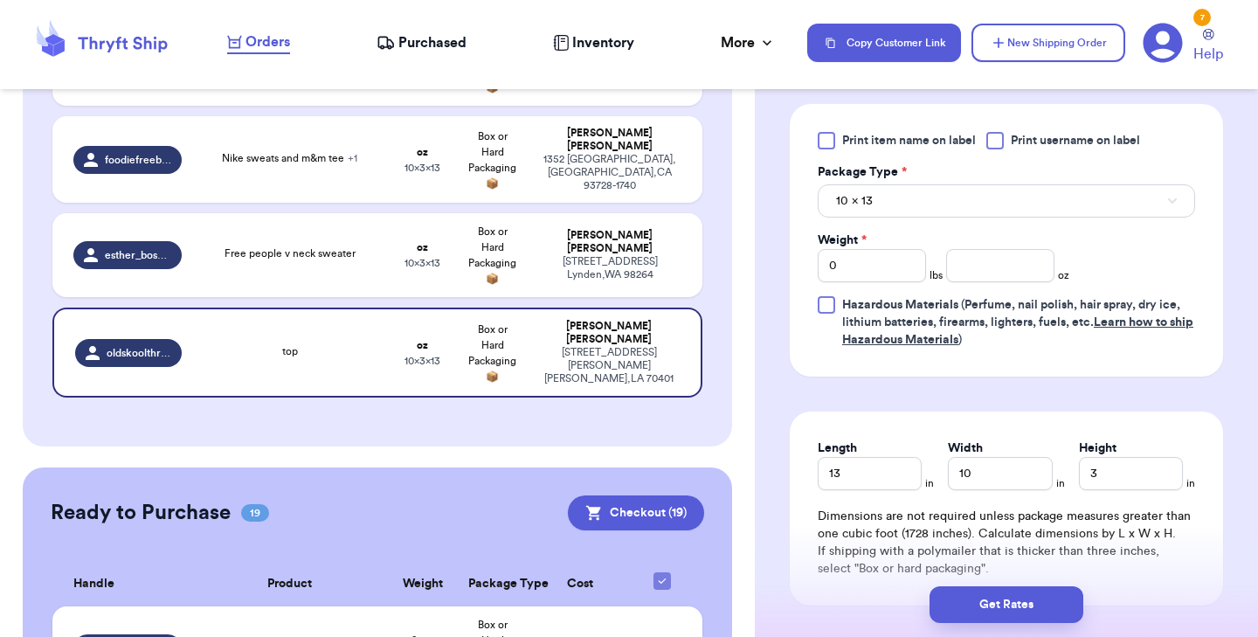
click at [825, 142] on div at bounding box center [826, 140] width 17 height 17
click at [0, 0] on input "Print item name on label" at bounding box center [0, 0] width 0 height 0
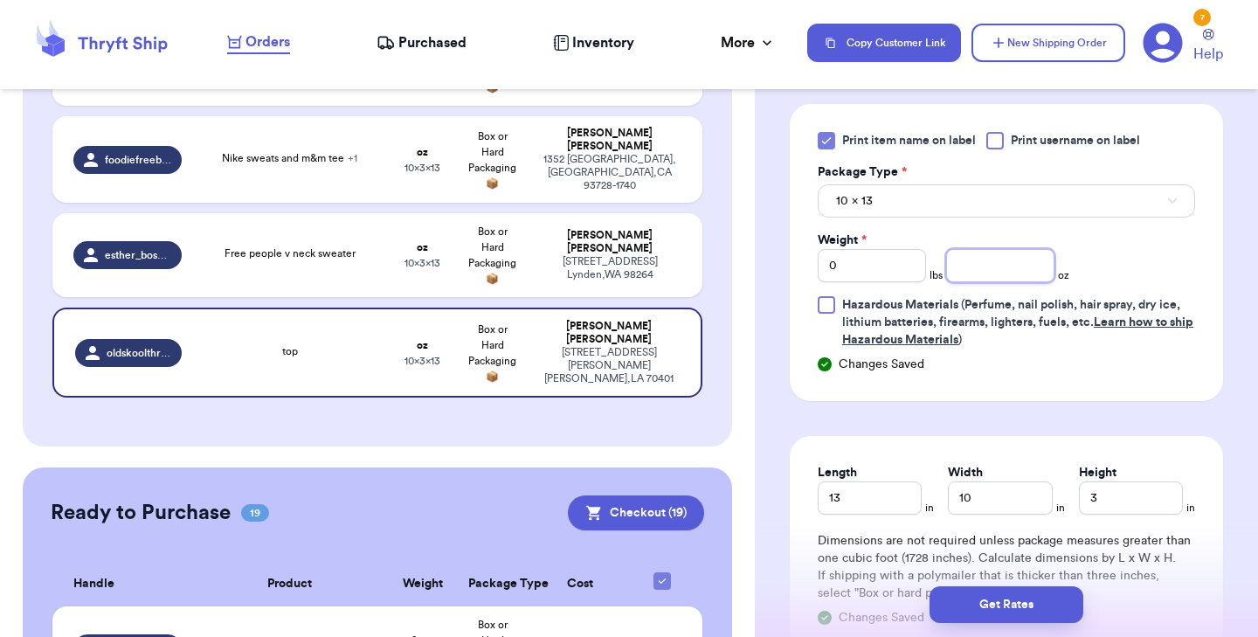
click at [993, 275] on input "number" at bounding box center [1000, 265] width 108 height 33
type input "4"
click at [1002, 615] on button "Get Rates" at bounding box center [1006, 604] width 154 height 37
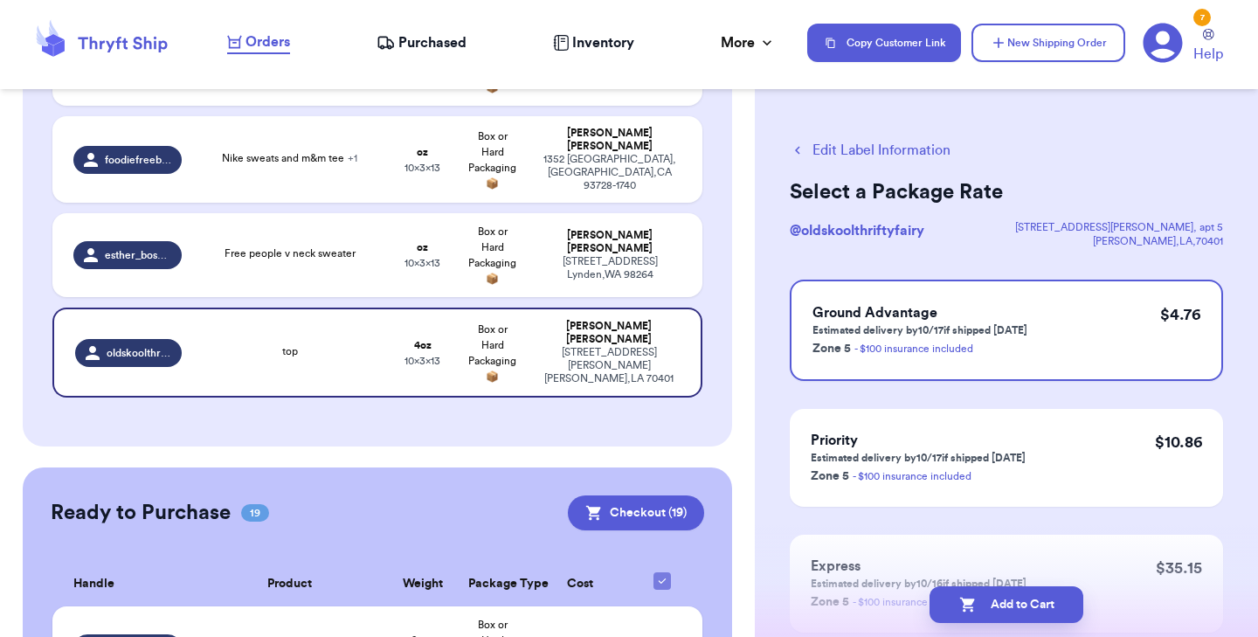
click at [1002, 615] on button "Add to Cart" at bounding box center [1006, 604] width 154 height 37
checkbox input "true"
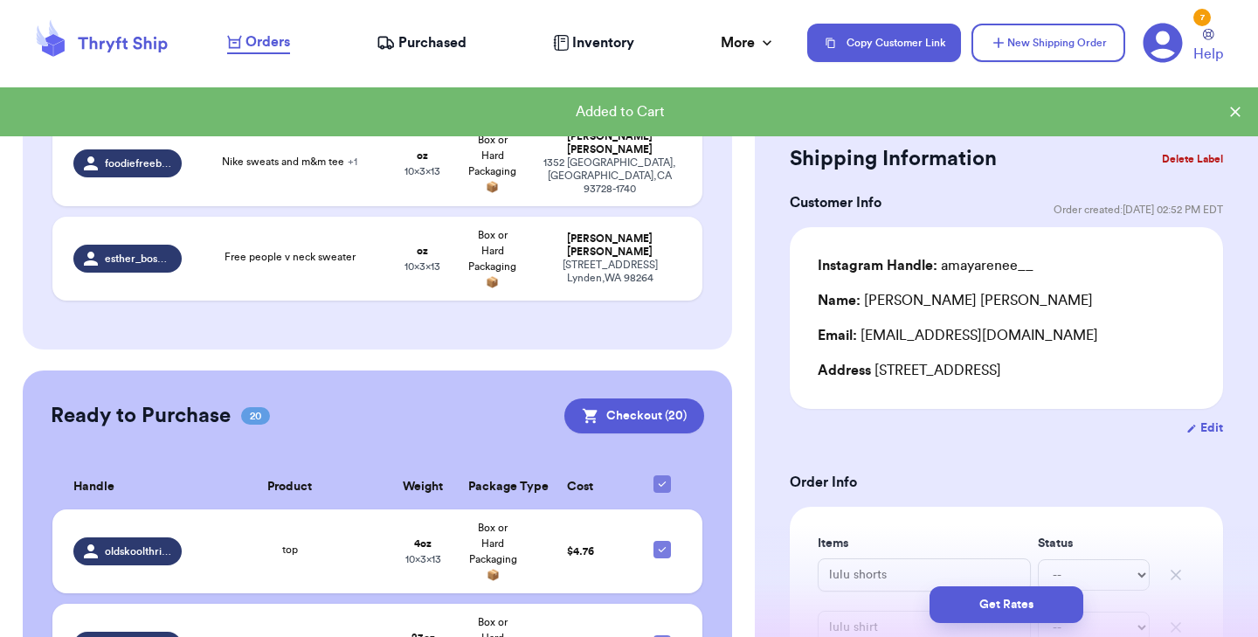
scroll to position [1266, 0]
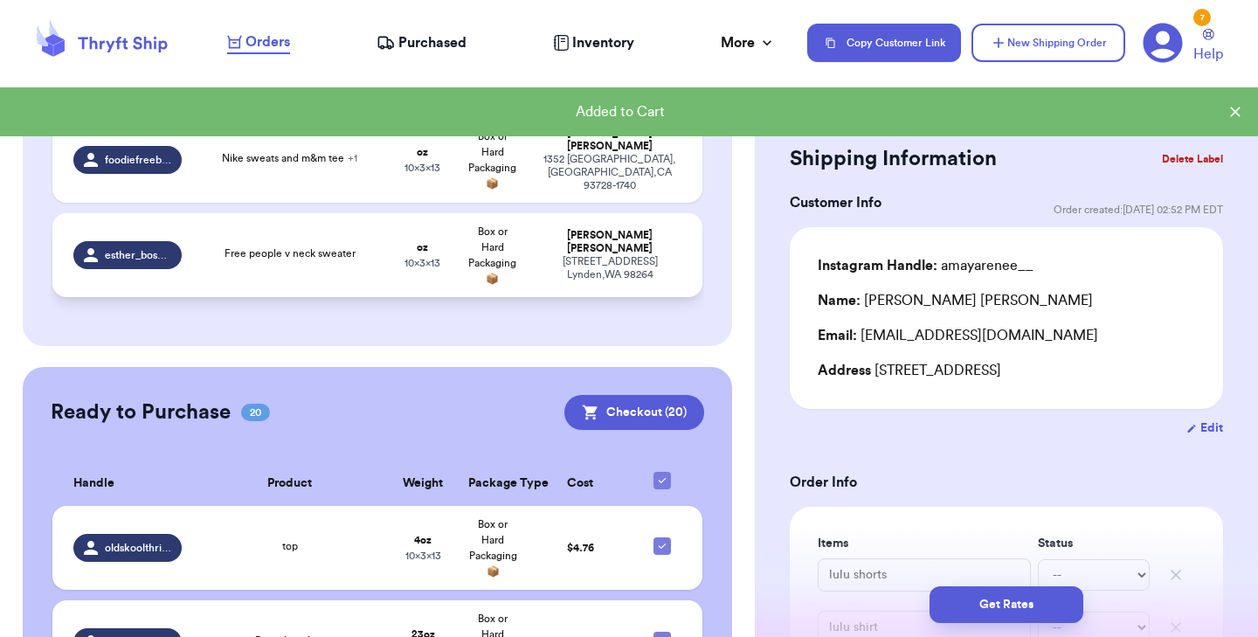
click at [358, 245] on div "Free people v neck sweater" at bounding box center [290, 254] width 175 height 19
type input "Free people v neck sweater"
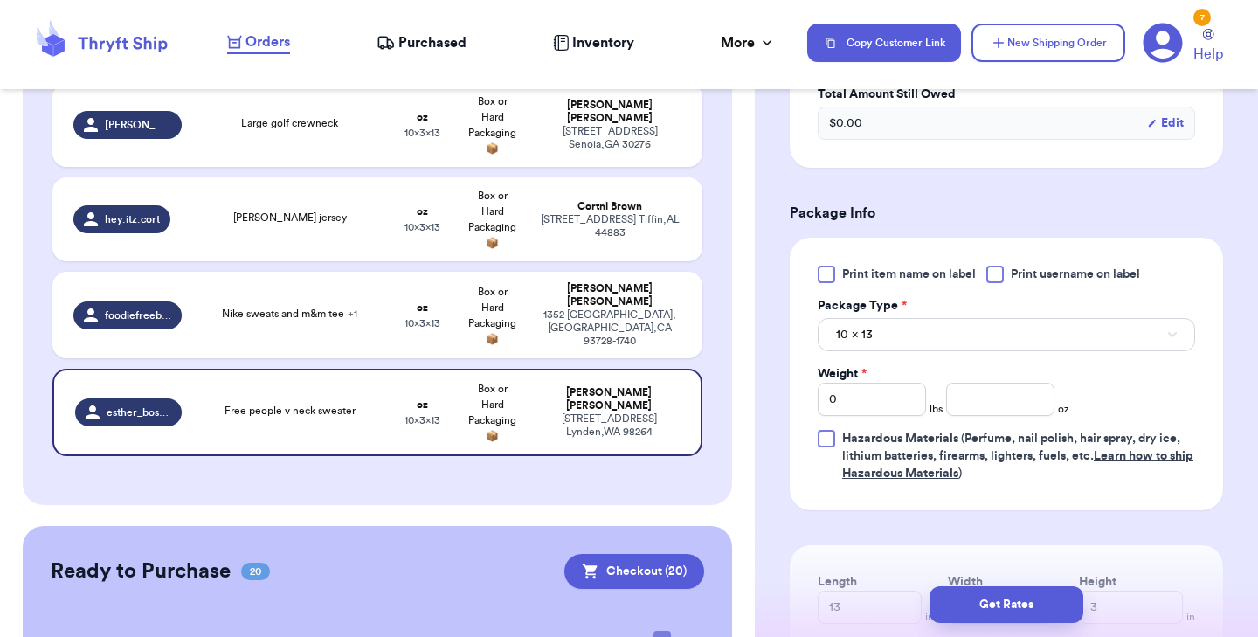
scroll to position [652, 0]
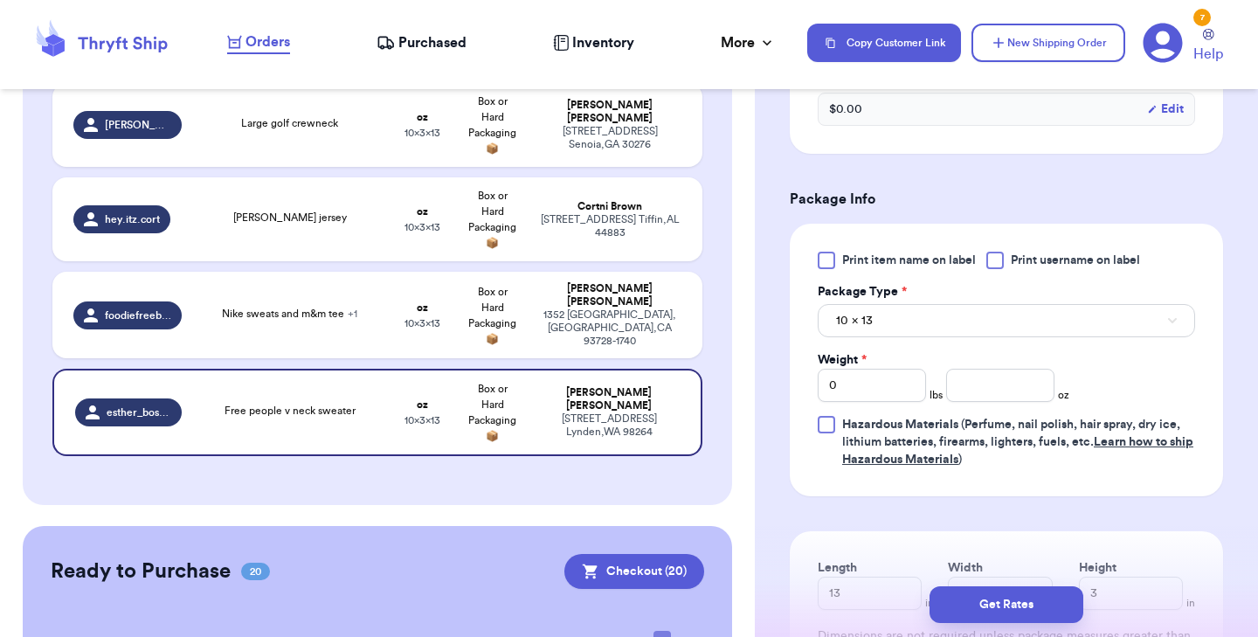
click at [825, 264] on div at bounding box center [826, 260] width 17 height 17
click at [0, 0] on input "Print item name on label" at bounding box center [0, 0] width 0 height 0
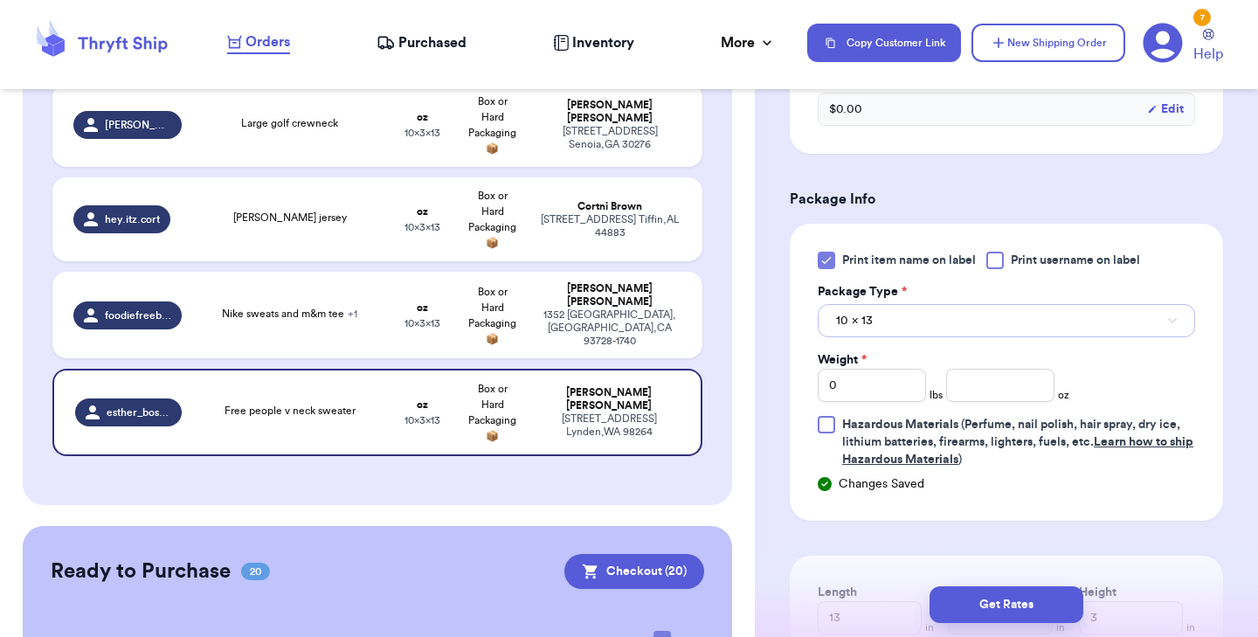
click at [886, 316] on button "10 x 13" at bounding box center [1006, 320] width 377 height 33
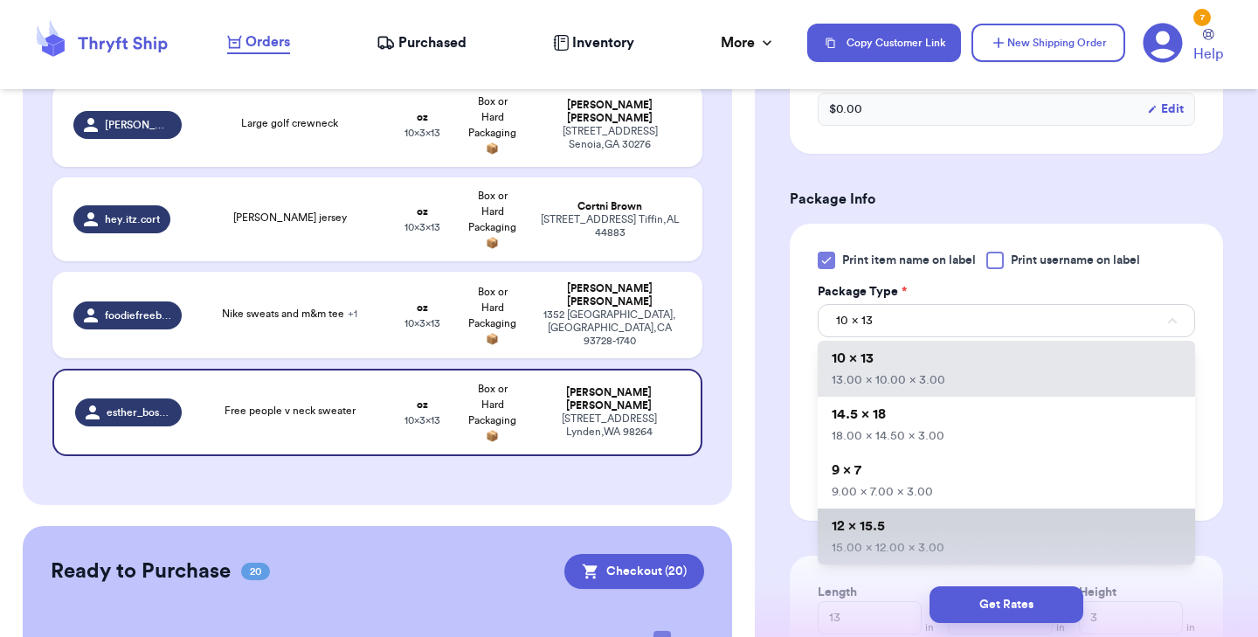
click at [884, 526] on span "12 x 15.5" at bounding box center [858, 526] width 53 height 14
type input "15"
type input "12"
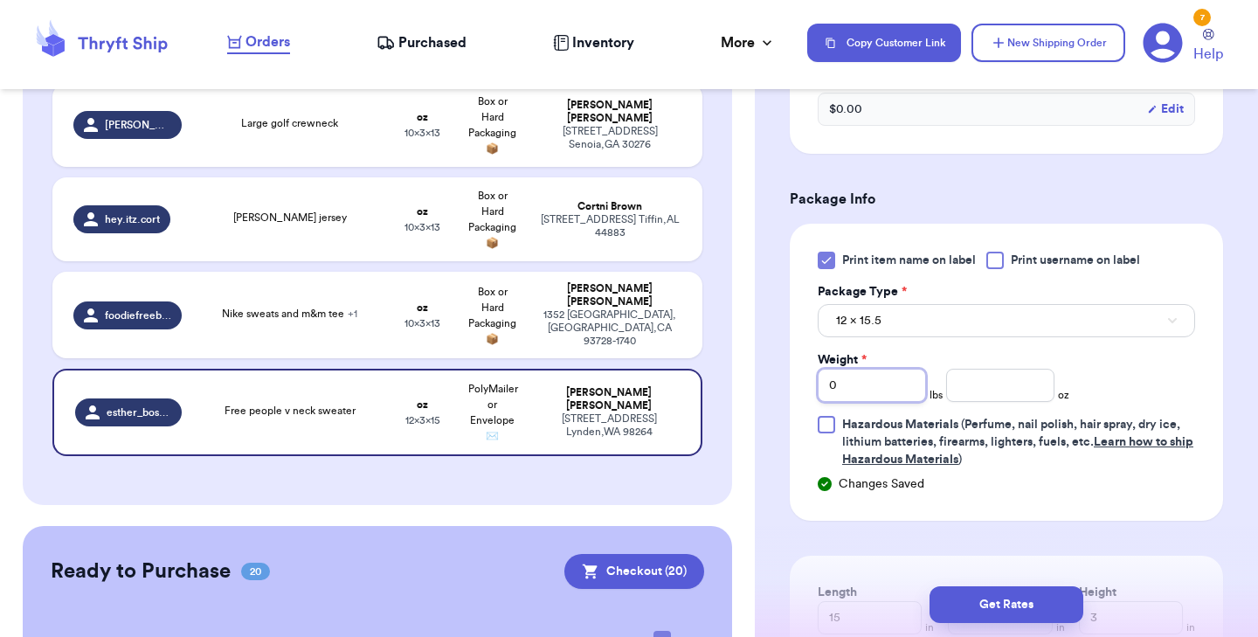
click at [864, 384] on input "0" at bounding box center [872, 385] width 108 height 33
type input "1"
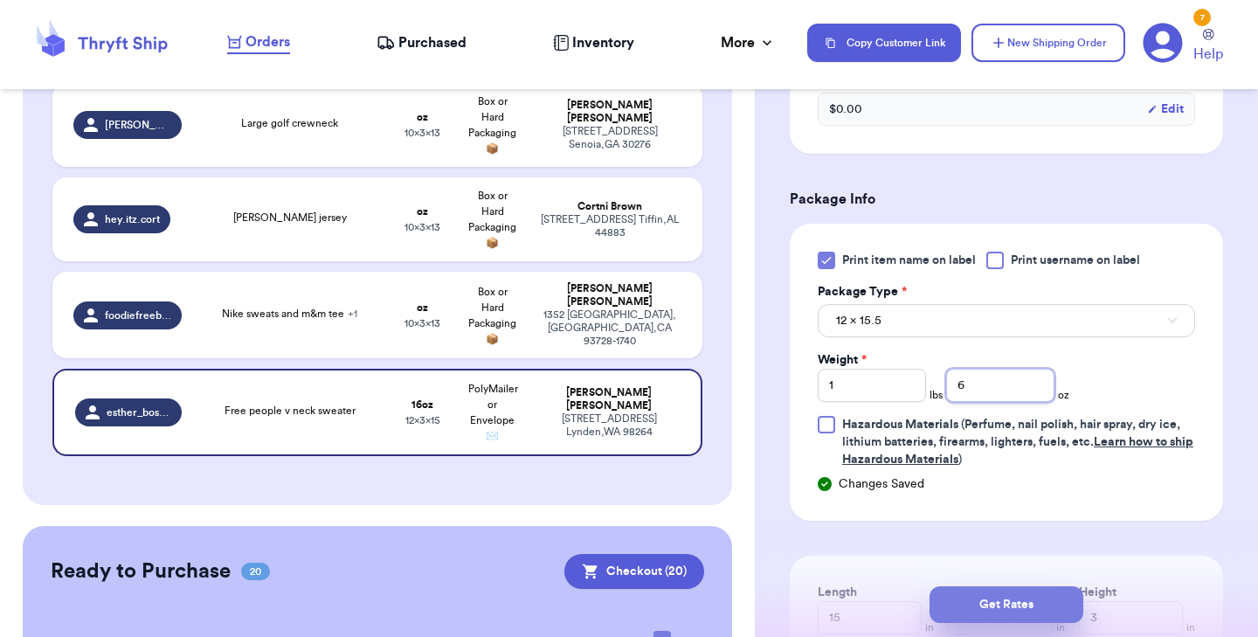
type input "6"
click at [963, 594] on button "Get Rates" at bounding box center [1006, 604] width 154 height 37
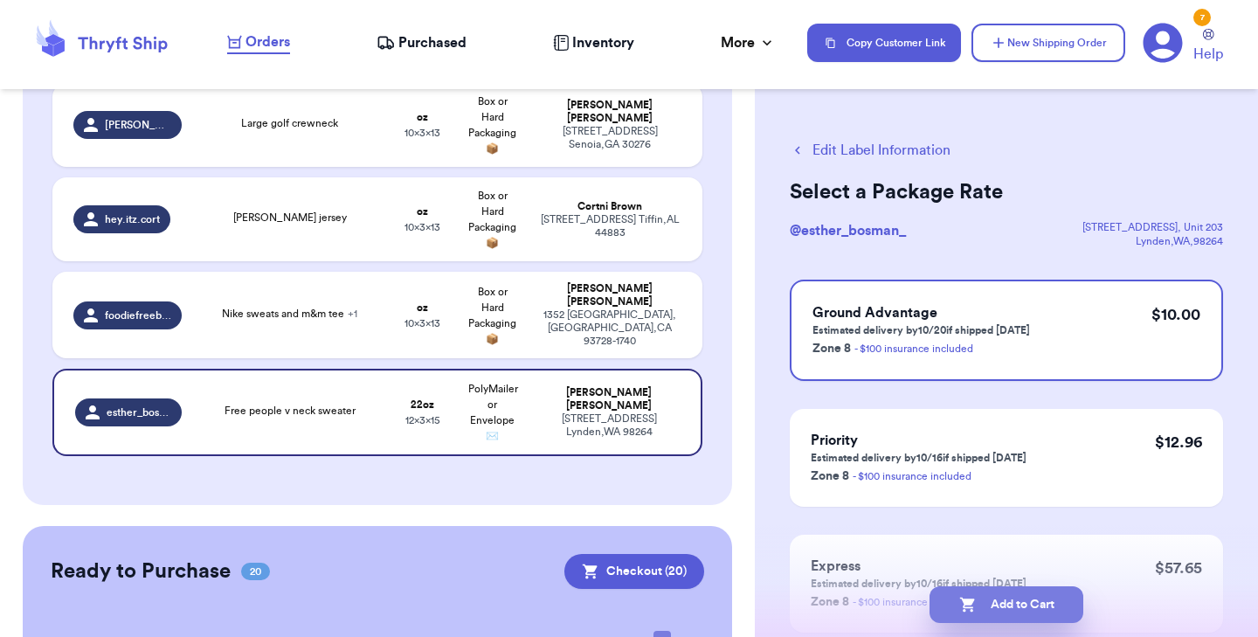
click at [1004, 605] on button "Add to Cart" at bounding box center [1006, 604] width 154 height 37
checkbox input "true"
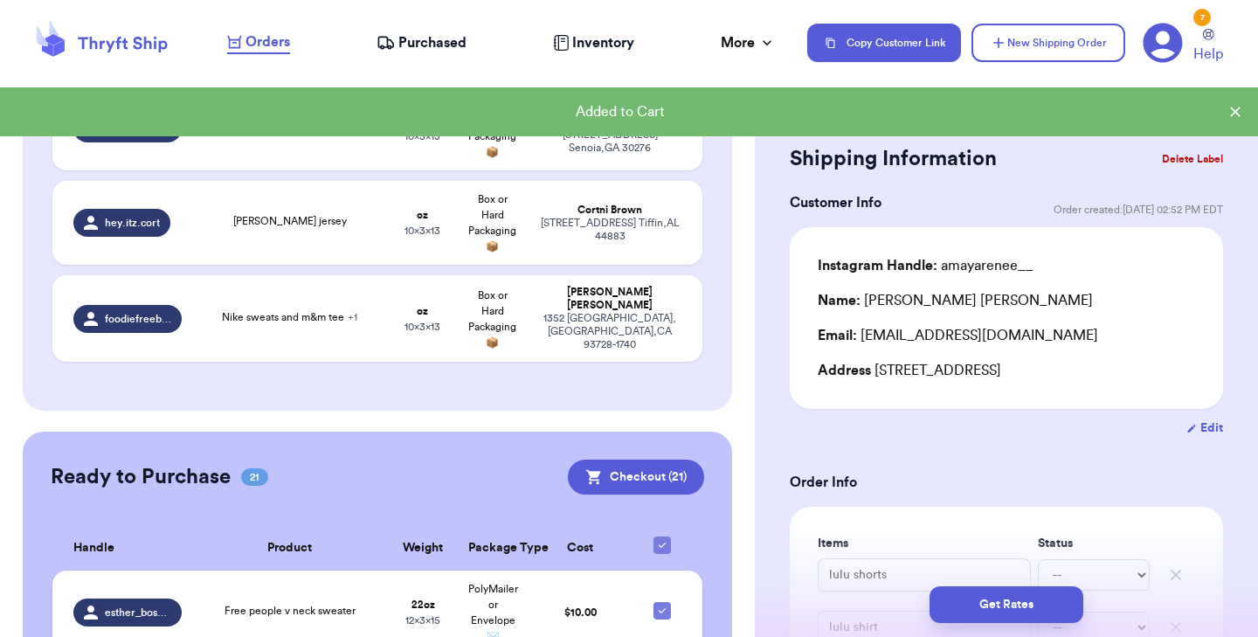
scroll to position [1110, 0]
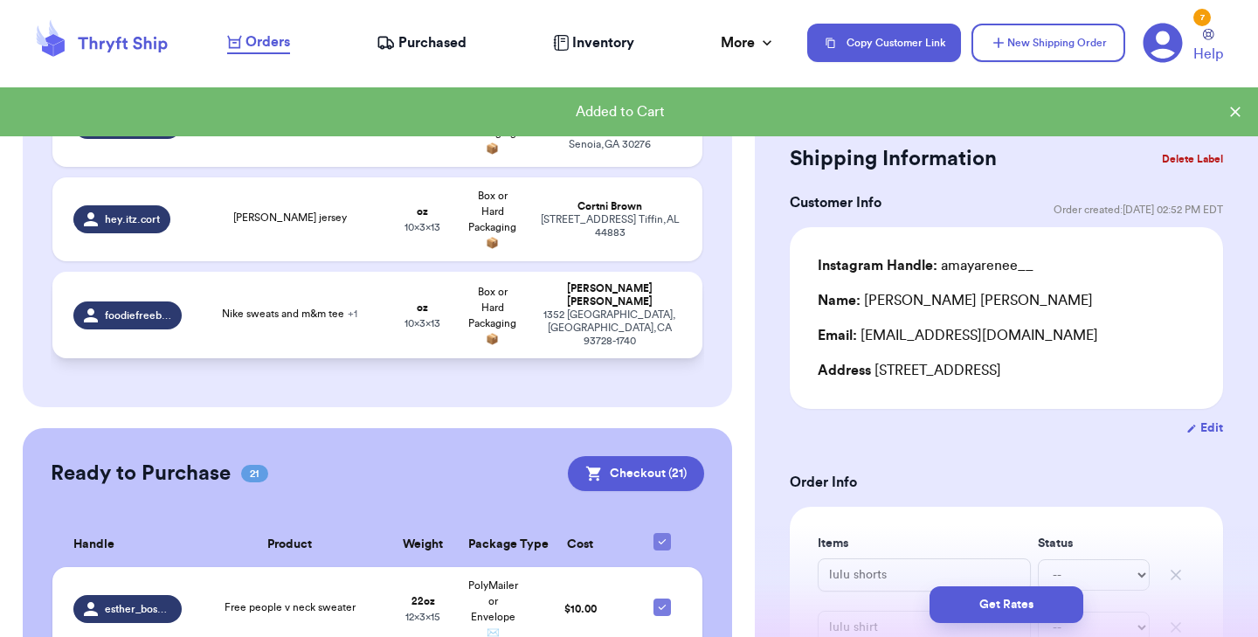
click at [320, 308] on span "Nike sweats and m&m tee + 1" at bounding box center [289, 313] width 135 height 10
type input "Nike sweats and m&m tee"
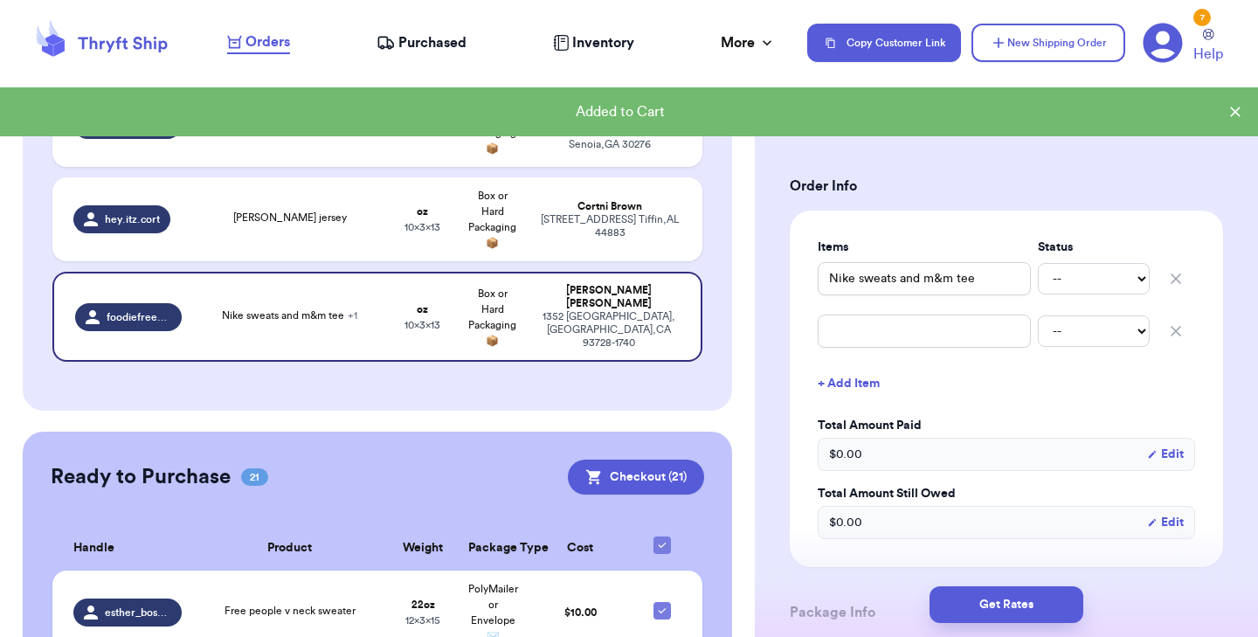
scroll to position [330, 0]
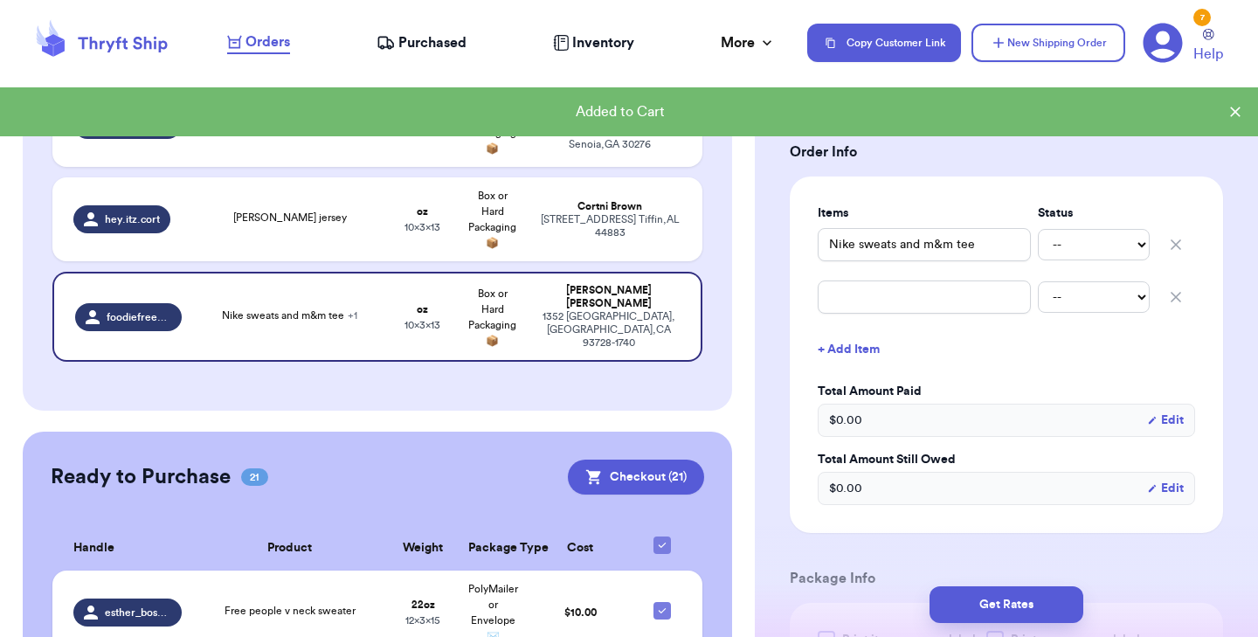
click at [1171, 304] on icon "button" at bounding box center [1175, 296] width 17 height 17
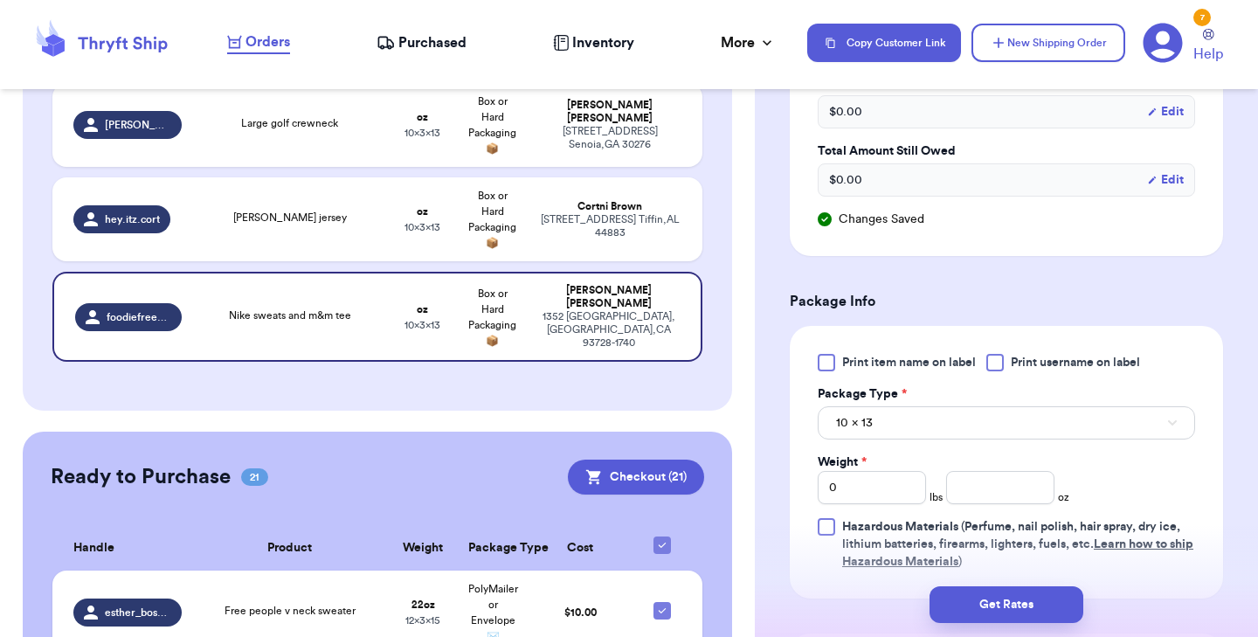
scroll to position [746, 0]
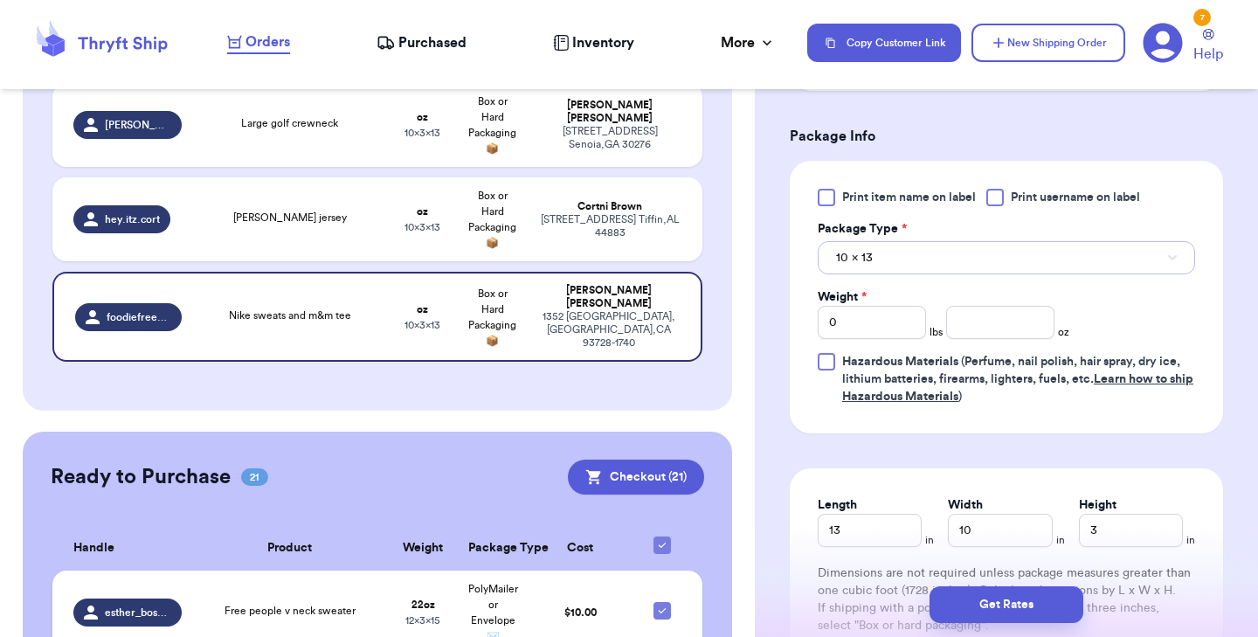
click at [869, 259] on span "10 x 13" at bounding box center [854, 257] width 37 height 17
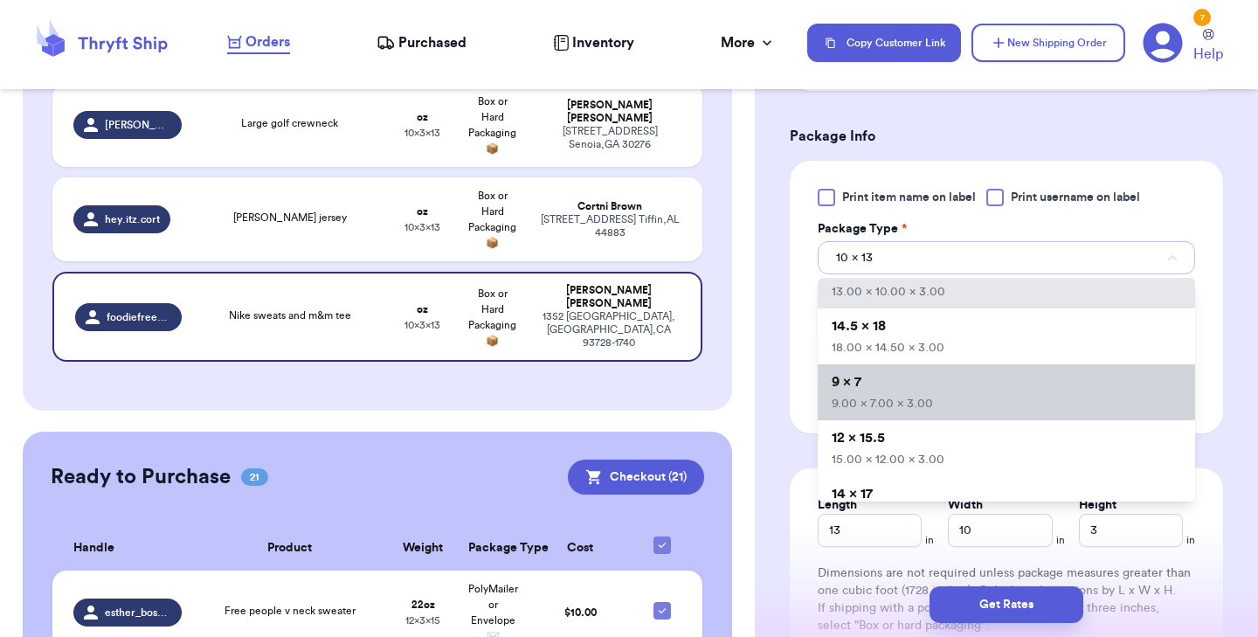
scroll to position [29, 0]
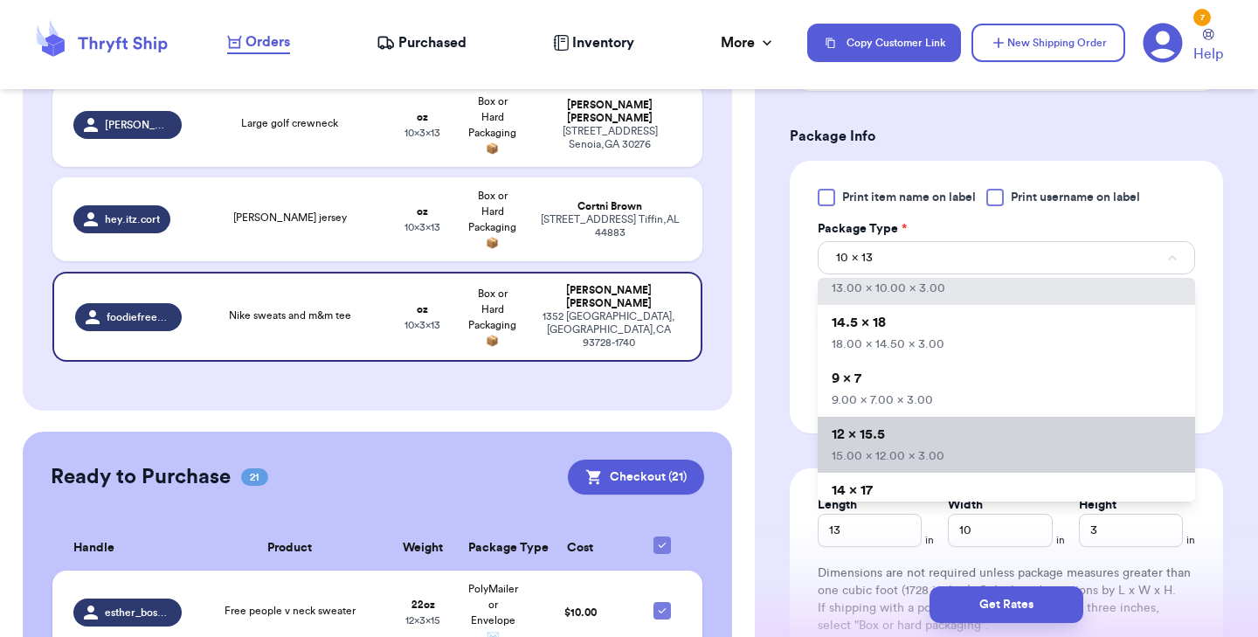
click at [914, 438] on li "12 x 15.5 15.00 x 12.00 x 3.00" at bounding box center [1006, 445] width 377 height 56
type input "15"
type input "12"
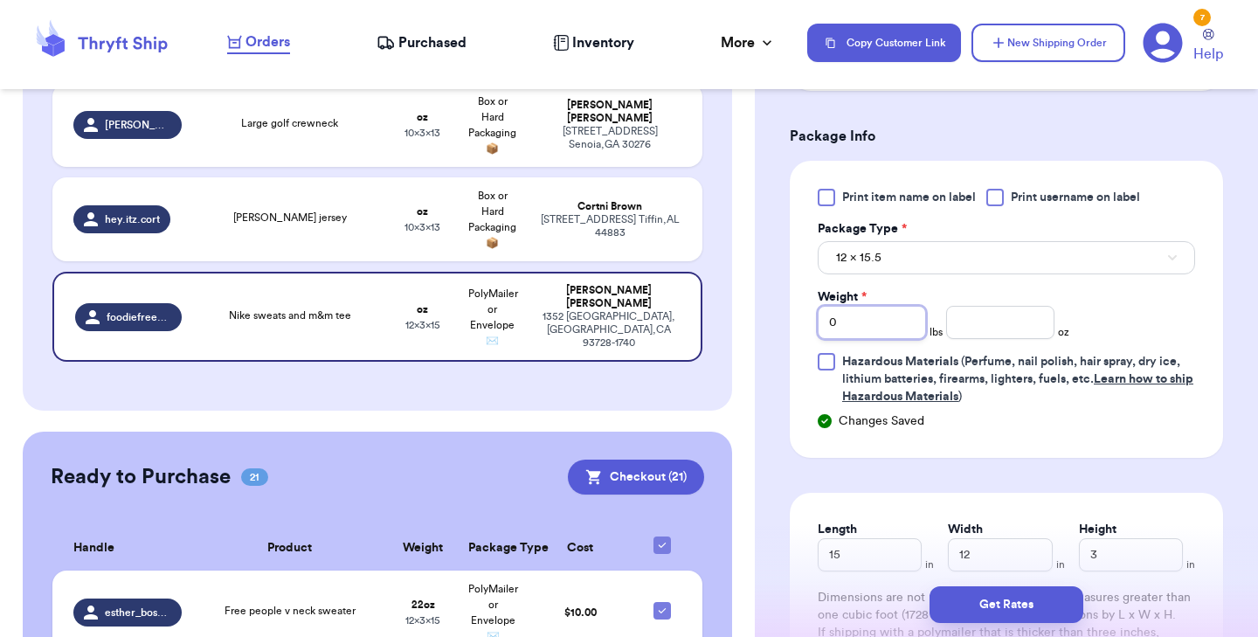
click at [865, 332] on input "0" at bounding box center [872, 322] width 108 height 33
type input "1"
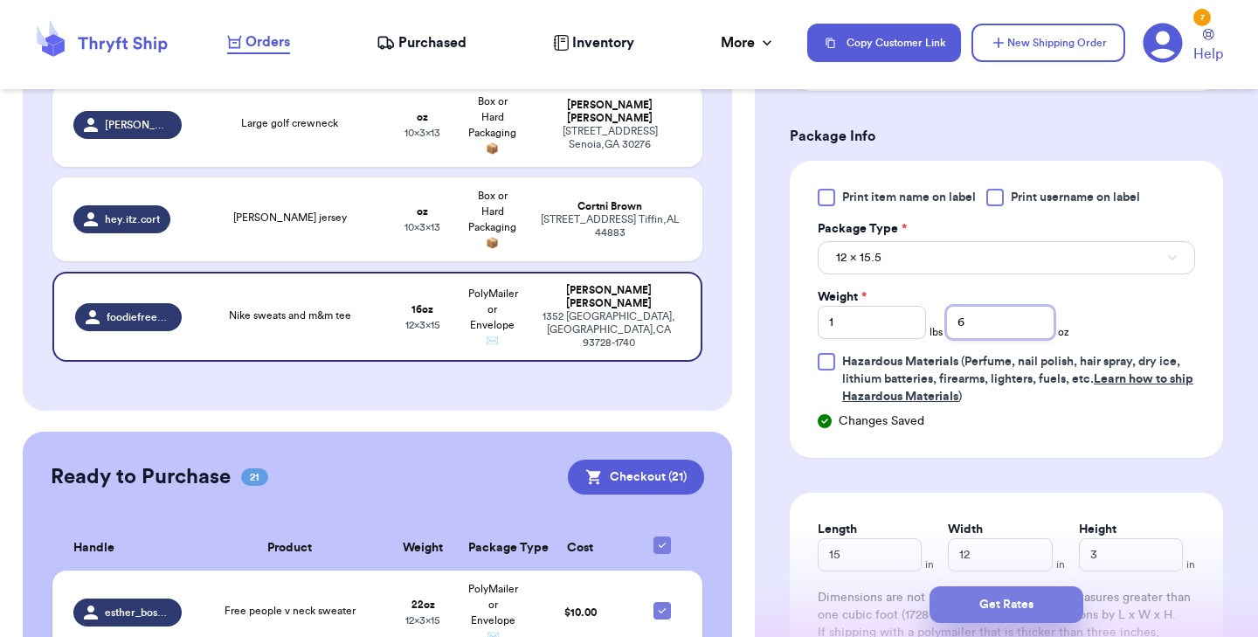
type input "6"
click at [964, 599] on button "Get Rates" at bounding box center [1006, 604] width 154 height 37
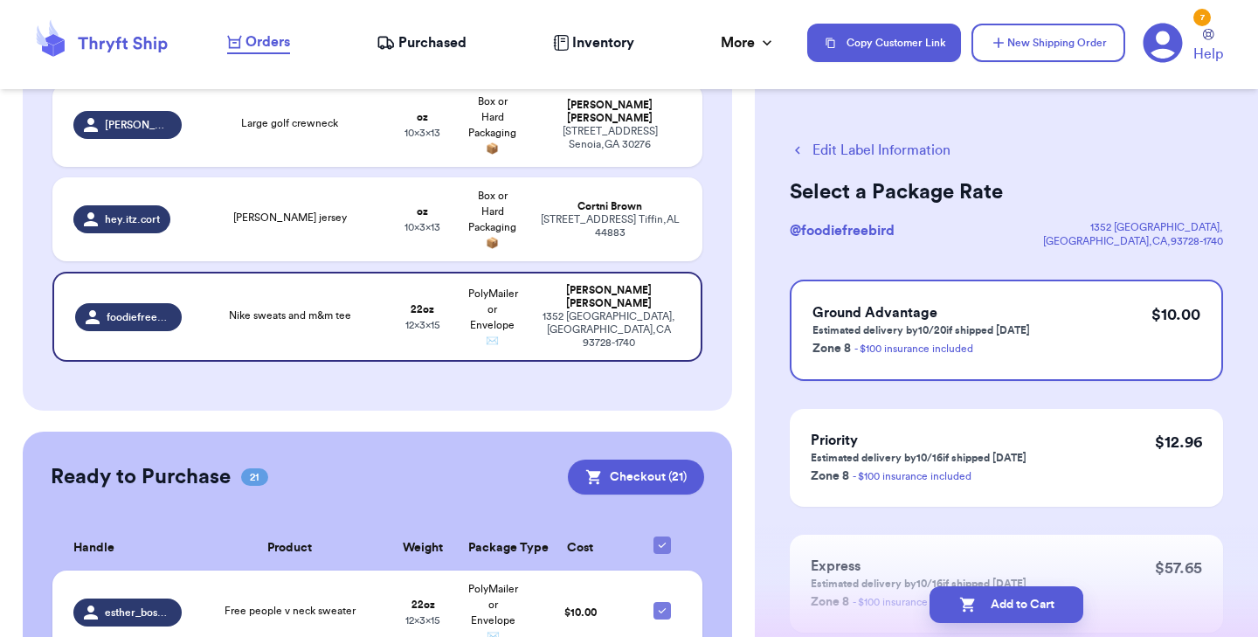
click at [964, 599] on icon "button" at bounding box center [966, 604] width 15 height 15
checkbox input "true"
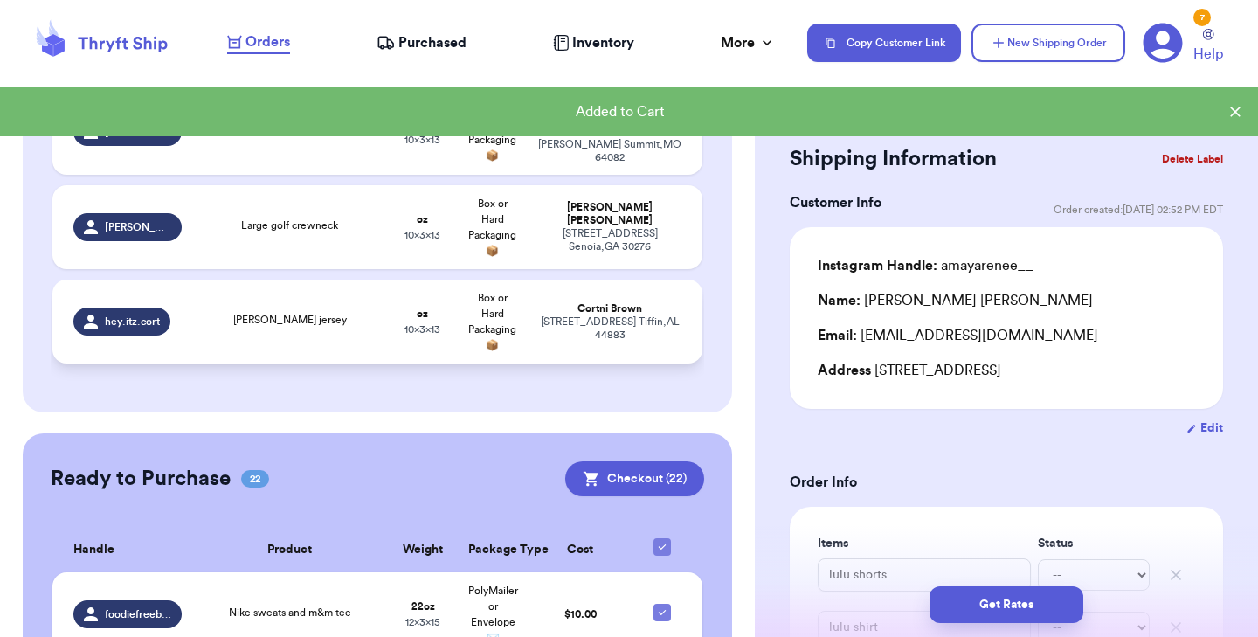
click at [265, 314] on span "[PERSON_NAME] jersey" at bounding box center [290, 319] width 114 height 10
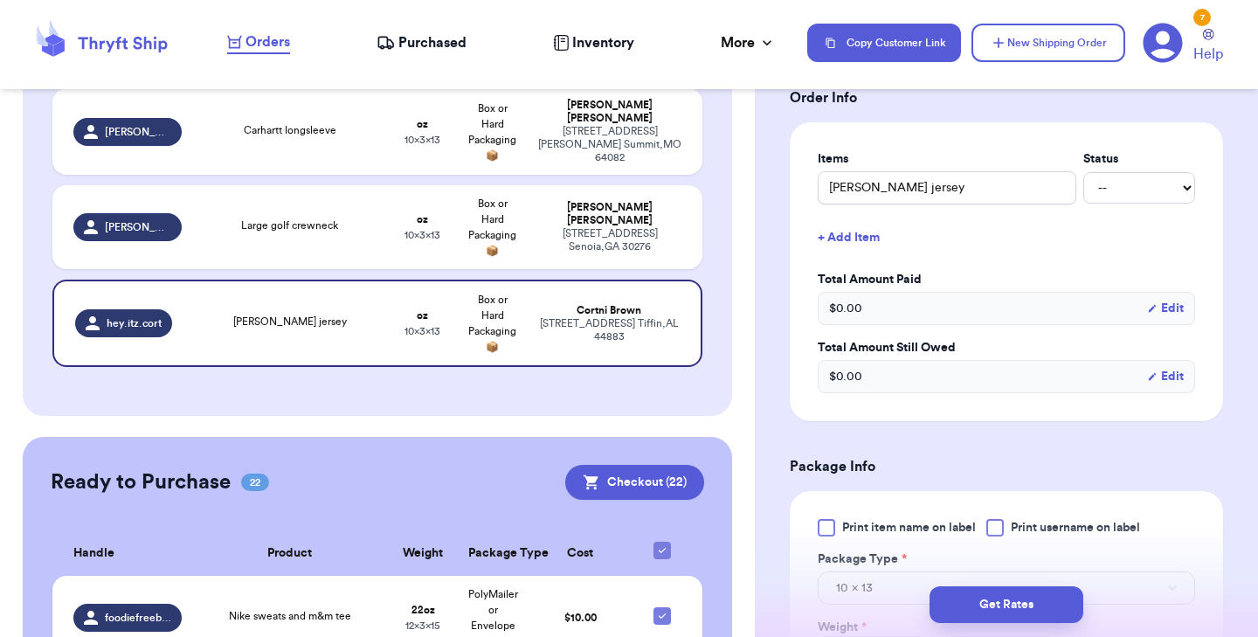
scroll to position [451, 0]
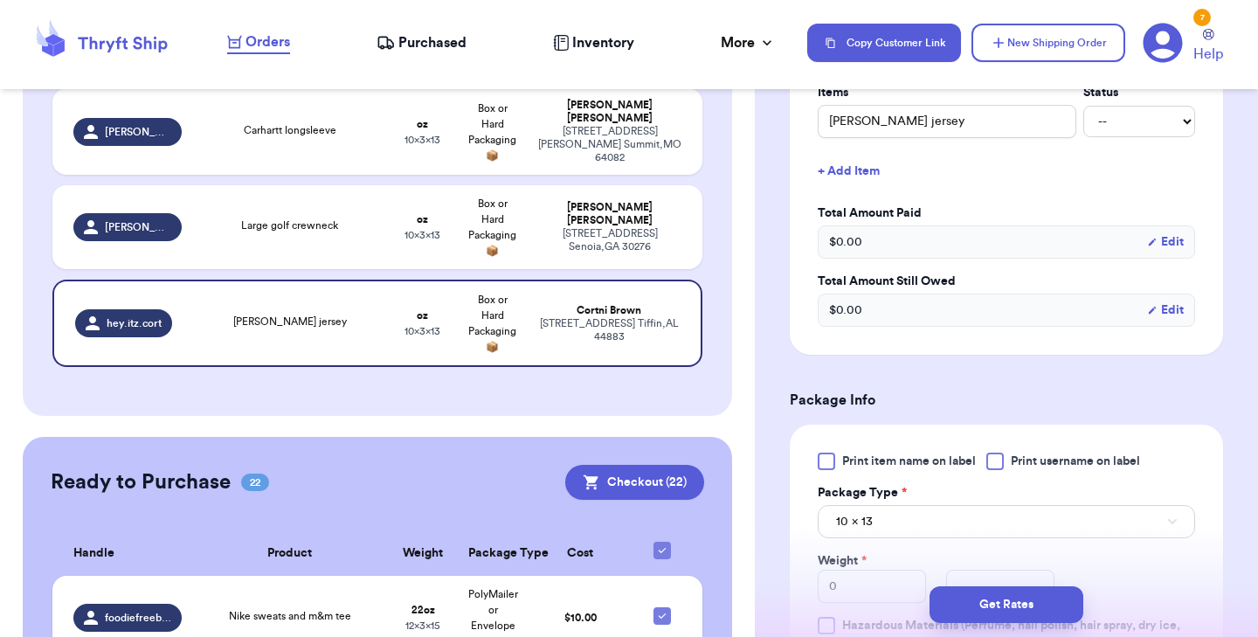
click at [826, 462] on div at bounding box center [826, 460] width 17 height 17
click at [0, 0] on input "Print item name on label" at bounding box center [0, 0] width 0 height 0
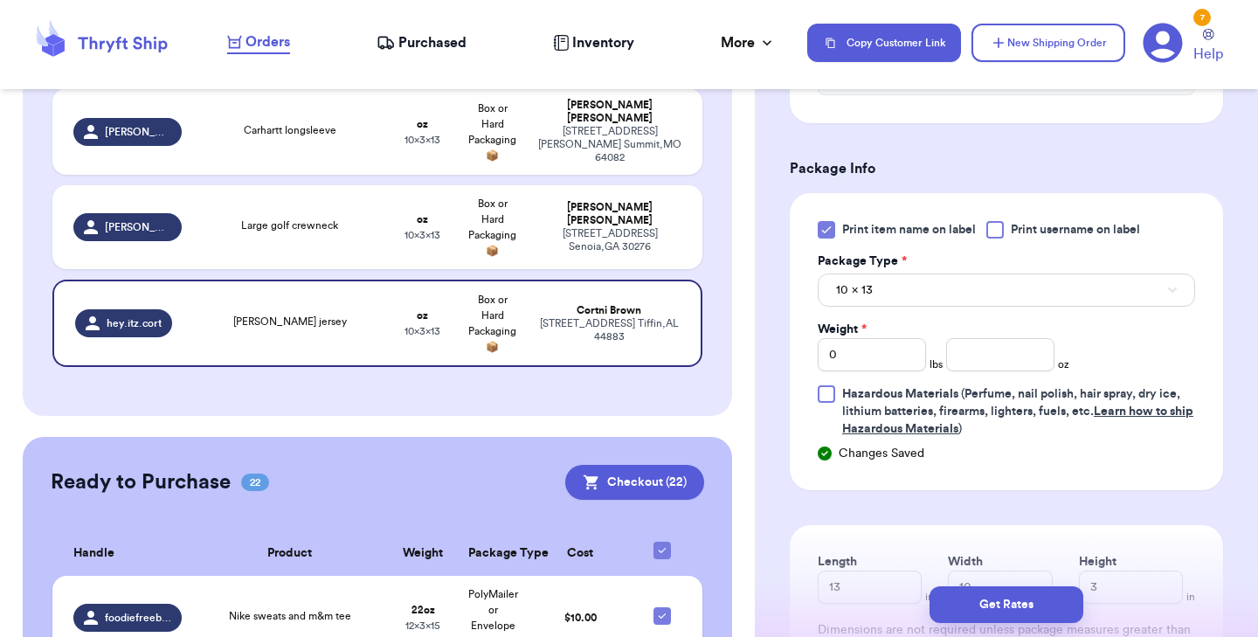
scroll to position [723, 0]
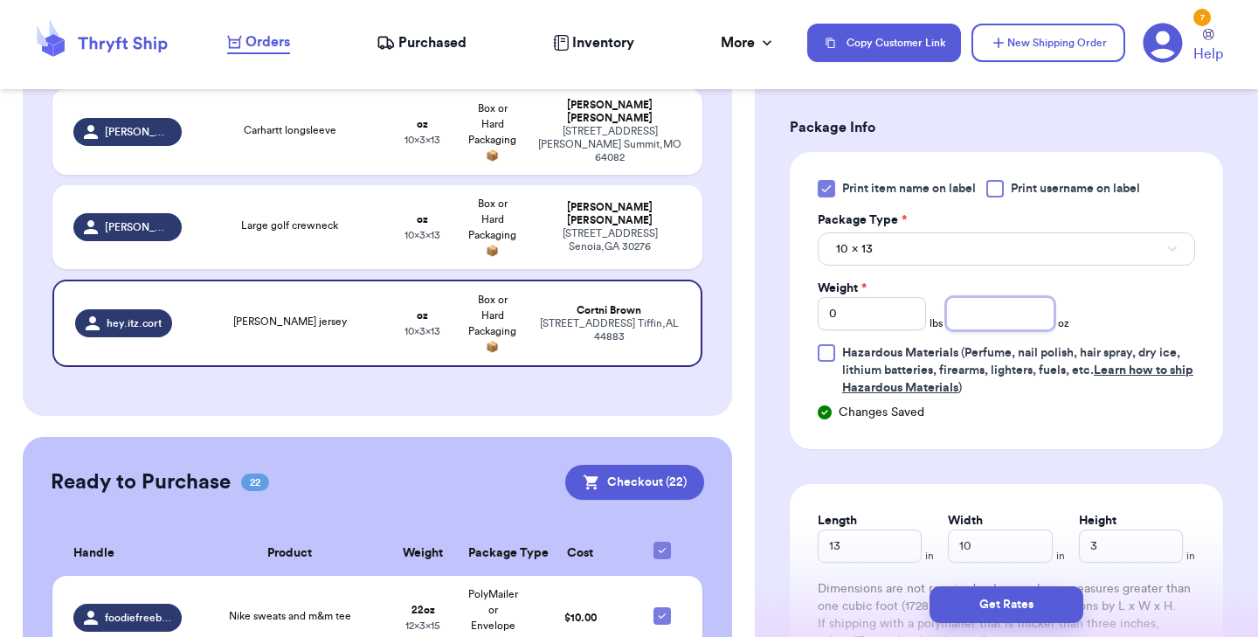
click at [974, 317] on input "number" at bounding box center [1000, 313] width 108 height 33
click at [1005, 588] on button "Get Rates" at bounding box center [1006, 604] width 154 height 37
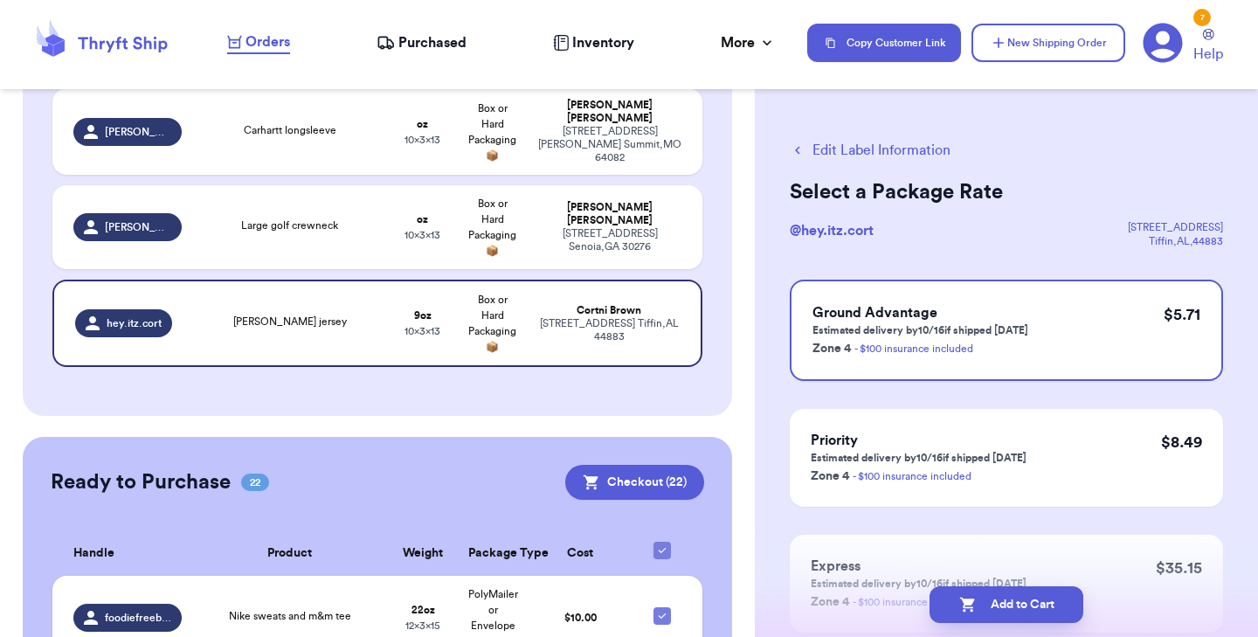
click at [1005, 588] on button "Add to Cart" at bounding box center [1006, 604] width 154 height 37
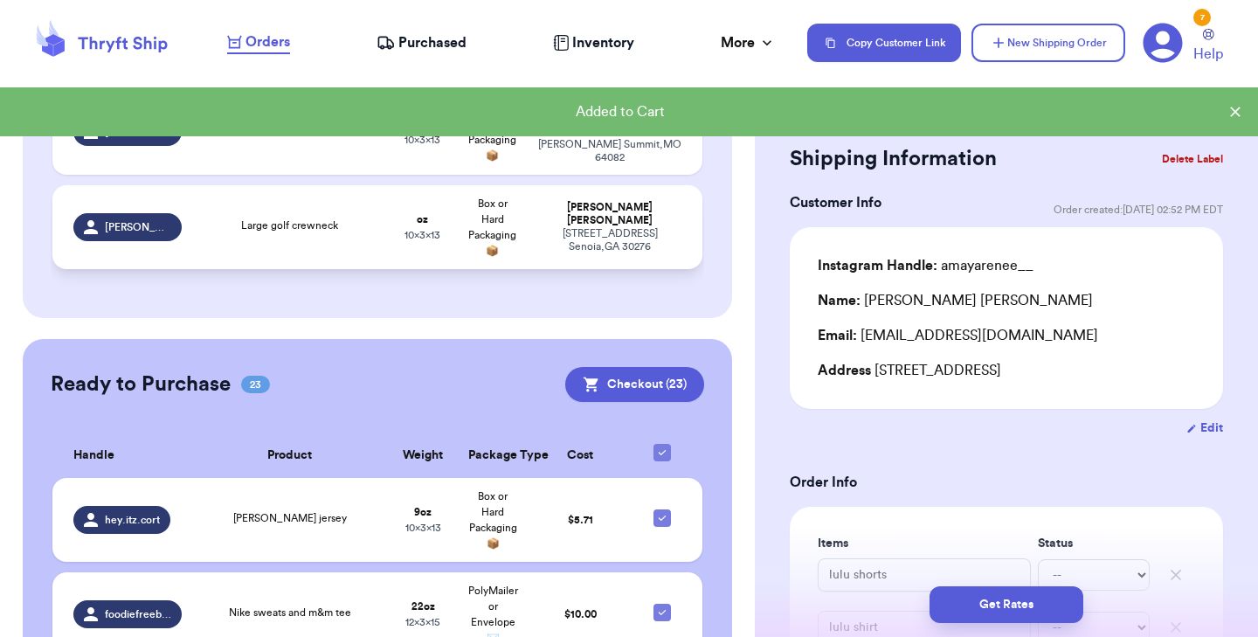
click at [319, 217] on div "Large golf crewneck" at bounding box center [290, 226] width 175 height 19
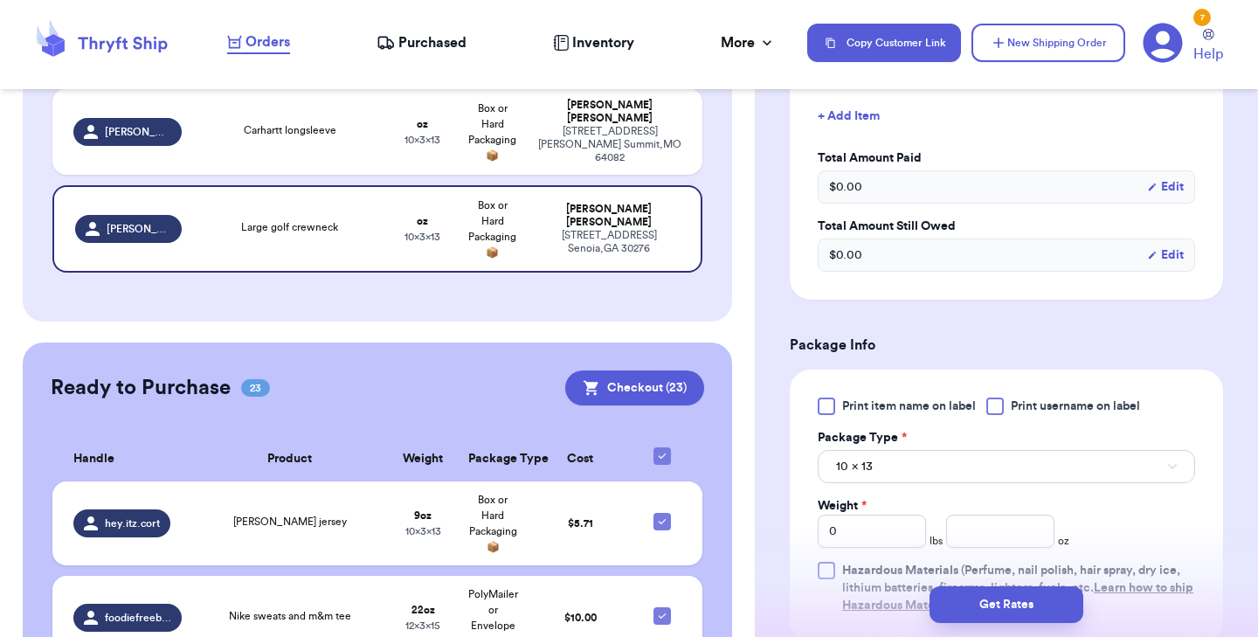
scroll to position [578, 0]
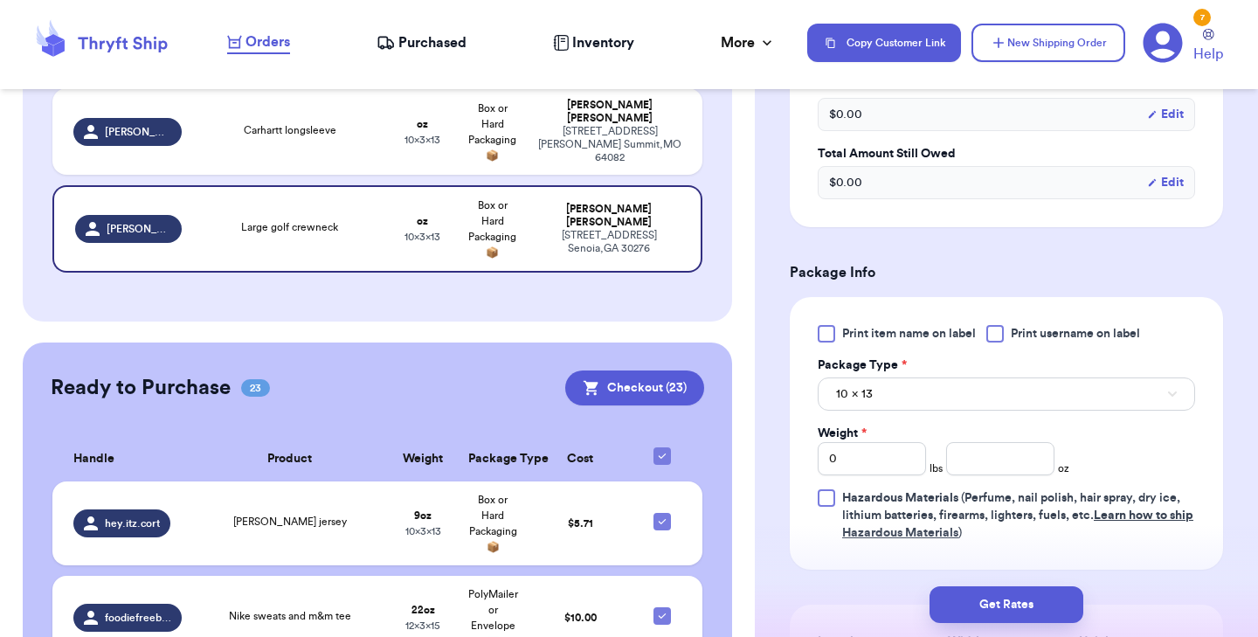
click at [825, 335] on div at bounding box center [826, 333] width 17 height 17
click at [0, 0] on input "Print item name on label" at bounding box center [0, 0] width 0 height 0
click at [971, 474] on input "number" at bounding box center [1000, 458] width 108 height 33
click at [946, 389] on button "10 x 13" at bounding box center [1006, 393] width 377 height 33
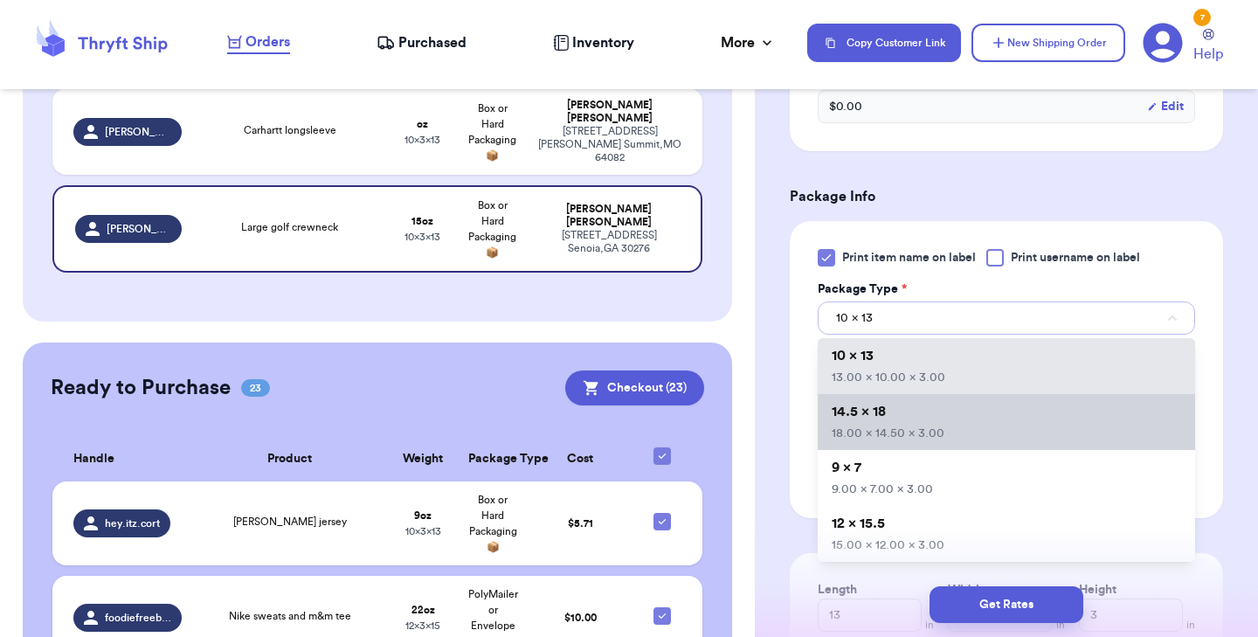
scroll to position [659, 0]
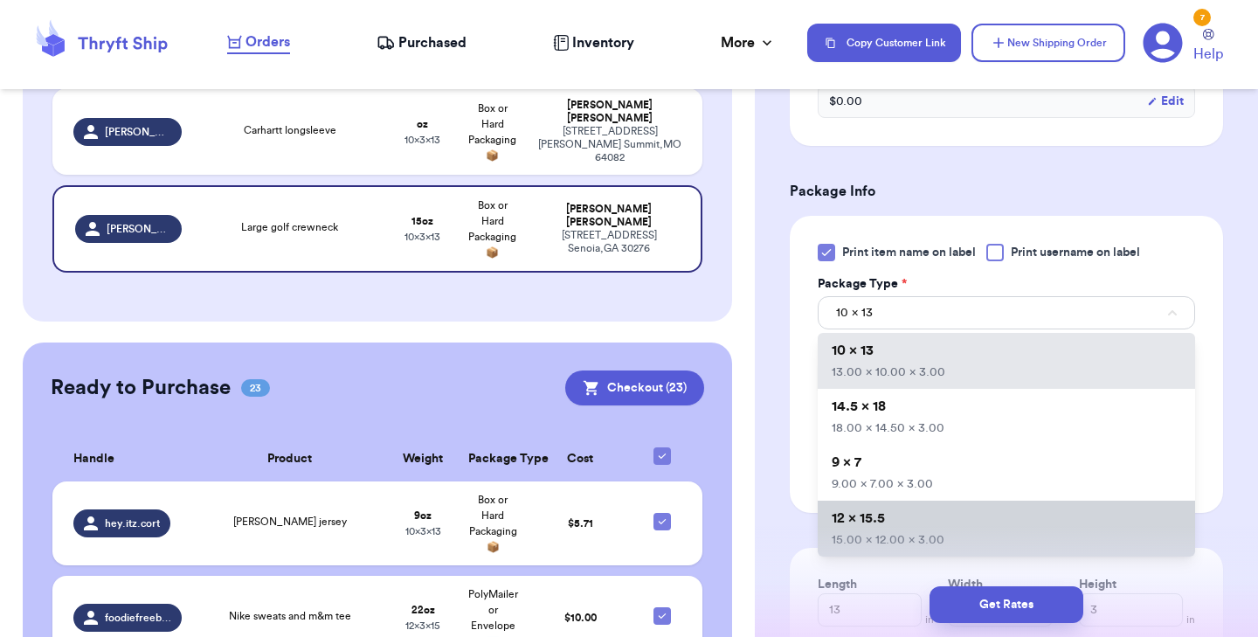
click at [882, 514] on span "12 x 15.5" at bounding box center [858, 518] width 53 height 14
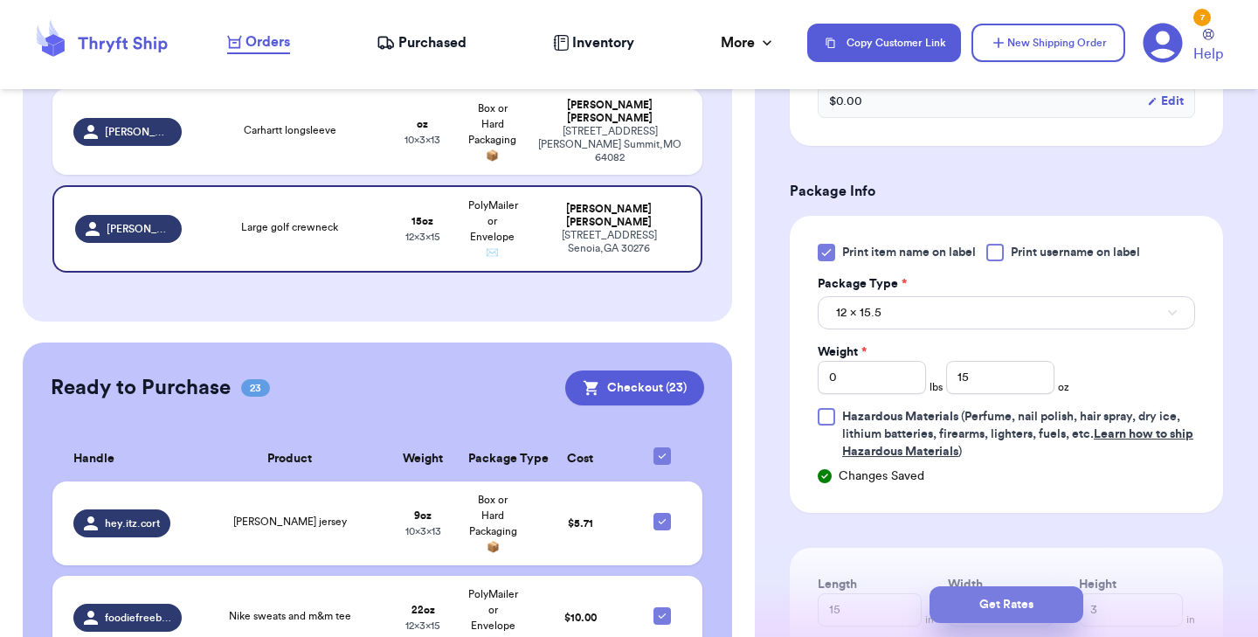
click at [979, 598] on button "Get Rates" at bounding box center [1006, 604] width 154 height 37
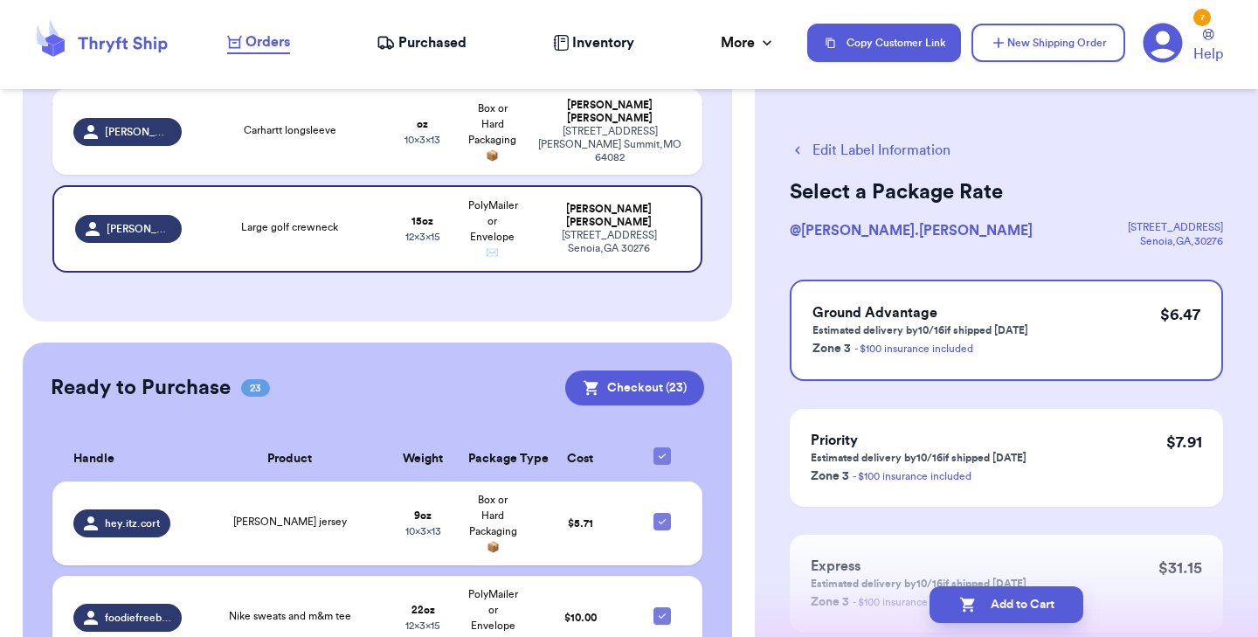
click at [979, 598] on button "Add to Cart" at bounding box center [1006, 604] width 154 height 37
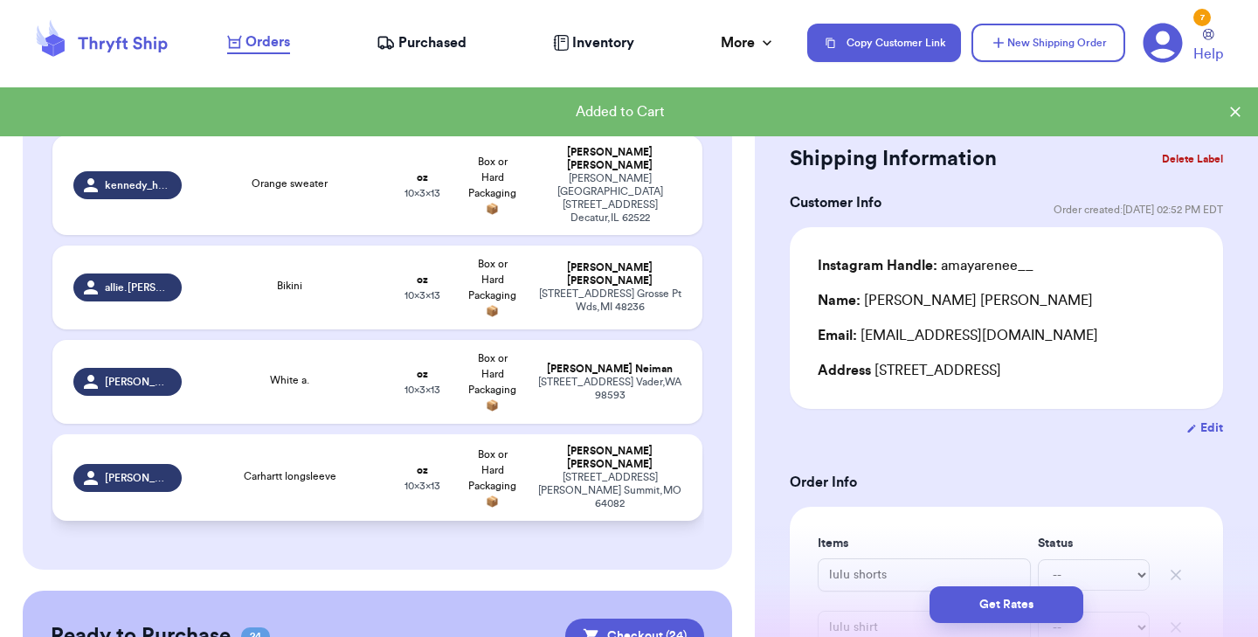
click at [345, 471] on td "Carhartt longsleeve" at bounding box center [290, 477] width 196 height 86
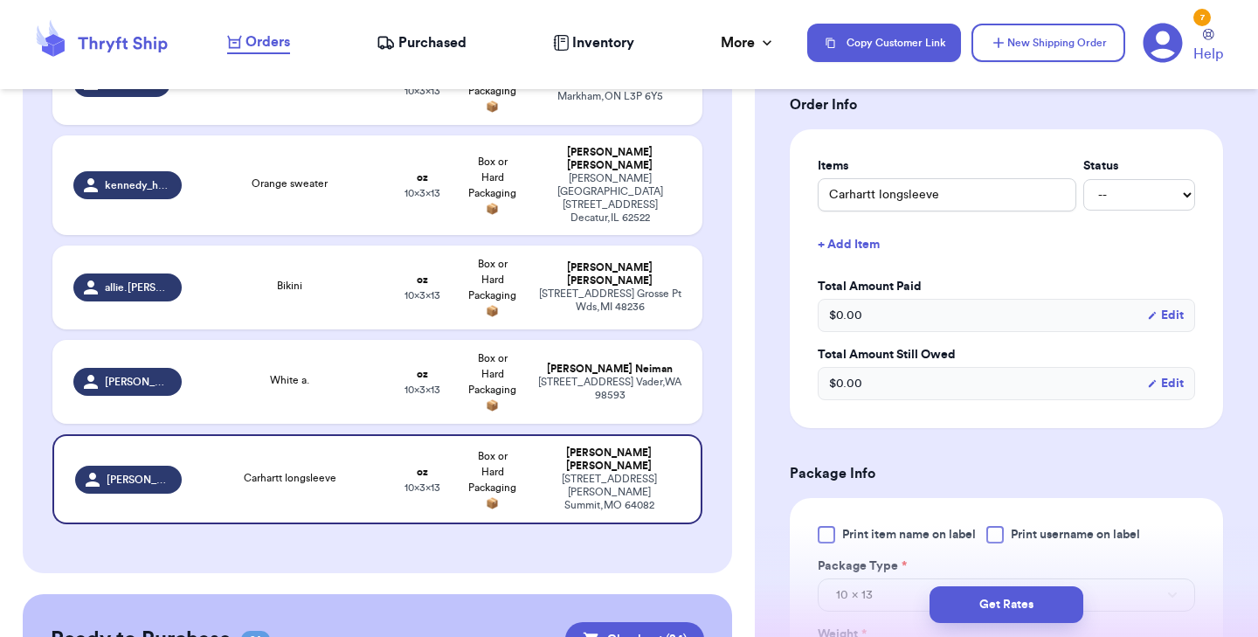
scroll to position [378, 0]
click at [824, 529] on div at bounding box center [826, 533] width 17 height 17
click at [0, 0] on input "Print item name on label" at bounding box center [0, 0] width 0 height 0
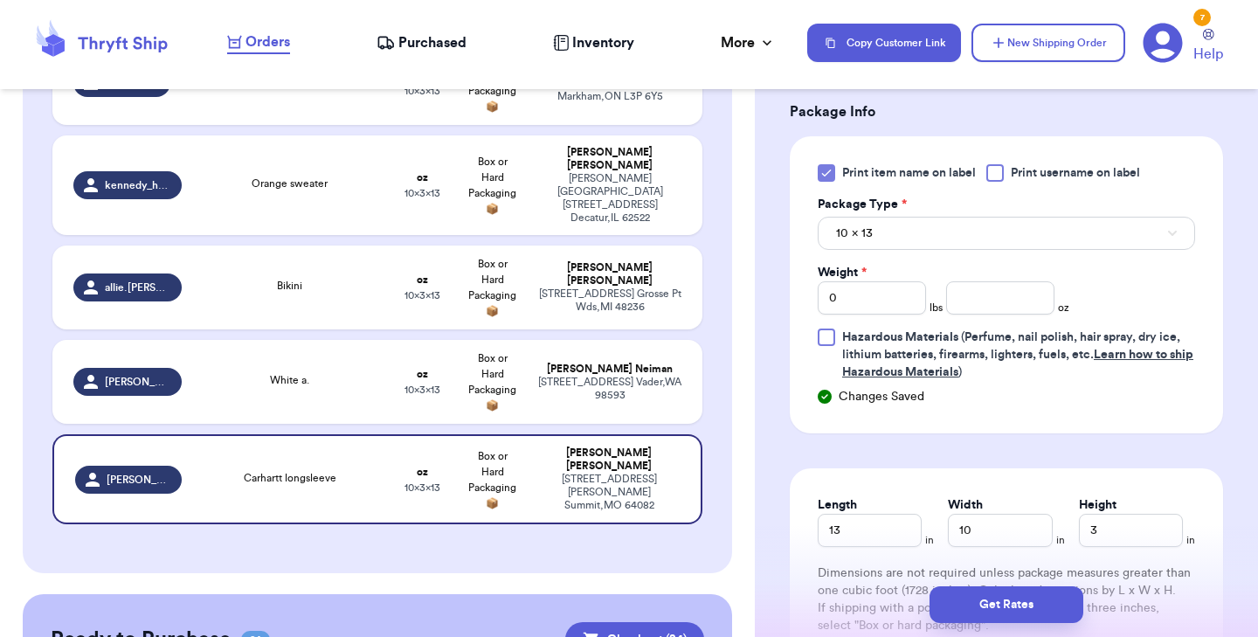
scroll to position [742, 0]
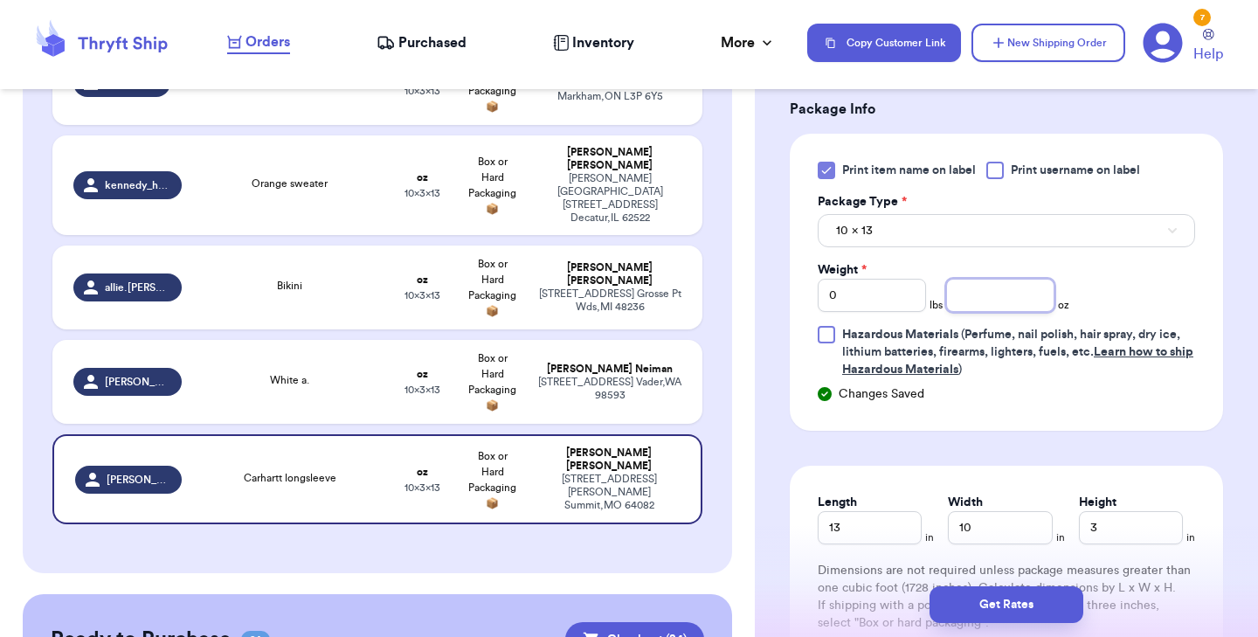
click at [977, 300] on input "number" at bounding box center [1000, 295] width 108 height 33
click at [954, 597] on button "Get Rates" at bounding box center [1006, 604] width 154 height 37
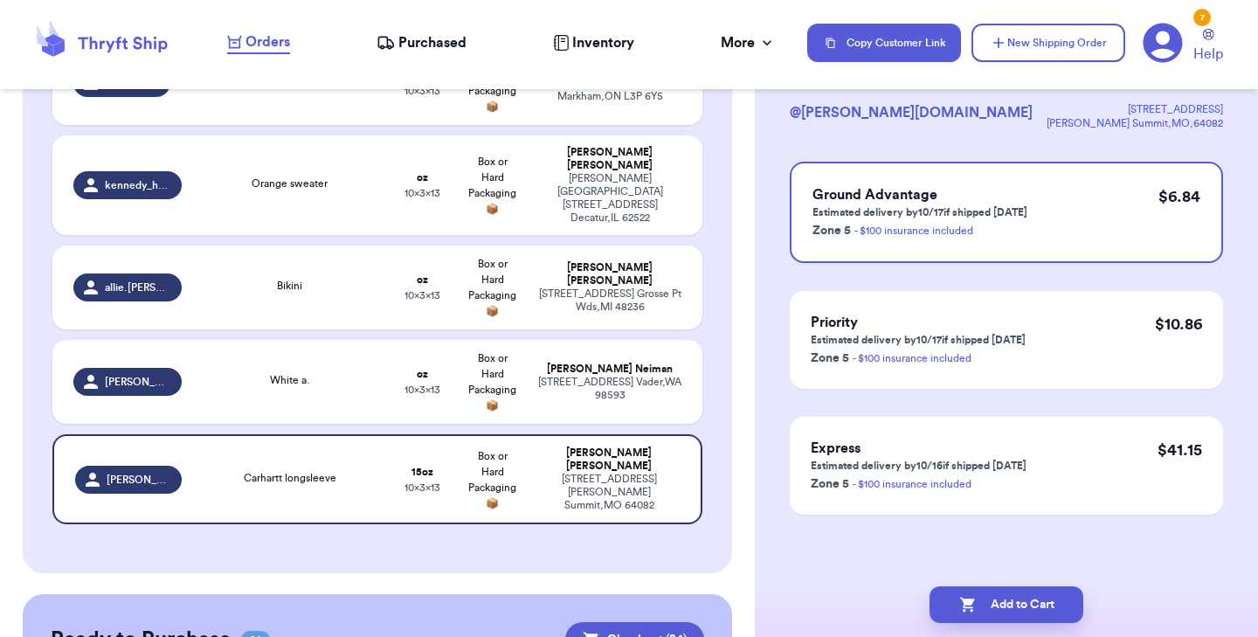
scroll to position [0, 0]
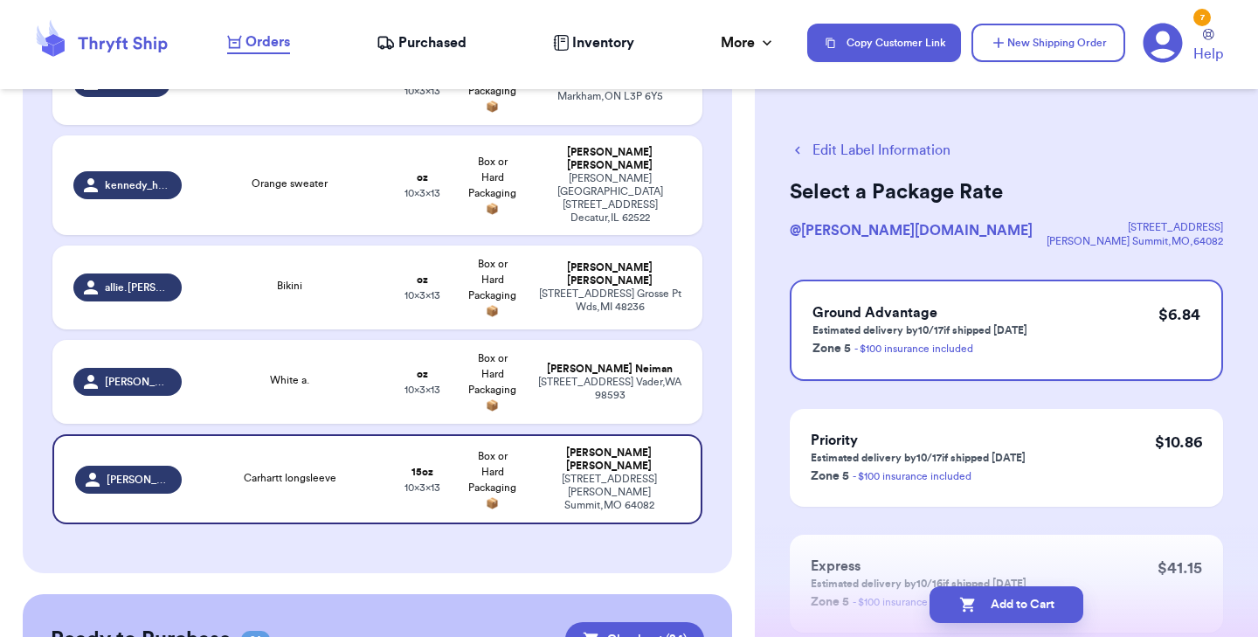
click at [954, 597] on button "Add to Cart" at bounding box center [1006, 604] width 154 height 37
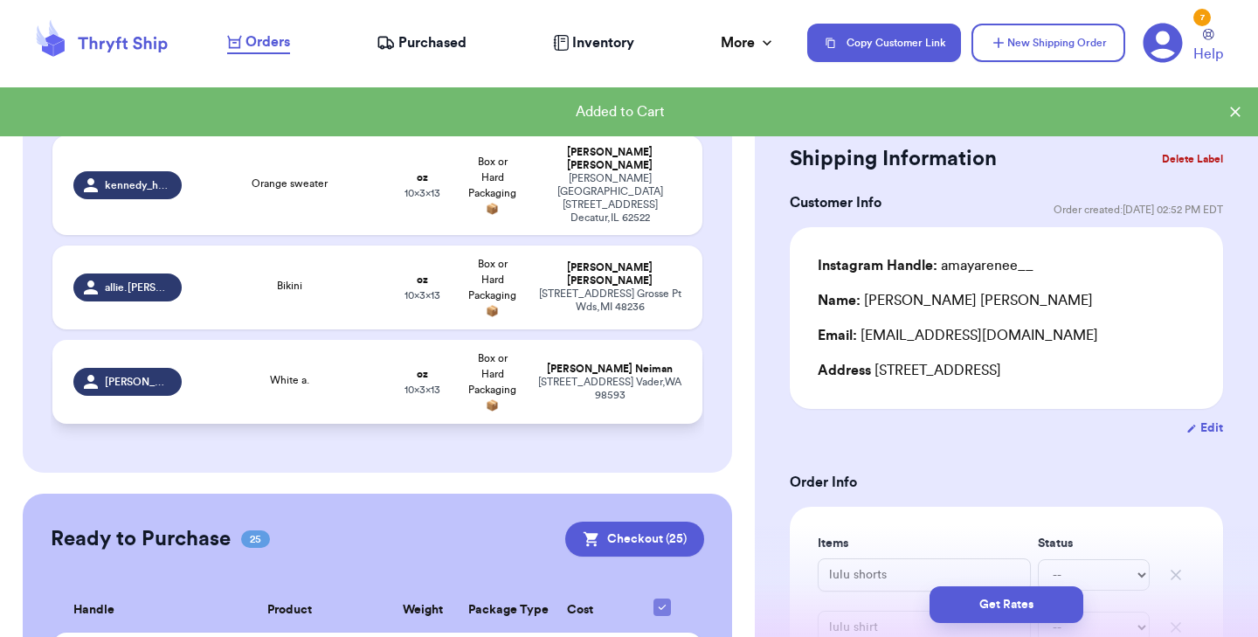
click at [364, 374] on td "White a." at bounding box center [290, 382] width 196 height 84
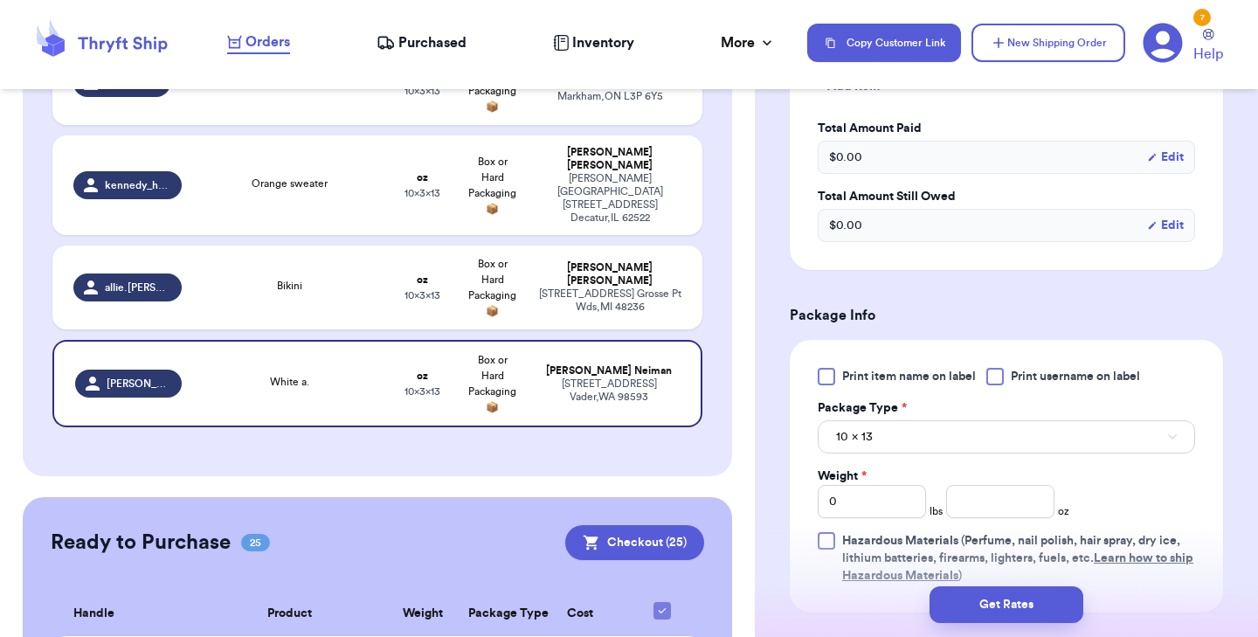
scroll to position [543, 0]
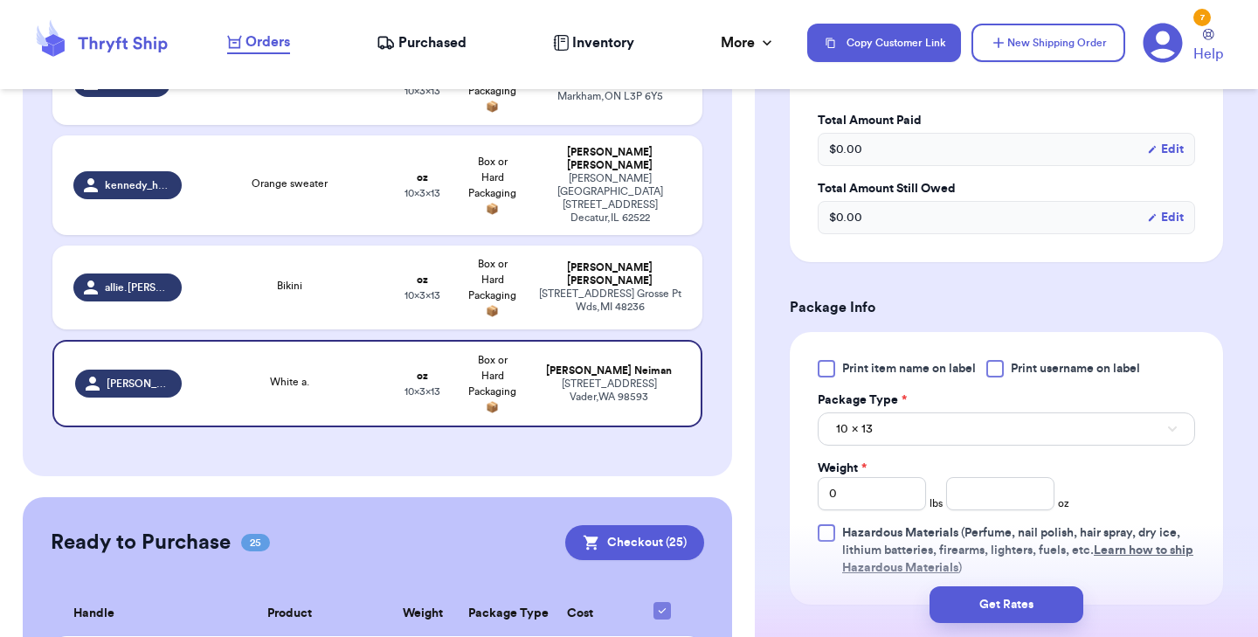
click at [831, 369] on div at bounding box center [826, 368] width 17 height 17
click at [0, 0] on input "Print item name on label" at bounding box center [0, 0] width 0 height 0
click at [963, 502] on input "number" at bounding box center [1000, 493] width 108 height 33
click at [1008, 607] on button "Get Rates" at bounding box center [1006, 604] width 154 height 37
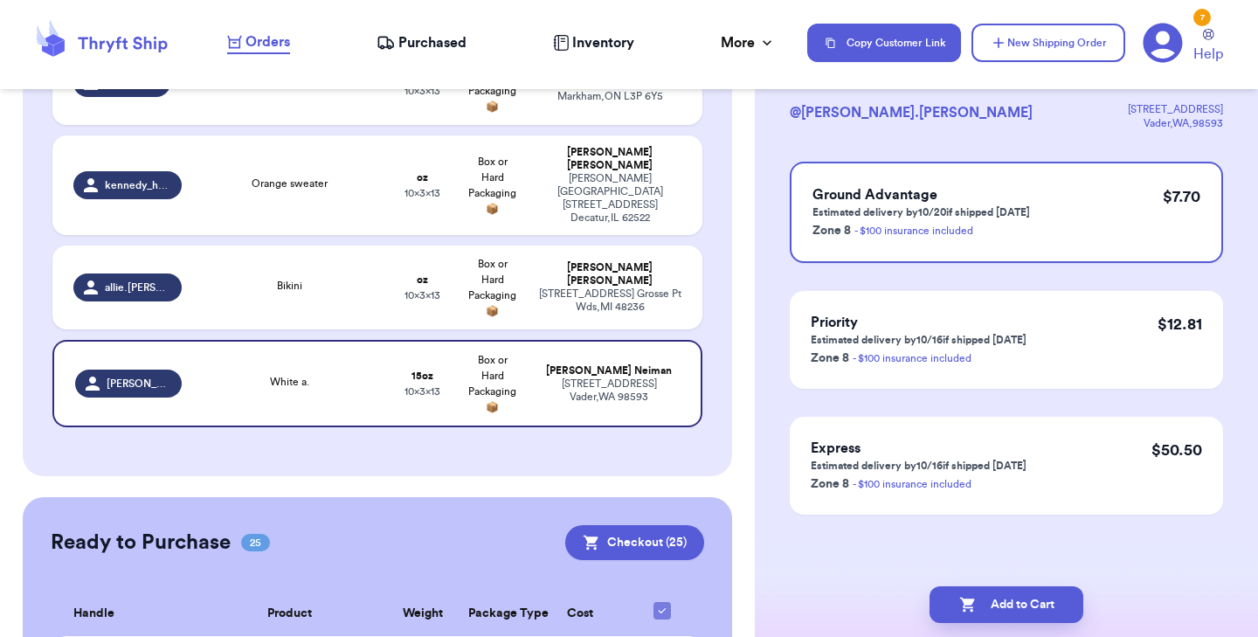
scroll to position [0, 0]
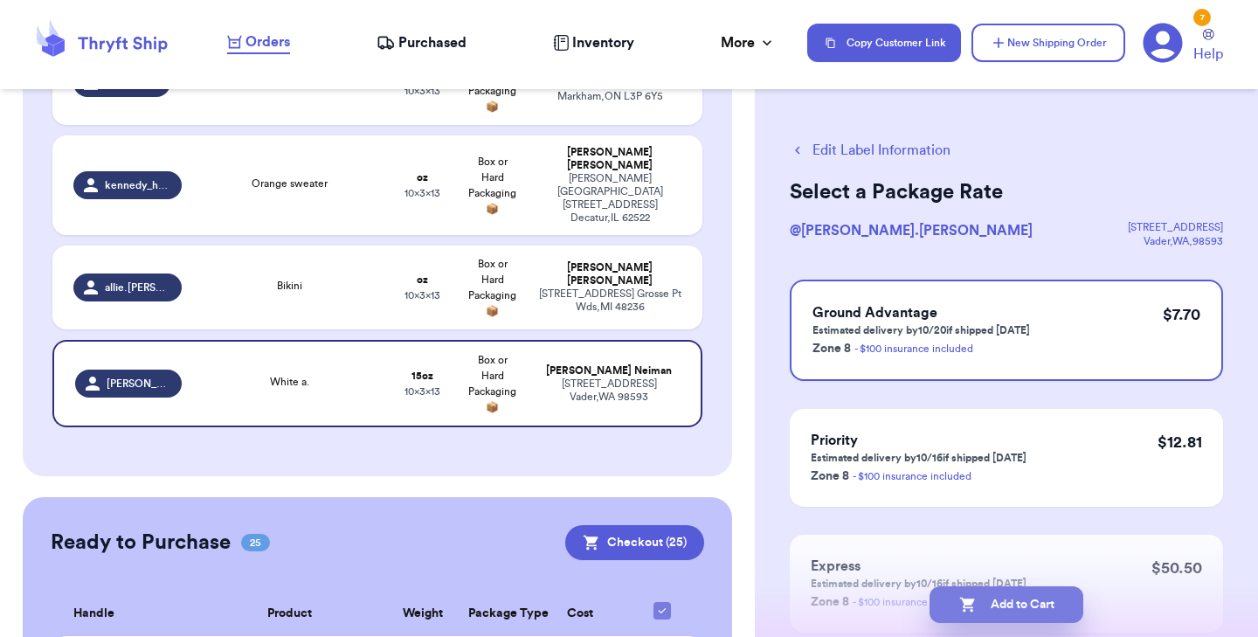
click at [1023, 599] on button "Add to Cart" at bounding box center [1006, 604] width 154 height 37
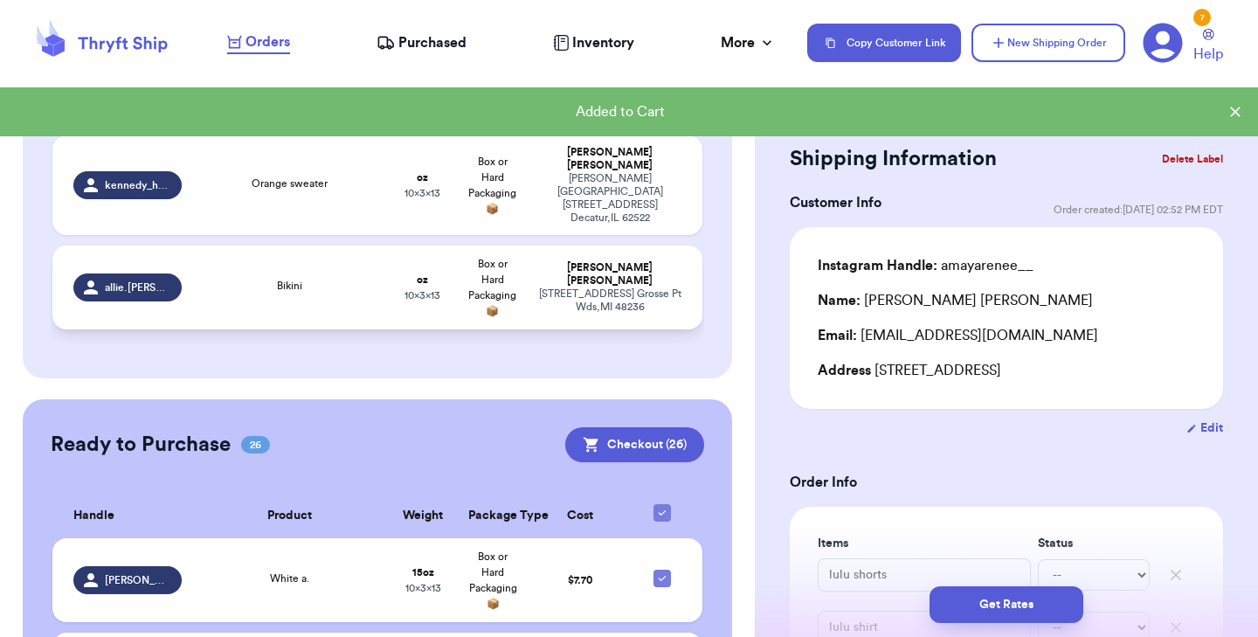
click at [245, 278] on div "Bikini" at bounding box center [290, 287] width 175 height 19
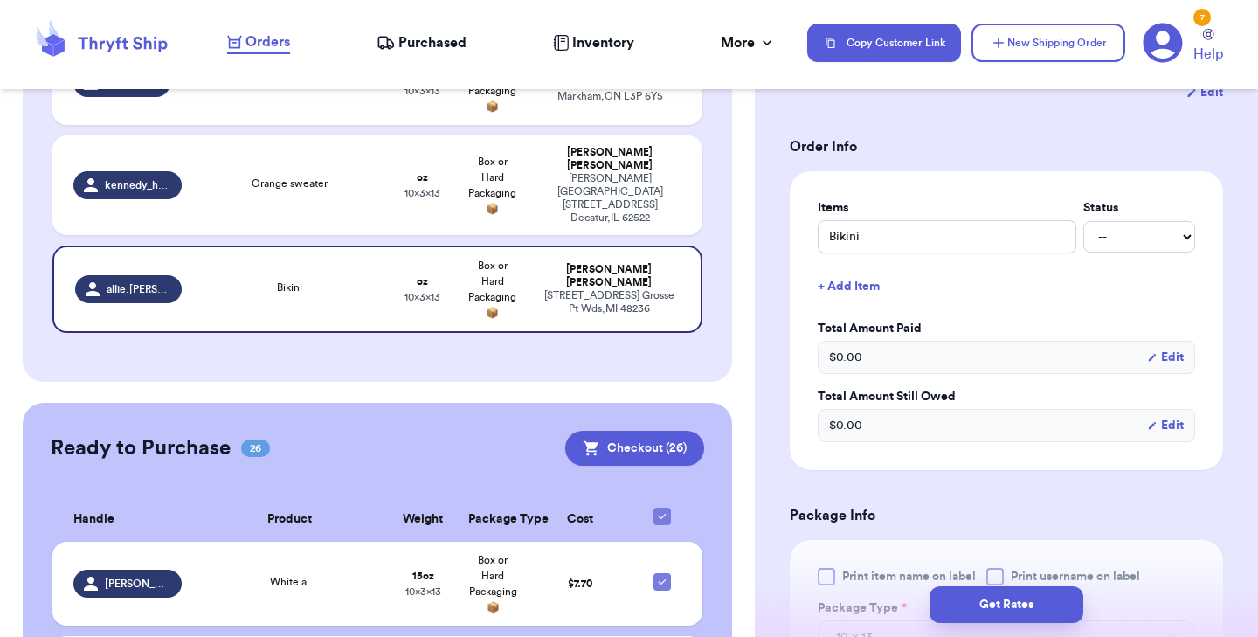
scroll to position [460, 0]
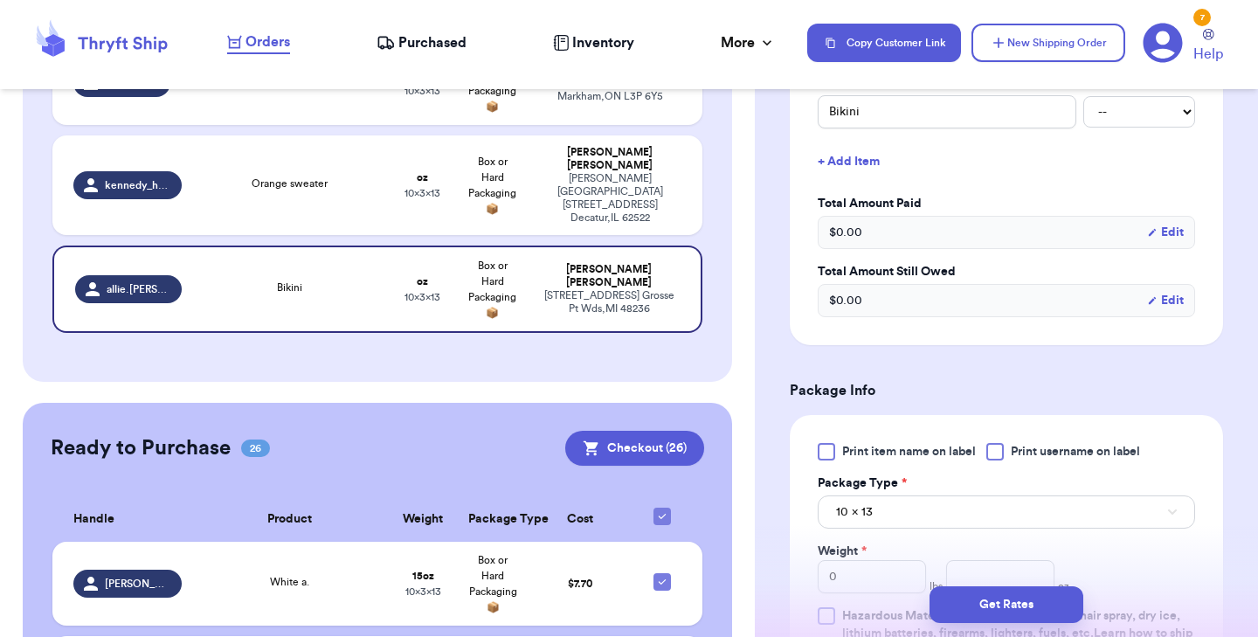
click at [827, 453] on div at bounding box center [826, 451] width 17 height 17
click at [0, 0] on input "Print item name on label" at bounding box center [0, 0] width 0 height 0
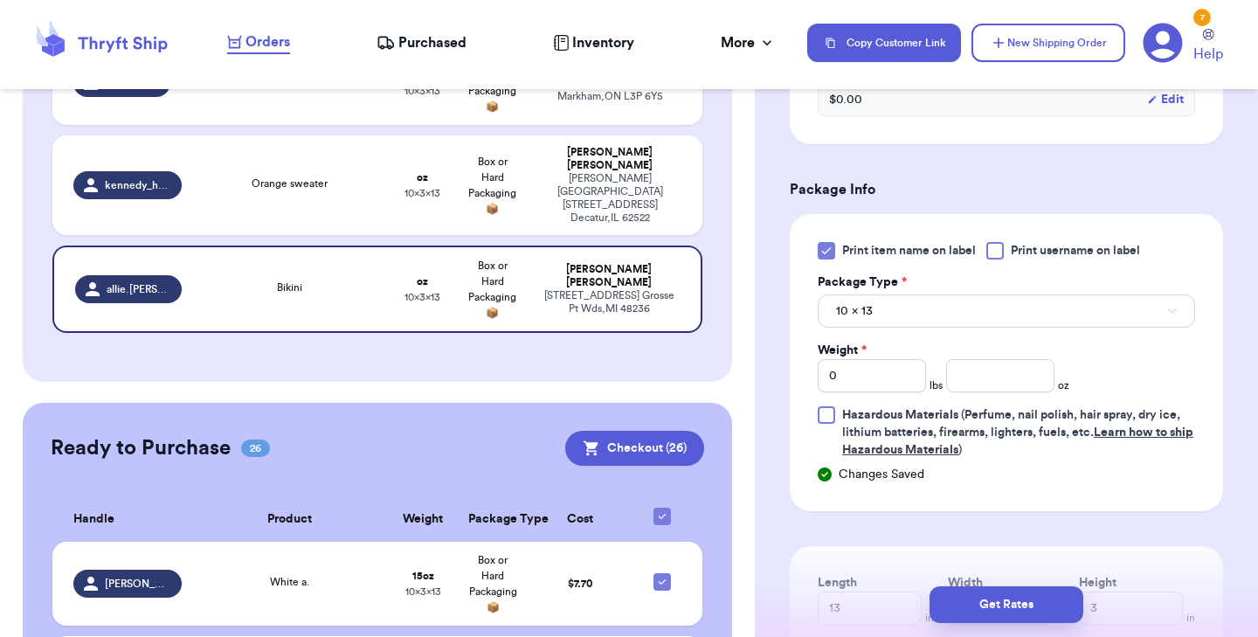
scroll to position [665, 0]
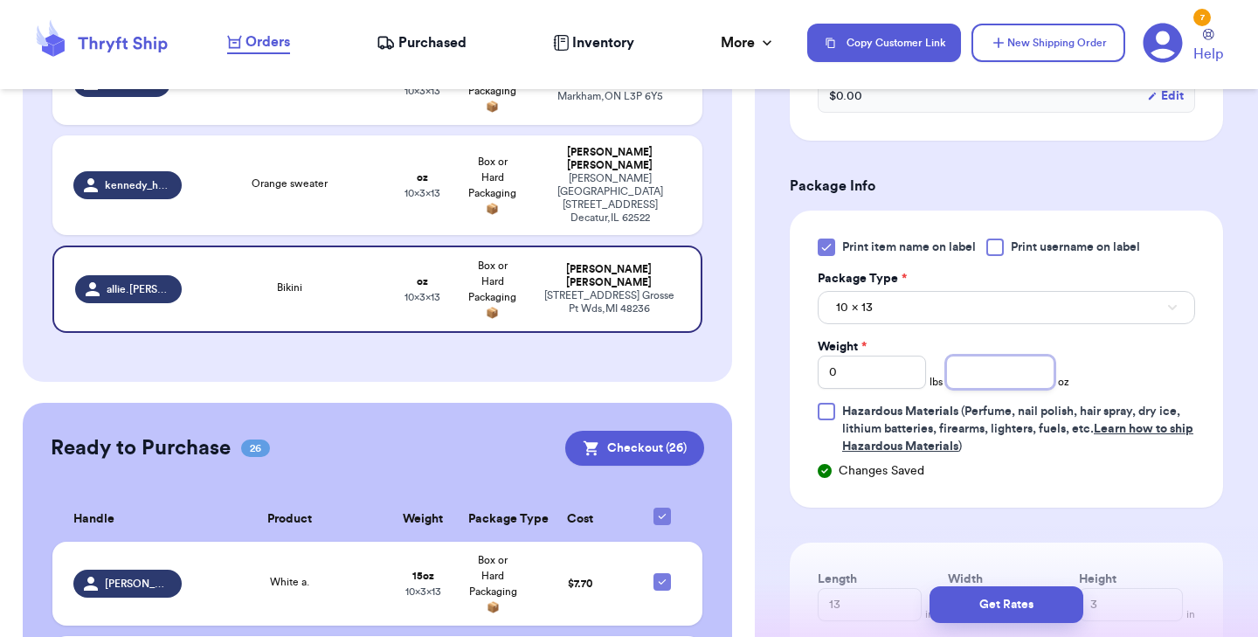
click at [959, 370] on input "number" at bounding box center [1000, 371] width 108 height 33
click at [993, 602] on button "Get Rates" at bounding box center [1006, 604] width 154 height 37
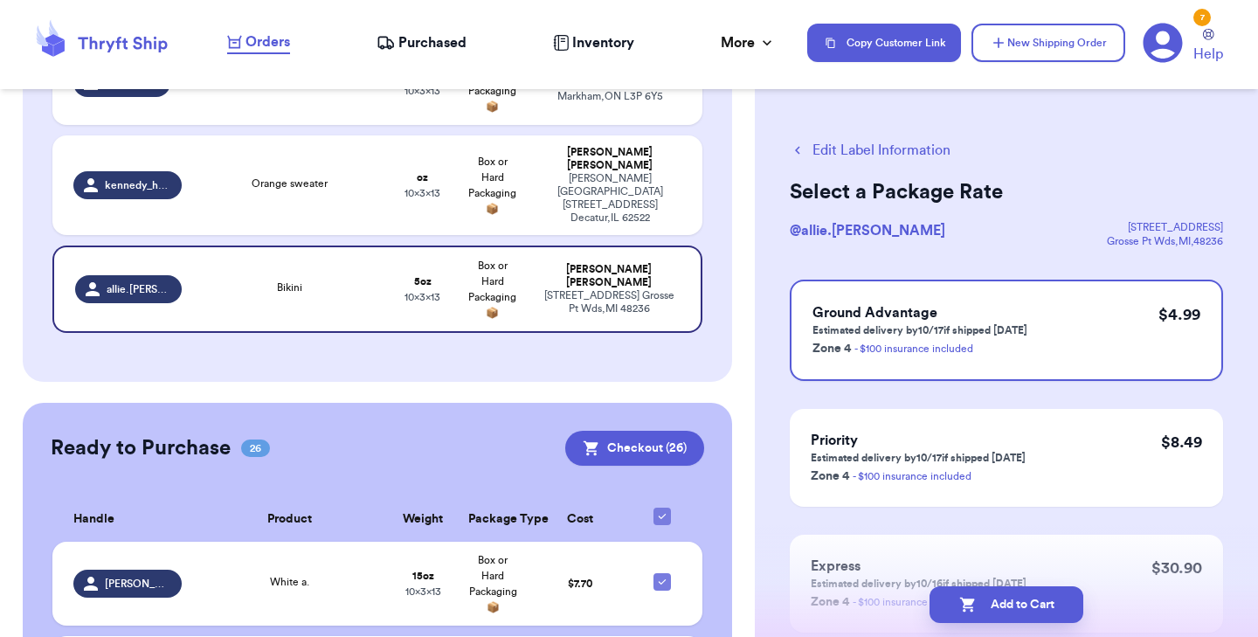
click at [993, 602] on button "Add to Cart" at bounding box center [1006, 604] width 154 height 37
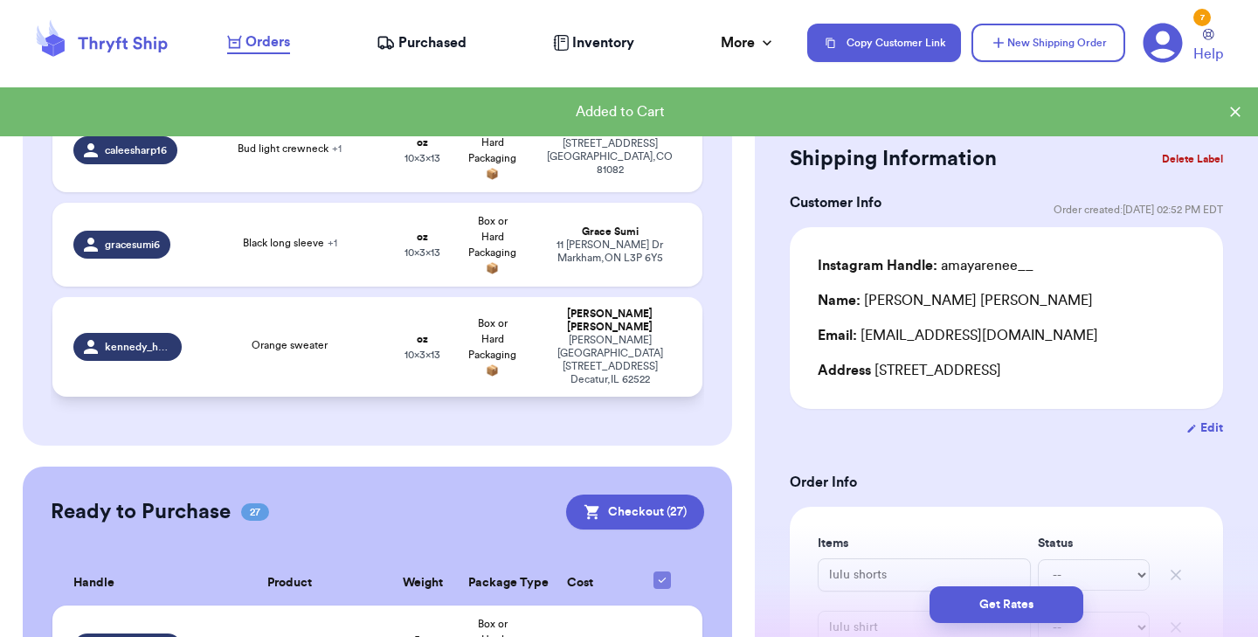
scroll to position [471, 0]
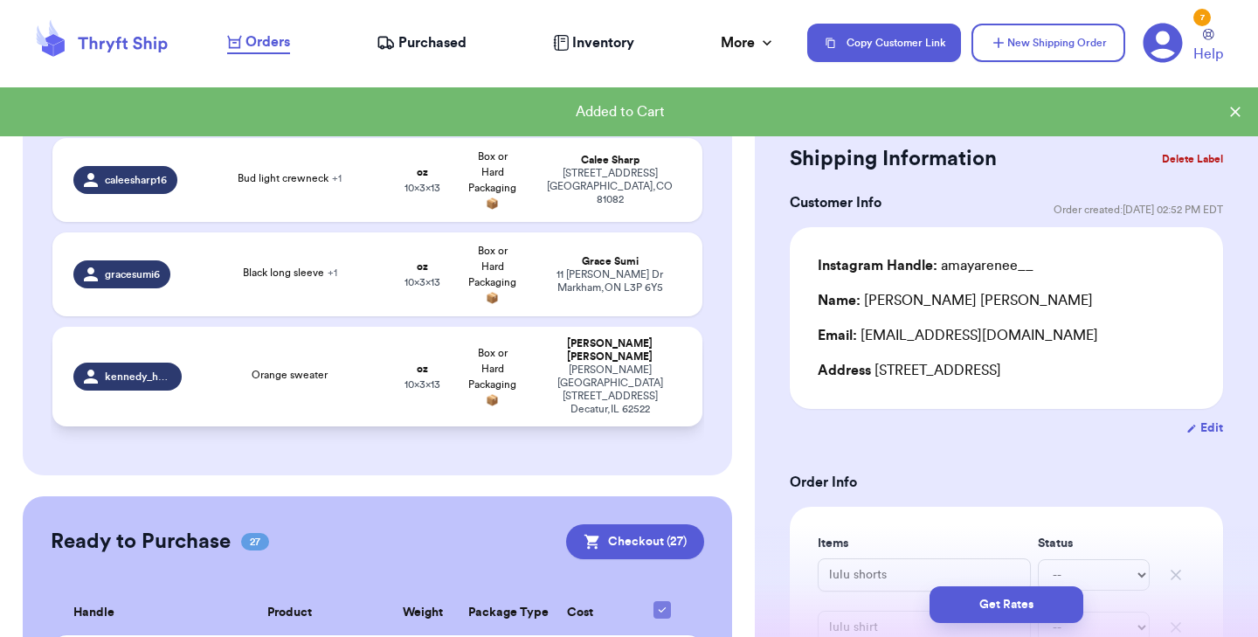
click at [302, 373] on div "Orange sweater" at bounding box center [290, 376] width 175 height 19
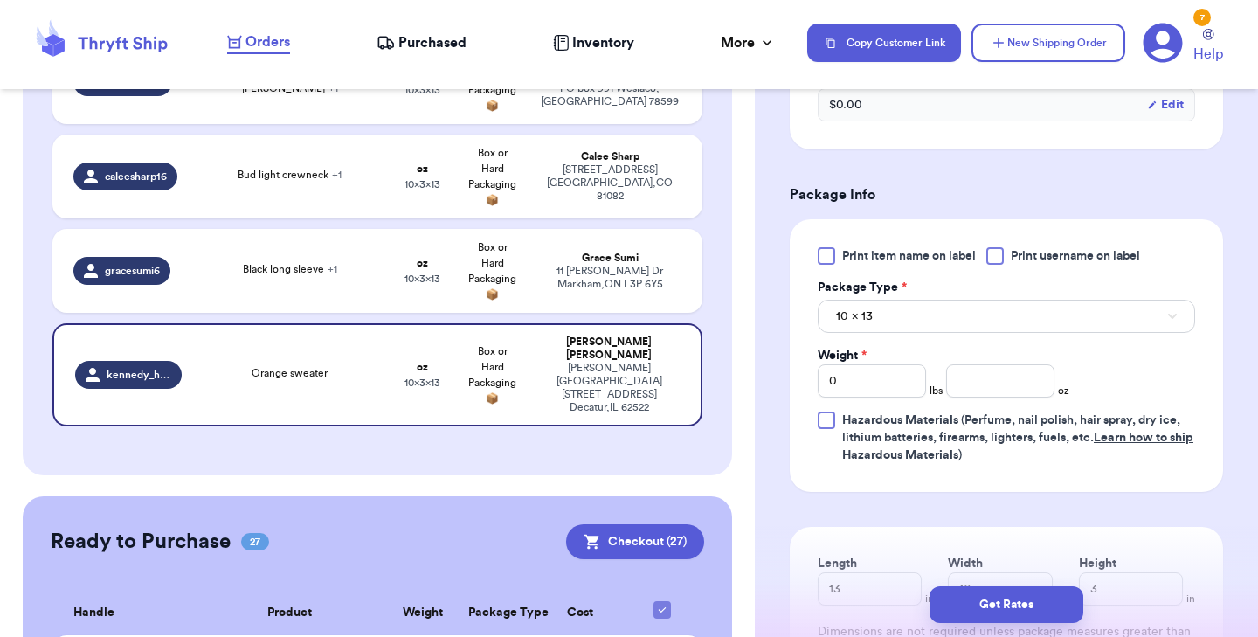
scroll to position [719, 0]
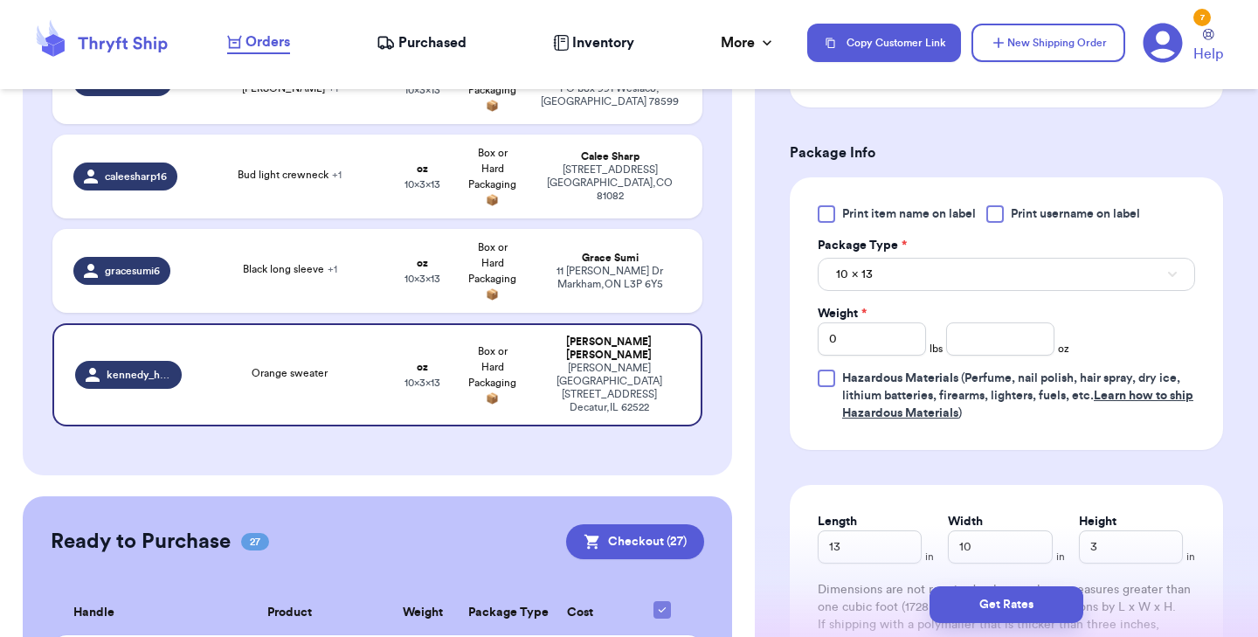
click at [826, 218] on div at bounding box center [826, 213] width 17 height 17
click at [0, 0] on input "Print item name on label" at bounding box center [0, 0] width 0 height 0
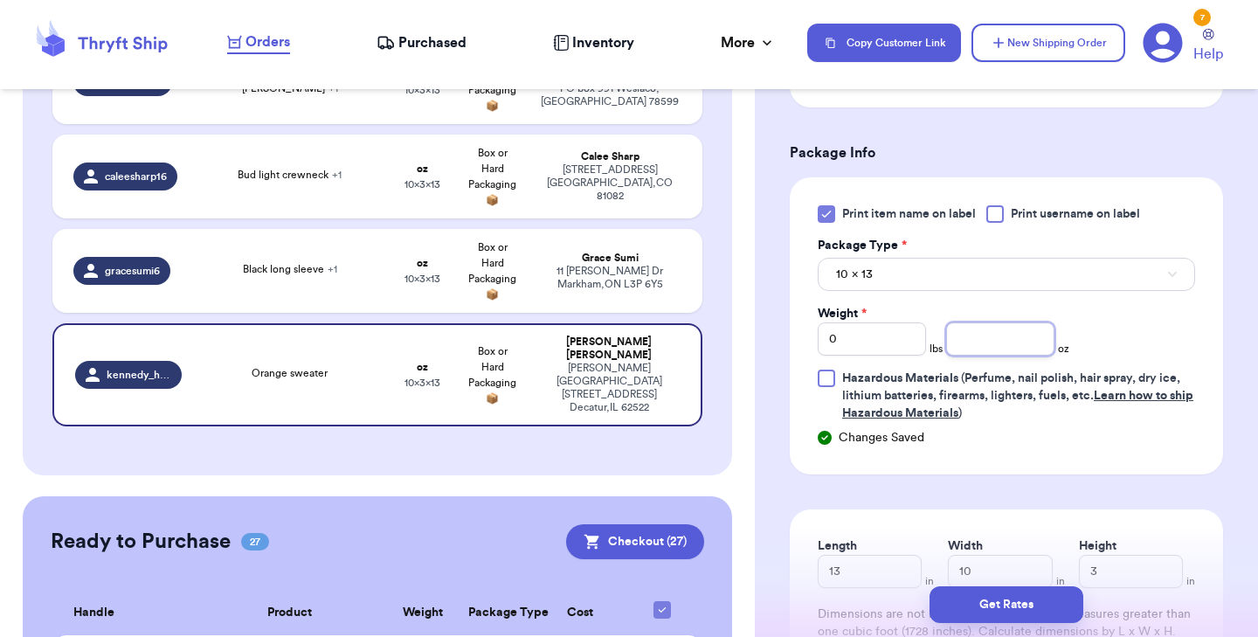
click at [1009, 347] on input "number" at bounding box center [1000, 338] width 108 height 33
click at [991, 600] on button "Get Rates" at bounding box center [1006, 604] width 154 height 37
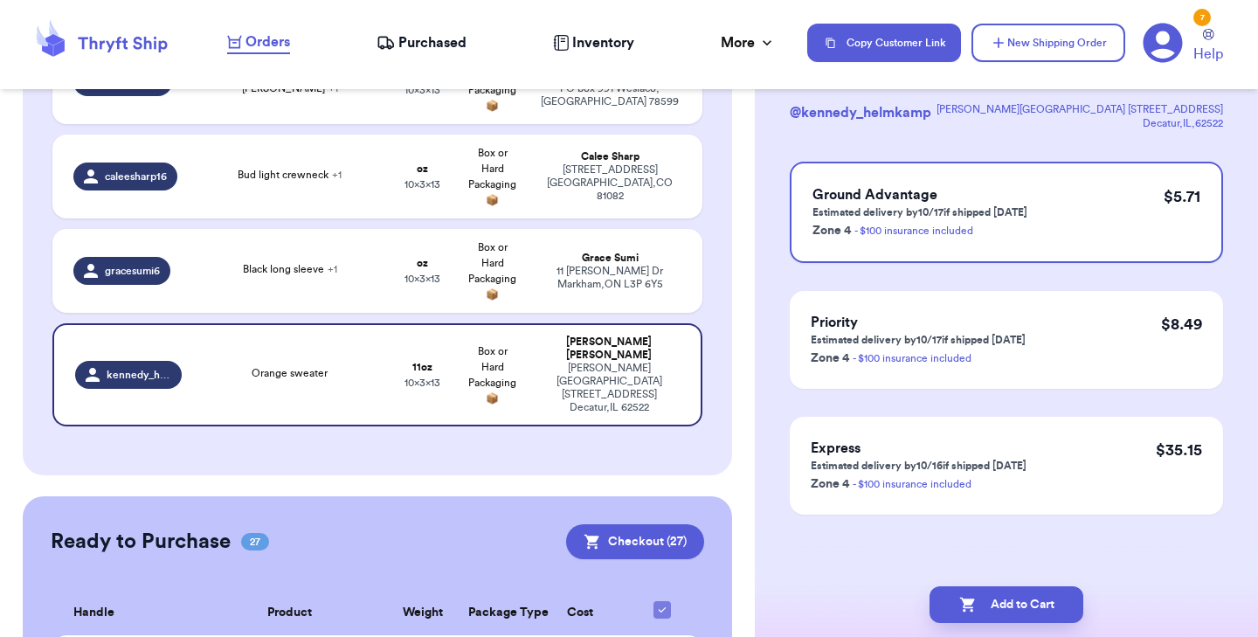
scroll to position [0, 0]
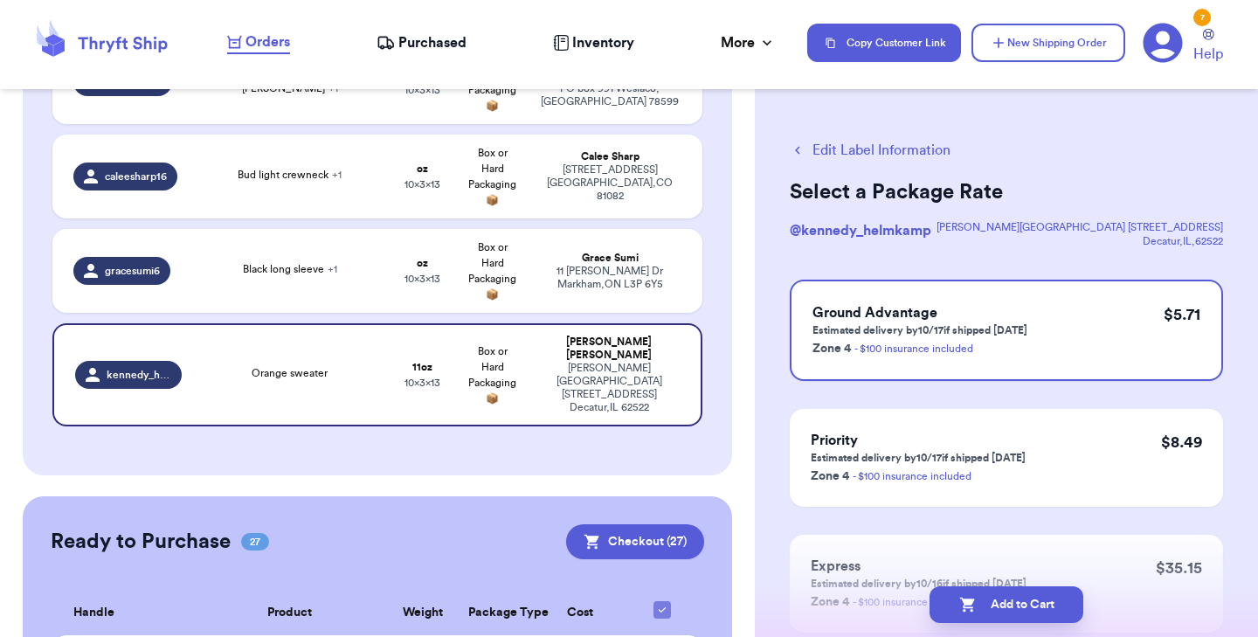
click at [991, 600] on button "Add to Cart" at bounding box center [1006, 604] width 154 height 37
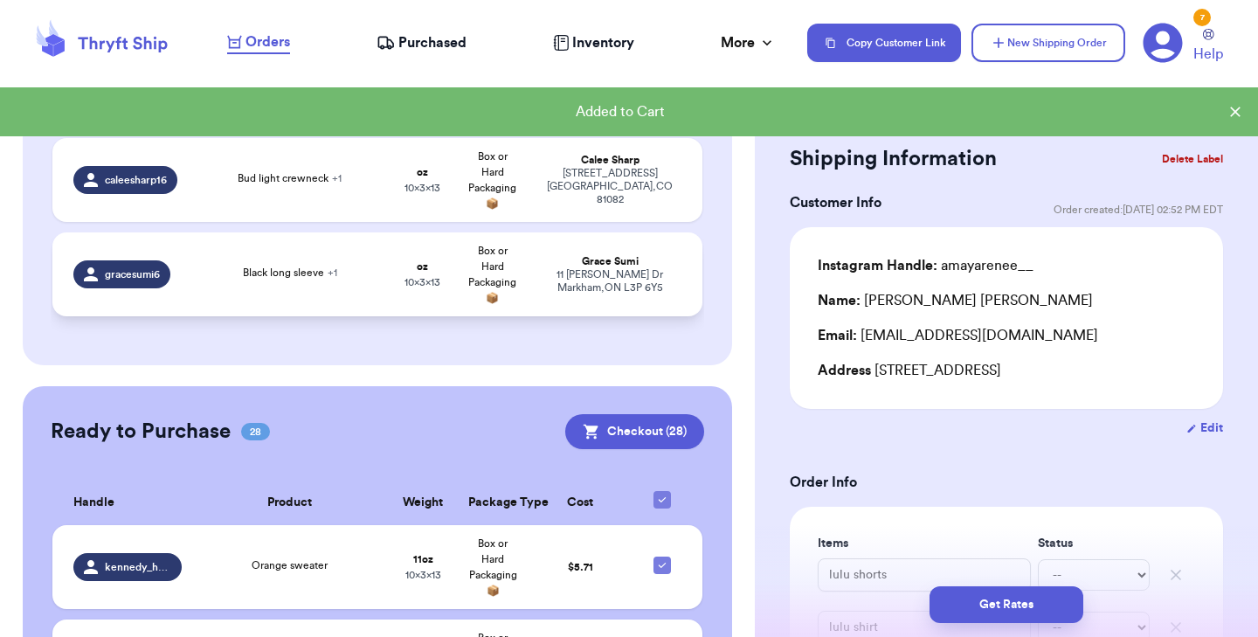
click at [364, 274] on div "Black long sleeve + 1" at bounding box center [290, 274] width 175 height 19
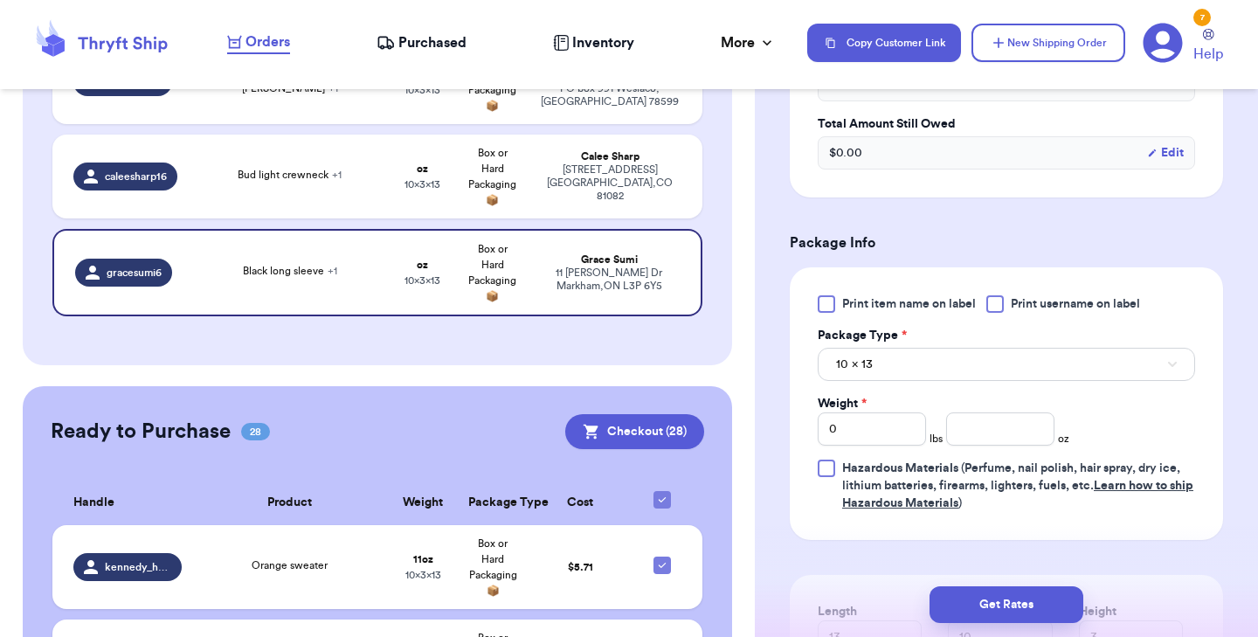
scroll to position [704, 0]
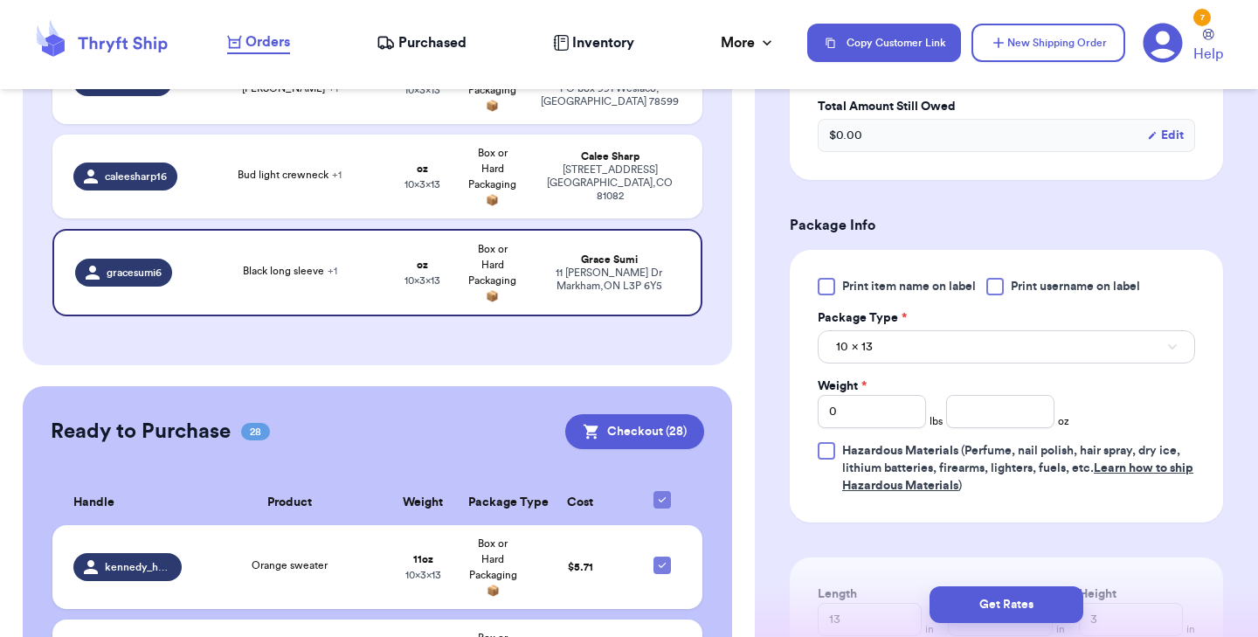
click at [822, 278] on div at bounding box center [826, 286] width 17 height 17
click at [0, 0] on input "Print item name on label" at bounding box center [0, 0] width 0 height 0
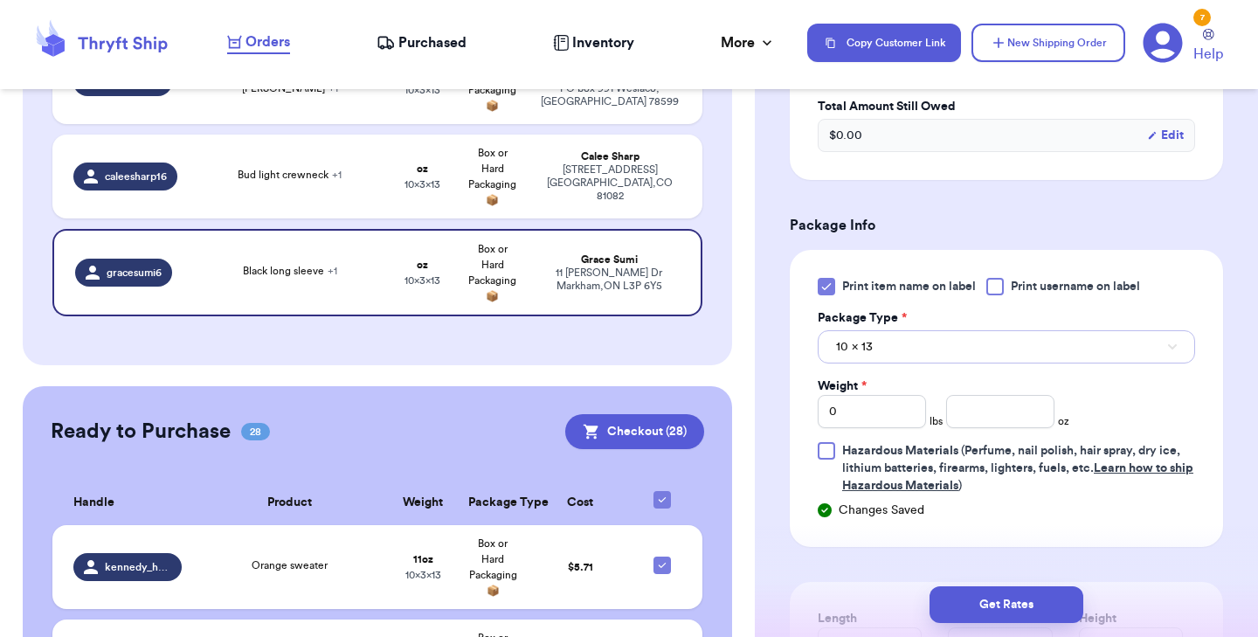
click at [872, 330] on button "10 x 13" at bounding box center [1006, 346] width 377 height 33
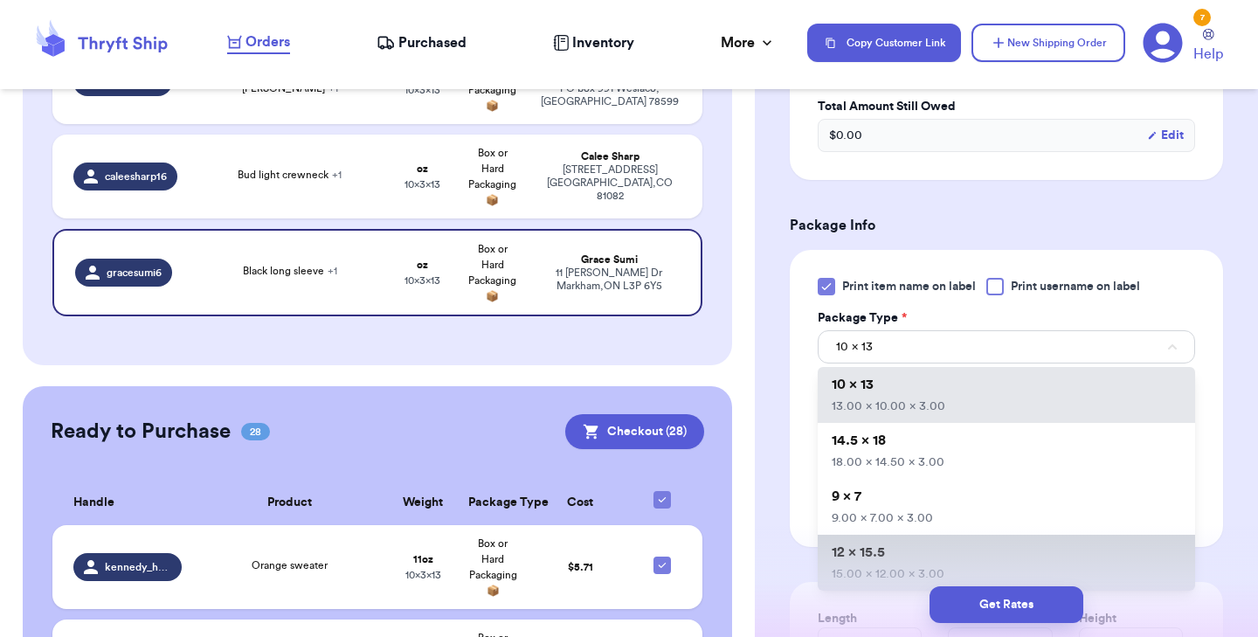
click at [900, 535] on li "12 x 15.5 15.00 x 12.00 x 3.00" at bounding box center [1006, 563] width 377 height 56
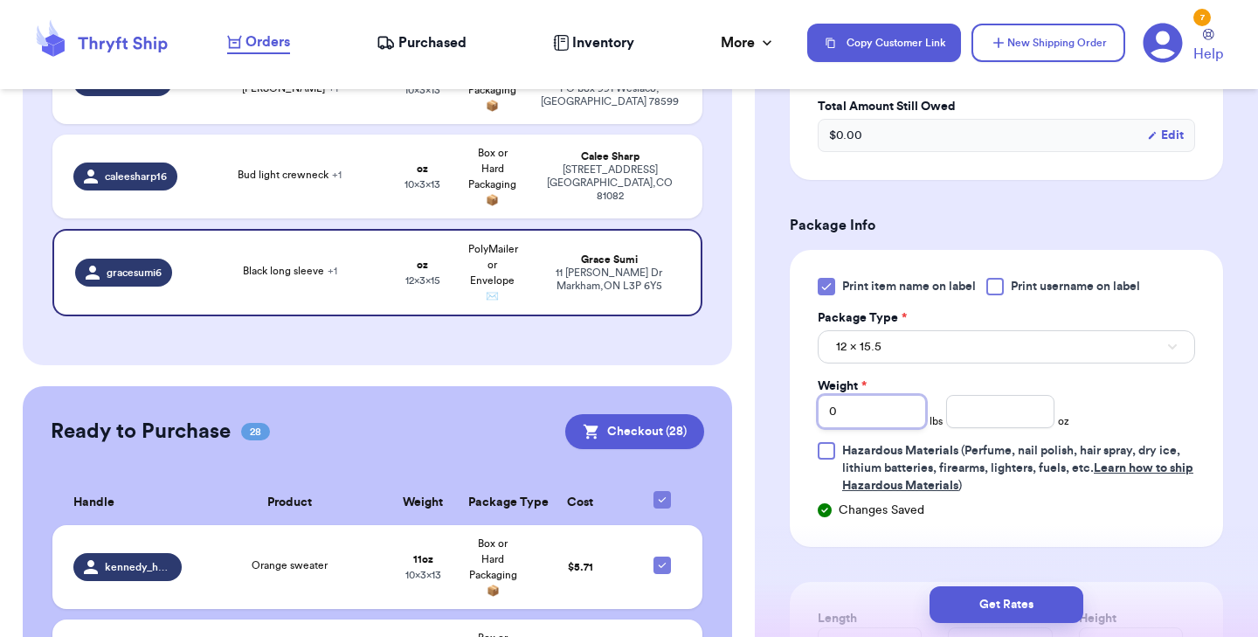
click at [861, 395] on input "0" at bounding box center [872, 411] width 108 height 33
click at [976, 603] on button "Get Rates" at bounding box center [1006, 604] width 154 height 37
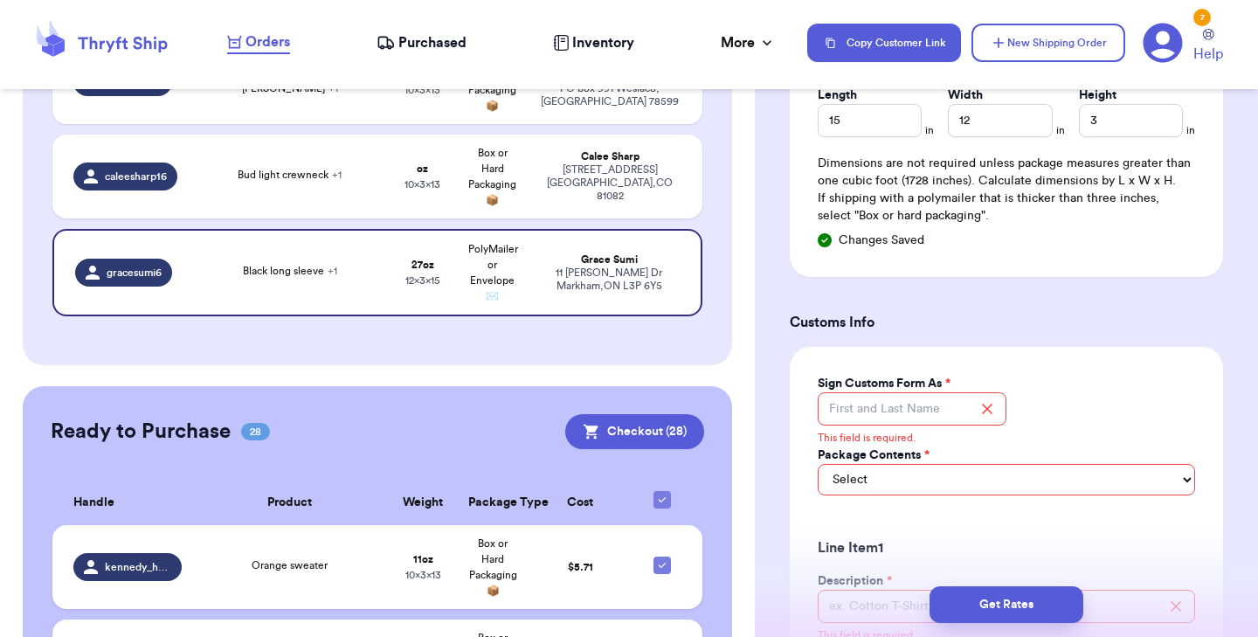
scroll to position [1311, 0]
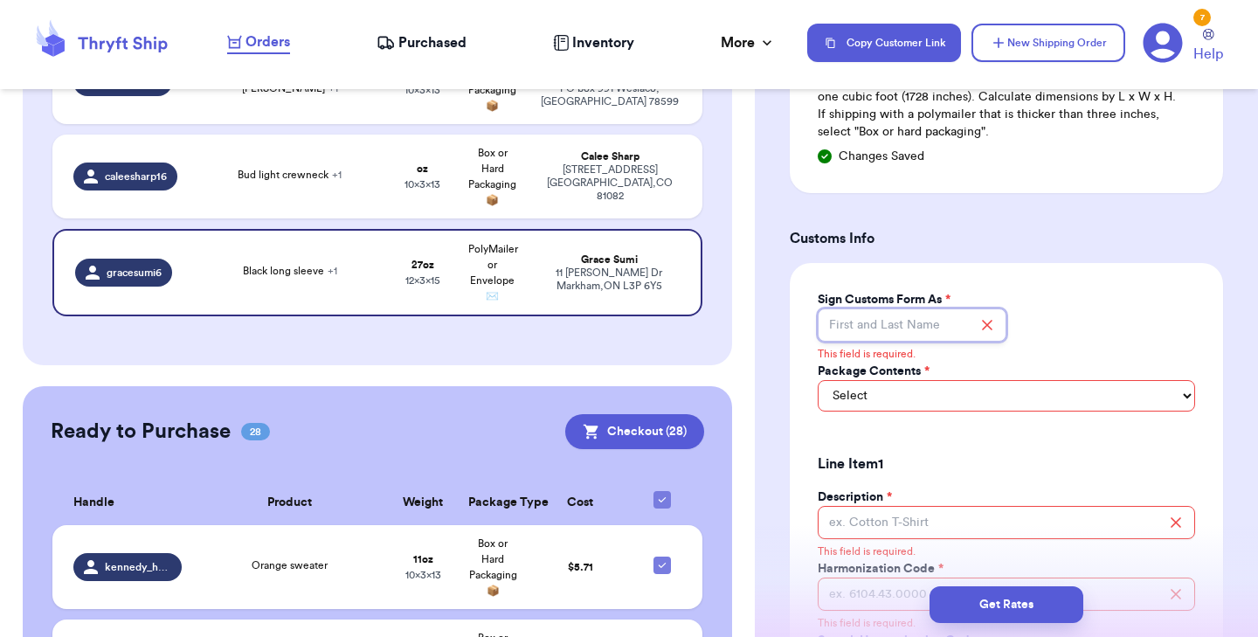
click at [889, 308] on input "Sign Customs Form As *" at bounding box center [912, 324] width 189 height 33
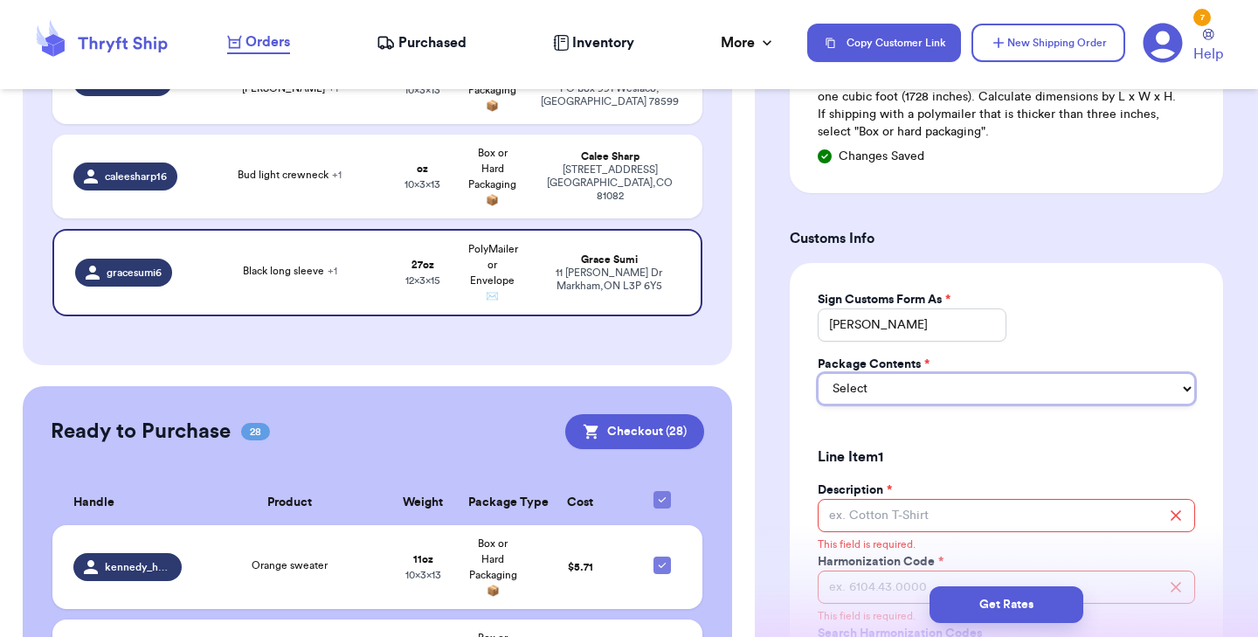
click at [930, 373] on select "Select Merchandise Gift Documents" at bounding box center [1006, 388] width 377 height 31
click at [818, 373] on select "Select Merchandise Gift Documents" at bounding box center [1006, 388] width 377 height 31
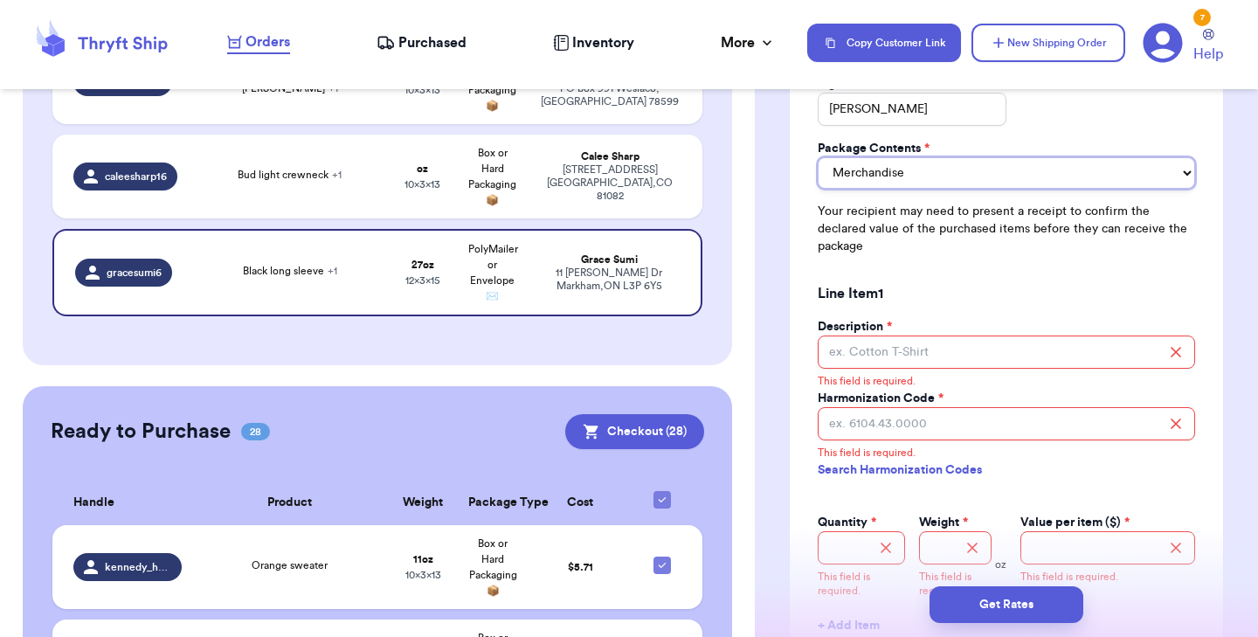
scroll to position [1474, 0]
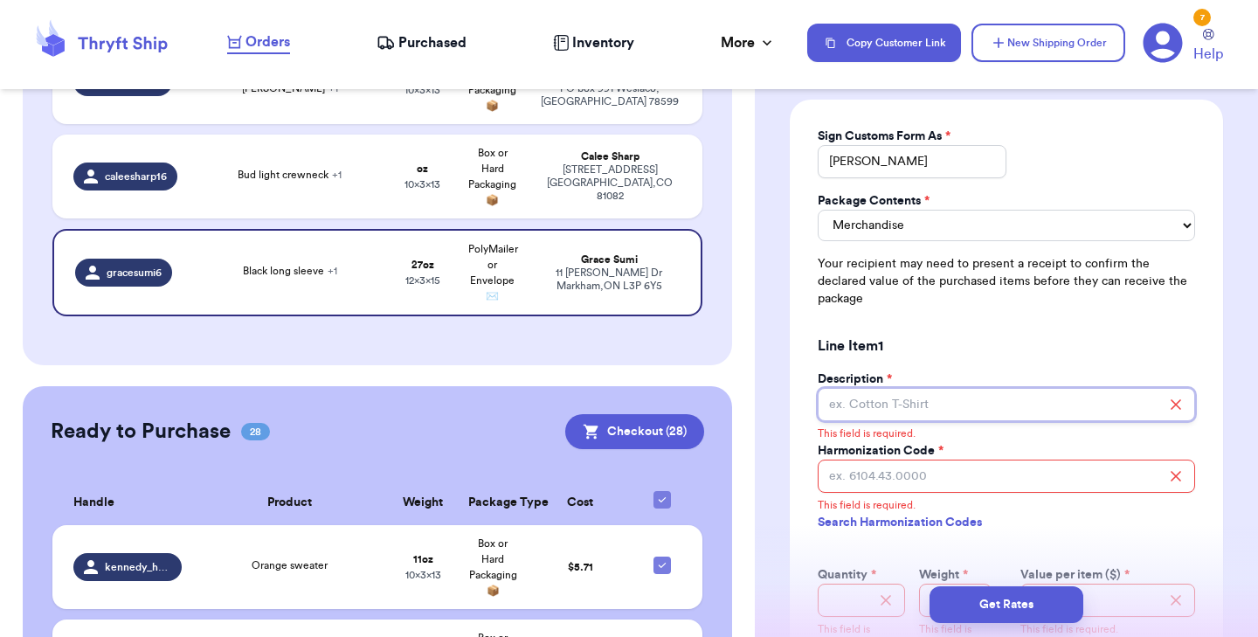
click at [908, 388] on input "Description *" at bounding box center [1006, 404] width 377 height 33
click at [894, 507] on link "Search Harmonization Codes" at bounding box center [1006, 522] width 377 height 31
click at [903, 388] on input "Description *" at bounding box center [1006, 404] width 377 height 33
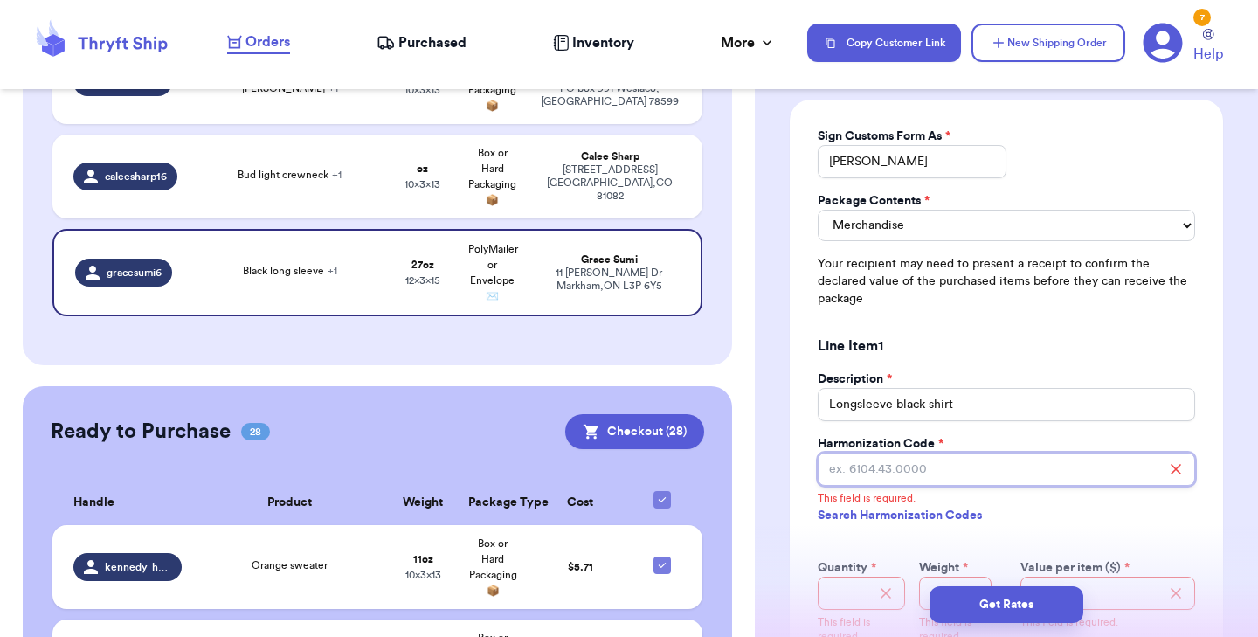
click at [927, 452] on input "Harmonization Code *" at bounding box center [1006, 468] width 377 height 33
paste input "6206.40.0000"
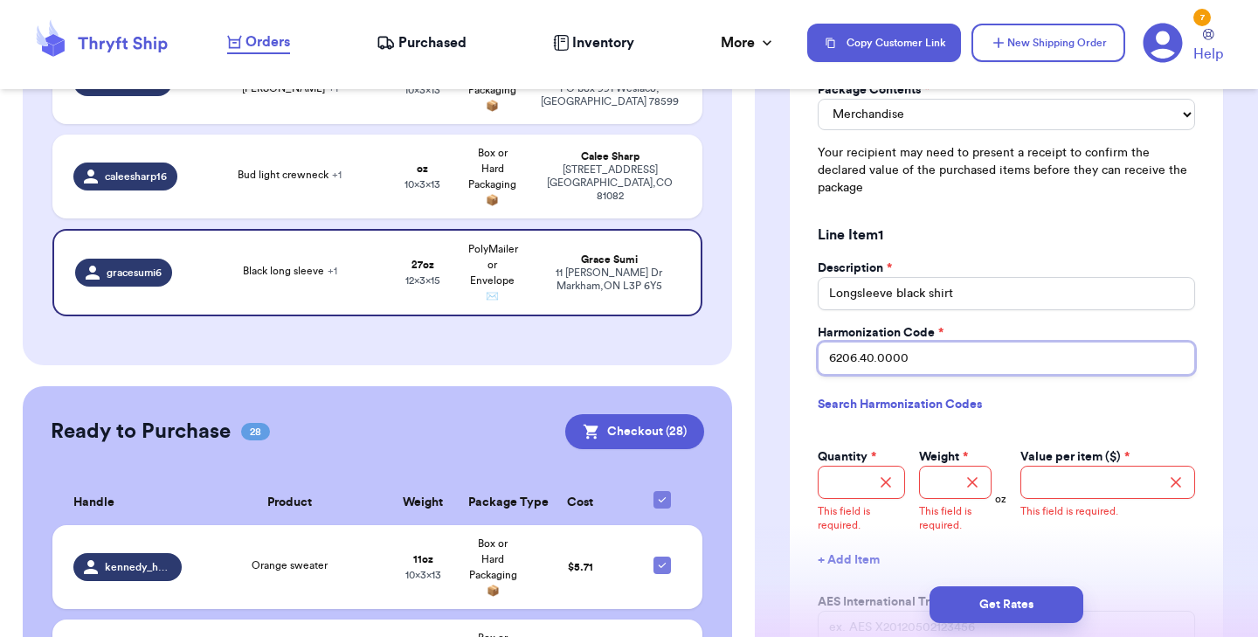
scroll to position [1619, 0]
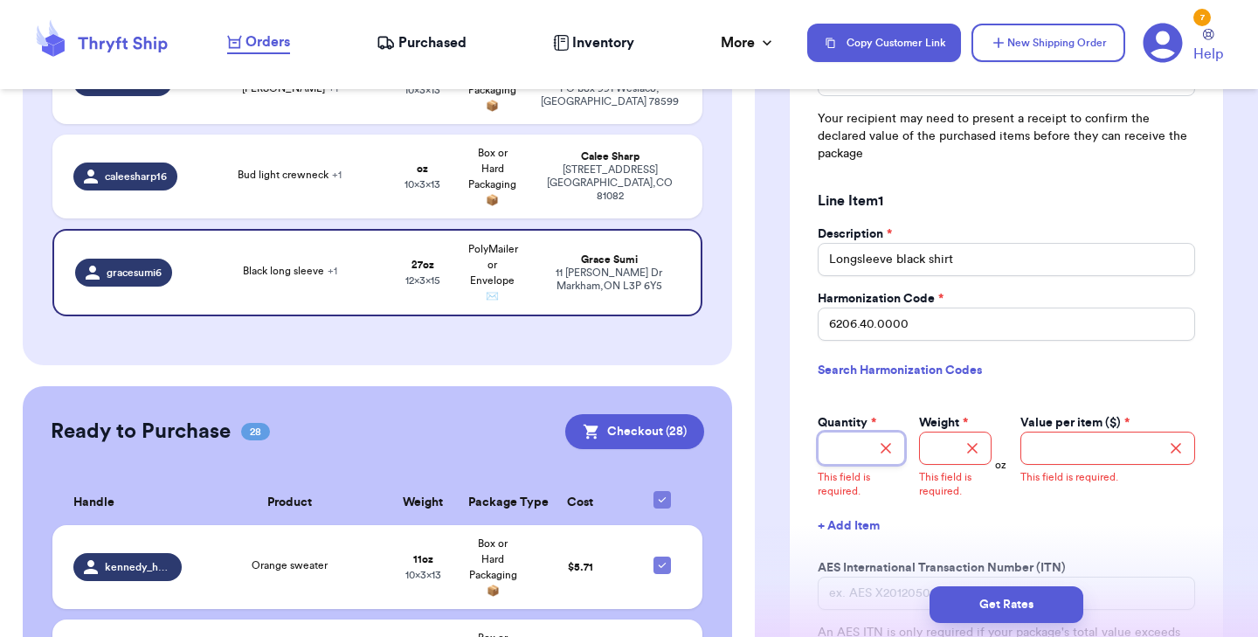
click at [841, 431] on input "Quantity *" at bounding box center [861, 447] width 87 height 33
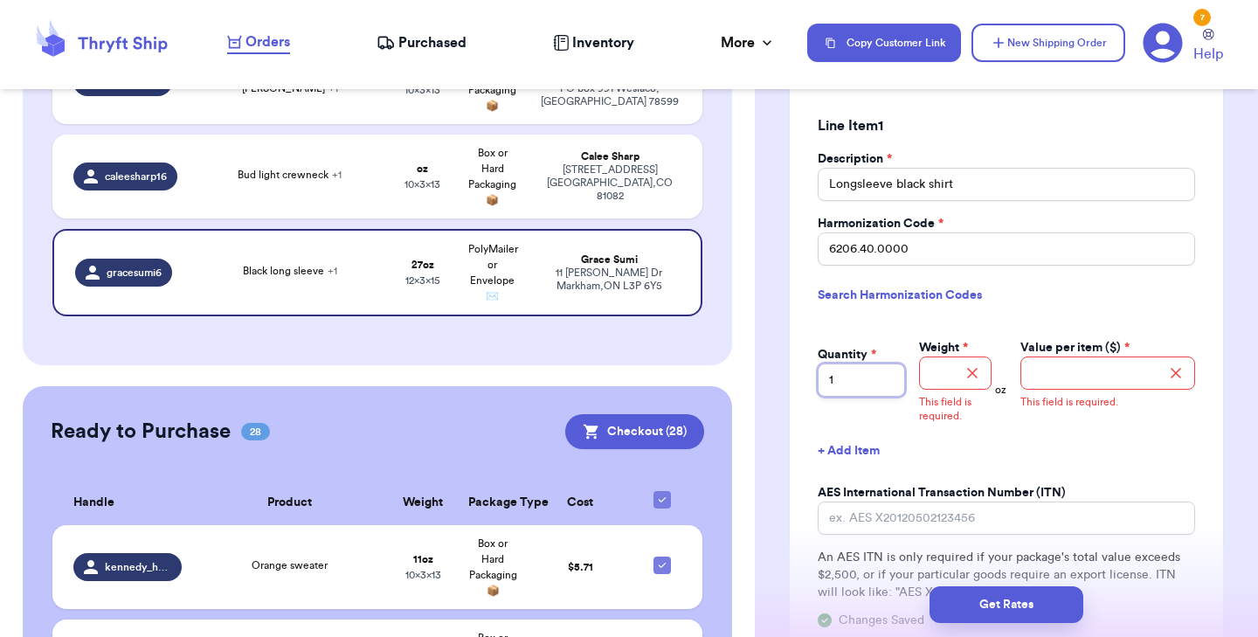
scroll to position [1760, 0]
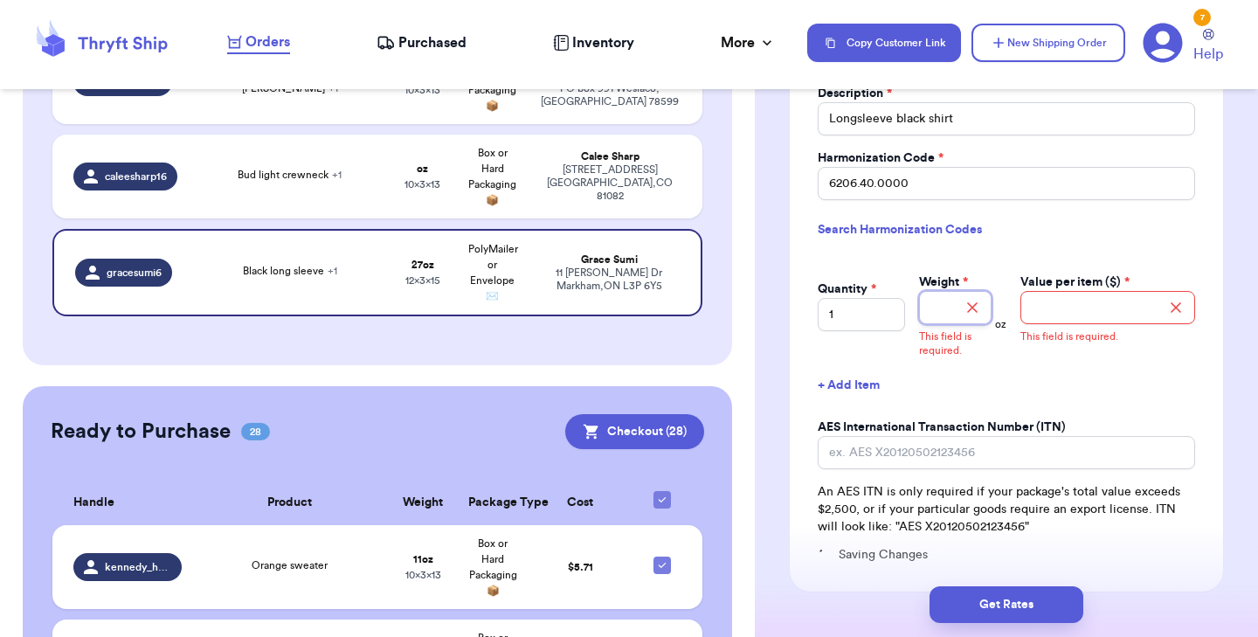
click at [946, 291] on input "Weight *" at bounding box center [955, 307] width 72 height 33
click at [962, 298] on input "1" at bounding box center [955, 314] width 72 height 33
click at [1097, 291] on input "Value per item ($) *" at bounding box center [1107, 307] width 175 height 33
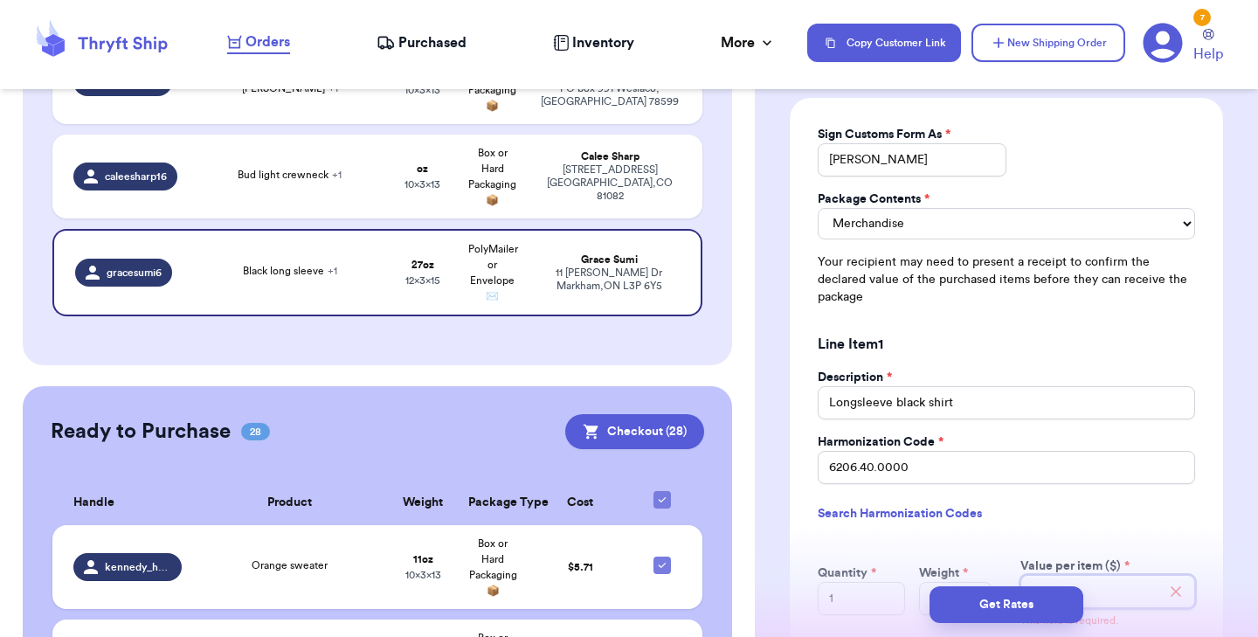
scroll to position [1477, 0]
click at [963, 385] on input "Longsleeve black shirt" at bounding box center [1006, 401] width 377 height 33
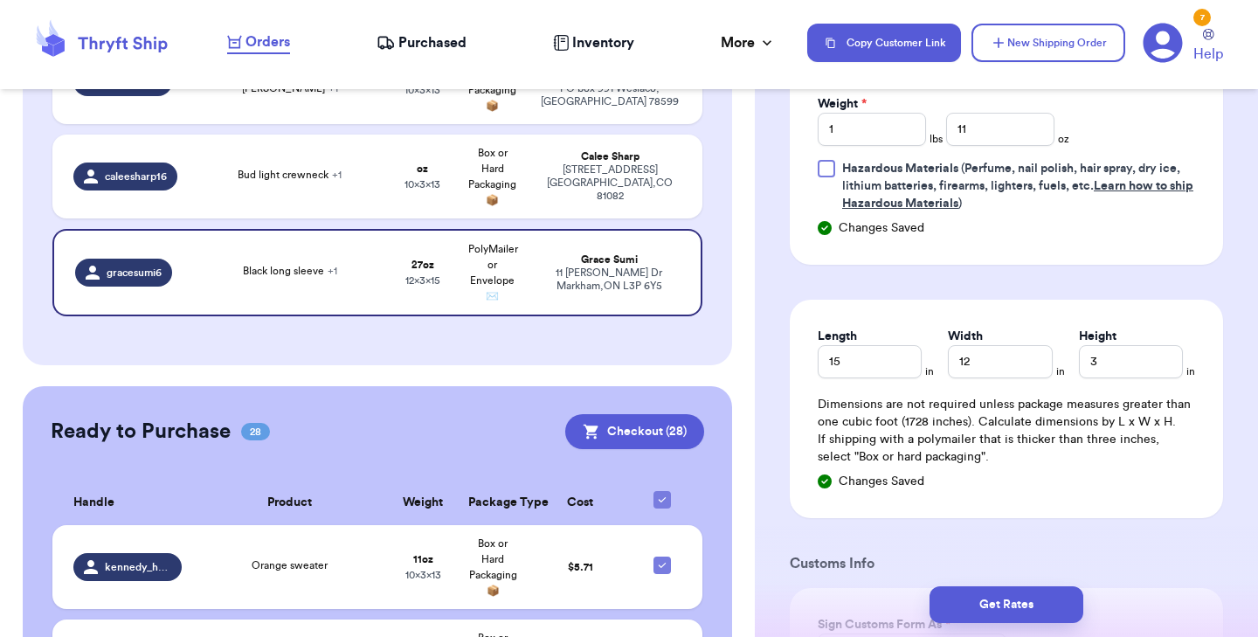
scroll to position [1892, 0]
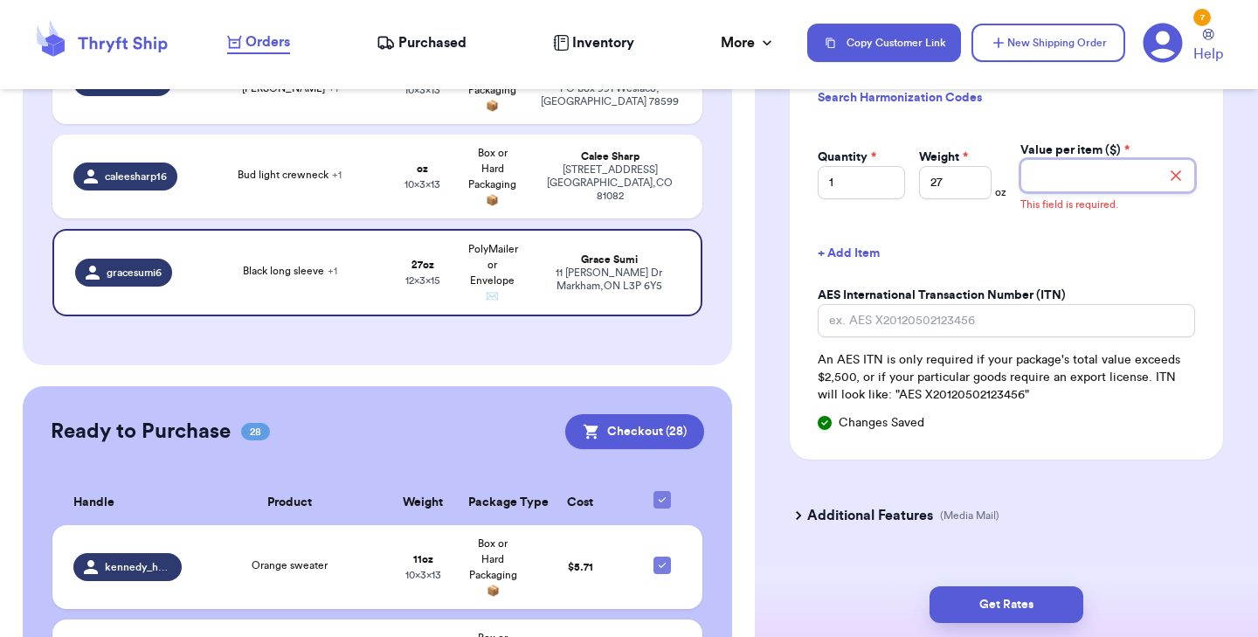
click at [1066, 159] on input "Value per item ($) *" at bounding box center [1107, 175] width 175 height 33
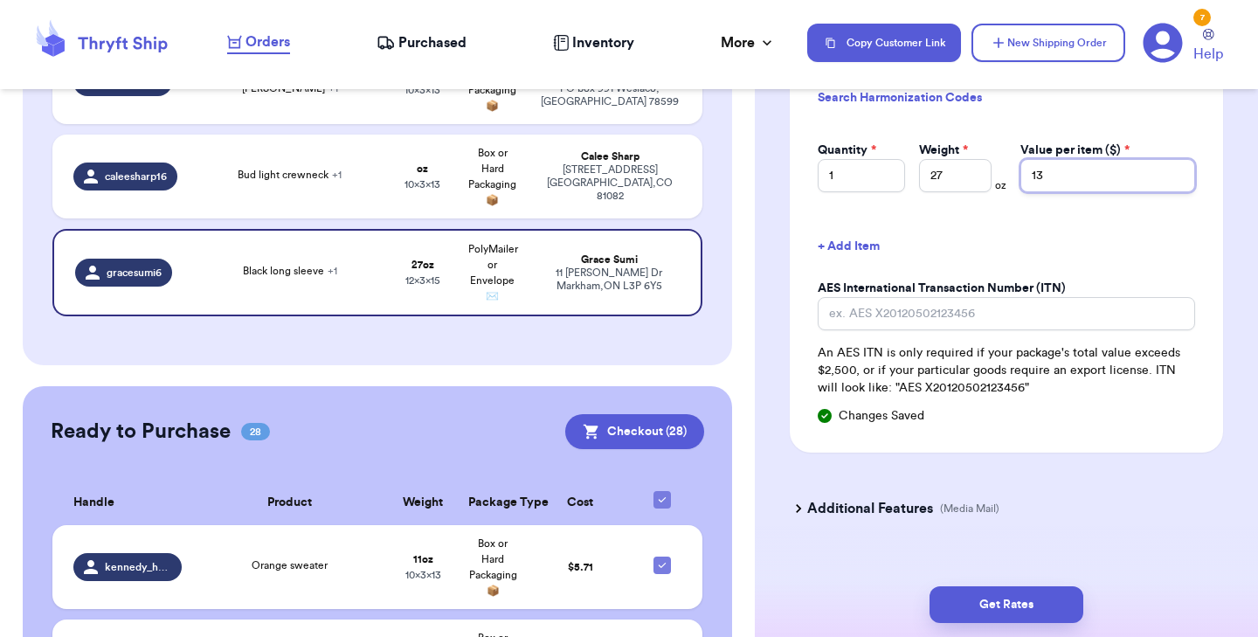
scroll to position [1885, 0]
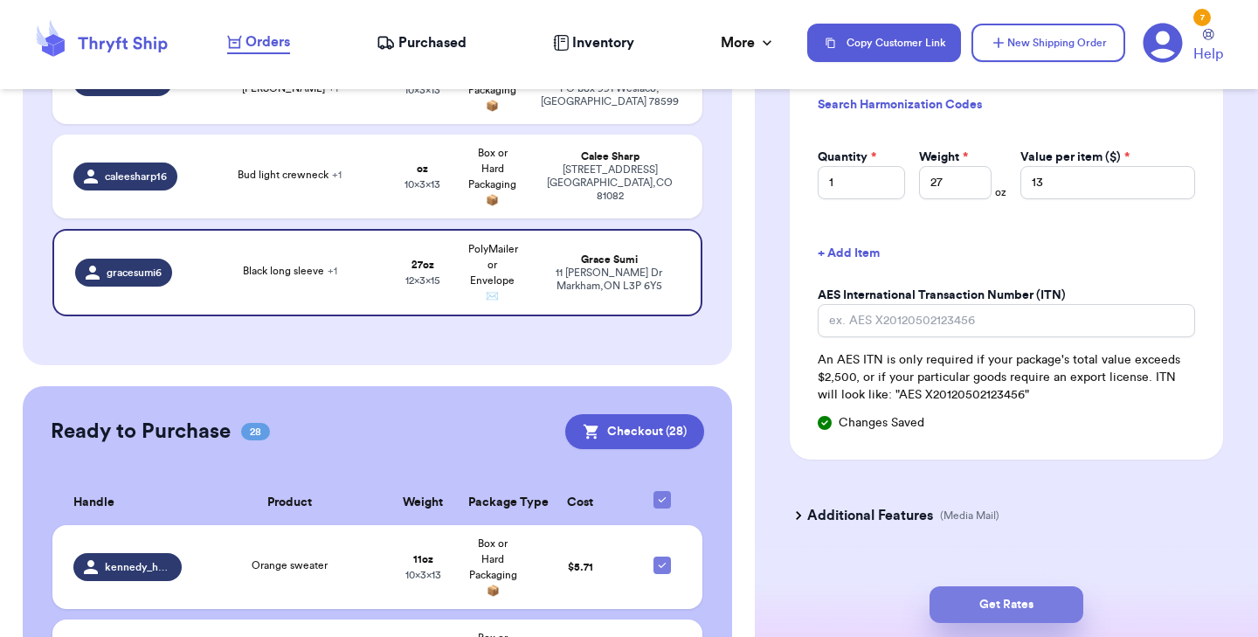
click at [990, 591] on button "Get Rates" at bounding box center [1006, 604] width 154 height 37
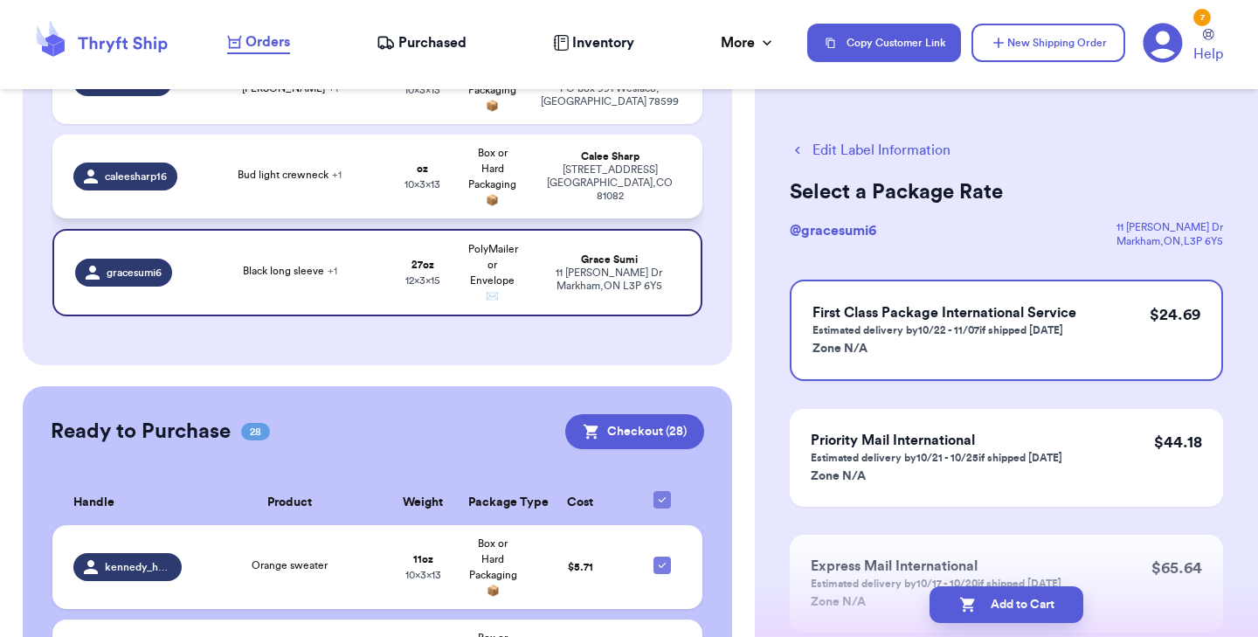
click at [376, 194] on td "Bud light crewneck + 1" at bounding box center [290, 177] width 196 height 84
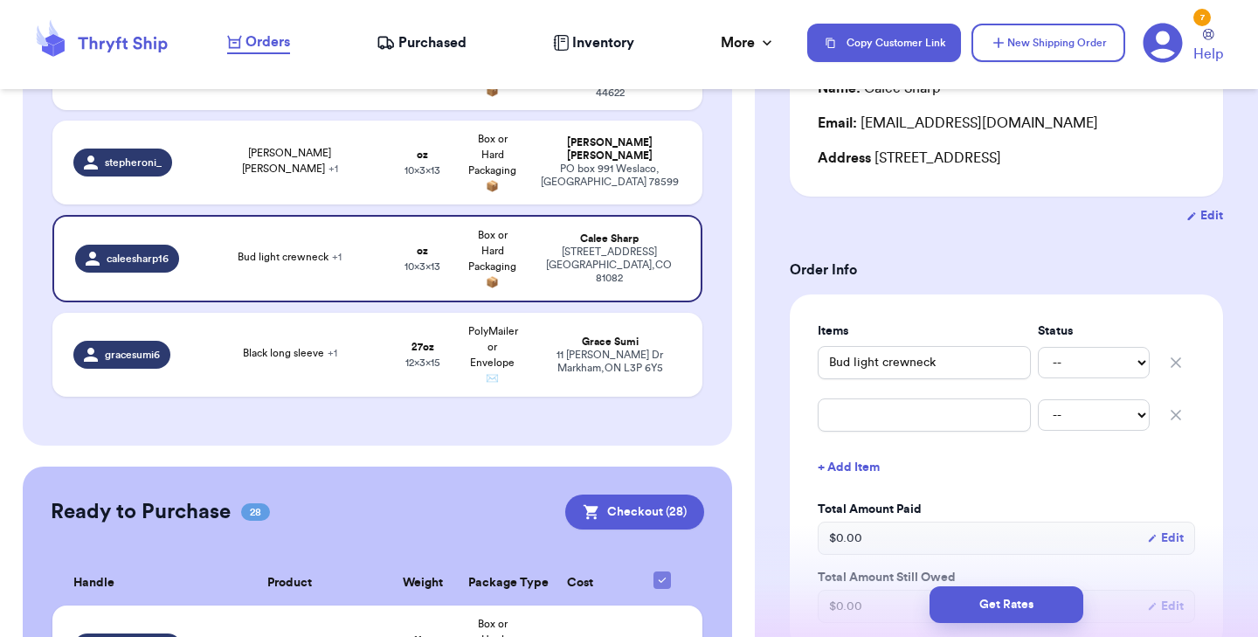
scroll to position [233, 0]
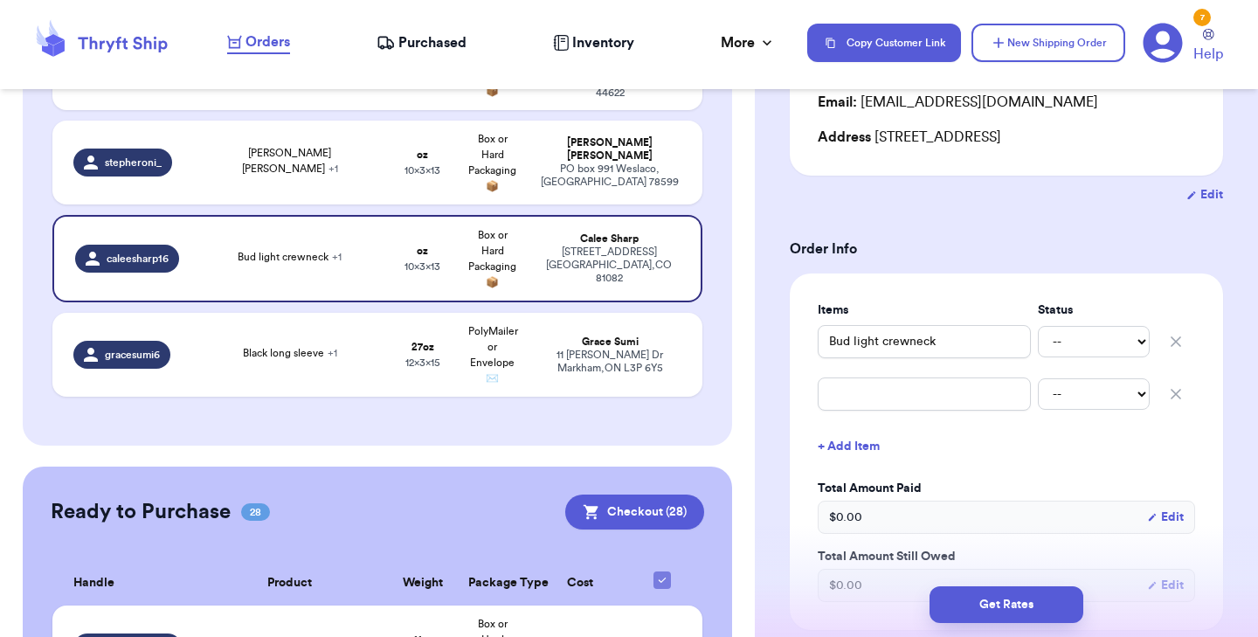
click at [1167, 391] on icon "button" at bounding box center [1175, 393] width 17 height 17
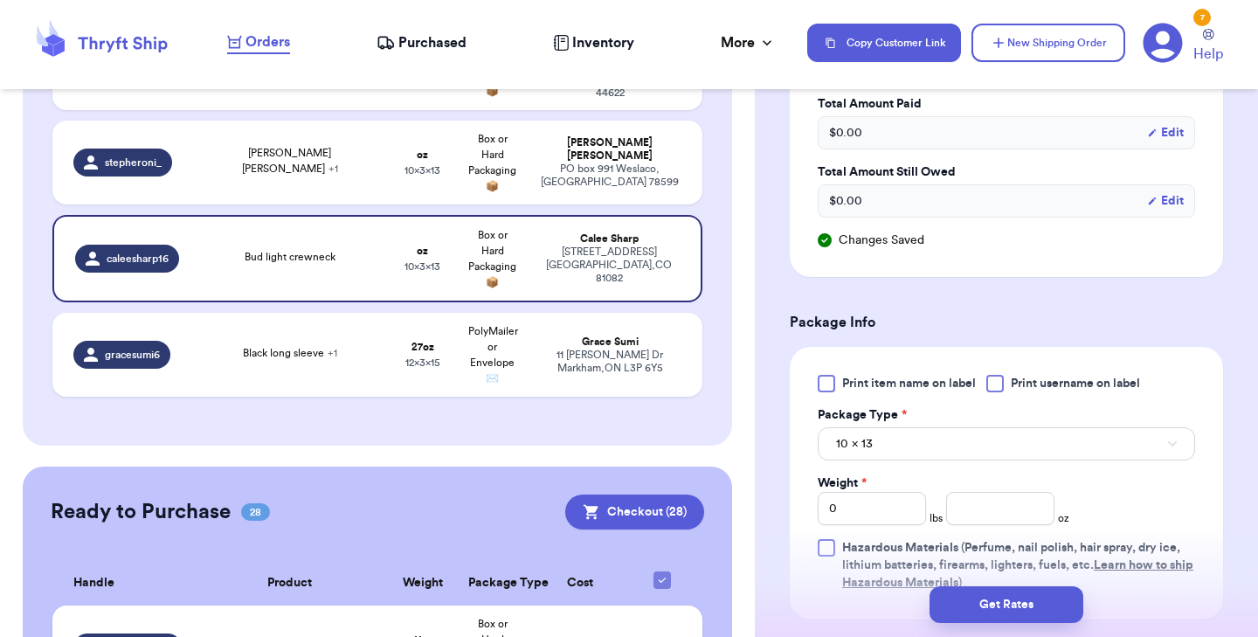
scroll to position [602, 0]
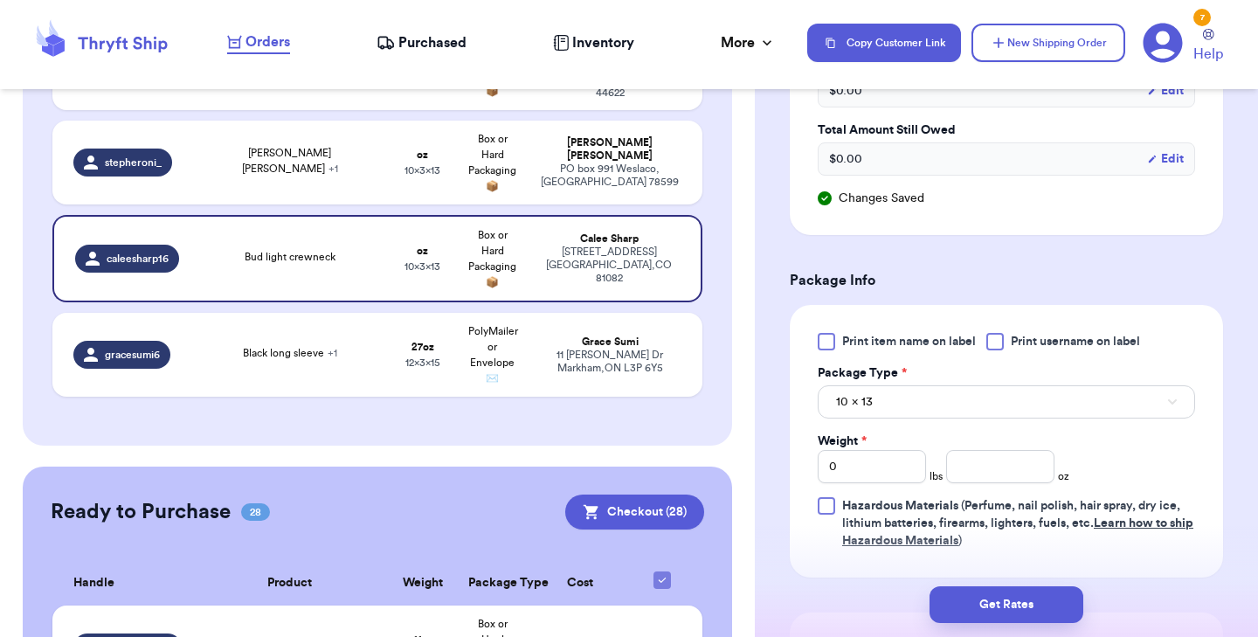
click at [821, 335] on div at bounding box center [826, 341] width 17 height 17
click at [0, 0] on input "Print item name on label" at bounding box center [0, 0] width 0 height 0
click at [976, 477] on input "number" at bounding box center [1000, 466] width 108 height 33
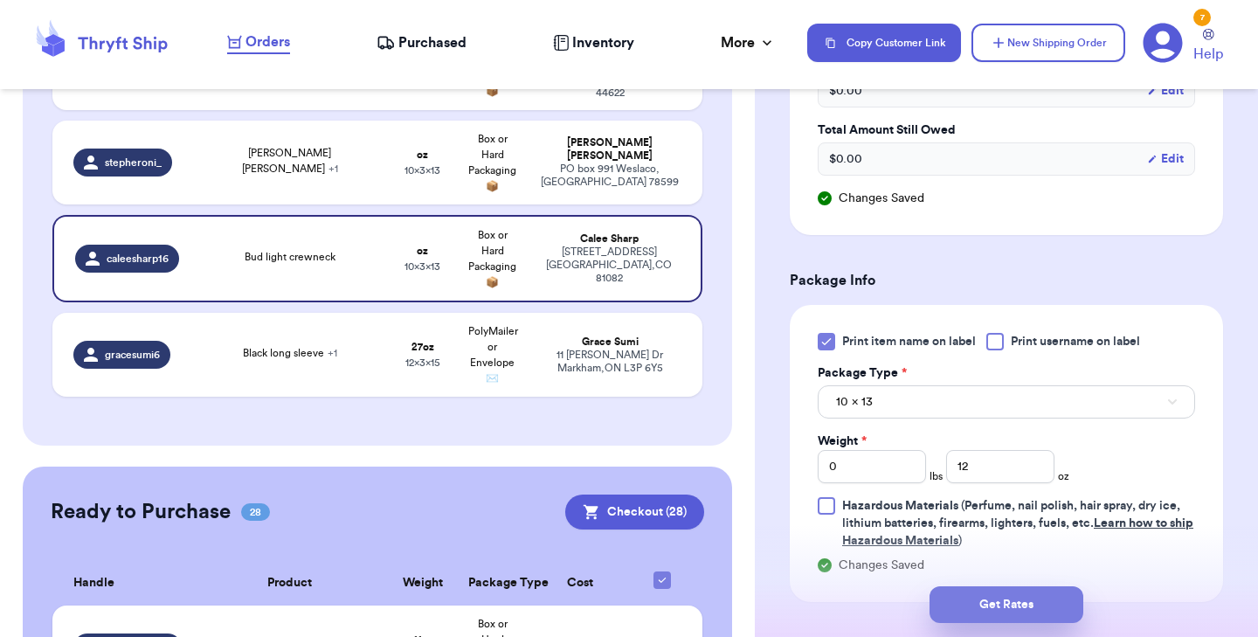
click at [988, 599] on button "Get Rates" at bounding box center [1006, 604] width 154 height 37
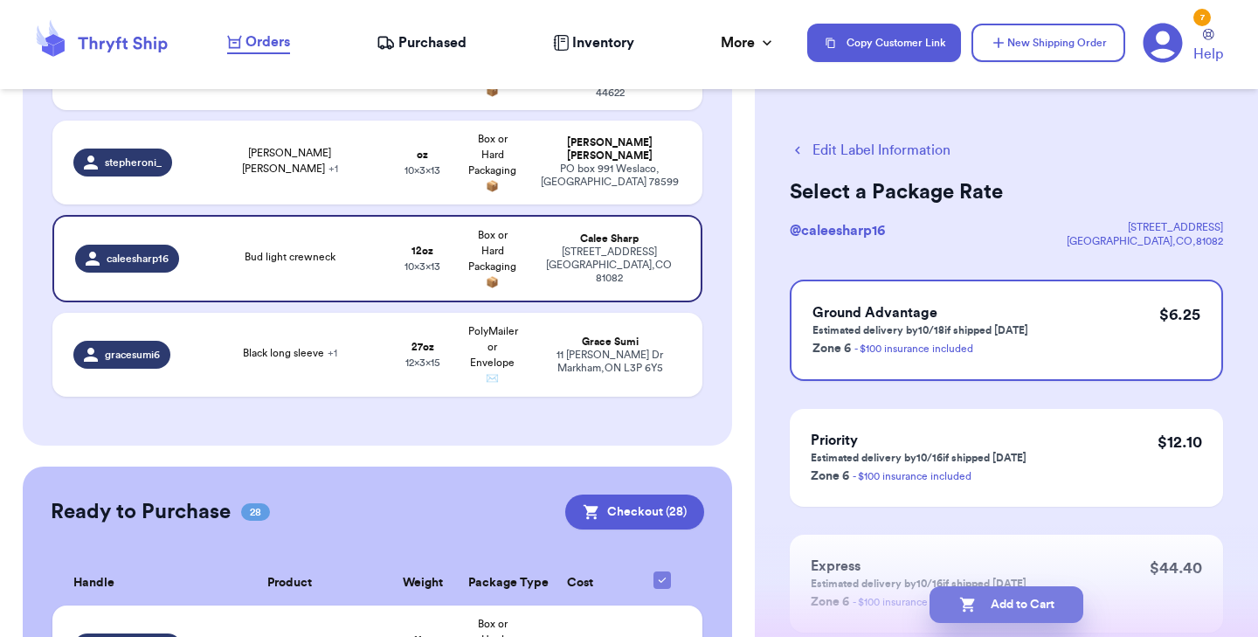
click at [974, 609] on icon "button" at bounding box center [967, 604] width 17 height 17
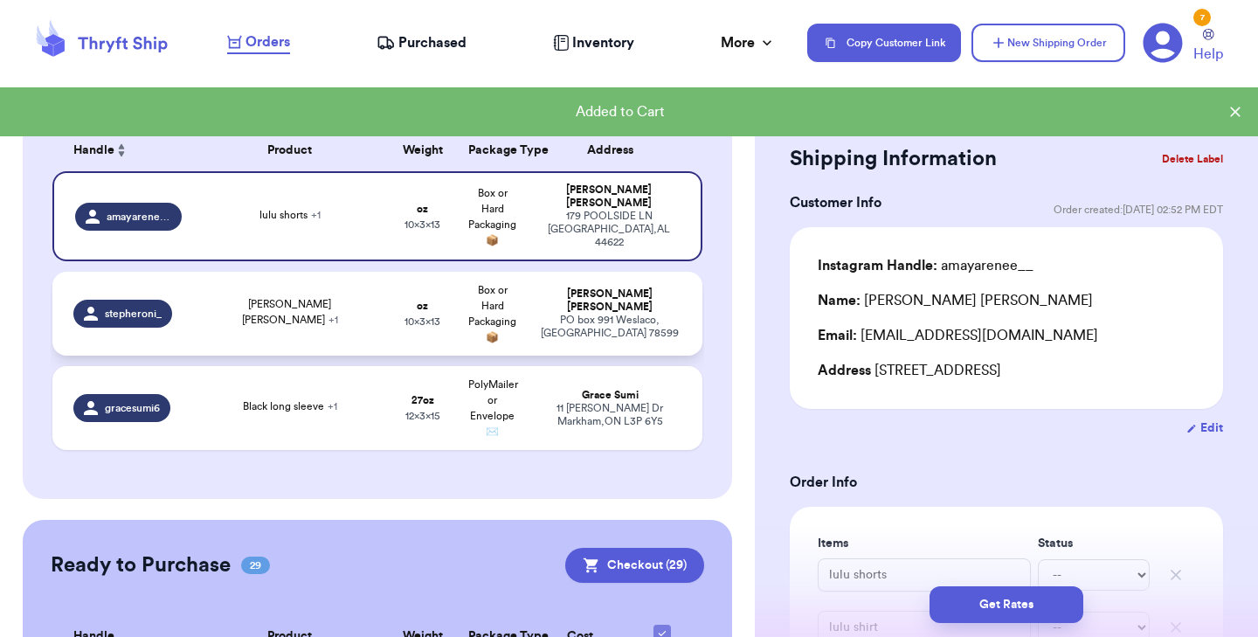
scroll to position [225, 0]
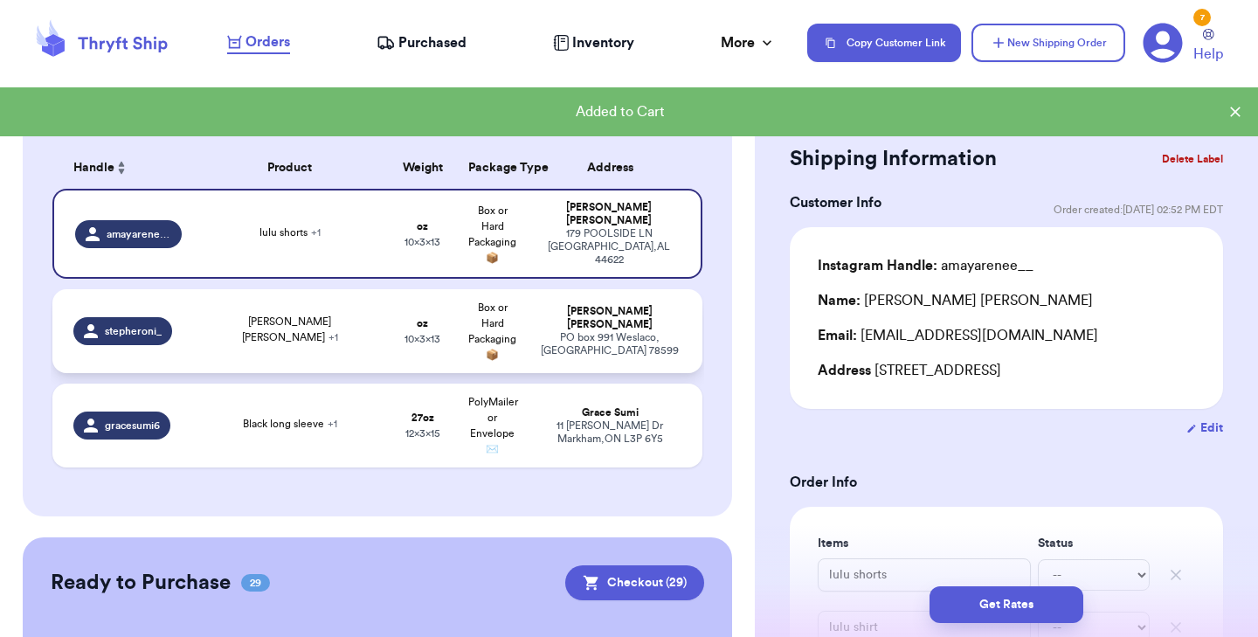
click at [258, 328] on div "[PERSON_NAME] [PERSON_NAME] + 1" at bounding box center [290, 331] width 175 height 35
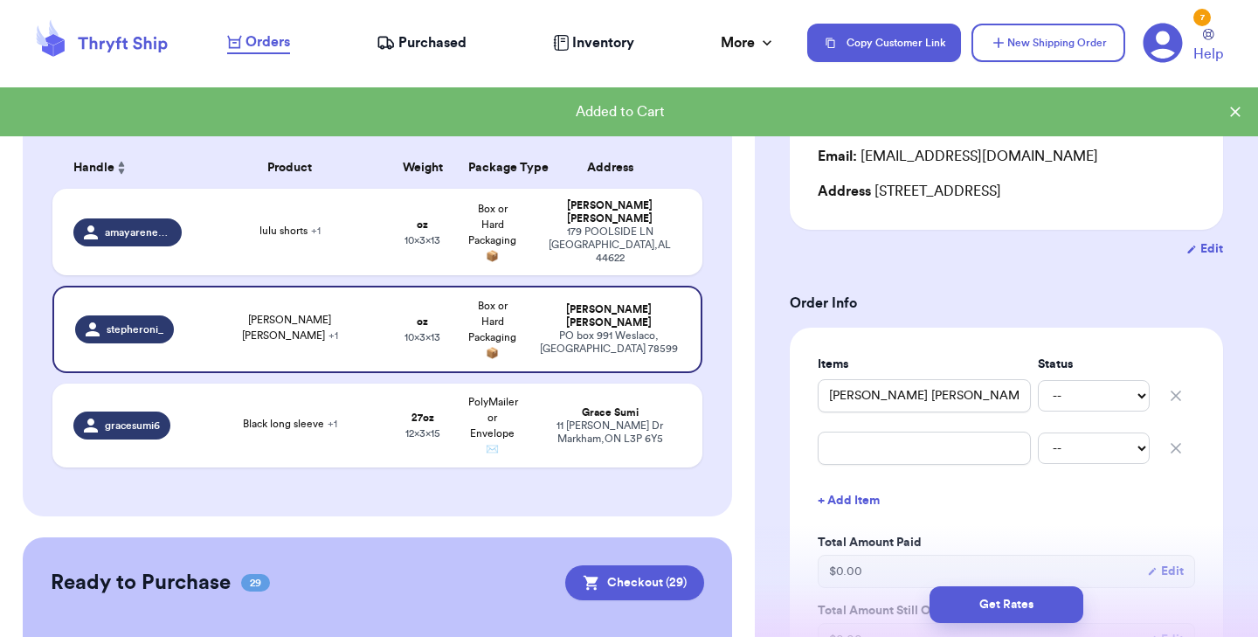
scroll to position [207, 0]
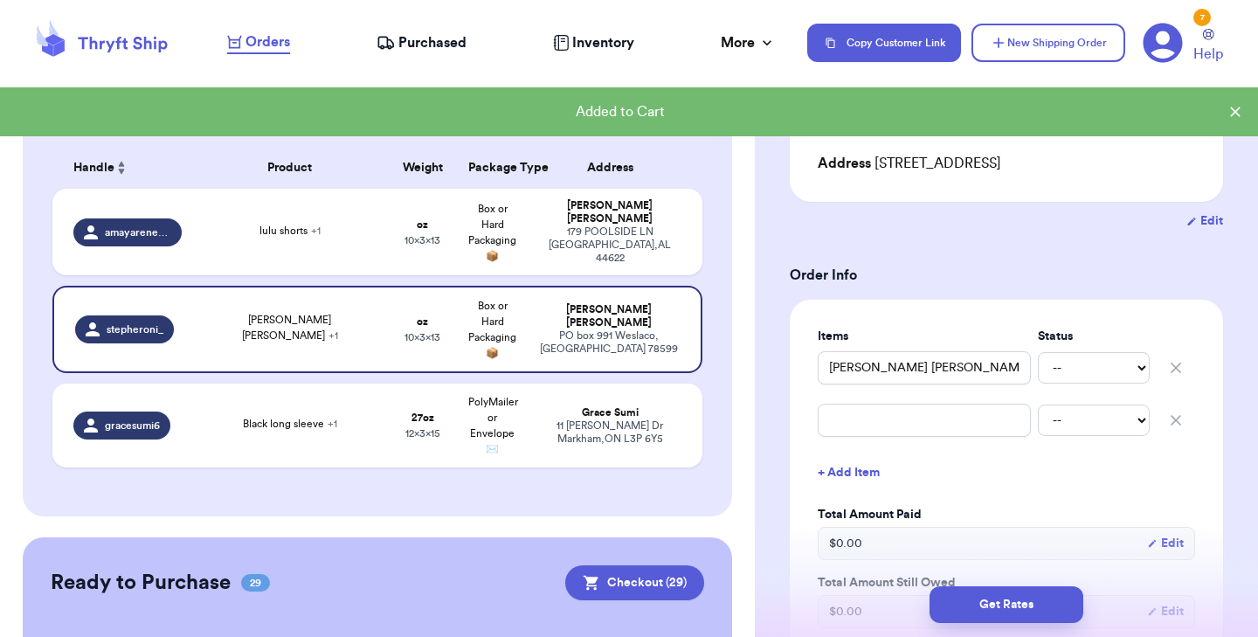
click at [1175, 417] on icon "button" at bounding box center [1175, 419] width 17 height 17
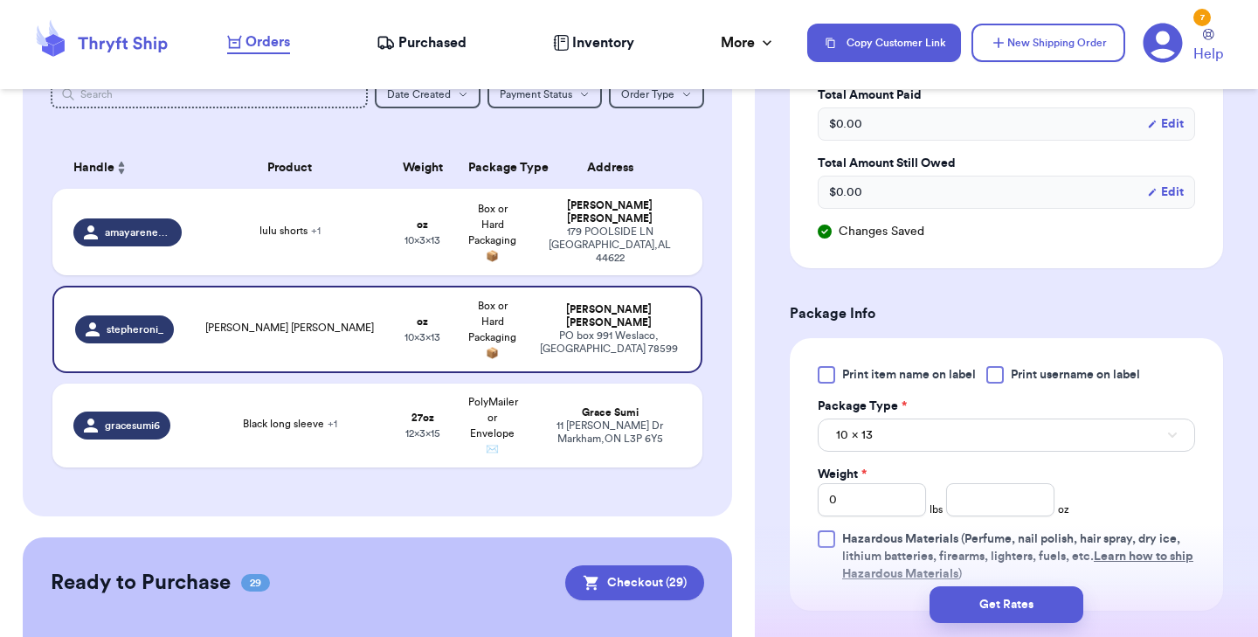
scroll to position [581, 0]
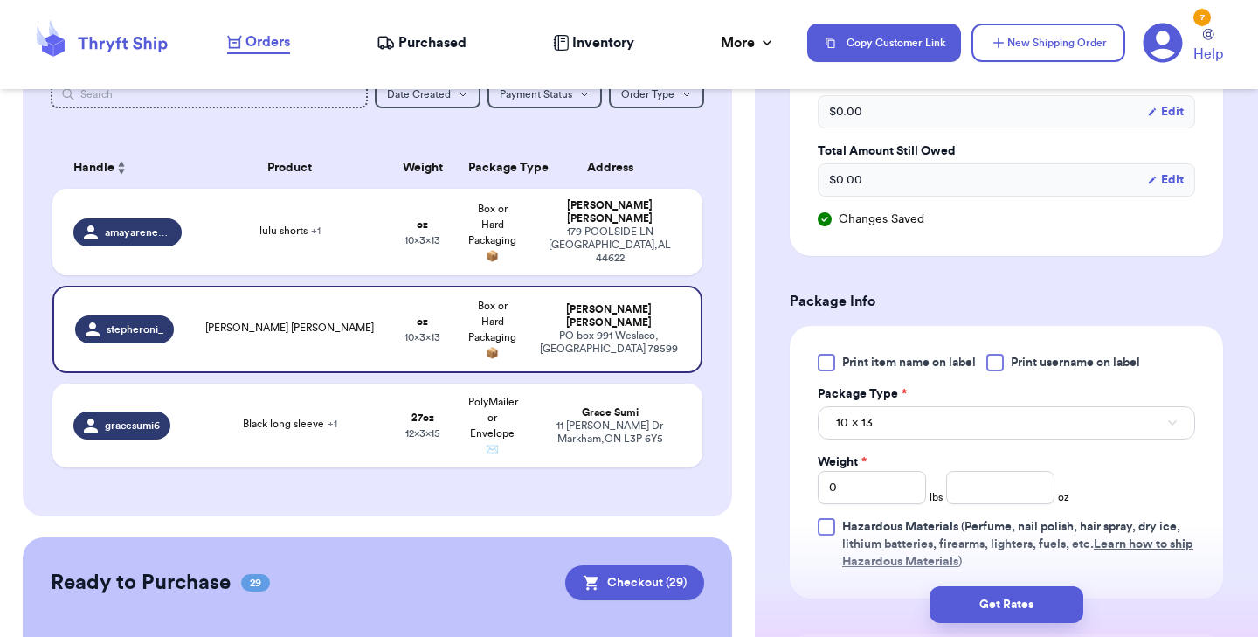
click at [823, 364] on div at bounding box center [826, 362] width 17 height 17
click at [0, 0] on input "Print item name on label" at bounding box center [0, 0] width 0 height 0
click at [977, 484] on input "number" at bounding box center [1000, 487] width 108 height 33
click at [976, 597] on button "Get Rates" at bounding box center [1006, 604] width 154 height 37
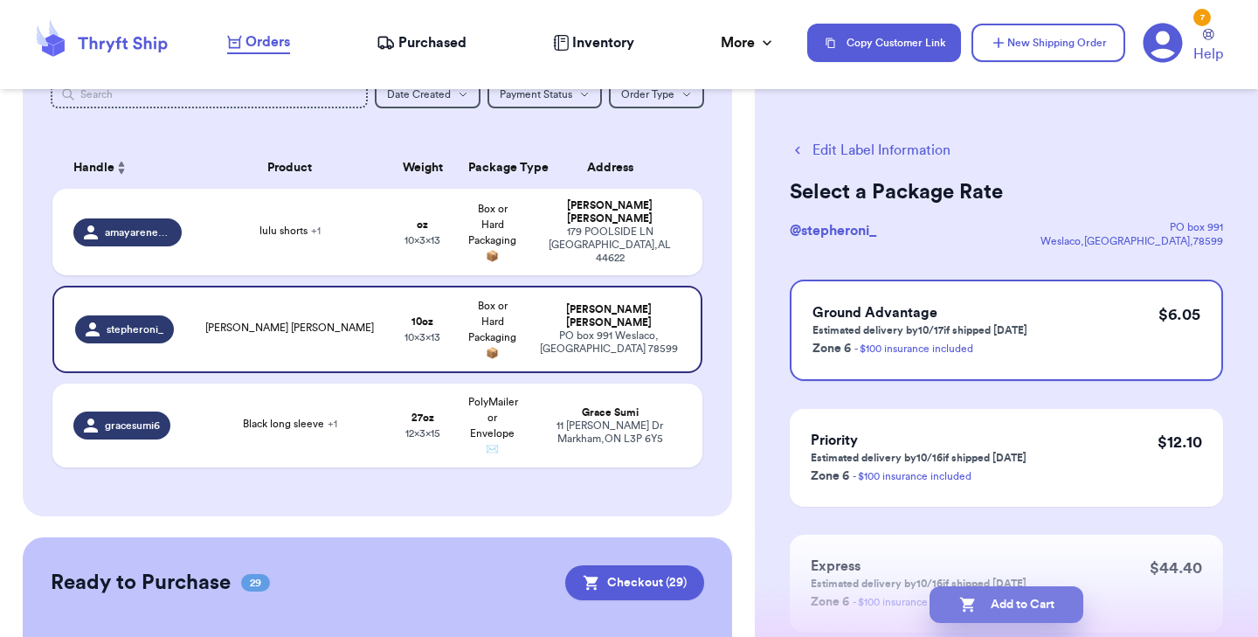
click at [978, 597] on button "Add to Cart" at bounding box center [1006, 604] width 154 height 37
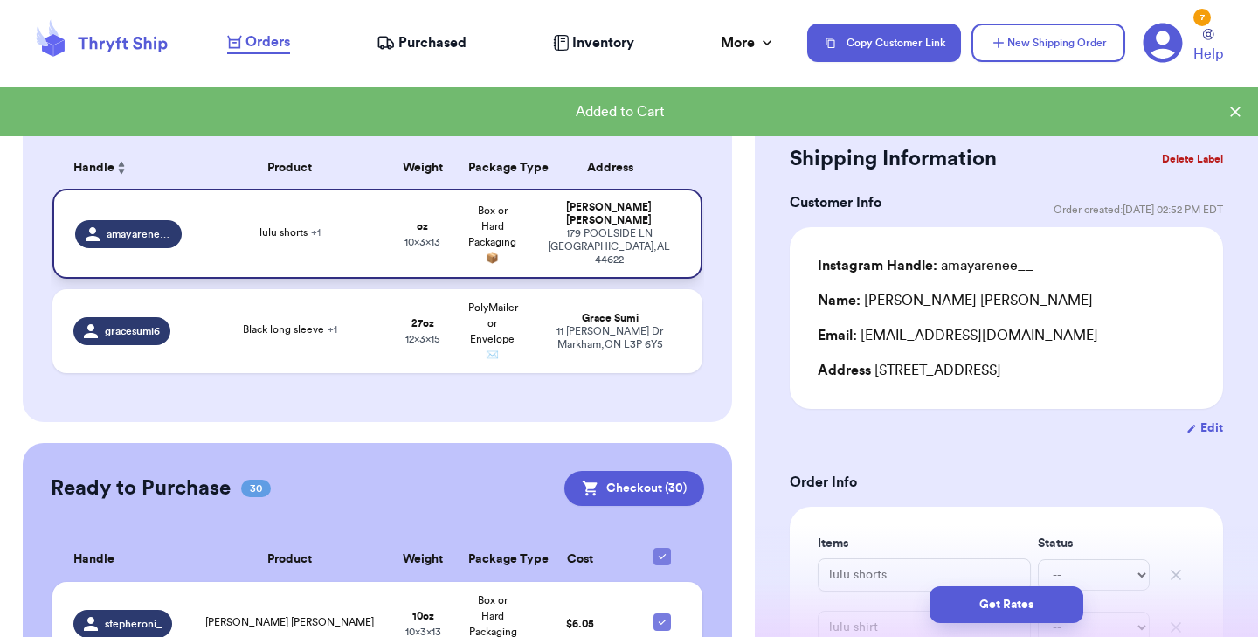
click at [332, 229] on div "lulu shorts + 1" at bounding box center [290, 233] width 175 height 19
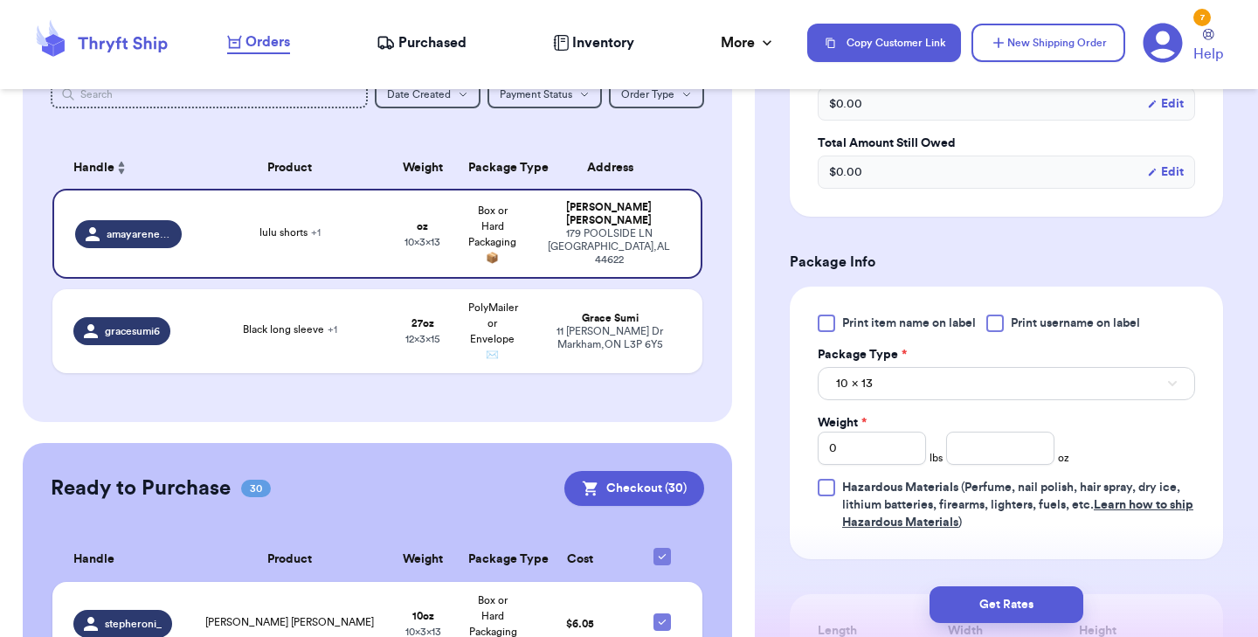
scroll to position [669, 0]
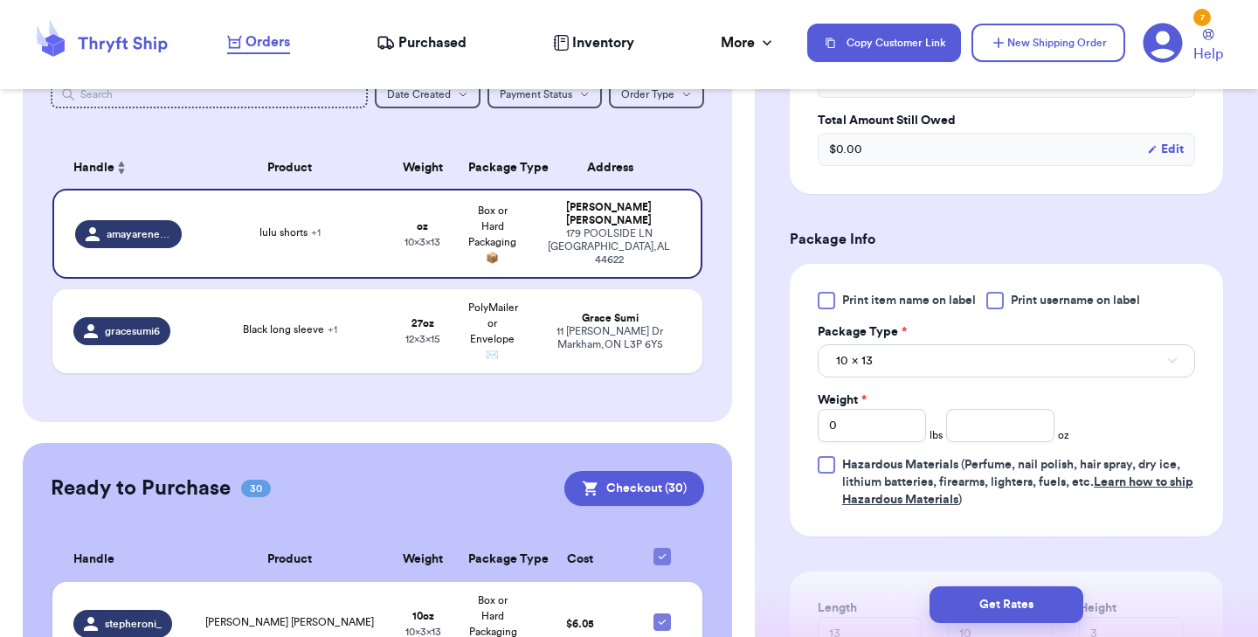
click at [823, 300] on div at bounding box center [826, 300] width 17 height 17
click at [0, 0] on input "Print item name on label" at bounding box center [0, 0] width 0 height 0
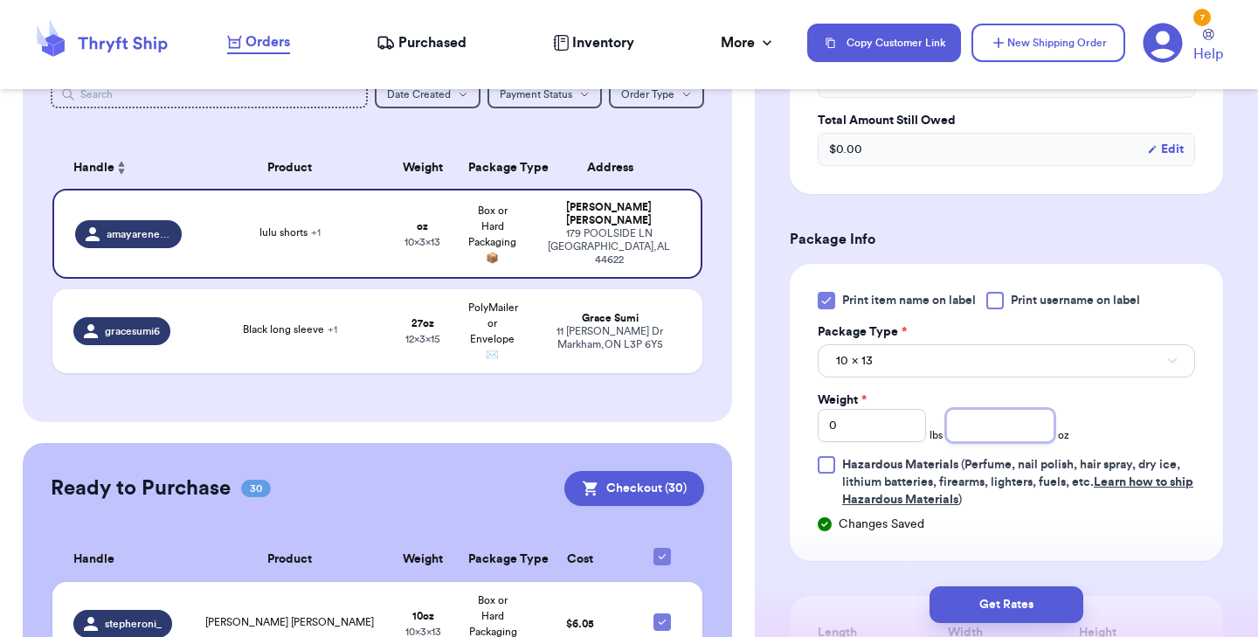
click at [989, 432] on input "number" at bounding box center [1000, 425] width 108 height 33
click at [990, 601] on button "Get Rates" at bounding box center [1006, 604] width 154 height 37
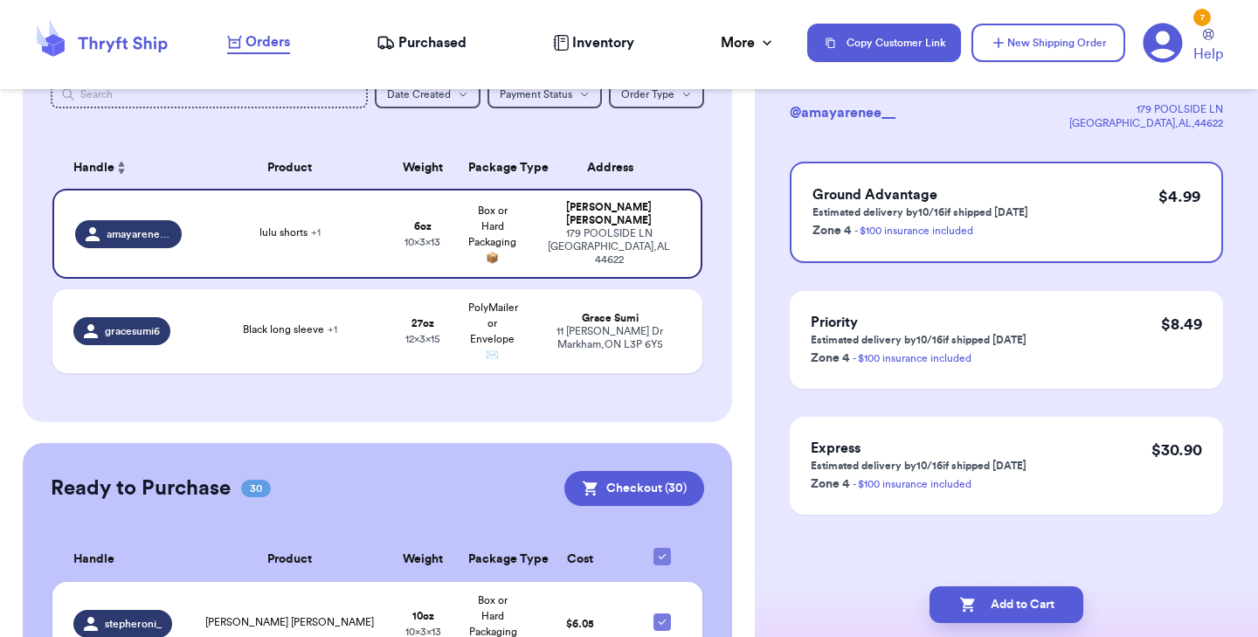
scroll to position [0, 0]
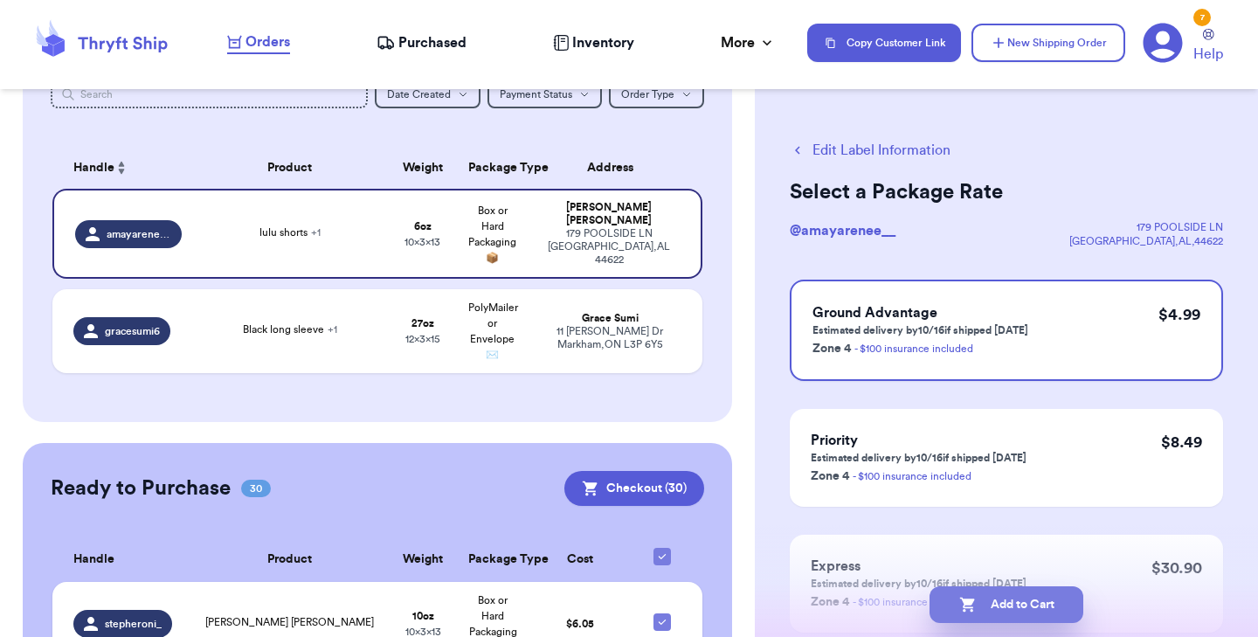
click at [1037, 608] on button "Add to Cart" at bounding box center [1006, 604] width 154 height 37
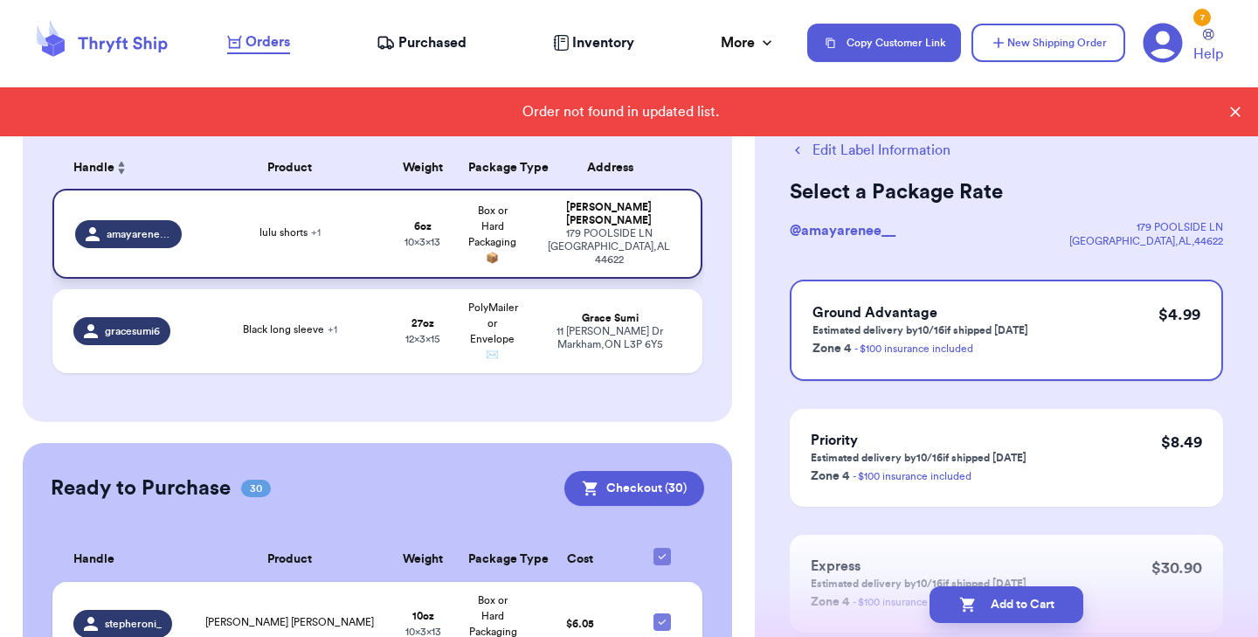
click at [535, 233] on td "[PERSON_NAME][GEOGRAPHIC_DATA][STREET_ADDRESS]" at bounding box center [615, 234] width 175 height 90
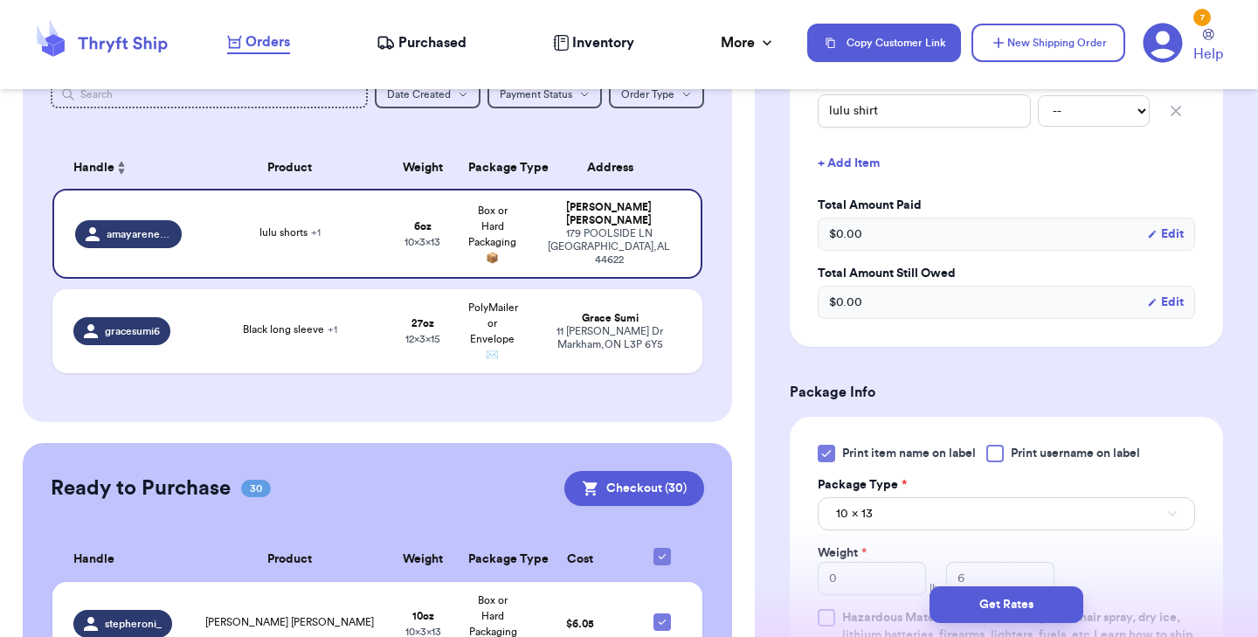
scroll to position [578, 0]
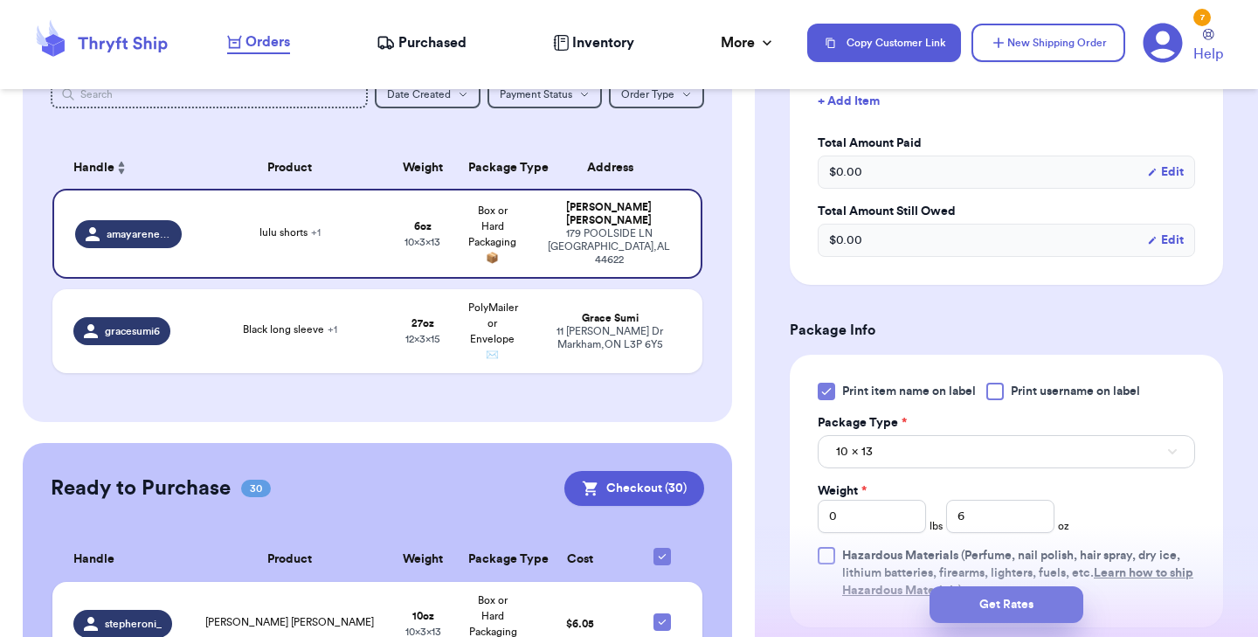
click at [977, 608] on button "Get Rates" at bounding box center [1006, 604] width 154 height 37
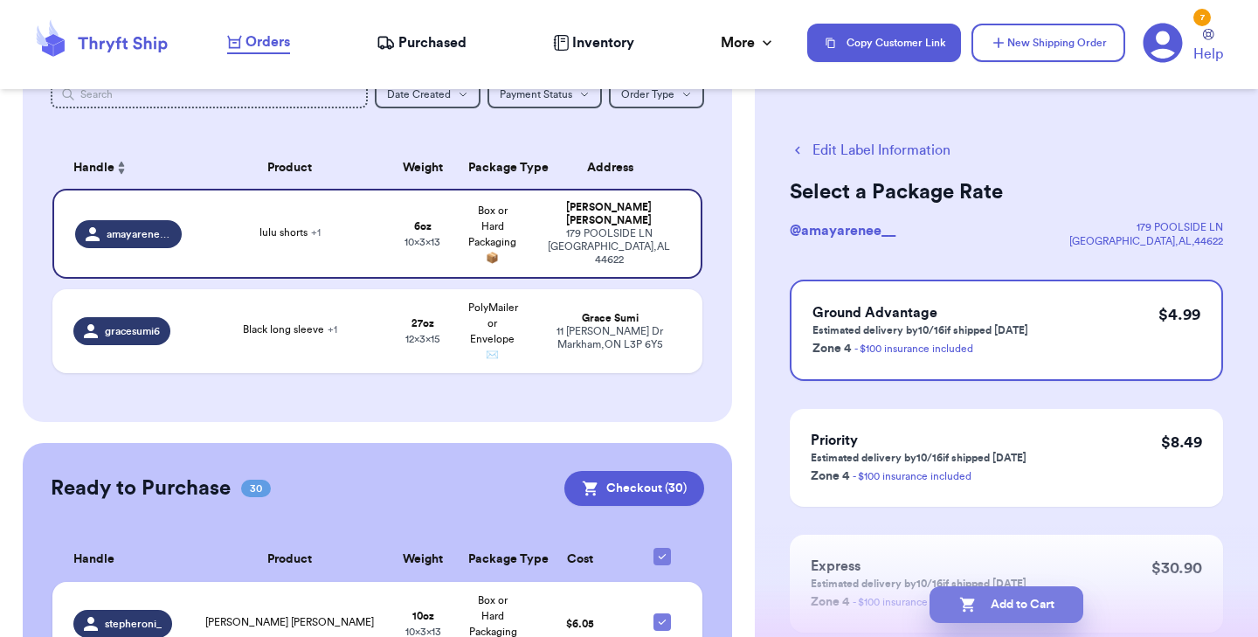
click at [983, 611] on button "Add to Cart" at bounding box center [1006, 604] width 154 height 37
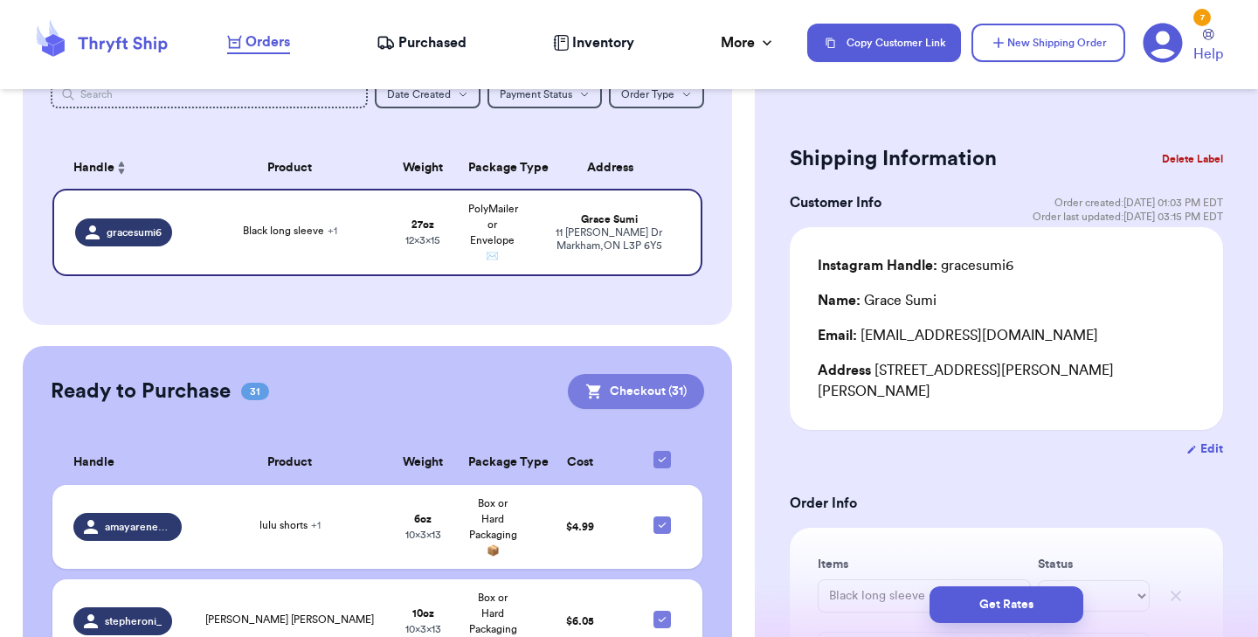
click at [627, 383] on button "Checkout ( 31 )" at bounding box center [636, 391] width 136 height 35
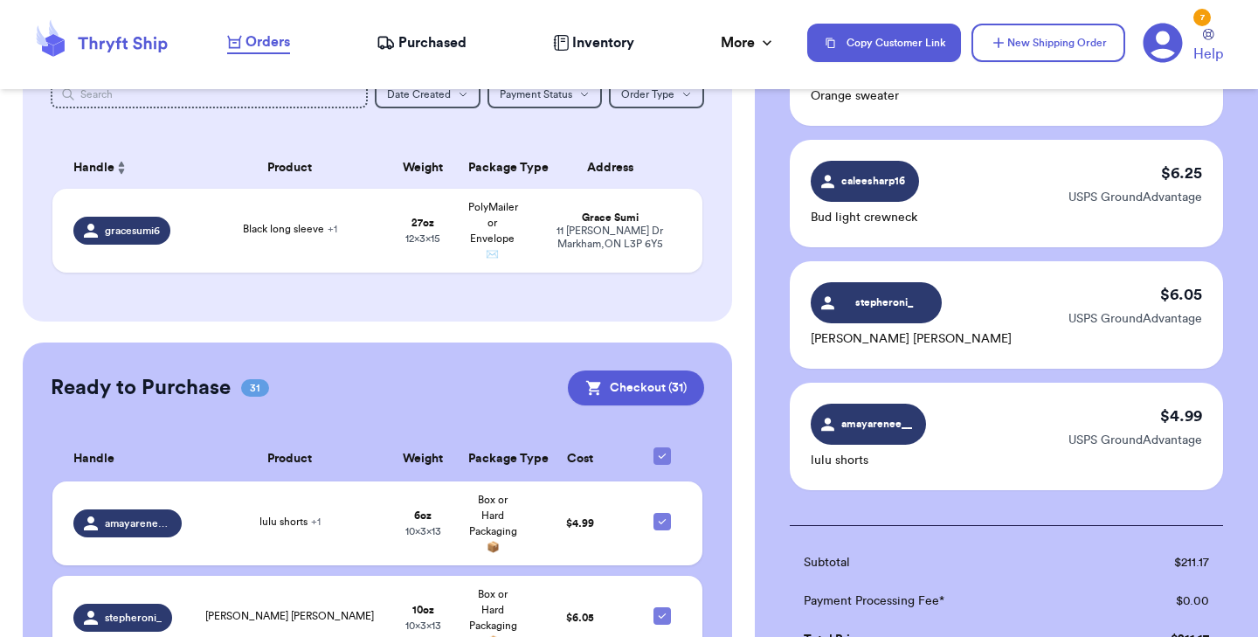
scroll to position [3804, 0]
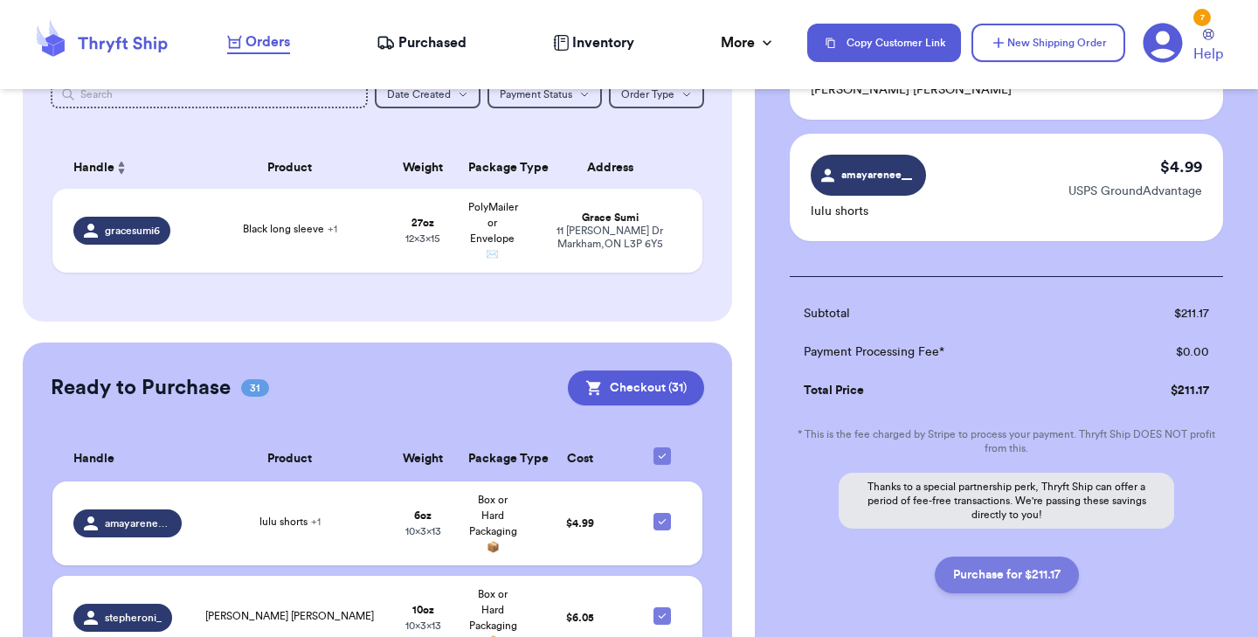
click at [994, 556] on button "Purchase for $211.17" at bounding box center [1007, 574] width 144 height 37
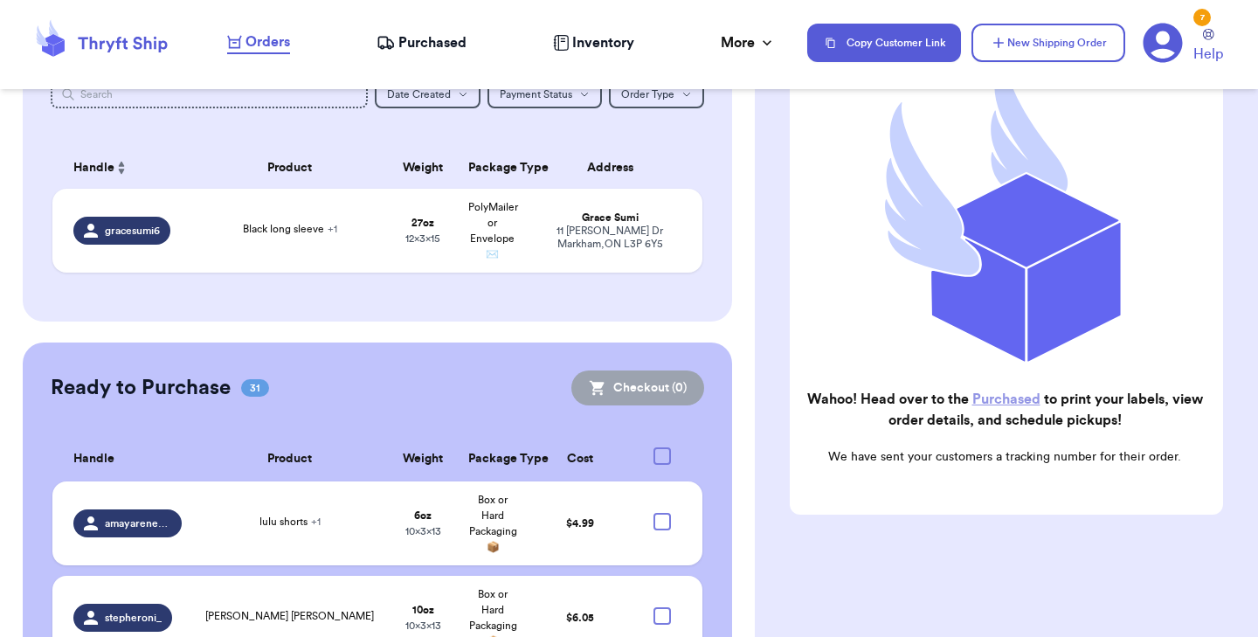
scroll to position [187, 0]
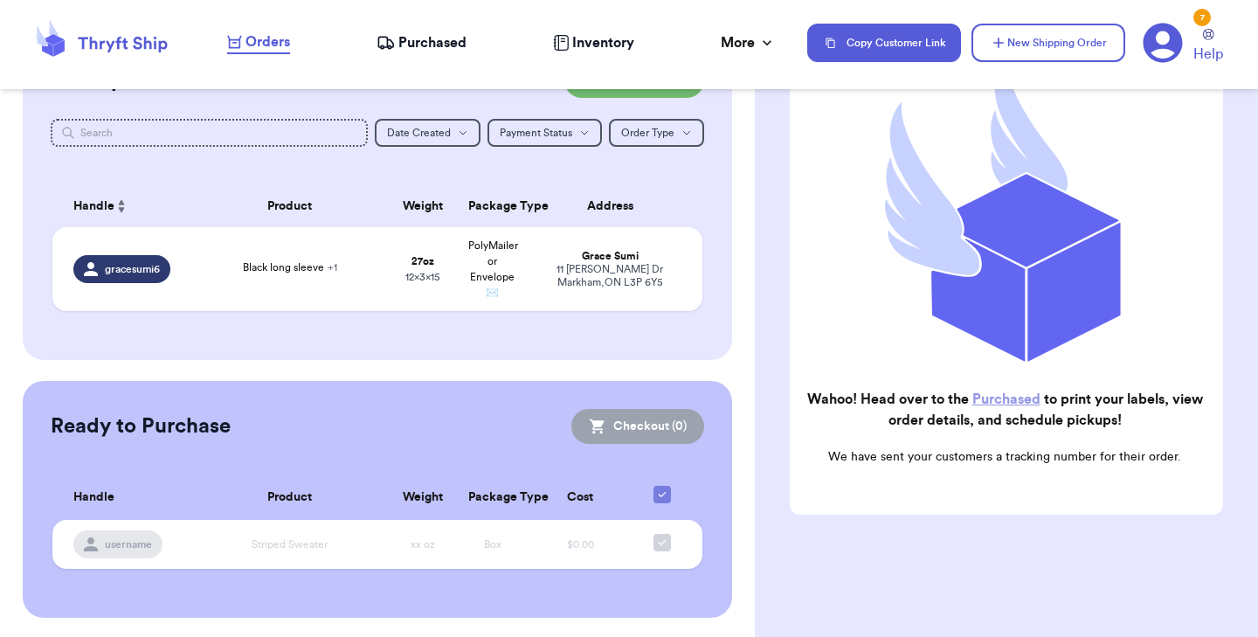
click at [979, 404] on link "Purchased" at bounding box center [1006, 399] width 68 height 14
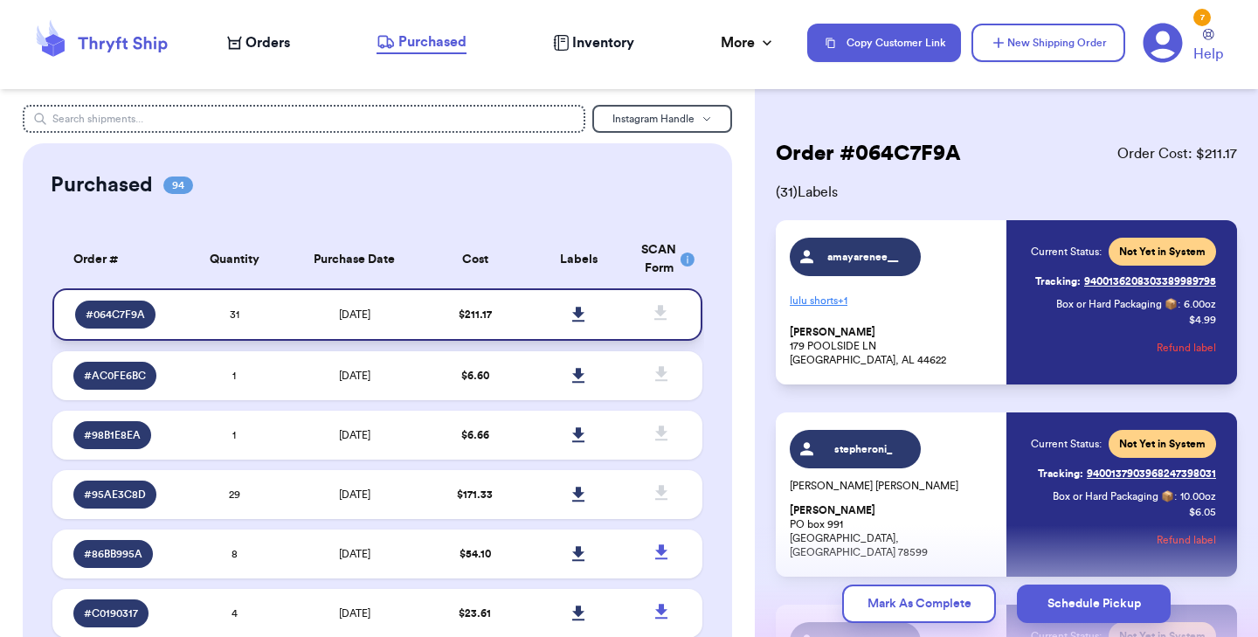
click at [571, 312] on link at bounding box center [579, 314] width 38 height 38
click at [240, 35] on div "Orders" at bounding box center [258, 42] width 63 height 21
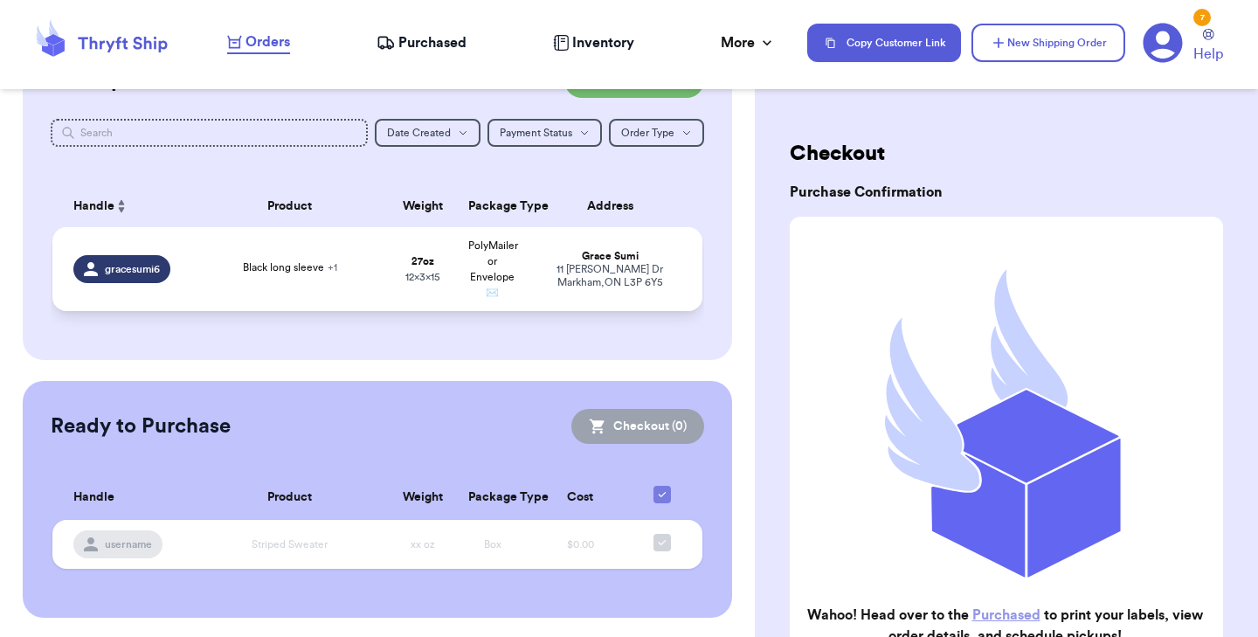
scroll to position [185, 0]
